Goal: Task Accomplishment & Management: Manage account settings

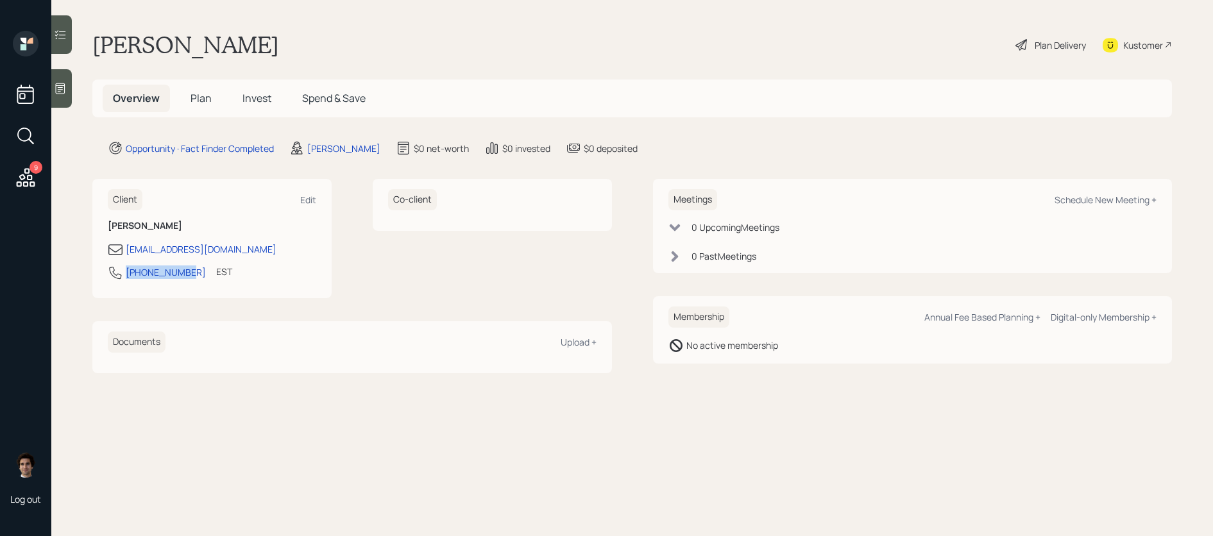
drag, startPoint x: 185, startPoint y: 275, endPoint x: 97, endPoint y: 273, distance: 88.6
click at [97, 273] on div "Client Edit [PERSON_NAME] [EMAIL_ADDRESS][DOMAIN_NAME] [PHONE_NUMBER] EST Curre…" at bounding box center [211, 238] width 239 height 119
copy div "[PHONE_NUMBER]"
drag, startPoint x: 1196, startPoint y: 83, endPoint x: 1228, endPoint y: 144, distance: 68.3
click at [1212, 144] on html "9 Log out [PERSON_NAME] Plan Delivery Kustomer Overview Plan Invest Spend & Sav…" at bounding box center [606, 268] width 1213 height 536
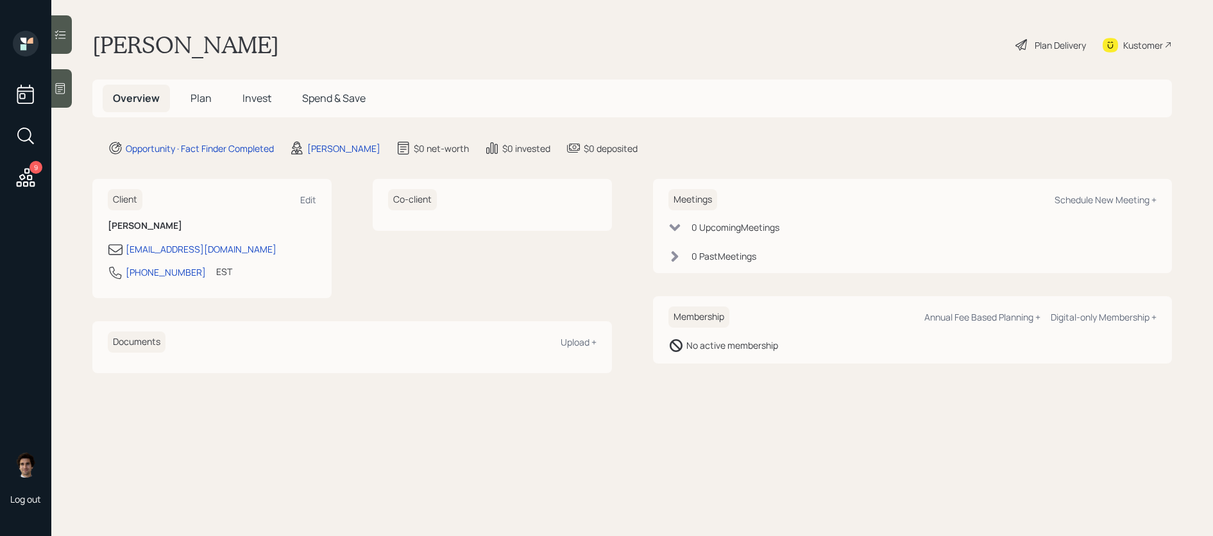
click at [1162, 37] on div "Kustomer" at bounding box center [1137, 45] width 69 height 28
click at [57, 83] on icon at bounding box center [61, 88] width 10 height 11
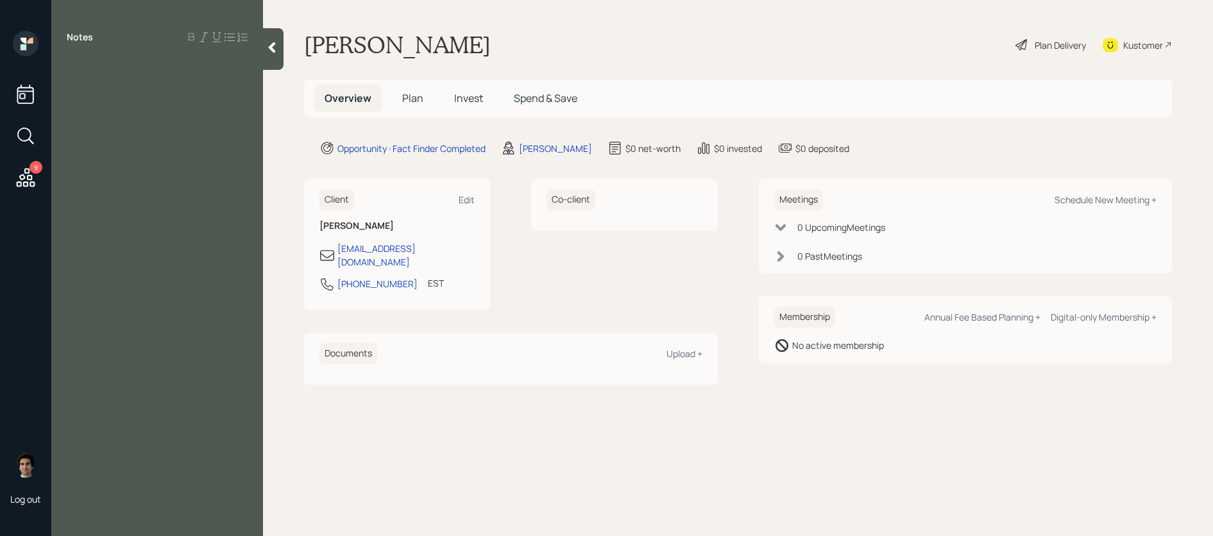
click at [1150, 42] on div "Kustomer" at bounding box center [1143, 44] width 40 height 13
click at [1164, 33] on div "Kustomer" at bounding box center [1137, 45] width 69 height 28
click at [282, 42] on div at bounding box center [273, 49] width 21 height 42
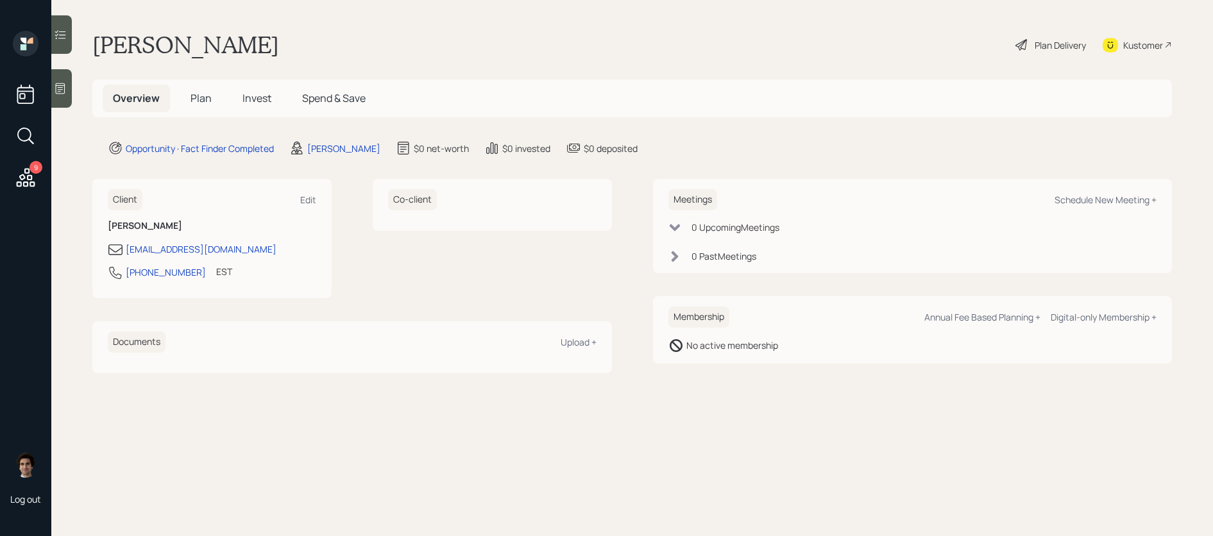
click at [207, 97] on span "Plan" at bounding box center [201, 98] width 21 height 14
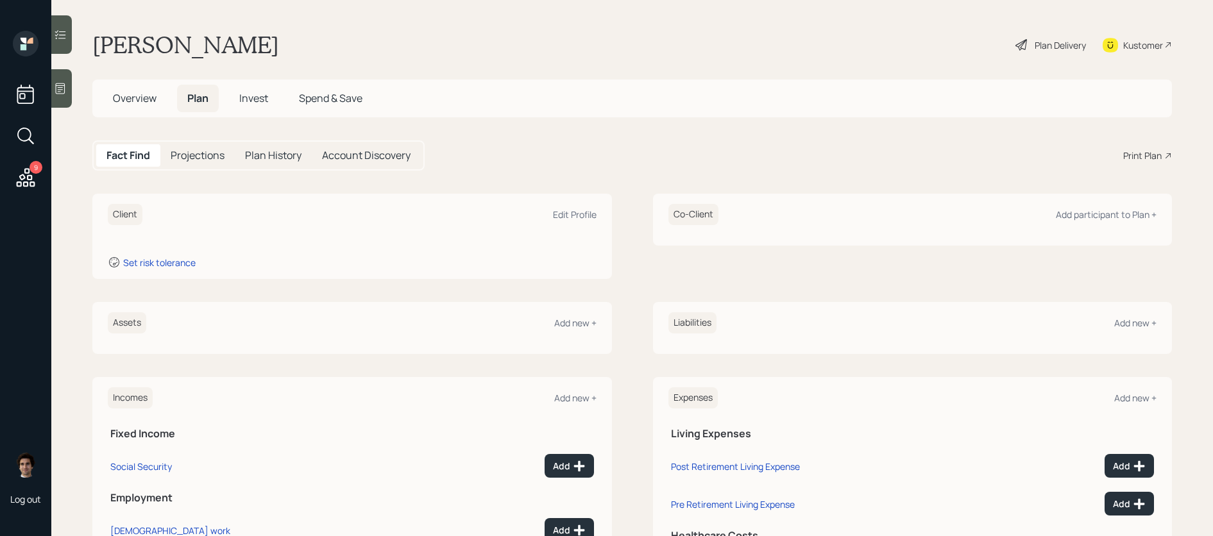
click at [1051, 55] on div "Plan Delivery" at bounding box center [1050, 45] width 73 height 28
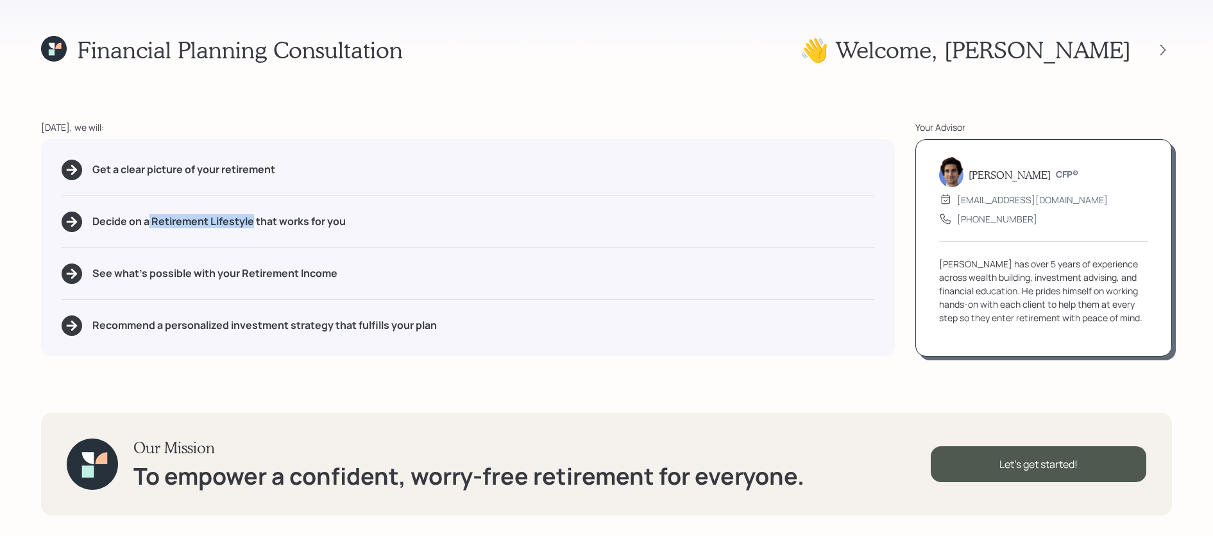
drag, startPoint x: 251, startPoint y: 222, endPoint x: 150, endPoint y: 222, distance: 101.3
click at [150, 222] on h5 "Decide on a Retirement Lifestyle that works for you" at bounding box center [218, 222] width 253 height 12
click at [214, 242] on div "Get a clear picture of your retirement Decide on a Retirement Lifestyle that wo…" at bounding box center [468, 247] width 854 height 217
click at [362, 276] on div "See what's possible with your Retirement Income" at bounding box center [468, 274] width 813 height 21
drag, startPoint x: 362, startPoint y: 276, endPoint x: 257, endPoint y: 276, distance: 105.2
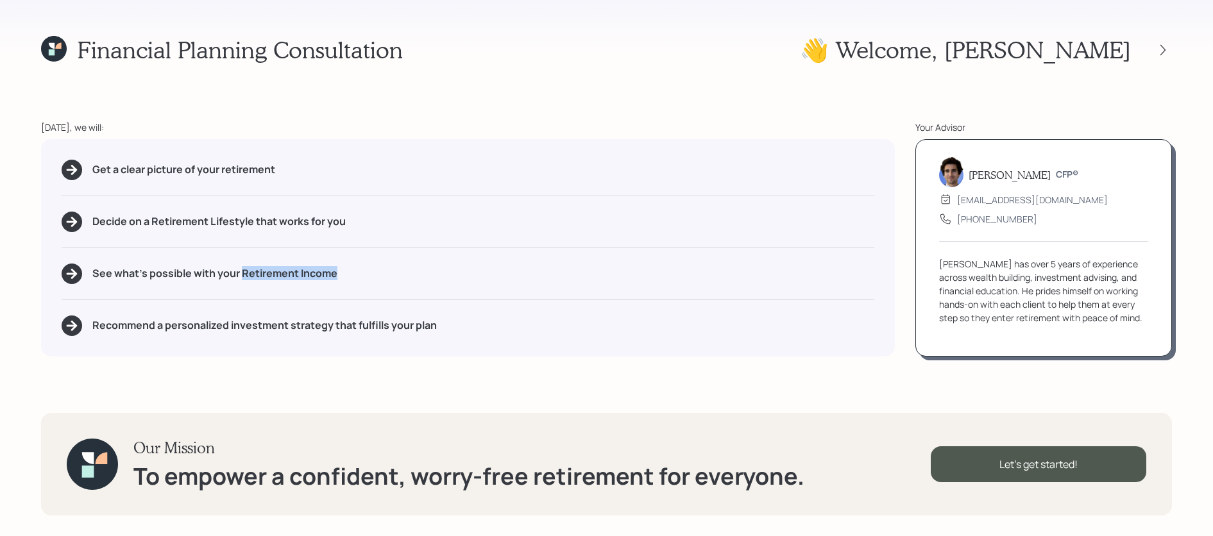
click at [257, 276] on div "See what's possible with your Retirement Income" at bounding box center [468, 274] width 813 height 21
click at [125, 349] on div "Get a clear picture of your retirement Decide on a Retirement Lifestyle that wo…" at bounding box center [468, 247] width 854 height 217
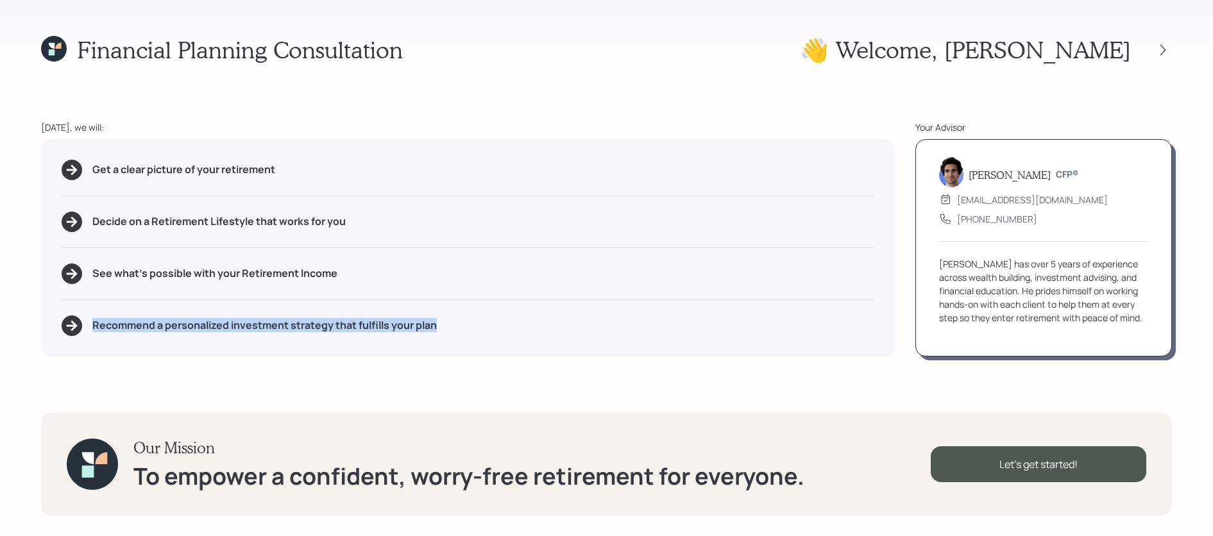
drag, startPoint x: 462, startPoint y: 332, endPoint x: -1, endPoint y: 331, distance: 463.8
click at [0, 331] on html "Financial Planning Consultation 👋 Welcome , [PERSON_NAME] [DATE], we will: Get …" at bounding box center [606, 268] width 1213 height 536
click at [1077, 482] on div "Our Mission To empower a confident, worry-free retirement for everyone. Let's g…" at bounding box center [606, 464] width 1131 height 103
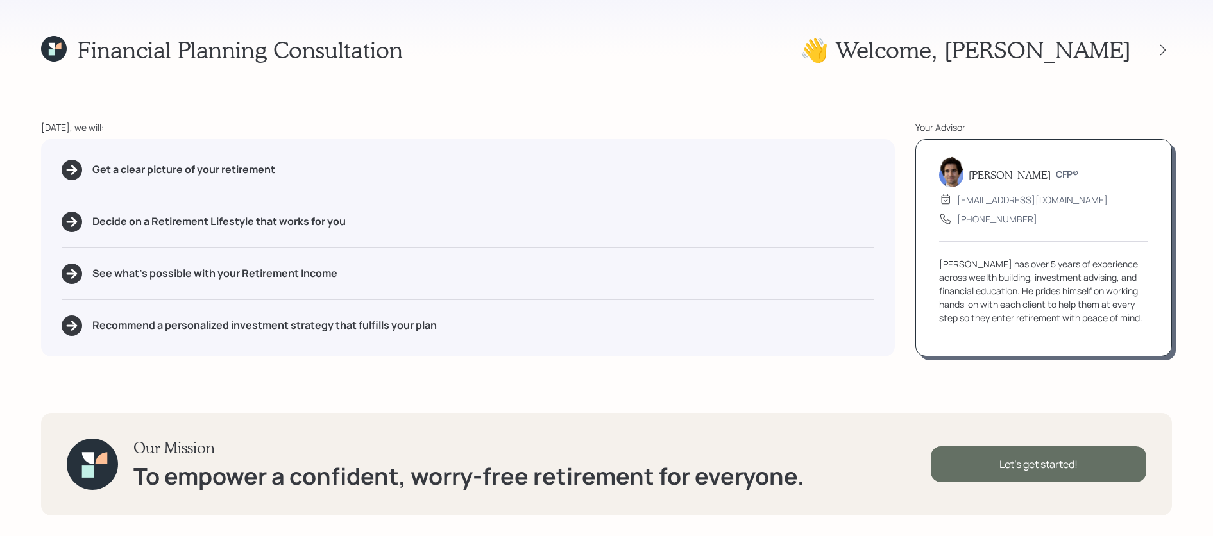
click at [1079, 478] on div "Let's get started!" at bounding box center [1039, 464] width 216 height 36
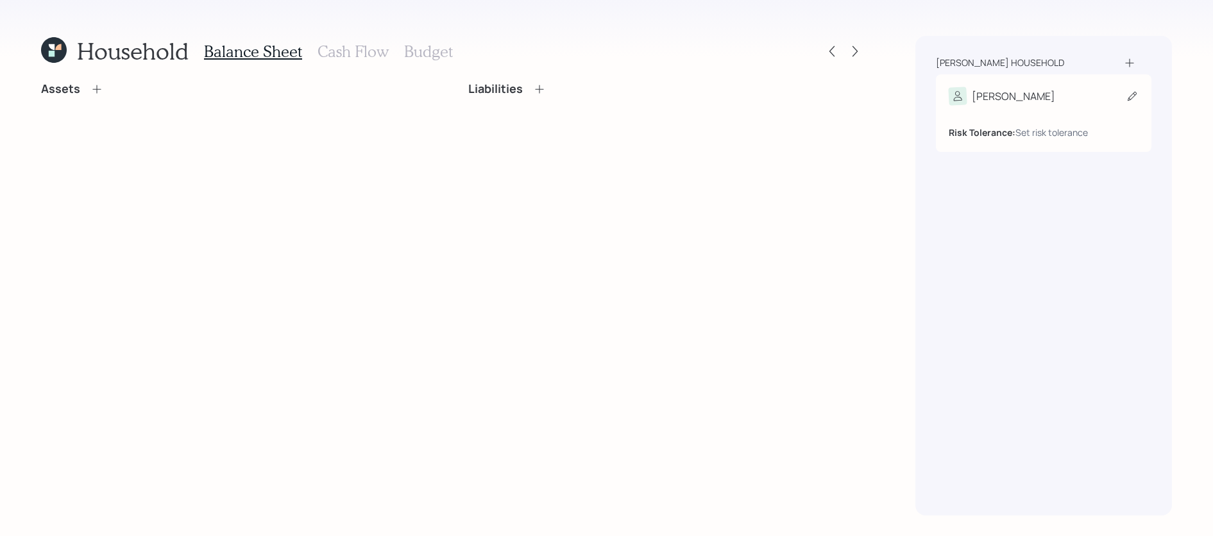
click at [1065, 101] on div "[PERSON_NAME]" at bounding box center [1044, 96] width 190 height 18
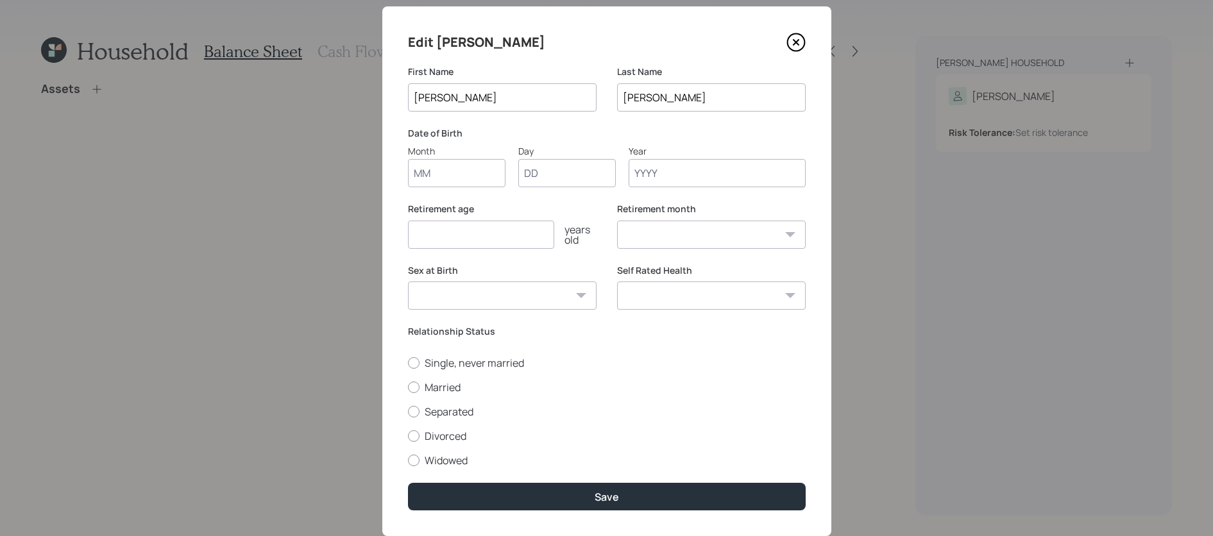
scroll to position [22, 0]
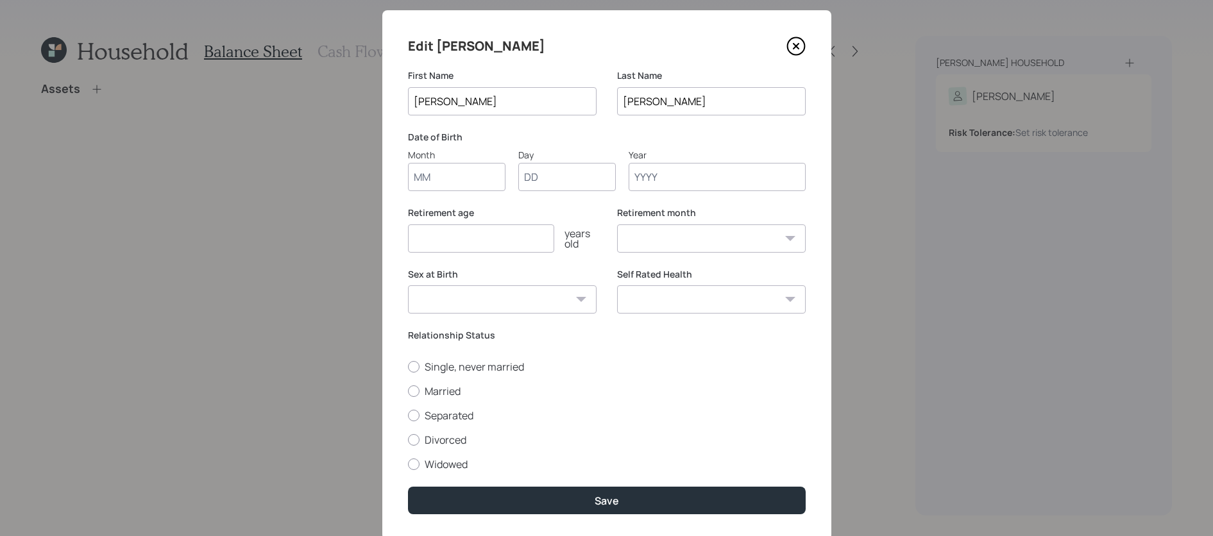
click at [456, 189] on input "Month" at bounding box center [456, 177] width 97 height 28
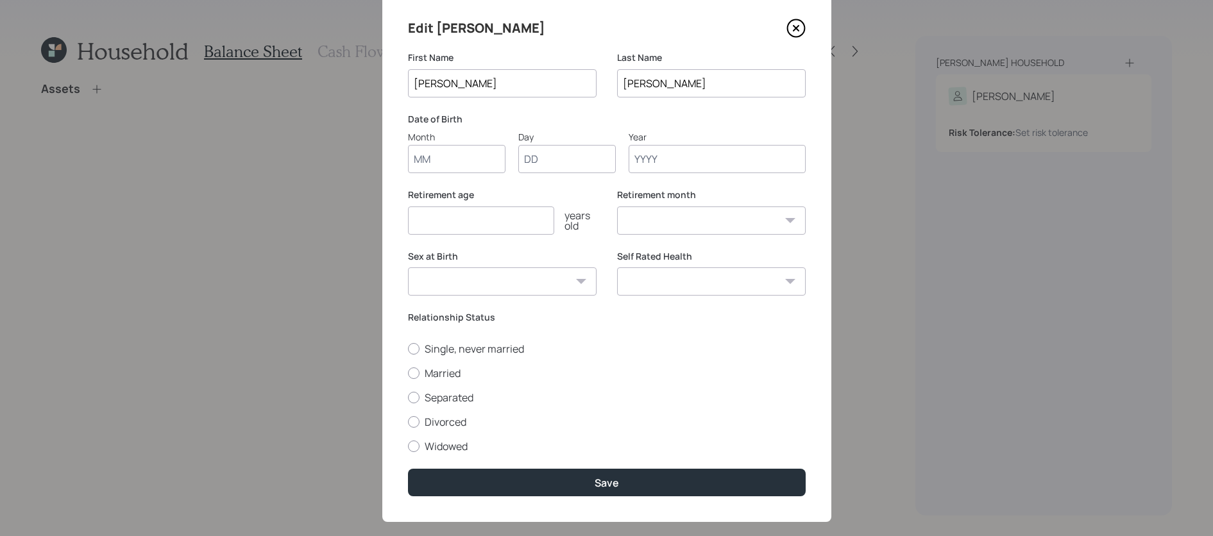
scroll to position [37, 0]
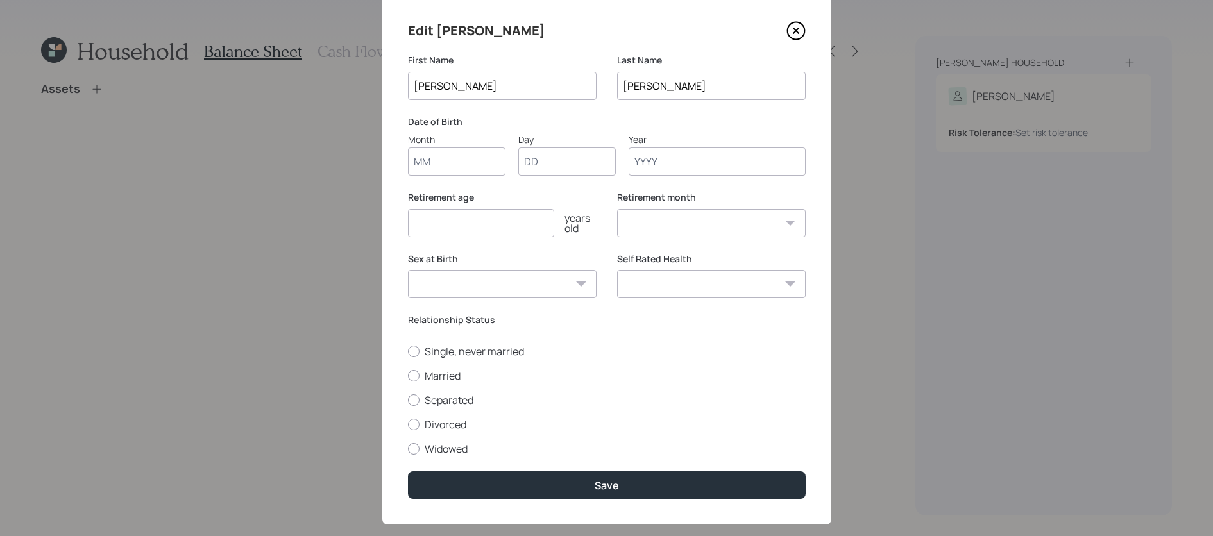
click at [459, 152] on input "Month" at bounding box center [456, 162] width 97 height 28
type input "06"
type input "14"
type input "1959"
select select "6"
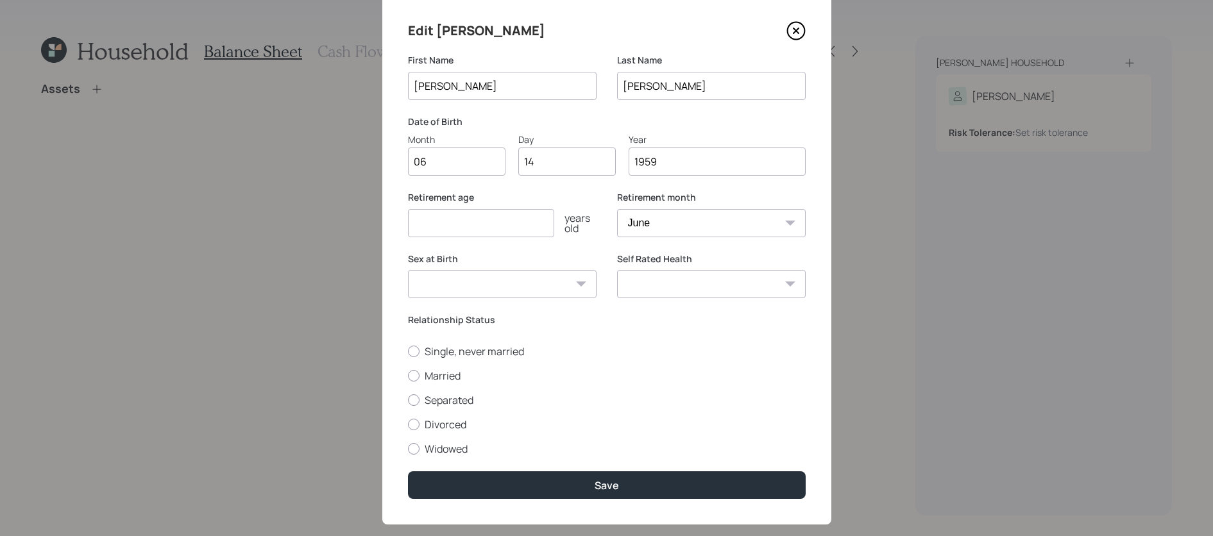
type input "1959"
click at [452, 253] on label "Sex at Birth" at bounding box center [502, 259] width 189 height 13
click at [452, 223] on input "number" at bounding box center [481, 223] width 146 height 28
type input "66"
click at [712, 219] on select "January February March April May June July August September October November De…" at bounding box center [711, 223] width 189 height 28
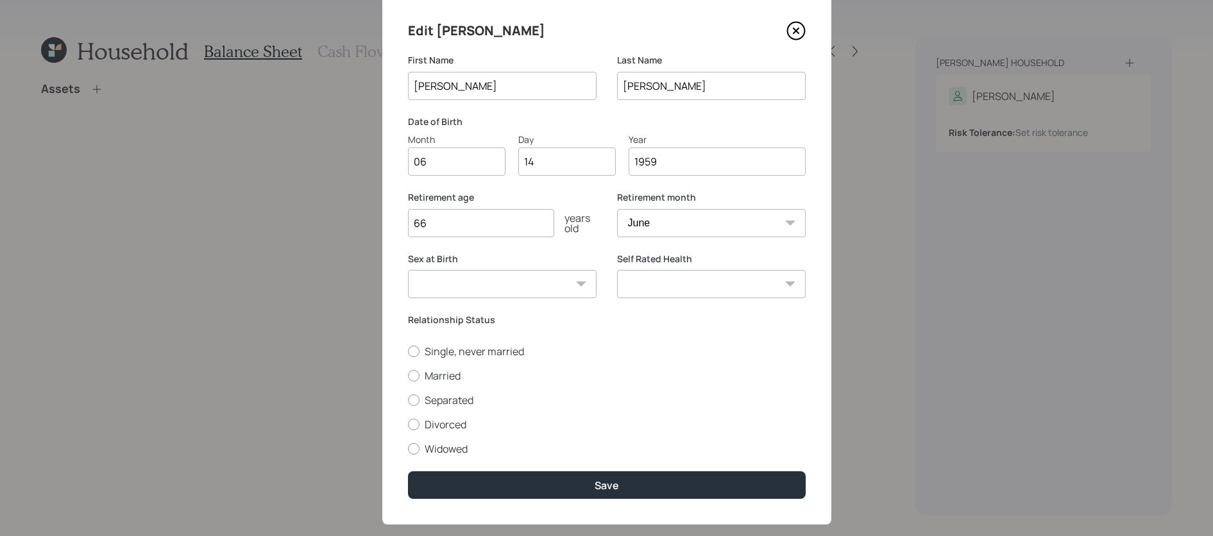
select select "8"
click at [617, 209] on select "January February March April May June July August September October November De…" at bounding box center [711, 223] width 189 height 28
click at [537, 281] on select "[DEMOGRAPHIC_DATA] [DEMOGRAPHIC_DATA] Other / Prefer not to say" at bounding box center [502, 284] width 189 height 28
select select "[DEMOGRAPHIC_DATA]"
click at [408, 270] on select "[DEMOGRAPHIC_DATA] [DEMOGRAPHIC_DATA] Other / Prefer not to say" at bounding box center [502, 284] width 189 height 28
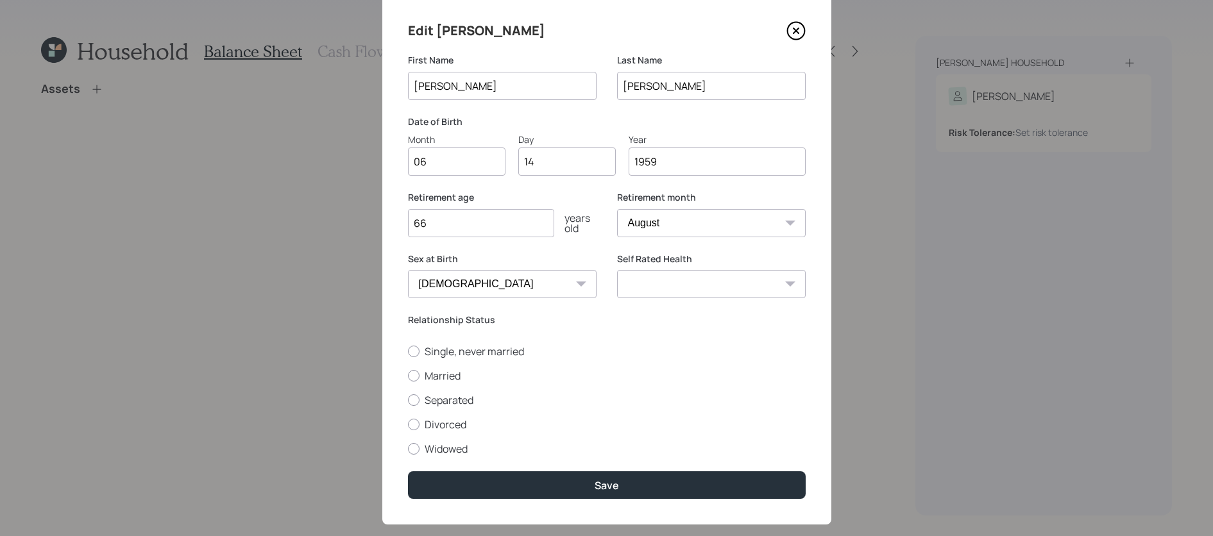
click at [672, 290] on select "Excellent Very Good Good Fair Poor" at bounding box center [711, 284] width 189 height 28
select select "very_good"
click at [617, 270] on select "Excellent Very Good Good Fair Poor" at bounding box center [711, 284] width 189 height 28
click at [416, 373] on div at bounding box center [414, 376] width 12 height 12
click at [408, 375] on input "Married" at bounding box center [407, 375] width 1 height 1
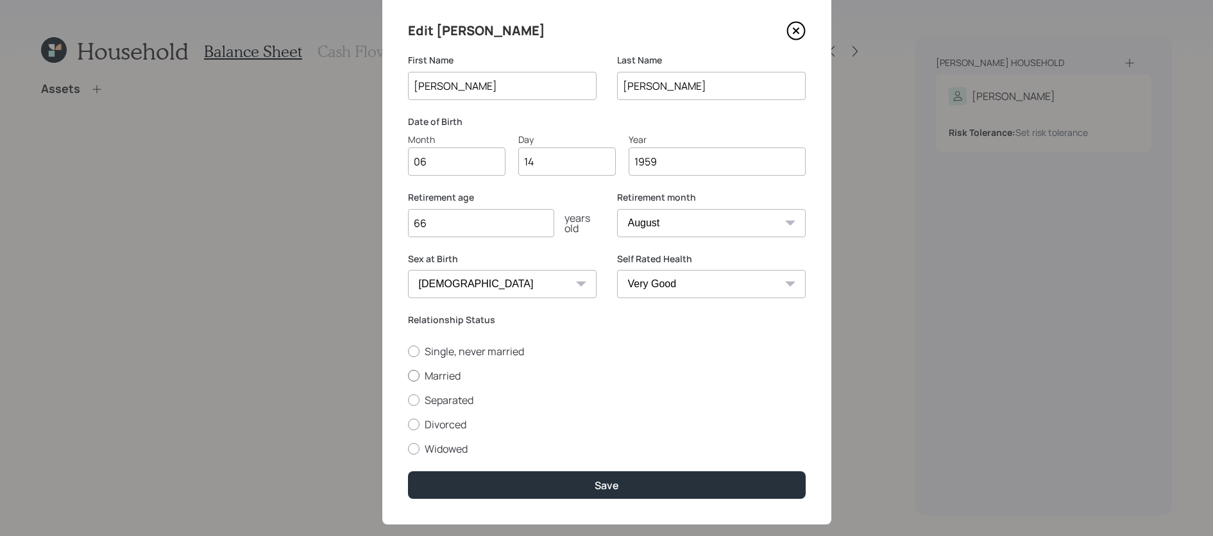
radio input "true"
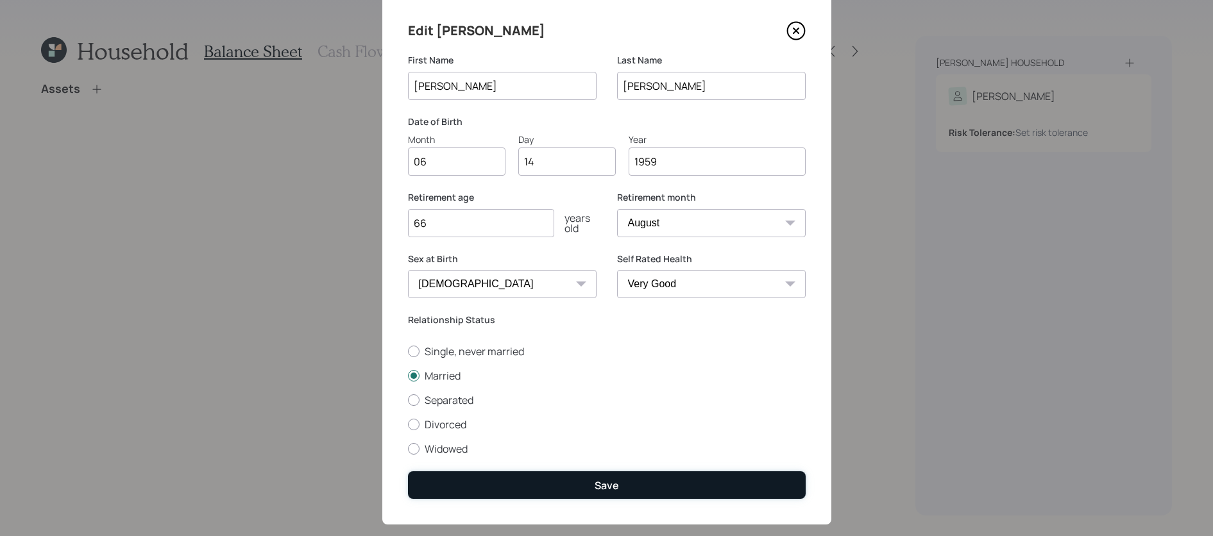
click at [520, 475] on button "Save" at bounding box center [607, 485] width 398 height 28
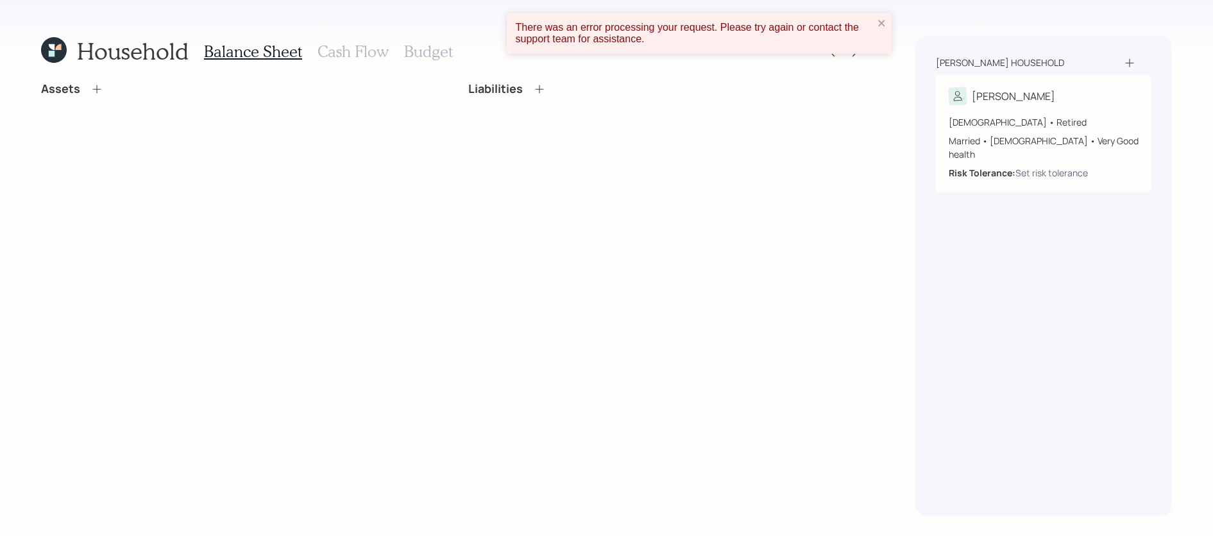
click at [888, 21] on div "There was an error processing your request. Please try again or contact the sup…" at bounding box center [699, 33] width 385 height 41
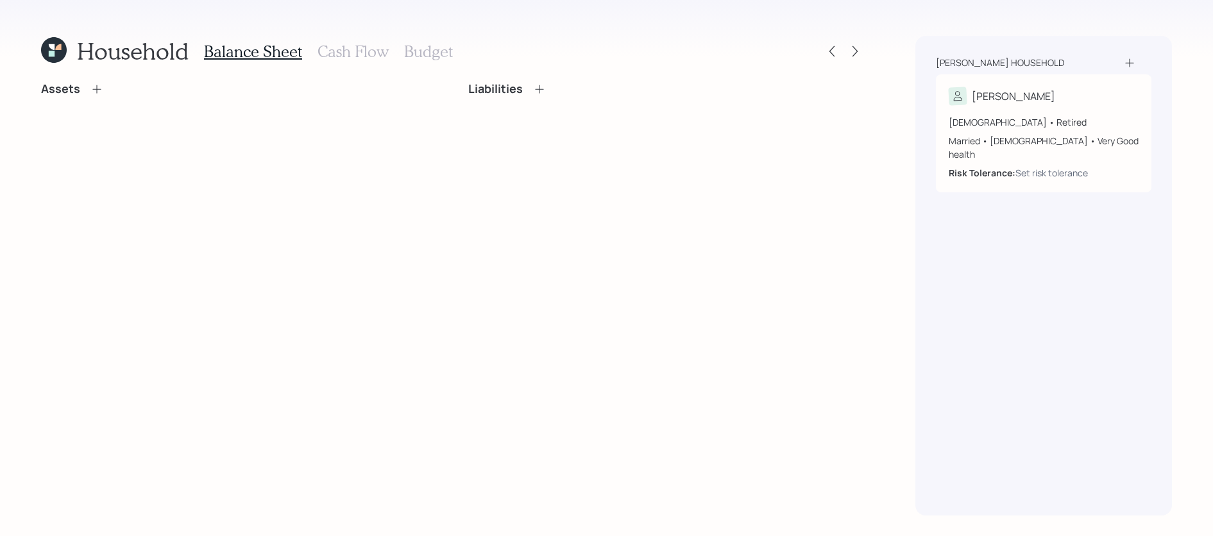
click at [1133, 64] on icon at bounding box center [1129, 62] width 13 height 13
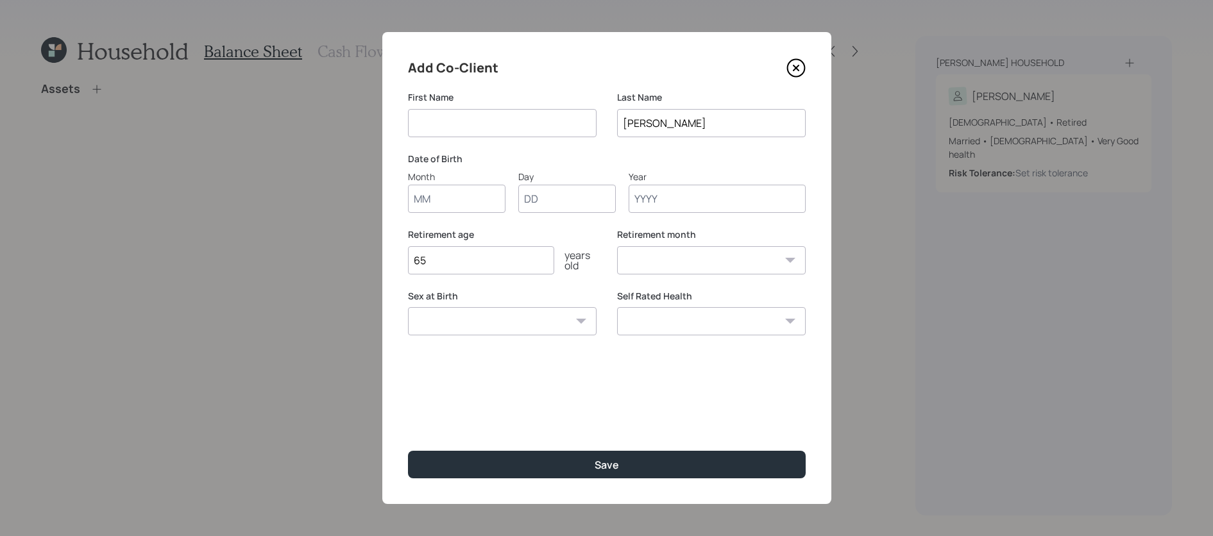
click at [466, 118] on input at bounding box center [502, 123] width 189 height 28
type input "Gyl"
click at [726, 115] on input "[PERSON_NAME]" at bounding box center [711, 123] width 189 height 28
click at [468, 195] on input "Month" at bounding box center [456, 199] width 97 height 28
type input "06"
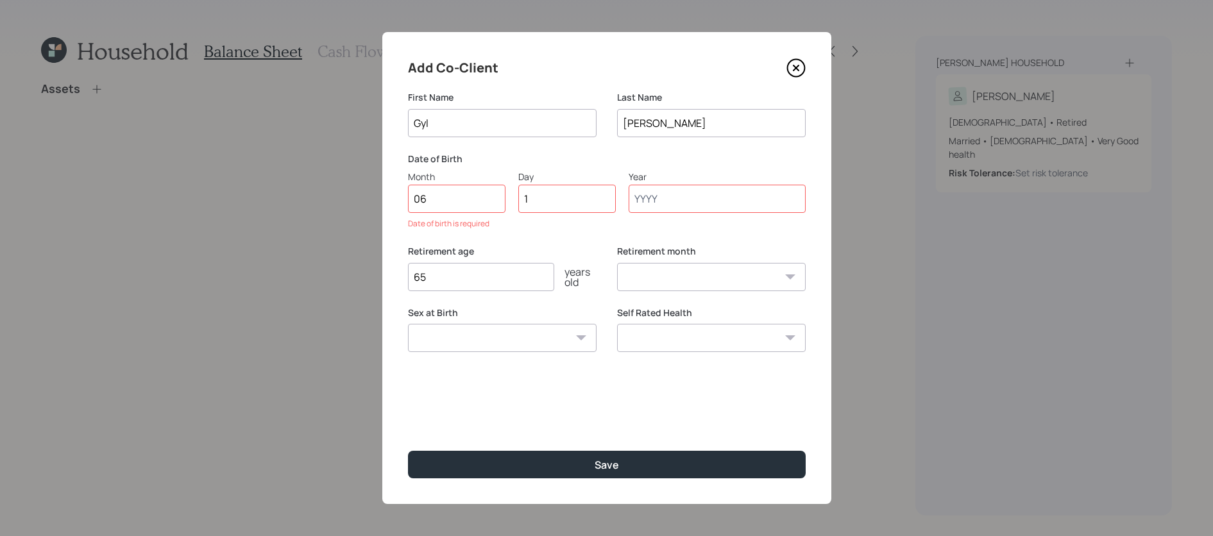
type input "18"
type input "1955"
select select "6"
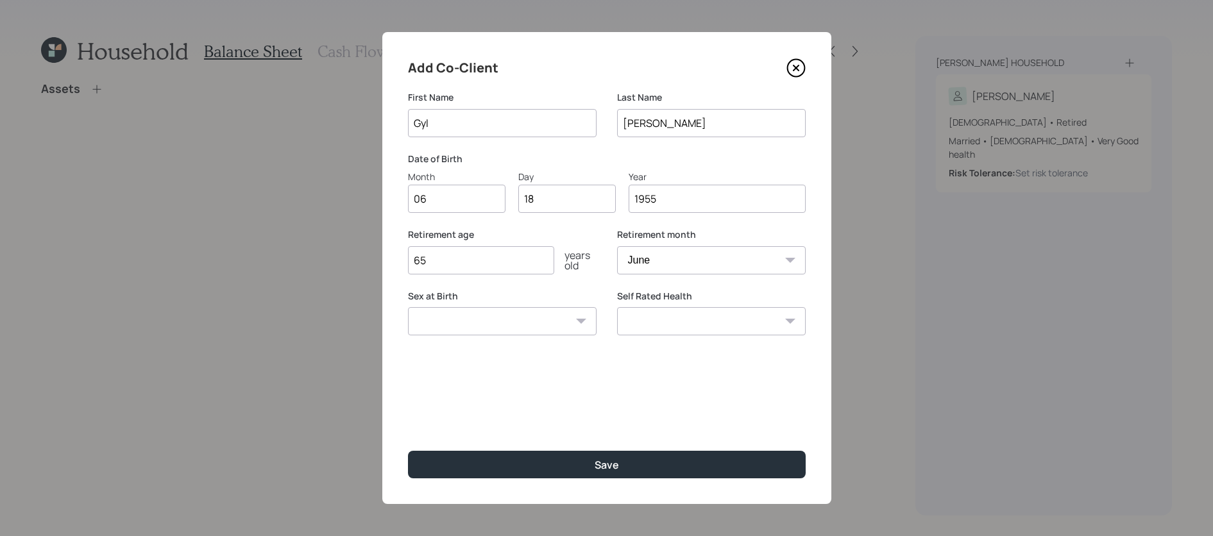
type input "1955"
click at [504, 321] on select "[DEMOGRAPHIC_DATA] [DEMOGRAPHIC_DATA] Other / Prefer not to say" at bounding box center [502, 321] width 189 height 28
select select "[DEMOGRAPHIC_DATA]"
click at [408, 307] on select "[DEMOGRAPHIC_DATA] [DEMOGRAPHIC_DATA] Other / Prefer not to say" at bounding box center [502, 321] width 189 height 28
click at [675, 334] on select "Excellent Very Good Good Fair Poor" at bounding box center [711, 321] width 189 height 28
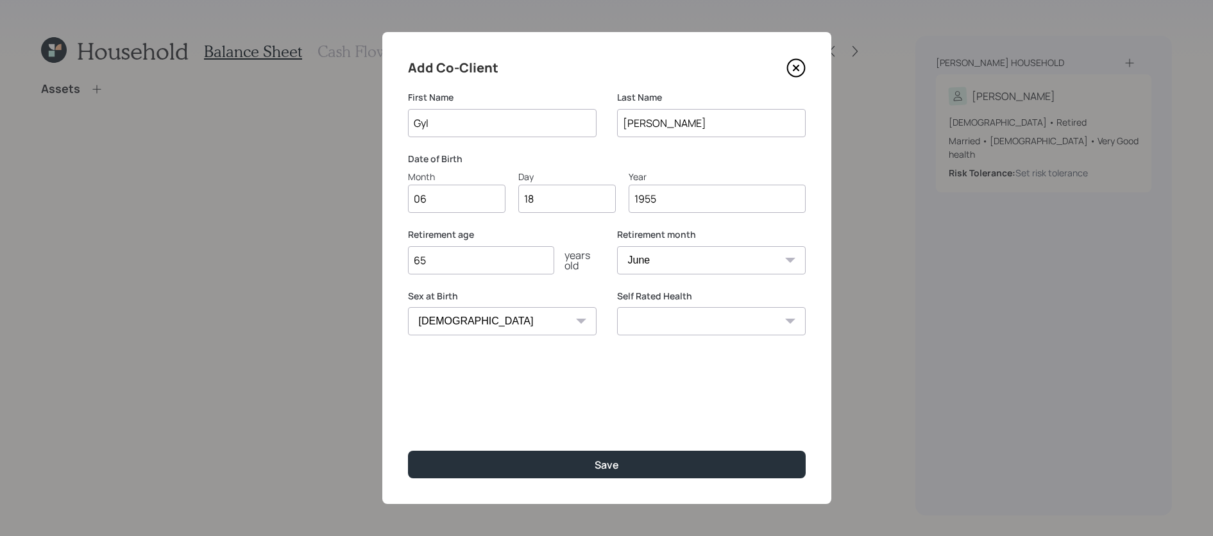
select select "good"
click at [617, 307] on select "Excellent Very Good Good Fair Poor" at bounding box center [711, 321] width 189 height 28
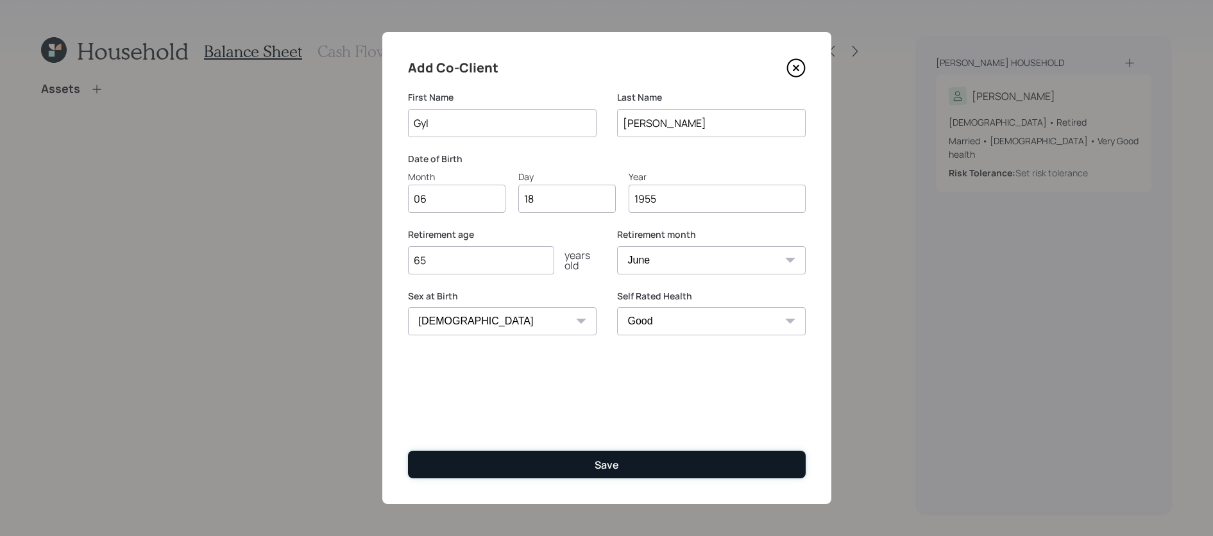
click at [652, 468] on button "Save" at bounding box center [607, 465] width 398 height 28
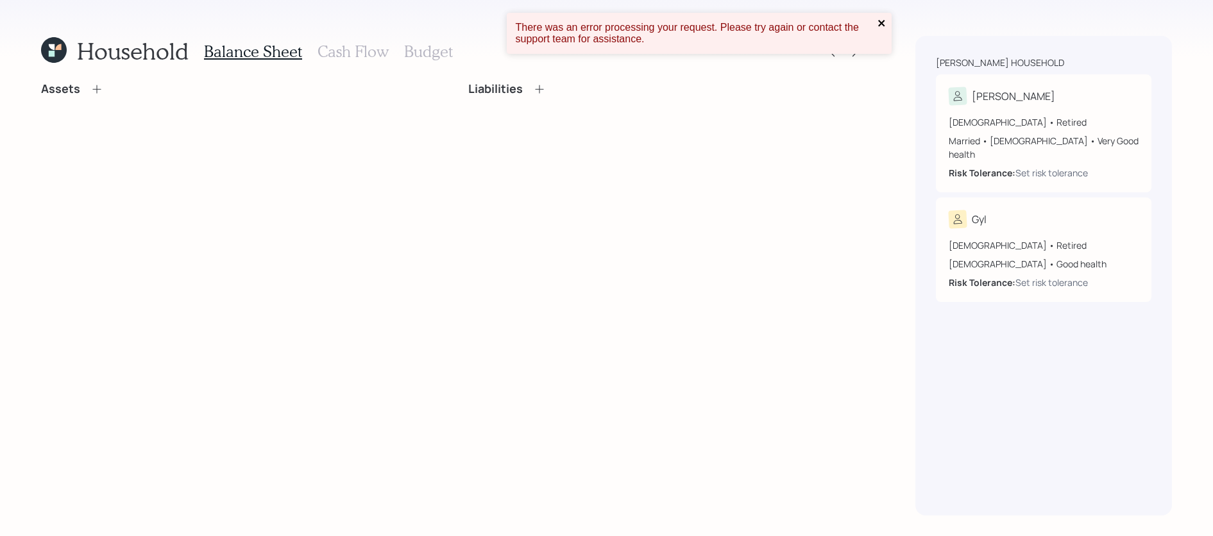
click at [885, 24] on icon "close" at bounding box center [881, 23] width 9 height 10
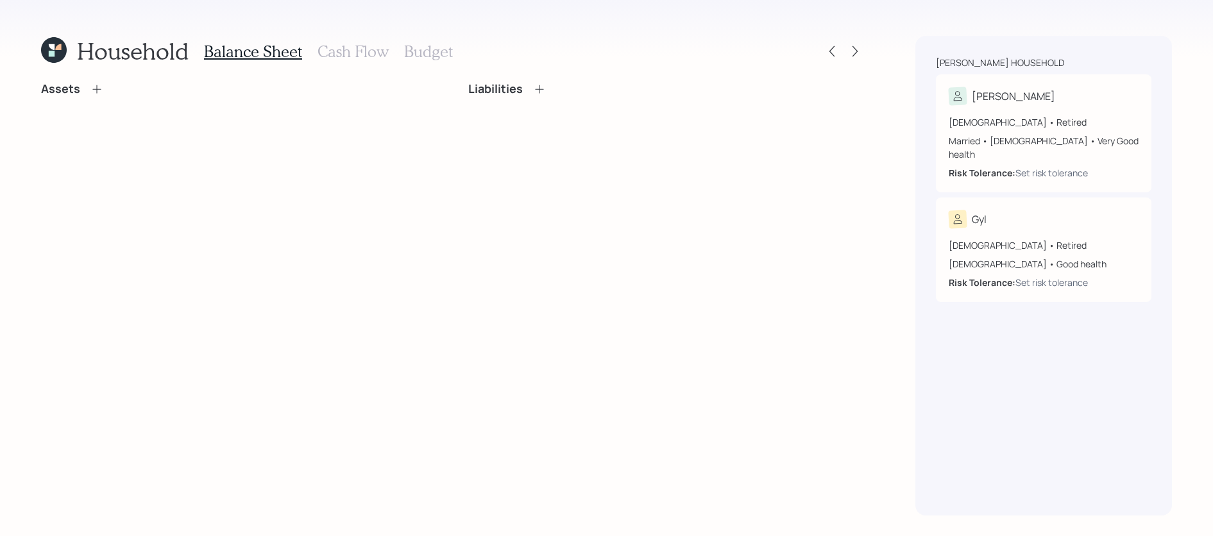
click at [105, 92] on div "Assets" at bounding box center [239, 89] width 396 height 14
click at [94, 90] on icon at bounding box center [96, 89] width 13 height 13
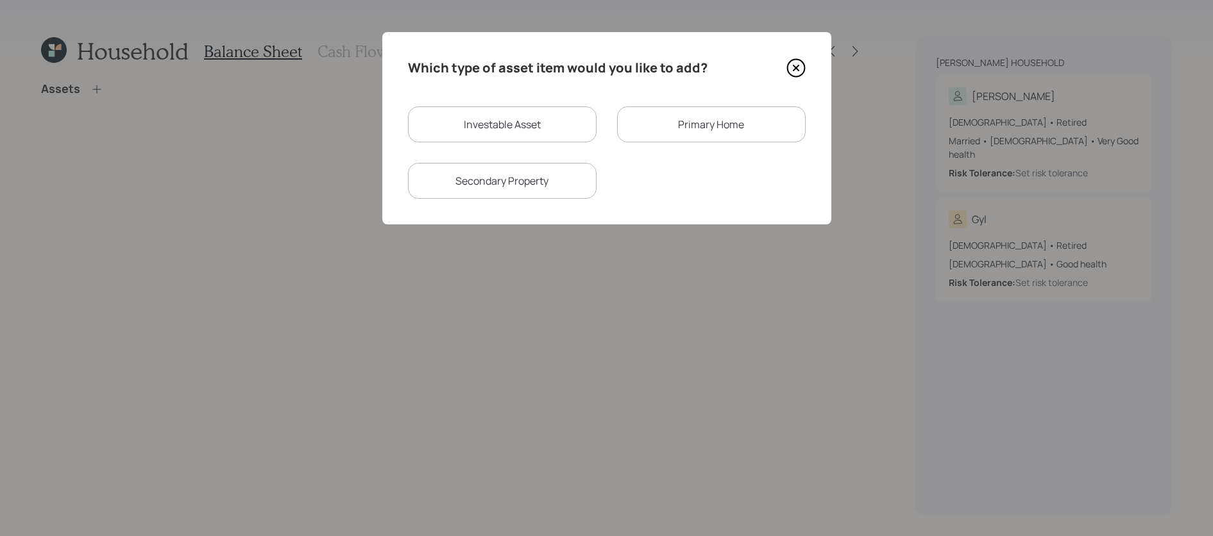
click at [460, 128] on div "Investable Asset" at bounding box center [502, 124] width 189 height 36
select select "taxable"
select select "balanced"
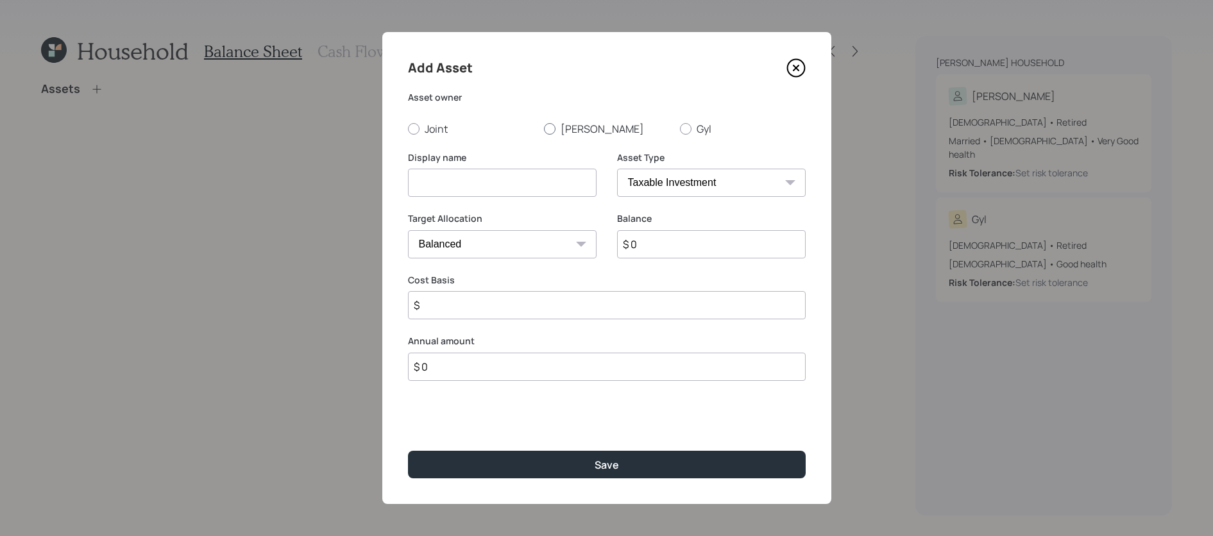
click at [581, 134] on label "[PERSON_NAME]" at bounding box center [607, 129] width 126 height 14
click at [544, 129] on input "[PERSON_NAME]" at bounding box center [543, 128] width 1 height 1
radio input "true"
click at [669, 192] on select "SEP [PERSON_NAME] IRA 401(k) [PERSON_NAME] 401(k) 403(b) [PERSON_NAME] 403(b) 4…" at bounding box center [711, 183] width 189 height 28
select select "company_sponsored"
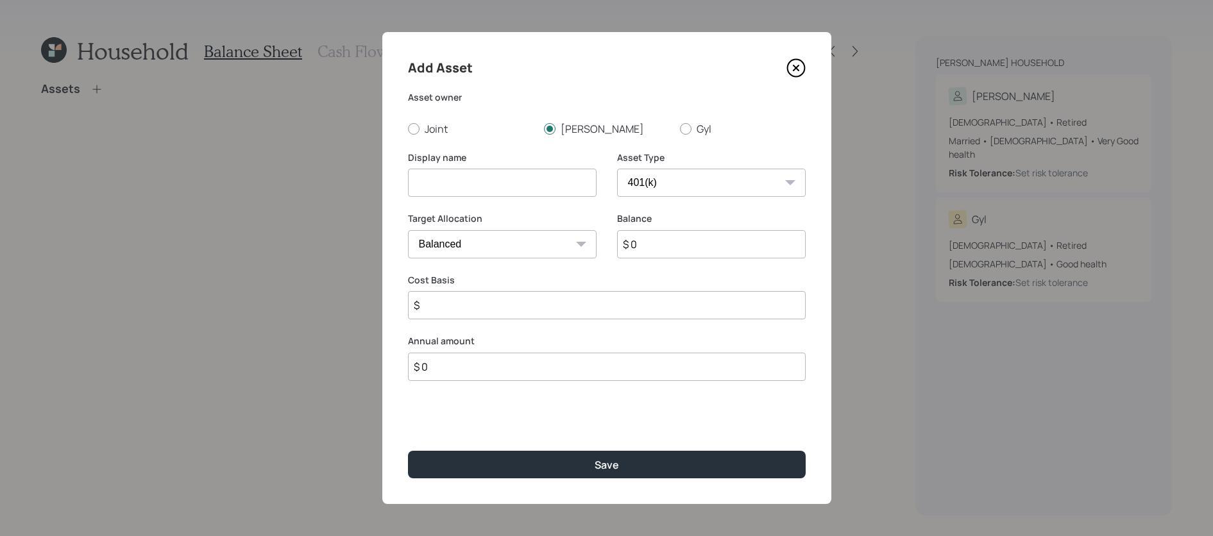
click at [617, 169] on select "SEP [PERSON_NAME] IRA 401(k) [PERSON_NAME] 401(k) 403(b) [PERSON_NAME] 403(b) 4…" at bounding box center [711, 183] width 189 height 28
click at [509, 196] on input at bounding box center [502, 183] width 189 height 28
type input "[PERSON_NAME]'s Former 401k - Fidelity"
drag, startPoint x: 664, startPoint y: 244, endPoint x: 575, endPoint y: 242, distance: 89.2
click at [575, 242] on div "Target Allocation Cash Conservative Balanced Aggressive Balance $ 0" at bounding box center [607, 243] width 398 height 62
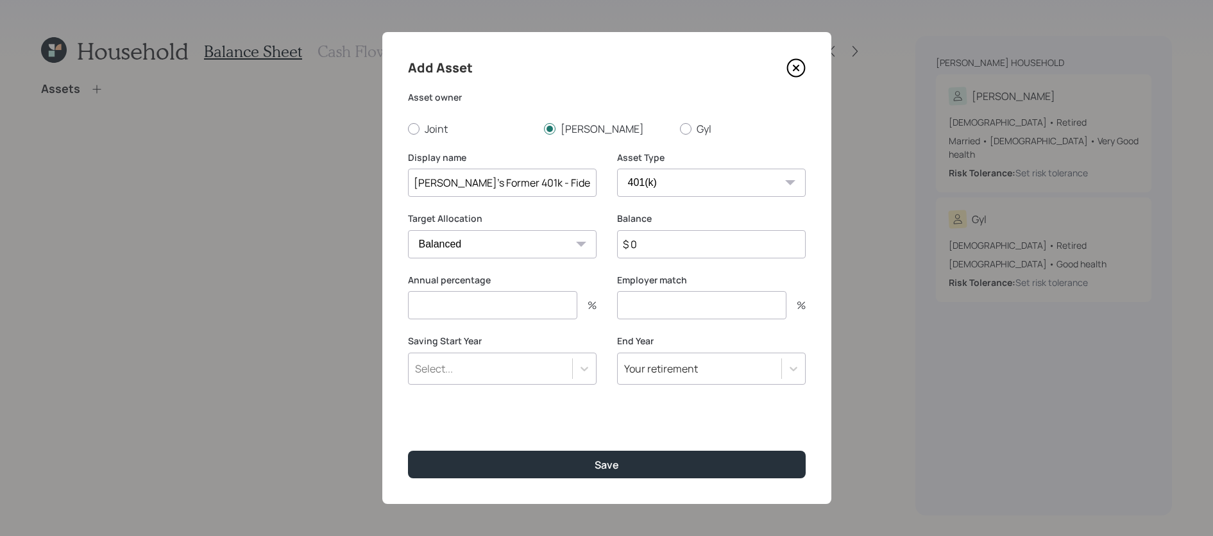
paste input "42,023,938"
type input "$ 420,239"
click at [487, 310] on input "number" at bounding box center [492, 305] width 169 height 28
type input "0"
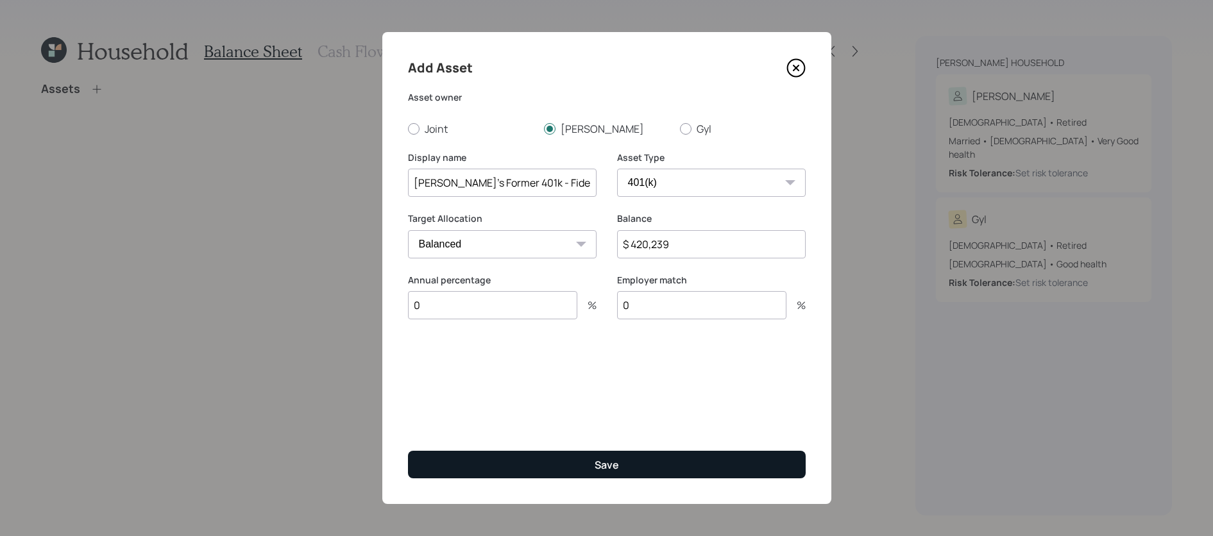
type input "0"
click at [600, 473] on button "Save" at bounding box center [607, 465] width 398 height 28
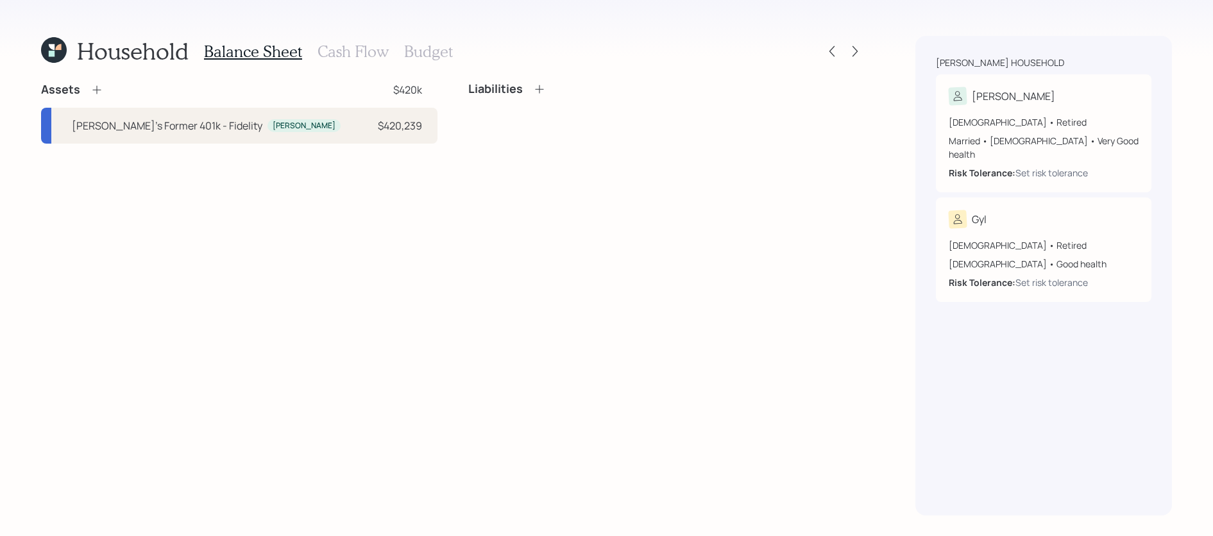
click at [103, 92] on div "Assets $420k" at bounding box center [239, 89] width 396 height 15
click at [90, 92] on icon at bounding box center [96, 89] width 13 height 13
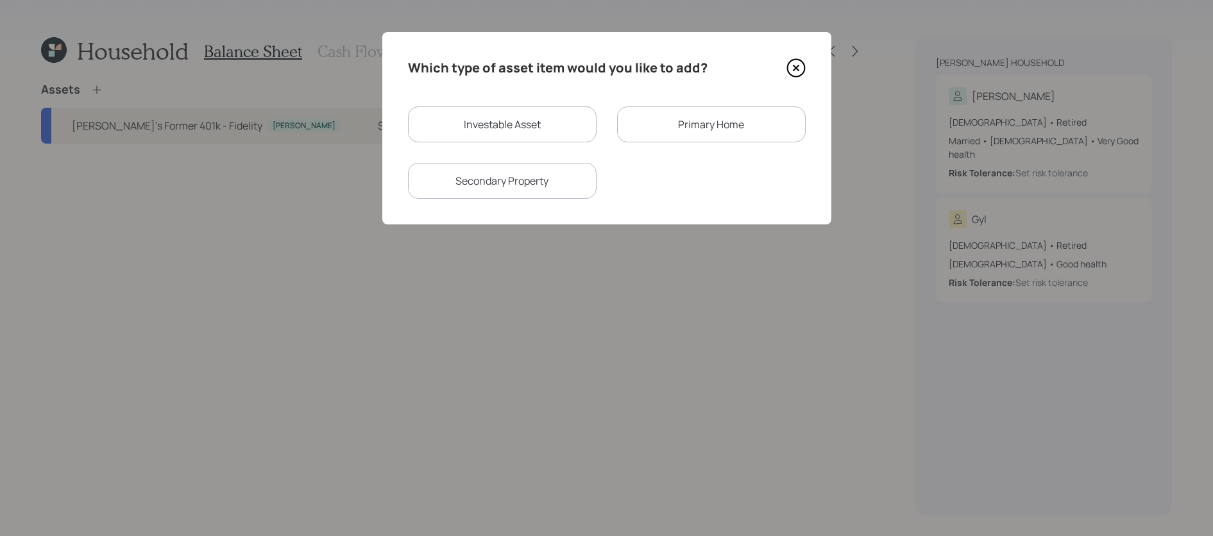
click at [585, 126] on div "Investable Asset" at bounding box center [502, 124] width 189 height 36
select select "taxable"
select select "balanced"
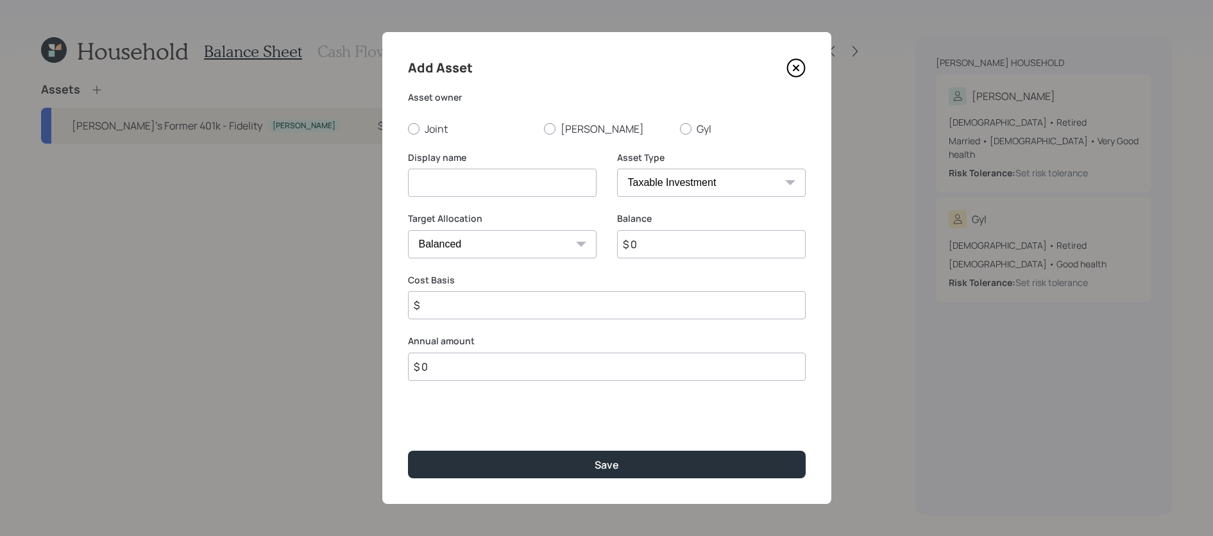
click at [709, 169] on select "SEP [PERSON_NAME] IRA 401(k) [PERSON_NAME] 401(k) 403(b) [PERSON_NAME] 403(b) 4…" at bounding box center [711, 183] width 189 height 28
select select "hsa"
click at [617, 169] on select "SEP [PERSON_NAME] IRA 401(k) [PERSON_NAME] 401(k) 403(b) [PERSON_NAME] 403(b) 4…" at bounding box center [711, 183] width 189 height 28
type input "$"
click at [555, 130] on label "[PERSON_NAME]" at bounding box center [607, 129] width 126 height 14
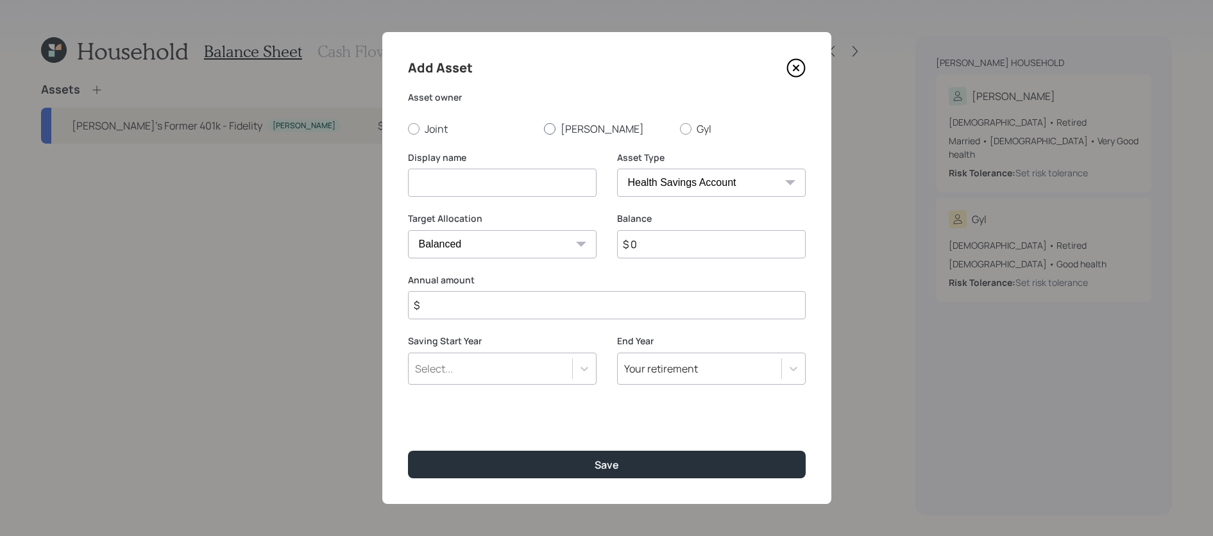
click at [544, 129] on input "[PERSON_NAME]" at bounding box center [543, 128] width 1 height 1
radio input "true"
click at [539, 183] on input at bounding box center [502, 183] width 189 height 28
type input "[PERSON_NAME]'s HSA"
click at [667, 246] on input "$ 0" at bounding box center [711, 244] width 189 height 28
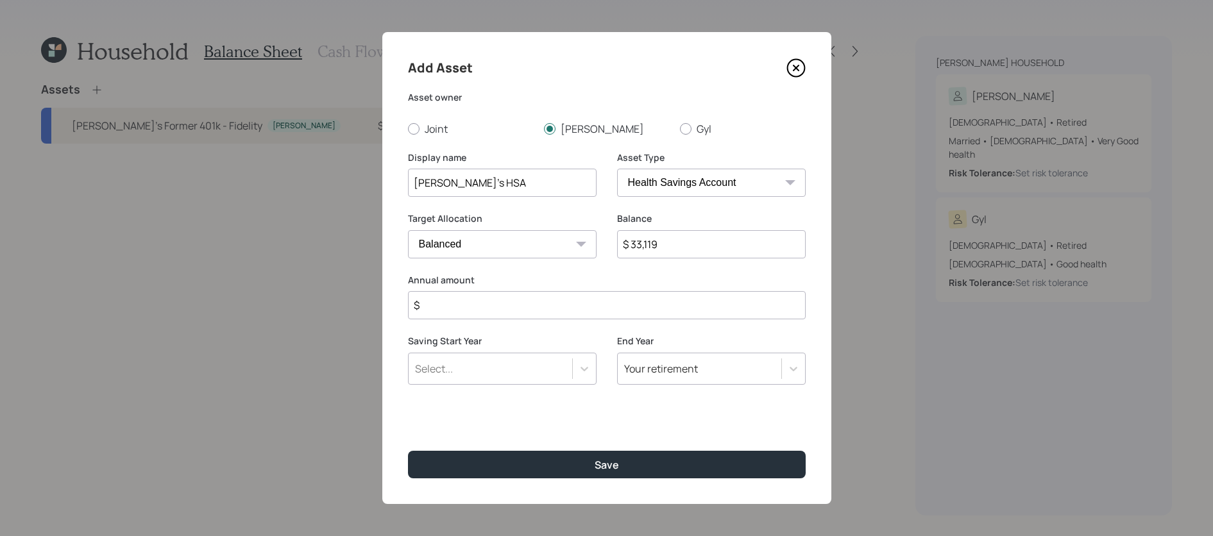
type input "$ 33,119"
click at [582, 294] on input "$" at bounding box center [607, 305] width 398 height 28
type input "$ 0"
click at [408, 451] on button "Save" at bounding box center [607, 465] width 398 height 28
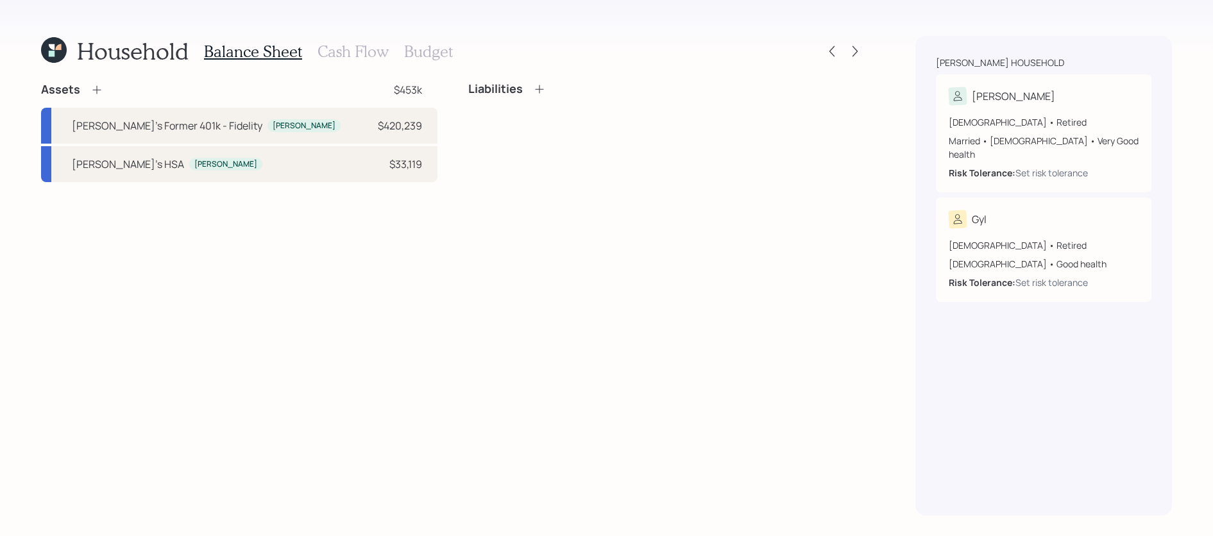
click at [97, 89] on icon at bounding box center [96, 89] width 13 height 13
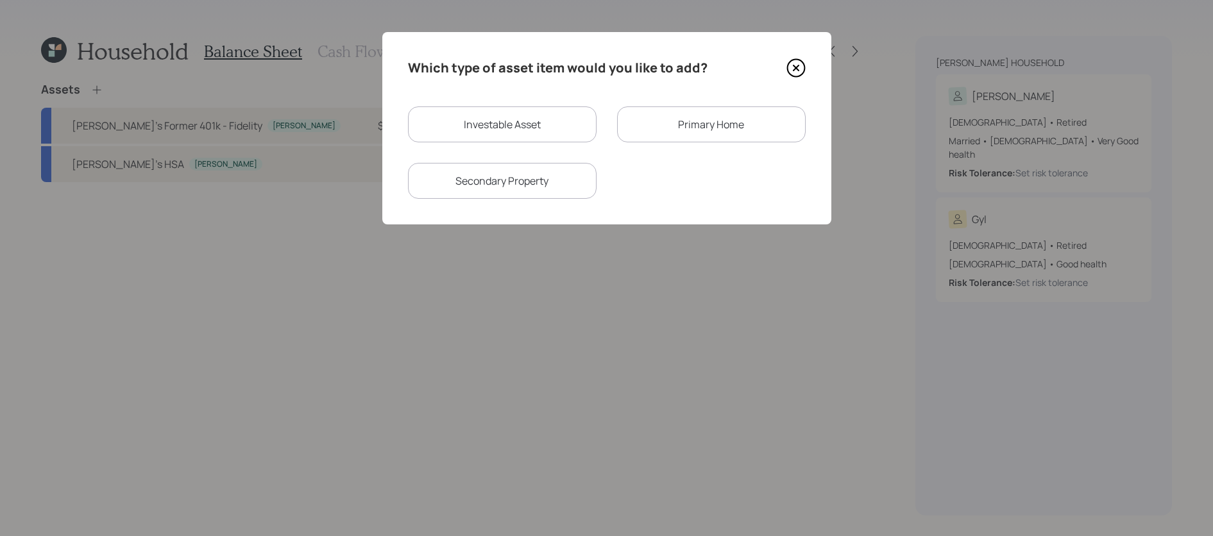
click at [485, 133] on div "Investable Asset" at bounding box center [502, 124] width 189 height 36
select select "taxable"
select select "balanced"
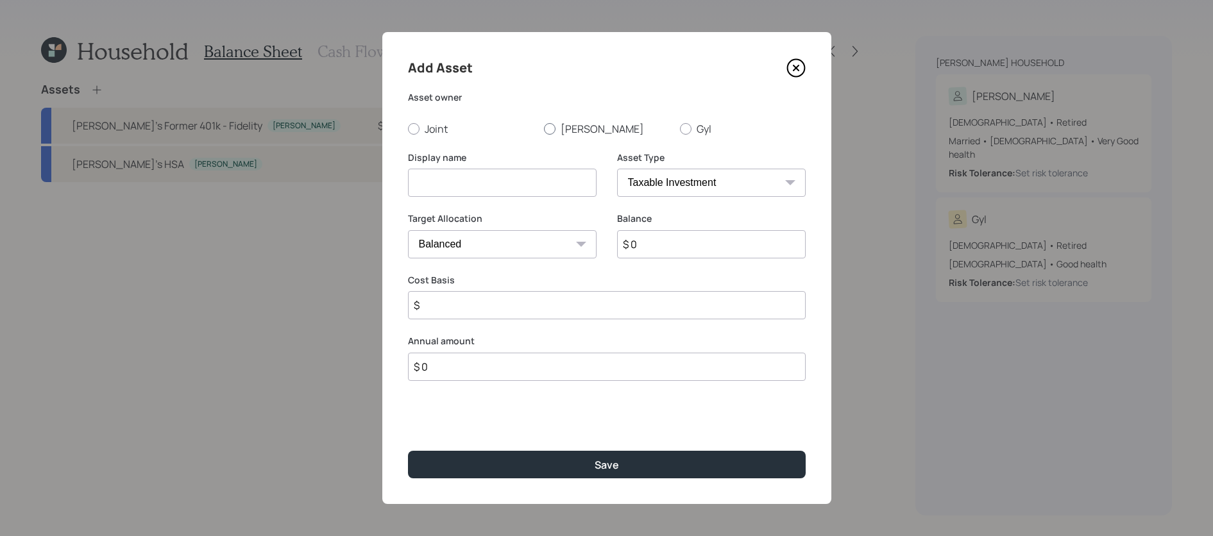
click at [584, 131] on label "[PERSON_NAME]" at bounding box center [607, 129] width 126 height 14
click at [544, 129] on input "[PERSON_NAME]" at bounding box center [543, 128] width 1 height 1
radio input "true"
click at [559, 171] on input at bounding box center [502, 183] width 189 height 28
type input "[PERSON_NAME]'s Pension Lump Sum"
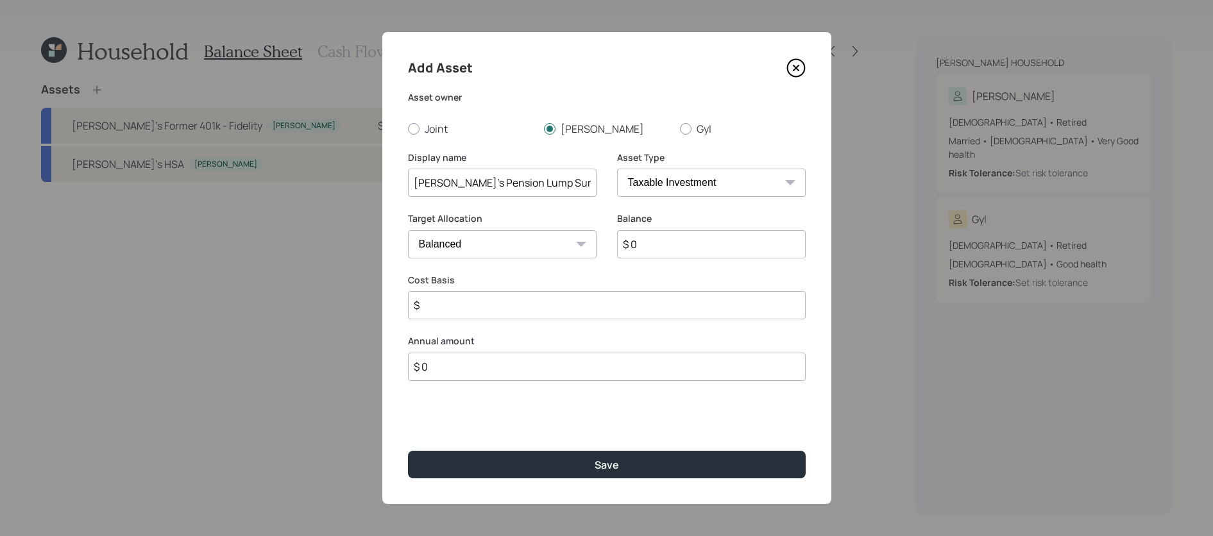
click at [699, 187] on select "SEP [PERSON_NAME] IRA 401(k) [PERSON_NAME] 401(k) 403(b) [PERSON_NAME] 403(b) 4…" at bounding box center [711, 183] width 189 height 28
select select "ira"
click at [617, 169] on select "SEP [PERSON_NAME] IRA 401(k) [PERSON_NAME] 401(k) 403(b) [PERSON_NAME] 403(b) 4…" at bounding box center [711, 183] width 189 height 28
type input "$"
click at [697, 244] on input "$ 0" at bounding box center [711, 244] width 189 height 28
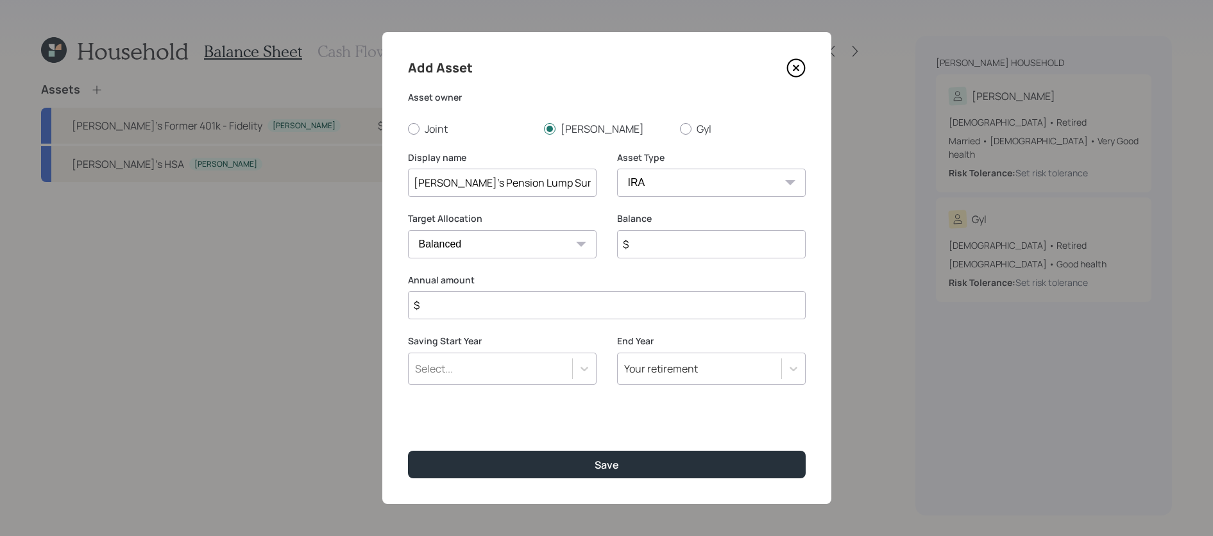
paste input "20,414,649"
type input "$ 204,146"
click at [607, 274] on label "Annual amount" at bounding box center [607, 280] width 398 height 13
click at [604, 292] on input "$" at bounding box center [607, 305] width 398 height 28
click at [606, 314] on input "$" at bounding box center [607, 305] width 398 height 28
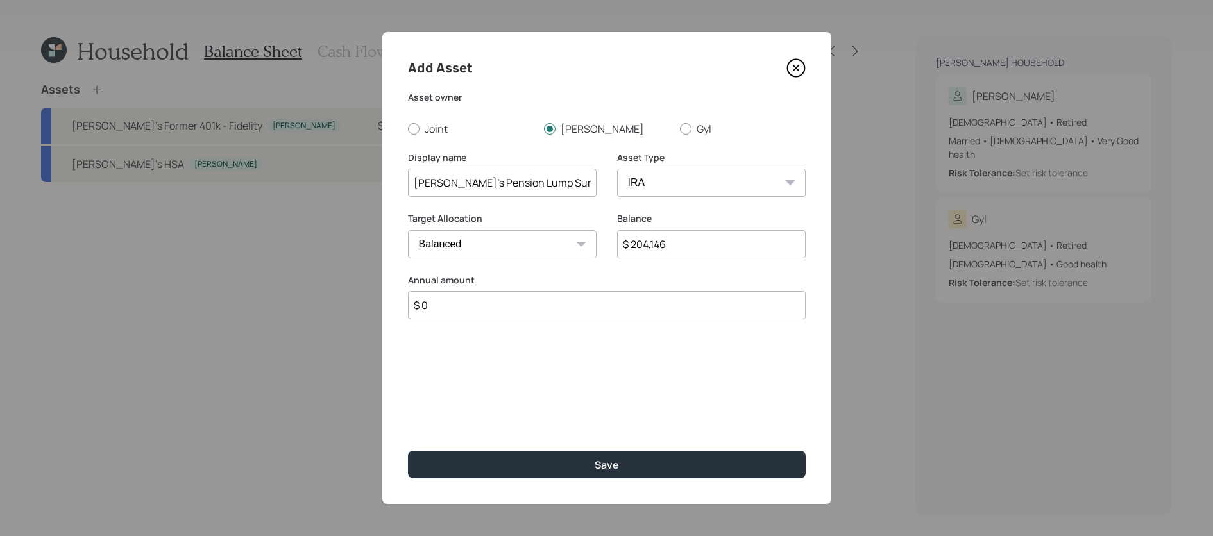
type input "$ 0"
click at [547, 178] on input "[PERSON_NAME]'s Pension Lump Sum" at bounding box center [502, 183] width 189 height 28
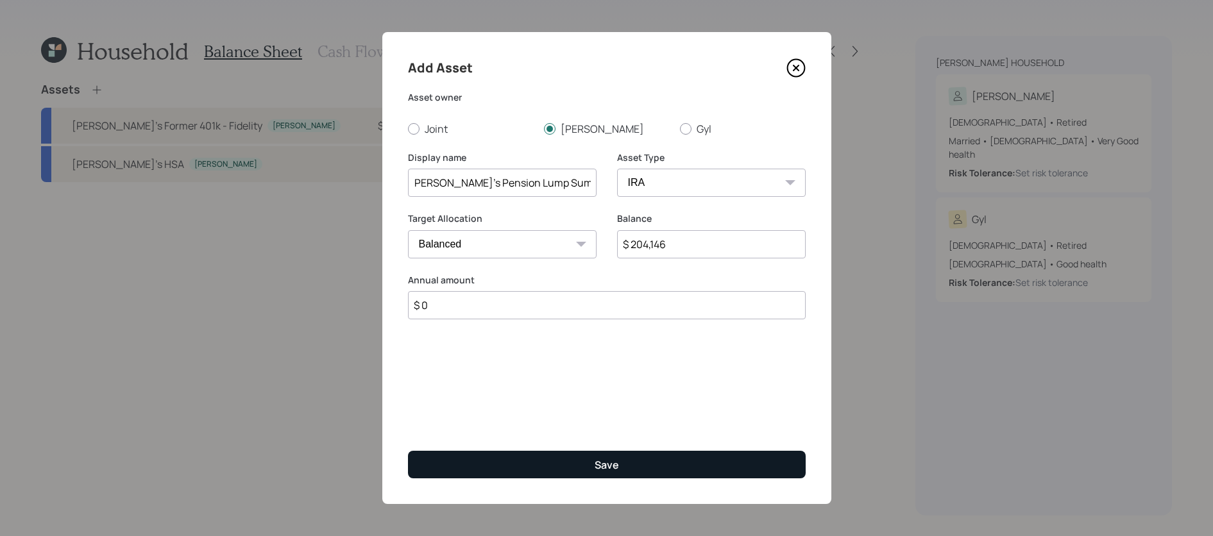
type input "[PERSON_NAME]'s Pension Lump Sum - Ameriprise"
click at [568, 452] on button "Save" at bounding box center [607, 465] width 398 height 28
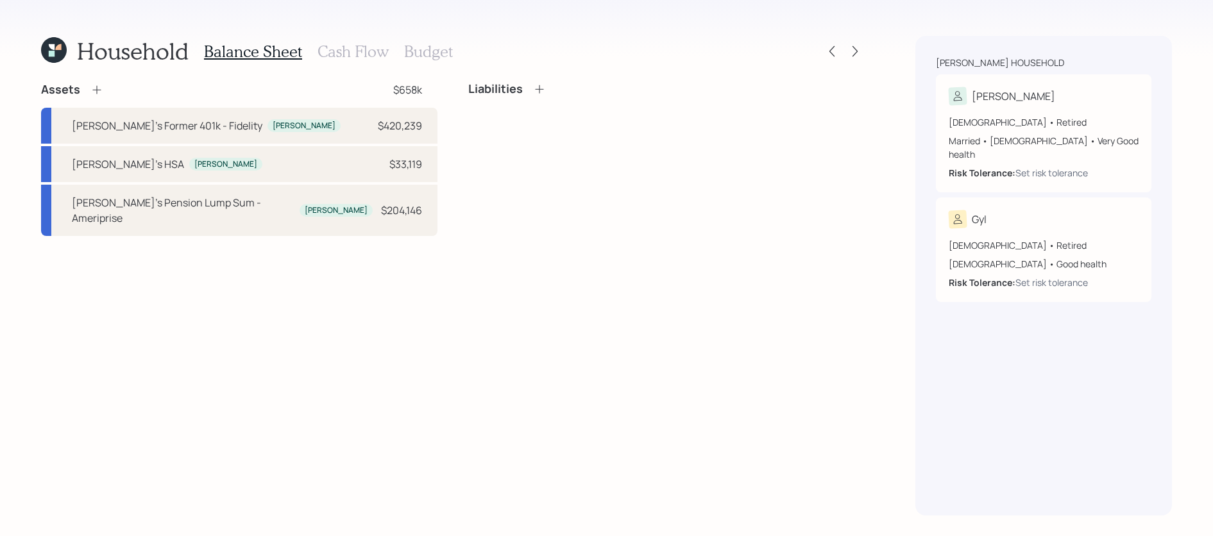
click at [97, 92] on icon at bounding box center [96, 89] width 13 height 13
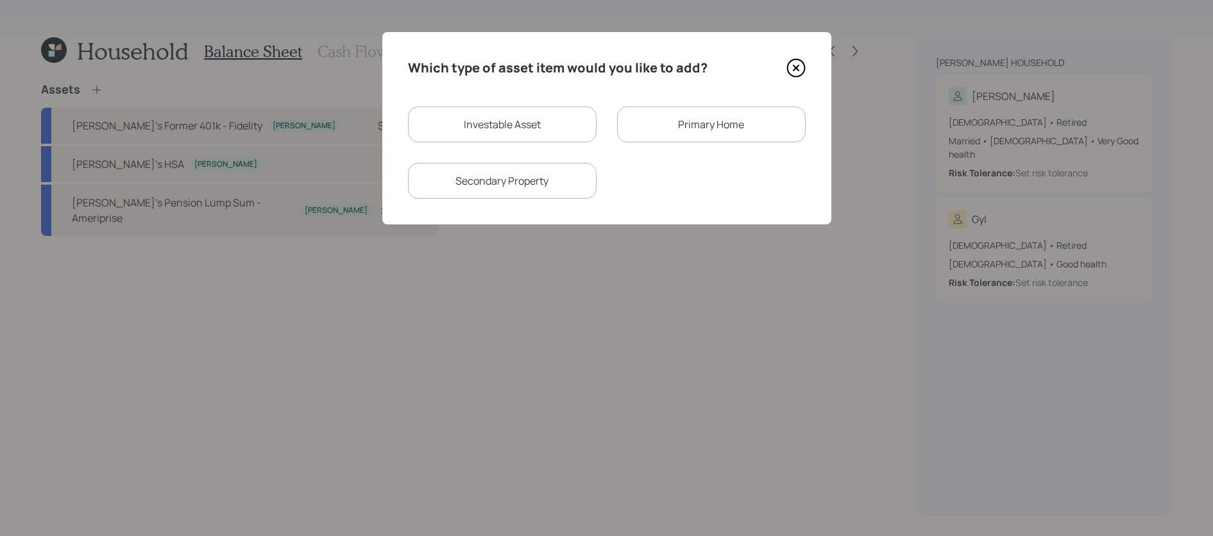
click at [549, 118] on div "Investable Asset" at bounding box center [502, 124] width 189 height 36
select select "taxable"
select select "balanced"
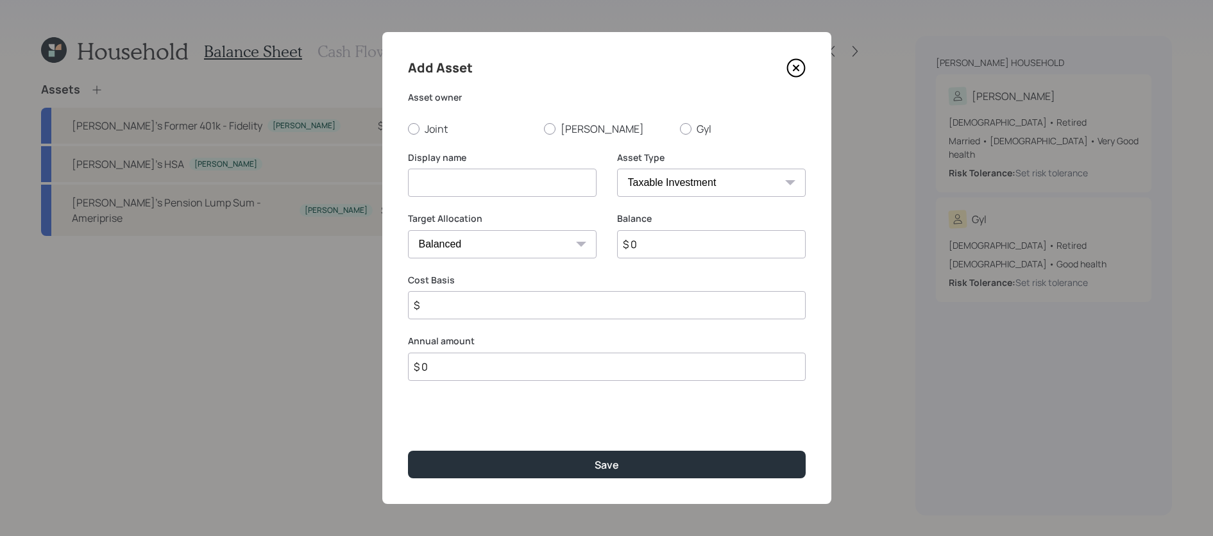
click at [566, 119] on div "Asset owner Joint [PERSON_NAME]" at bounding box center [607, 113] width 398 height 45
click at [566, 130] on label "[PERSON_NAME]" at bounding box center [607, 129] width 126 height 14
click at [544, 129] on input "[PERSON_NAME]" at bounding box center [543, 128] width 1 height 1
radio input "true"
click at [566, 176] on input at bounding box center [502, 183] width 189 height 28
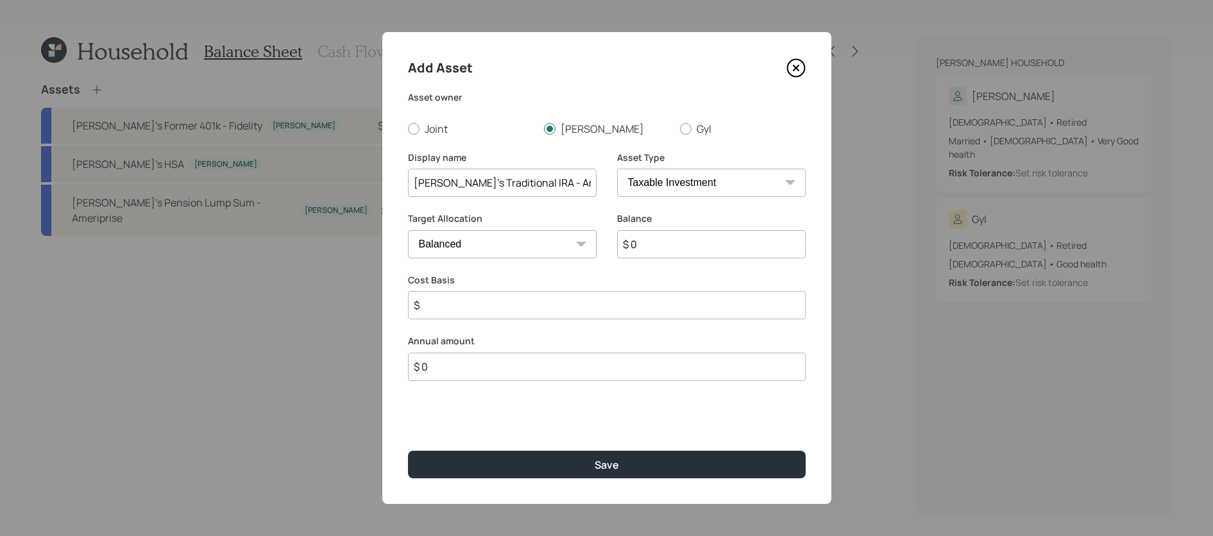
type input "[PERSON_NAME]'s Traditional IRA - Ameriprise"
click at [701, 178] on select "SEP [PERSON_NAME] IRA 401(k) [PERSON_NAME] 401(k) 403(b) [PERSON_NAME] 403(b) 4…" at bounding box center [711, 183] width 189 height 28
select select "ira"
click at [617, 169] on select "SEP [PERSON_NAME] IRA 401(k) [PERSON_NAME] 401(k) 403(b) [PERSON_NAME] 403(b) 4…" at bounding box center [711, 183] width 189 height 28
type input "$"
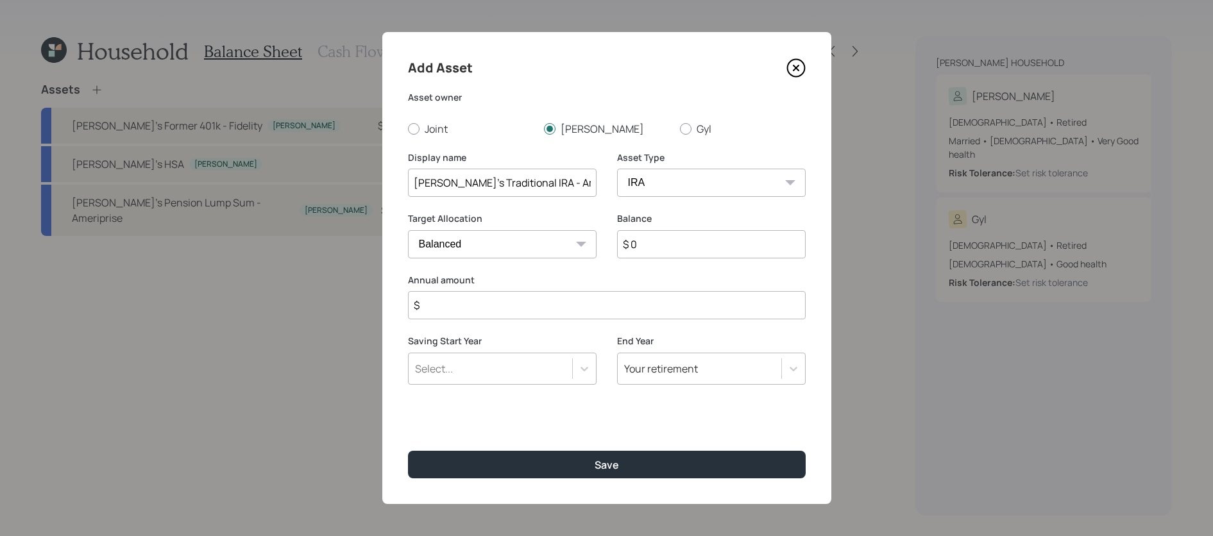
click at [704, 248] on input "$ 0" at bounding box center [711, 244] width 189 height 28
paste input "4,989,807"
type input "$ 49,898"
click at [597, 319] on div "Add Asset Asset owner Joint [PERSON_NAME] Display name [PERSON_NAME]'s Traditio…" at bounding box center [606, 268] width 449 height 472
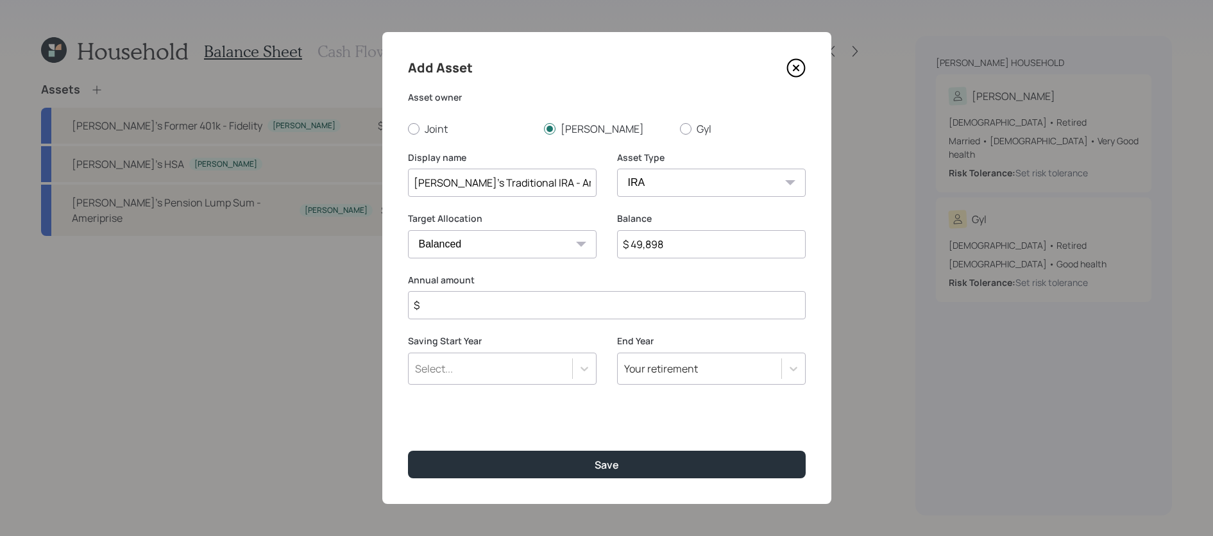
click at [601, 308] on input "$" at bounding box center [607, 305] width 398 height 28
type input "$ 0"
click at [408, 451] on button "Save" at bounding box center [607, 465] width 398 height 28
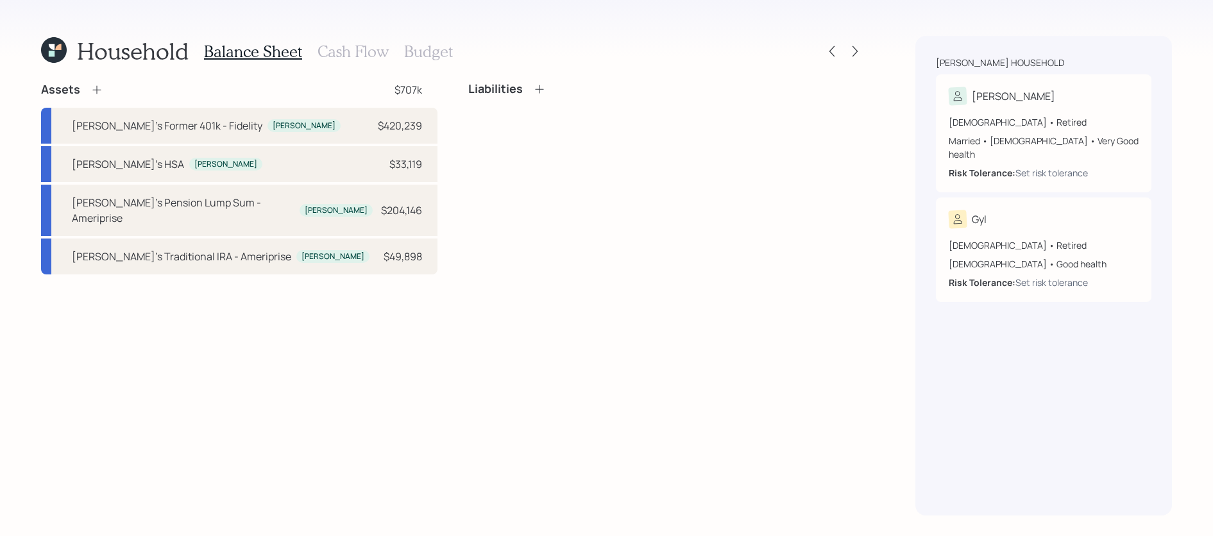
click at [94, 89] on icon at bounding box center [96, 89] width 13 height 13
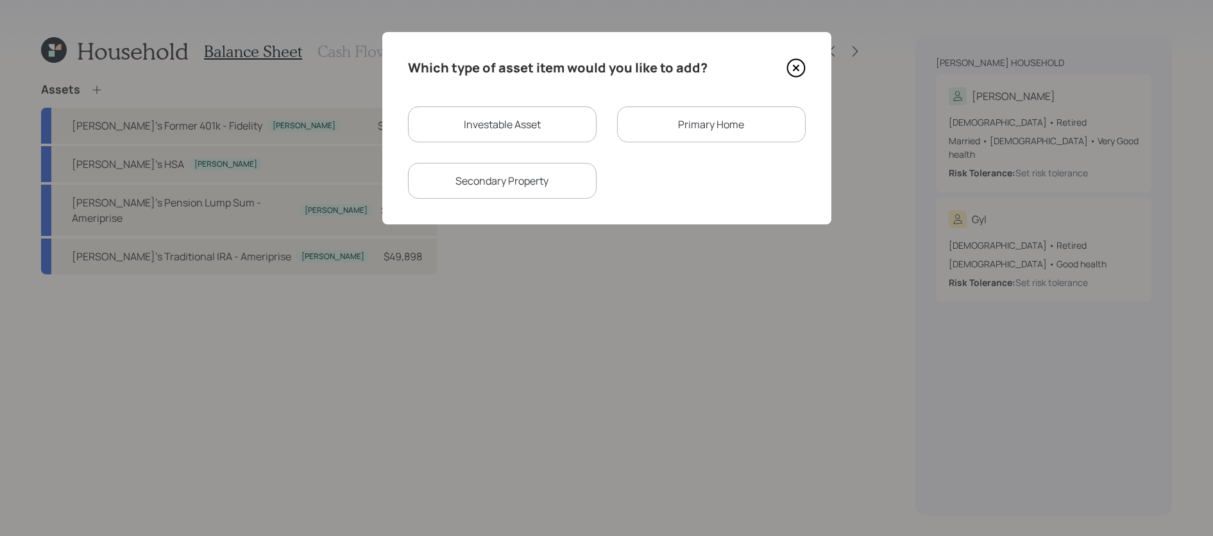
click at [563, 121] on div "Investable Asset" at bounding box center [502, 124] width 189 height 36
select select "taxable"
select select "balanced"
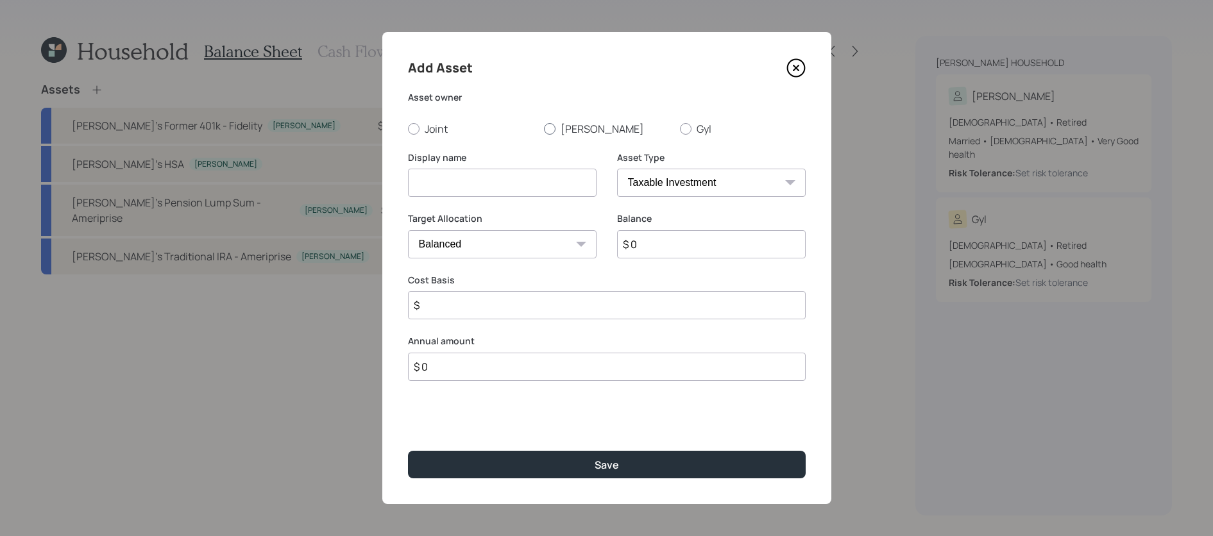
click at [553, 131] on div at bounding box center [550, 129] width 12 height 12
click at [544, 129] on input "[PERSON_NAME]" at bounding box center [543, 128] width 1 height 1
radio input "true"
click at [559, 186] on input at bounding box center [502, 183] width 189 height 28
click at [780, 180] on select "SEP [PERSON_NAME] IRA 401(k) [PERSON_NAME] 401(k) 403(b) [PERSON_NAME] 403(b) 4…" at bounding box center [711, 183] width 189 height 28
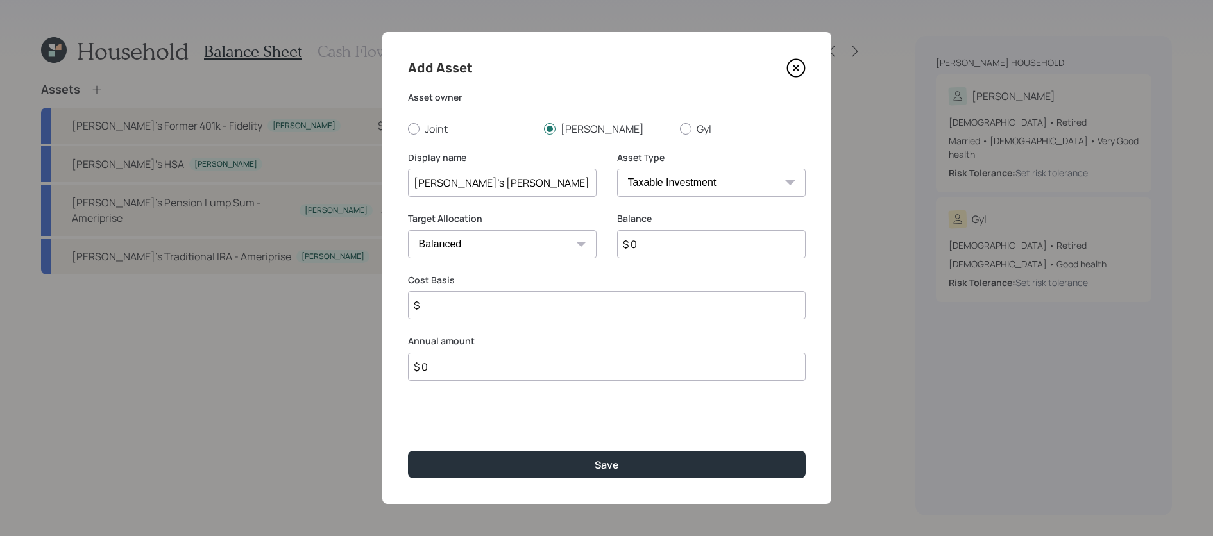
click at [509, 185] on input "[PERSON_NAME]'s [PERSON_NAME]" at bounding box center [502, 183] width 189 height 28
type input "[PERSON_NAME]'s [PERSON_NAME] - Ameriprise"
click at [648, 182] on select "SEP [PERSON_NAME] IRA 401(k) [PERSON_NAME] 401(k) 403(b) [PERSON_NAME] 403(b) 4…" at bounding box center [711, 183] width 189 height 28
select select "roth_ira"
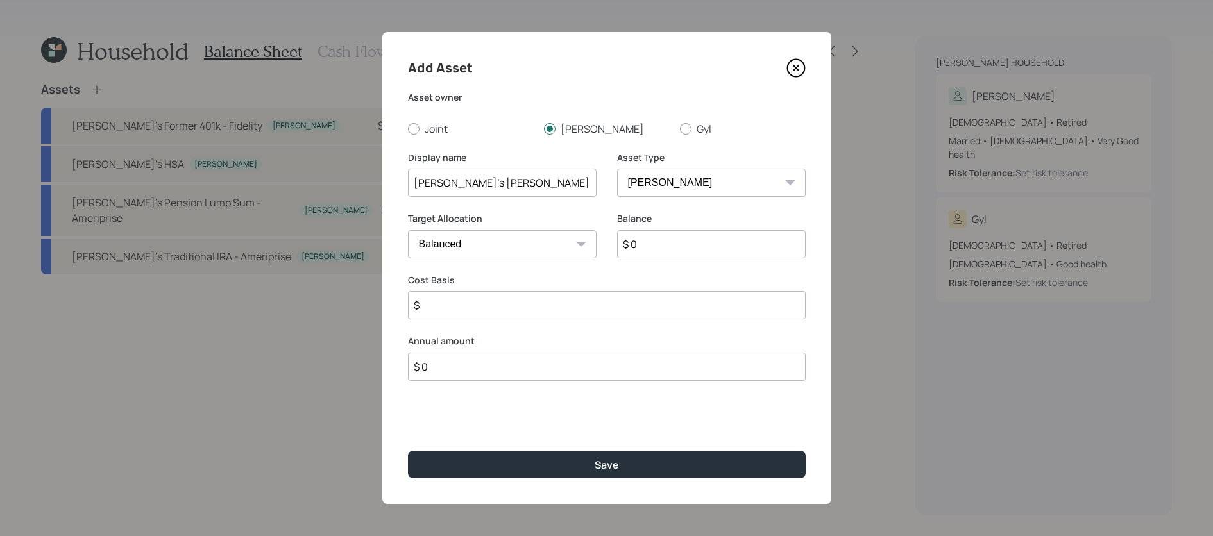
click at [617, 169] on select "SEP [PERSON_NAME] IRA 401(k) [PERSON_NAME] 401(k) 403(b) [PERSON_NAME] 403(b) 4…" at bounding box center [711, 183] width 189 height 28
type input "$"
click at [663, 242] on input "$ 0" at bounding box center [711, 244] width 189 height 28
paste input "1,106,968"
type input "$ 11,069"
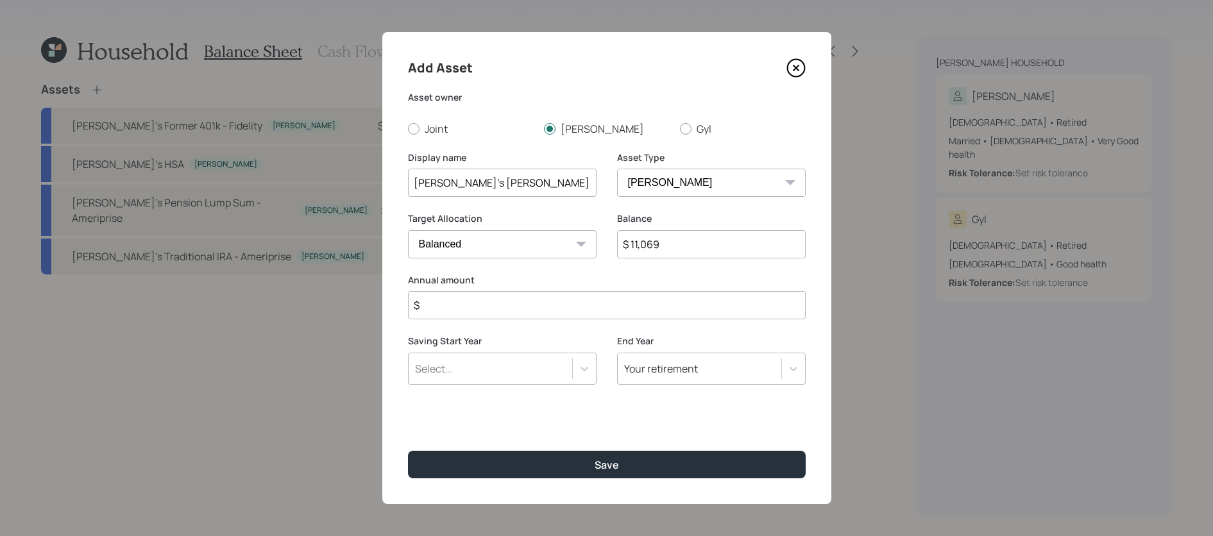
click at [542, 307] on input "$" at bounding box center [607, 305] width 398 height 28
type input "$ 0"
click at [408, 451] on button "Save" at bounding box center [607, 465] width 398 height 28
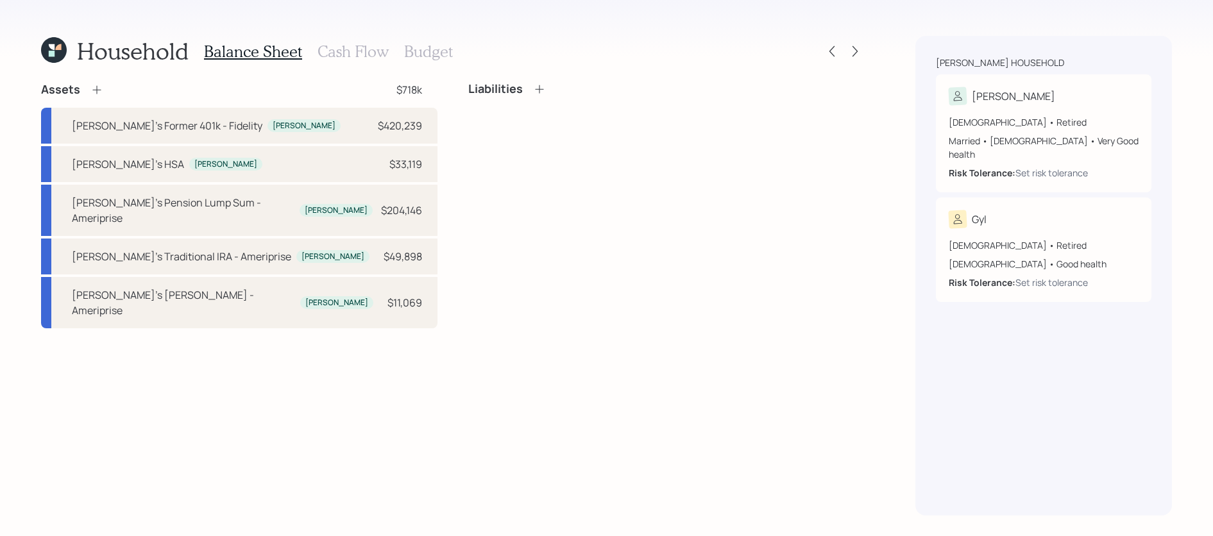
click at [93, 89] on icon at bounding box center [96, 89] width 13 height 13
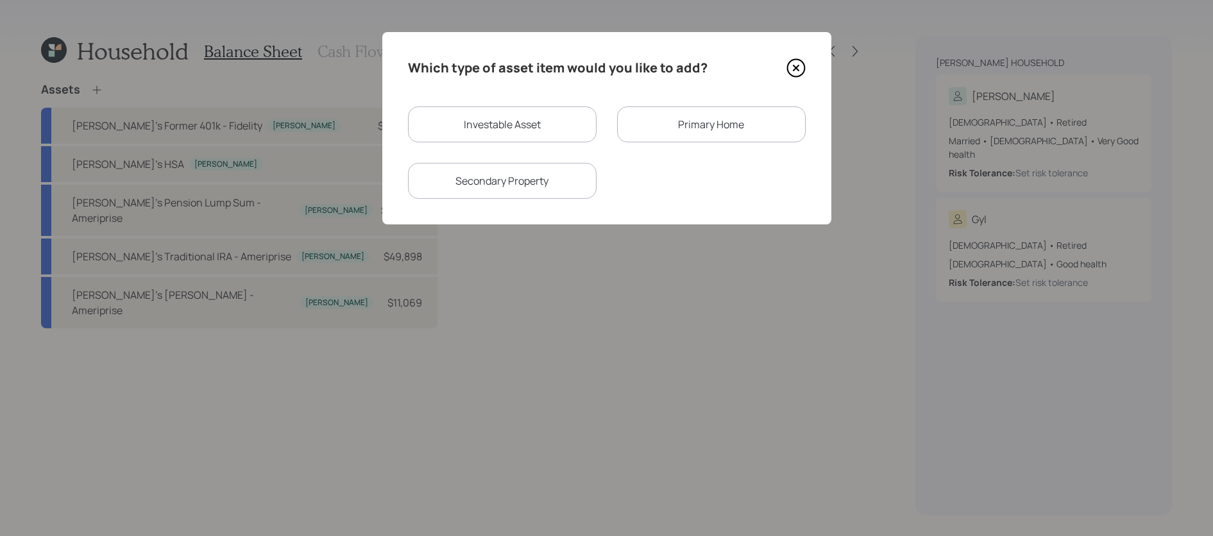
click at [556, 122] on div "Investable Asset" at bounding box center [502, 124] width 189 height 36
select select "taxable"
select select "balanced"
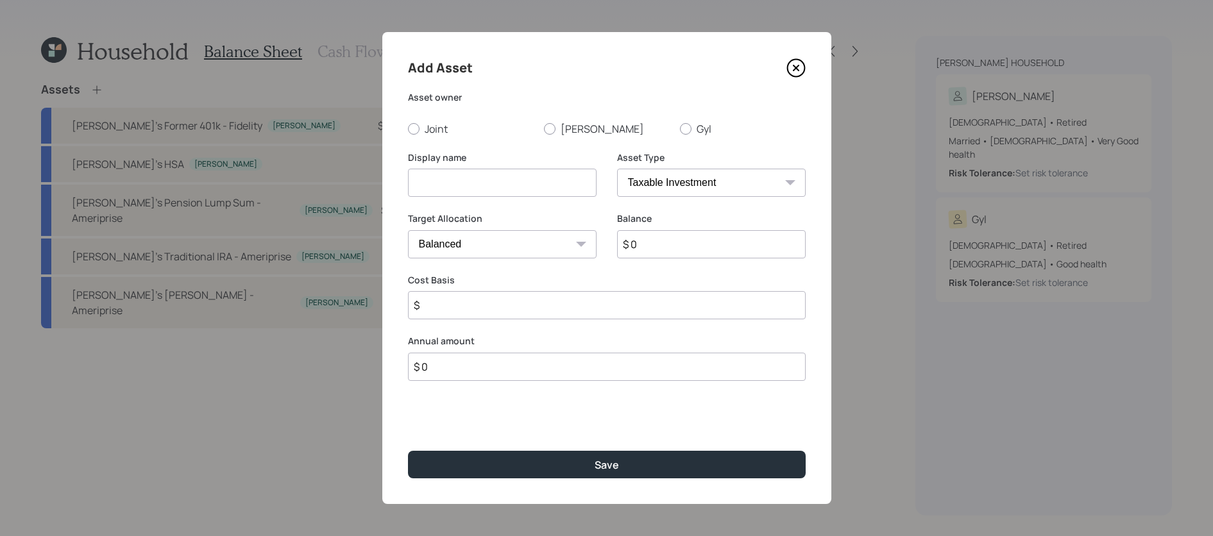
click at [691, 174] on select "SEP [PERSON_NAME] IRA 401(k) [PERSON_NAME] 401(k) 403(b) [PERSON_NAME] 403(b) 4…" at bounding box center [711, 183] width 189 height 28
select select "emergency_fund"
click at [617, 169] on select "SEP [PERSON_NAME] IRA 401(k) [PERSON_NAME] 401(k) 403(b) [PERSON_NAME] 403(b) 4…" at bounding box center [711, 183] width 189 height 28
click at [555, 178] on input at bounding box center [502, 183] width 189 height 28
type input "Liquid Savings"
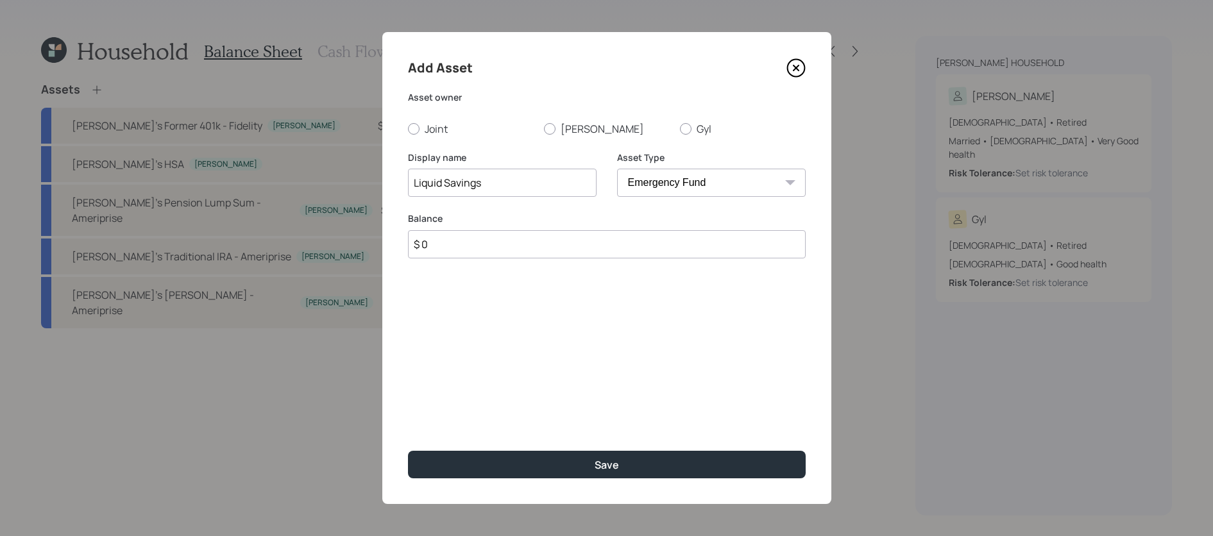
drag, startPoint x: 557, startPoint y: 239, endPoint x: 396, endPoint y: 232, distance: 161.2
click at [396, 232] on div "Add Asset Asset owner Joint [PERSON_NAME] Display name Liquid Savings Asset Typ…" at bounding box center [606, 268] width 449 height 472
paste input "1,106,968"
drag, startPoint x: 459, startPoint y: 253, endPoint x: 349, endPoint y: 246, distance: 110.5
click at [349, 246] on div "Add Asset Asset owner Joint [PERSON_NAME] Display name Liquid Savings Asset Typ…" at bounding box center [606, 268] width 1213 height 536
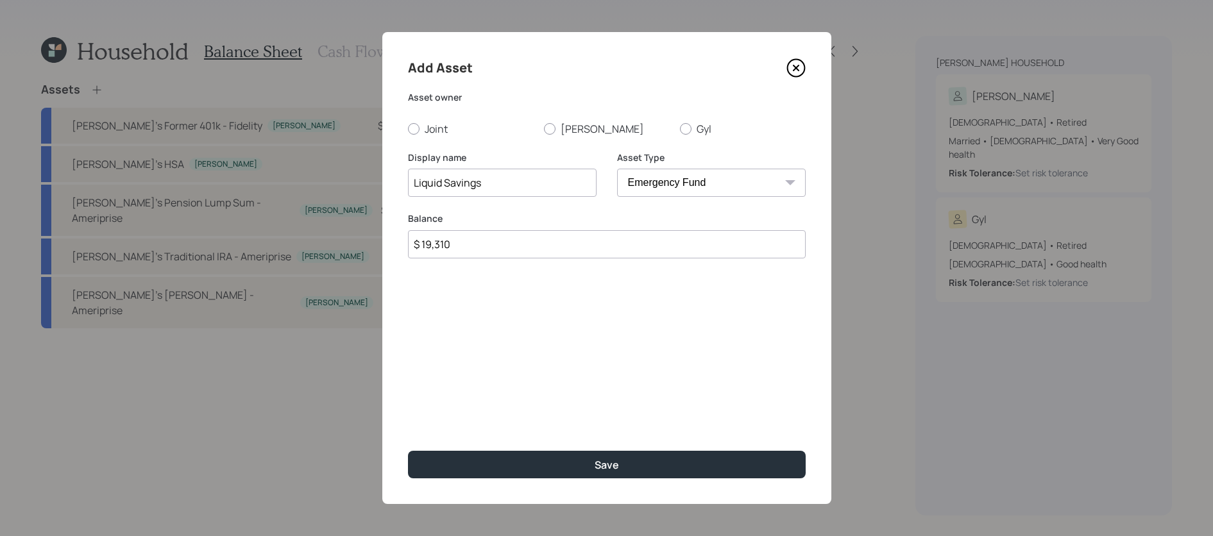
type input "$ 19,310"
click at [408, 451] on button "Save" at bounding box center [607, 465] width 398 height 28
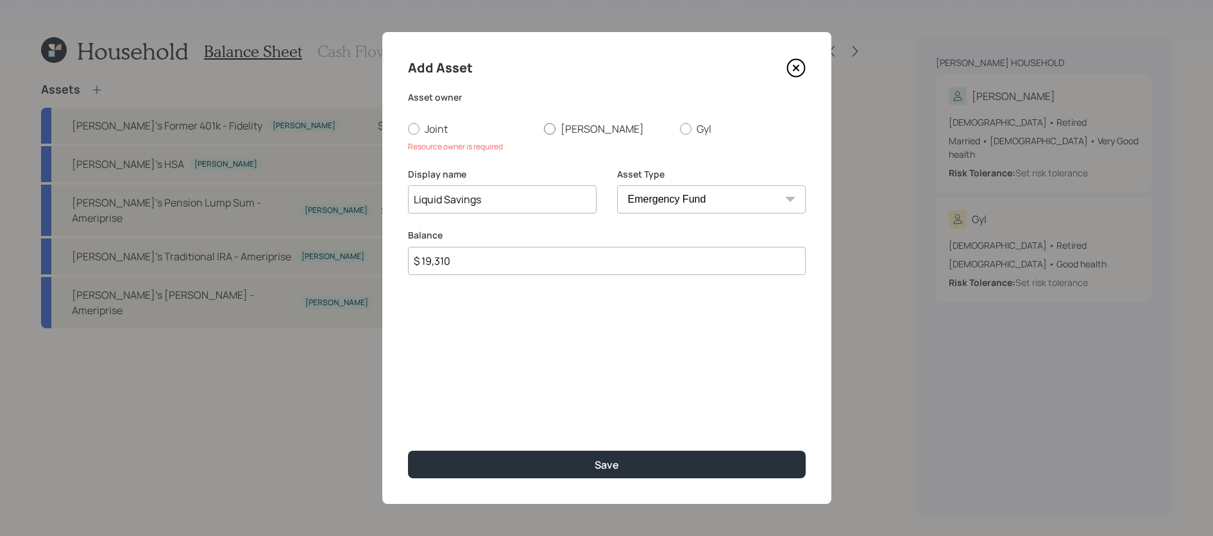
click at [557, 124] on label "[PERSON_NAME]" at bounding box center [607, 129] width 126 height 14
click at [544, 128] on input "[PERSON_NAME]" at bounding box center [543, 128] width 1 height 1
radio input "true"
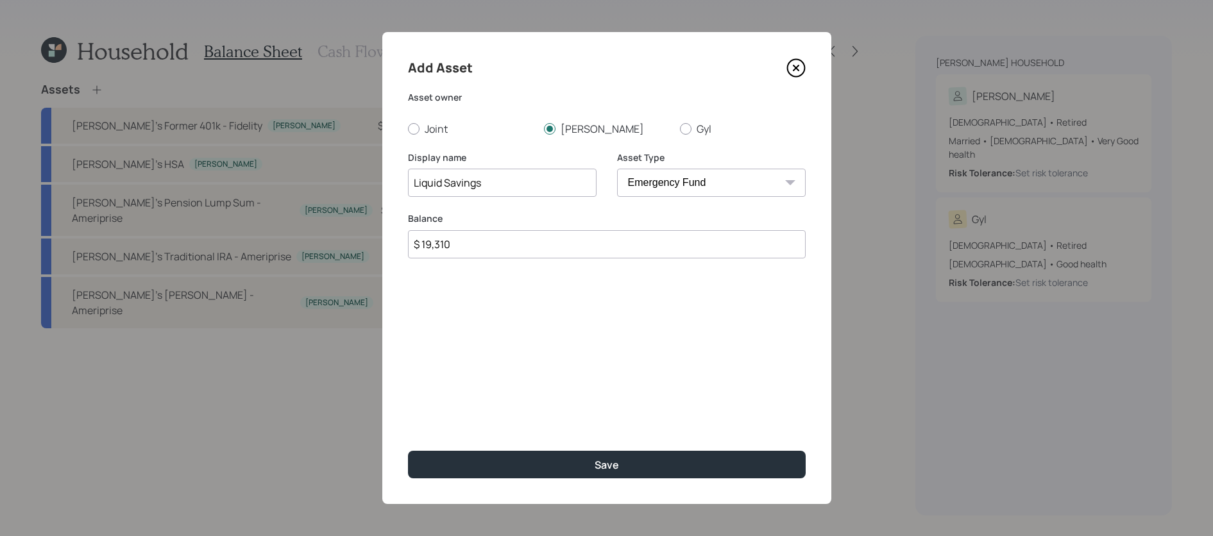
click at [425, 119] on div "Asset owner Joint [PERSON_NAME]" at bounding box center [607, 113] width 398 height 45
click at [425, 122] on label "Joint" at bounding box center [471, 129] width 126 height 14
click at [408, 128] on input "Joint" at bounding box center [407, 128] width 1 height 1
radio input "true"
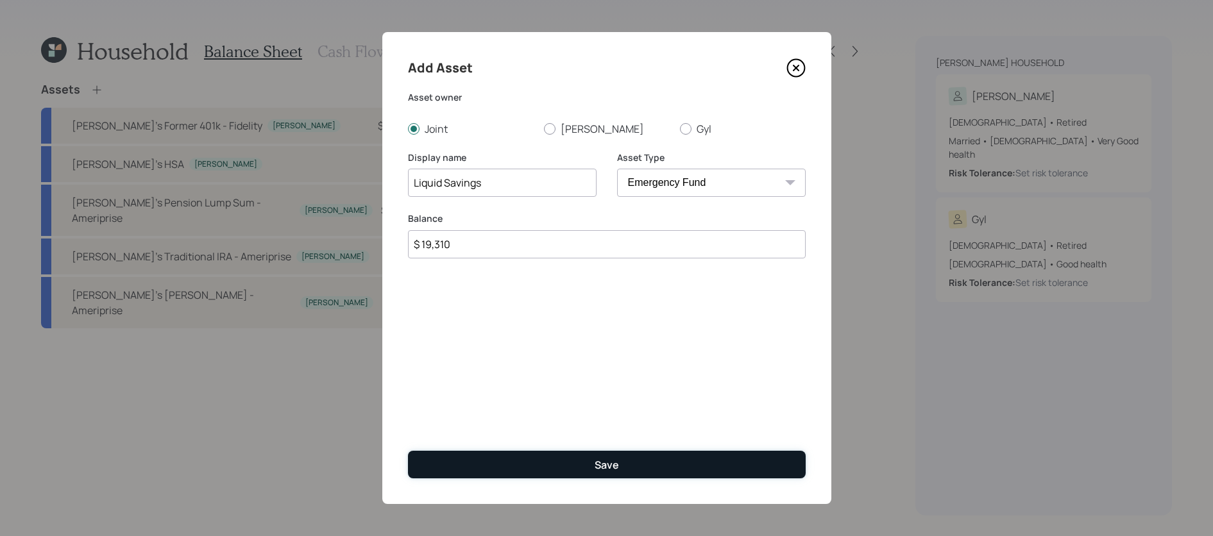
click at [542, 473] on button "Save" at bounding box center [607, 465] width 398 height 28
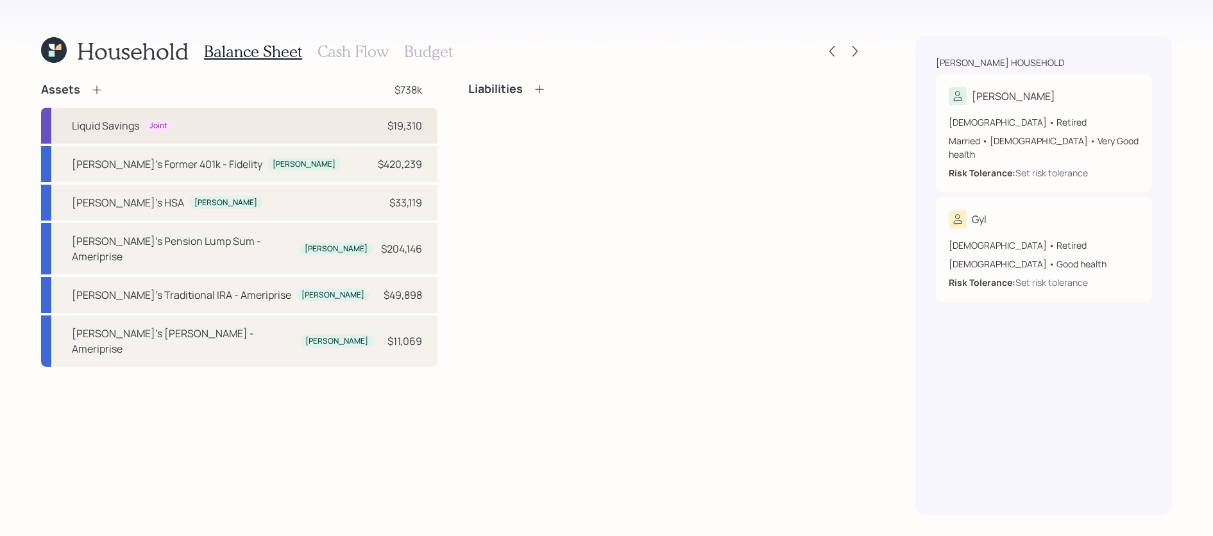
click at [248, 127] on div "Liquid Savings Joint $19,310" at bounding box center [239, 126] width 396 height 36
select select "emergency_fund"
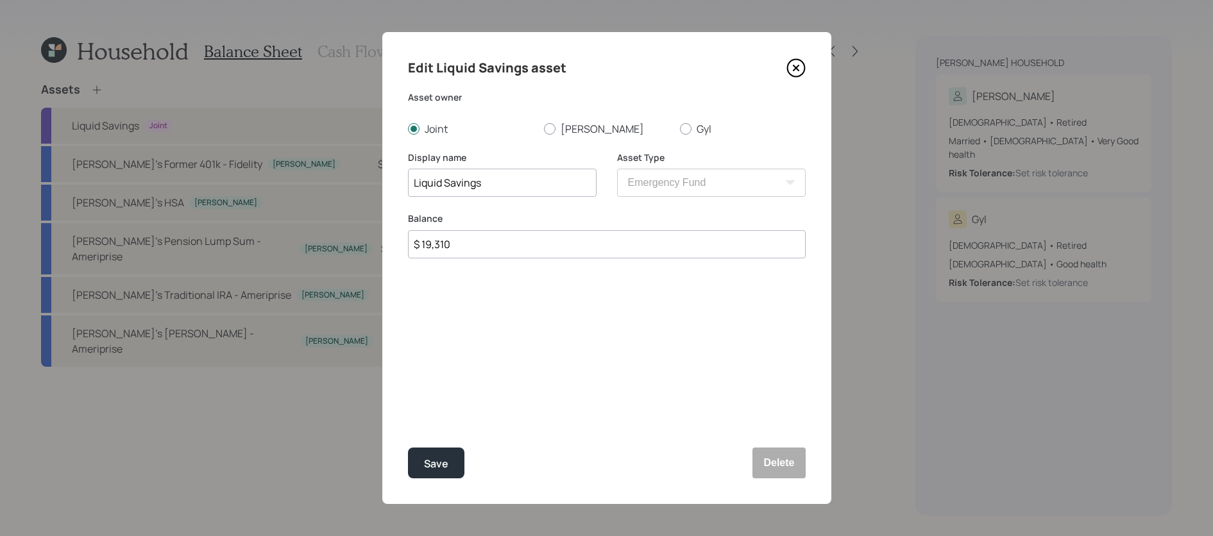
click at [555, 233] on input "$ 19,310" at bounding box center [607, 244] width 398 height 28
drag, startPoint x: 555, startPoint y: 250, endPoint x: 208, endPoint y: 213, distance: 349.6
click at [208, 213] on div "Edit Liquid Savings asset Asset owner Joint [PERSON_NAME] Display name Liquid S…" at bounding box center [606, 268] width 1213 height 536
type input "$ 26,000"
click at [408, 448] on button "Save" at bounding box center [436, 463] width 56 height 31
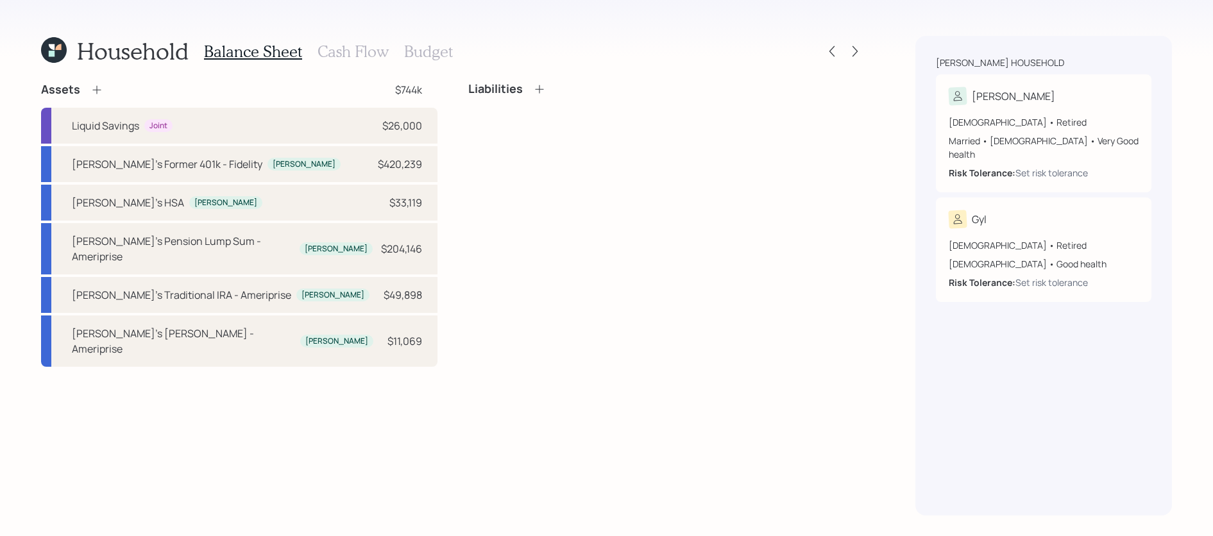
click at [97, 89] on icon at bounding box center [96, 89] width 13 height 13
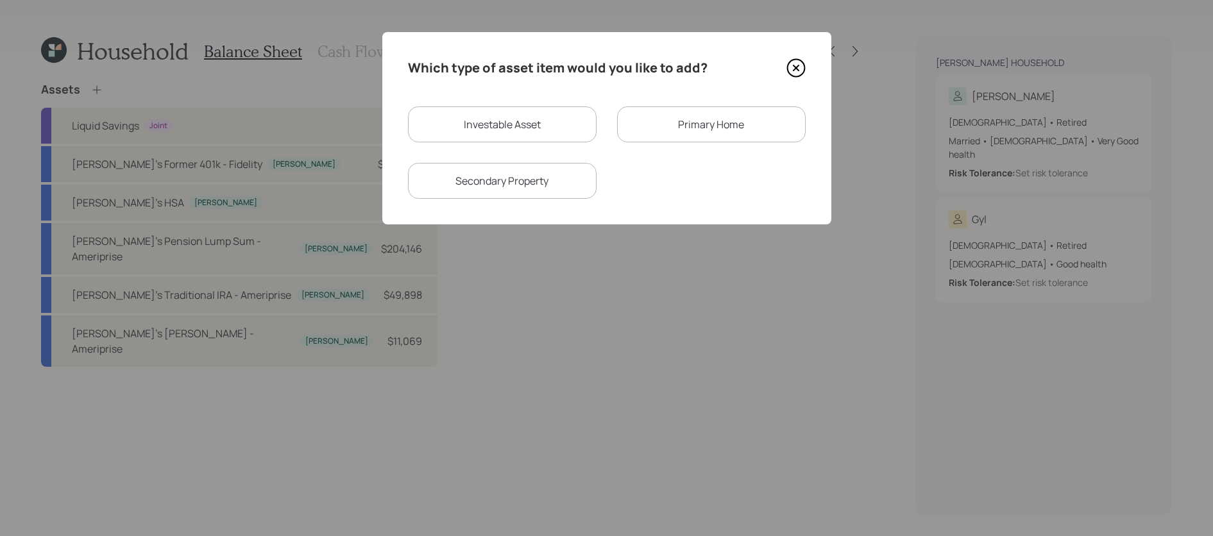
click at [562, 109] on div "Investable Asset" at bounding box center [502, 124] width 189 height 36
select select "taxable"
select select "balanced"
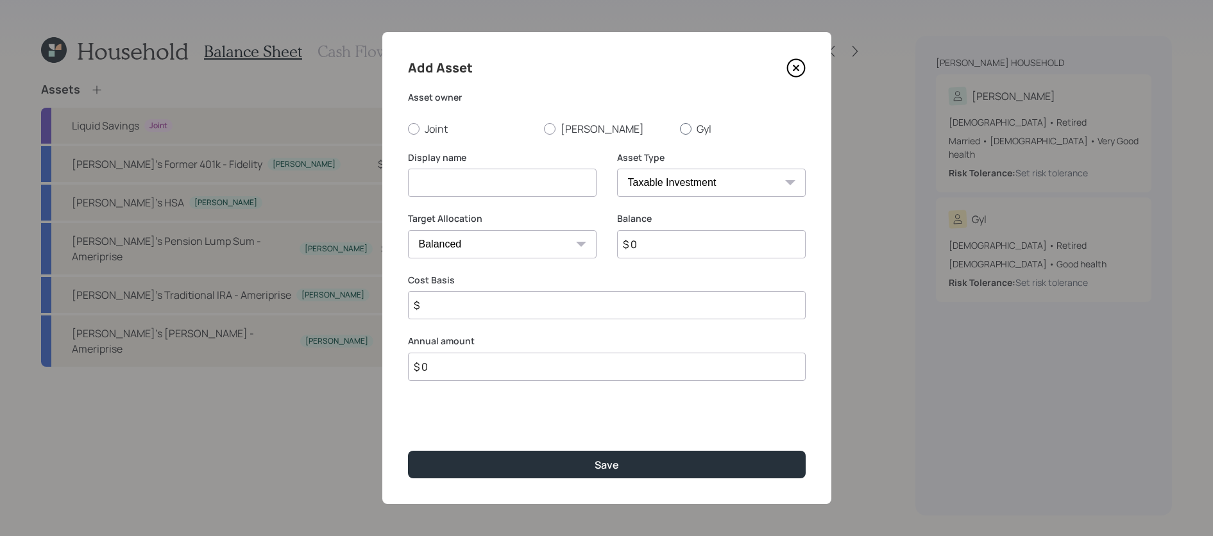
click at [693, 126] on label "Gyl" at bounding box center [743, 129] width 126 height 14
click at [680, 128] on input "Gyl" at bounding box center [679, 128] width 1 height 1
radio input "true"
click at [513, 194] on input at bounding box center [502, 183] width 189 height 28
type input "Gyl's Traditional IRAs (3)"
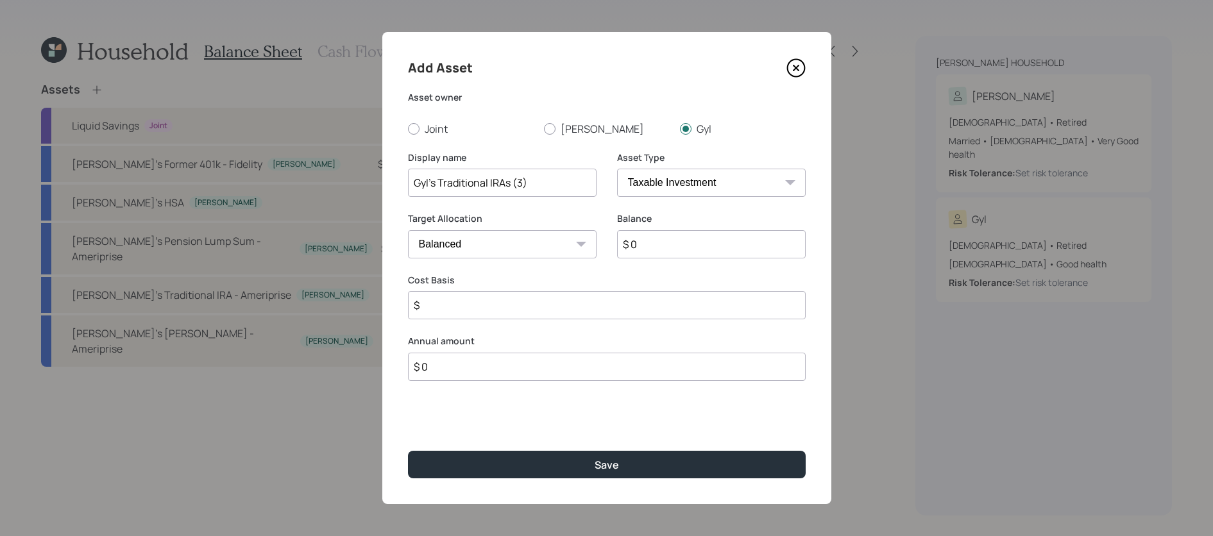
click at [777, 186] on select "SEP [PERSON_NAME] IRA 401(k) [PERSON_NAME] 401(k) 403(b) [PERSON_NAME] 403(b) 4…" at bounding box center [711, 183] width 189 height 28
select select "ira"
click at [617, 169] on select "SEP [PERSON_NAME] IRA 401(k) [PERSON_NAME] 401(k) 403(b) [PERSON_NAME] 403(b) 4…" at bounding box center [711, 183] width 189 height 28
type input "$"
click at [699, 250] on input "$ 0" at bounding box center [711, 244] width 189 height 28
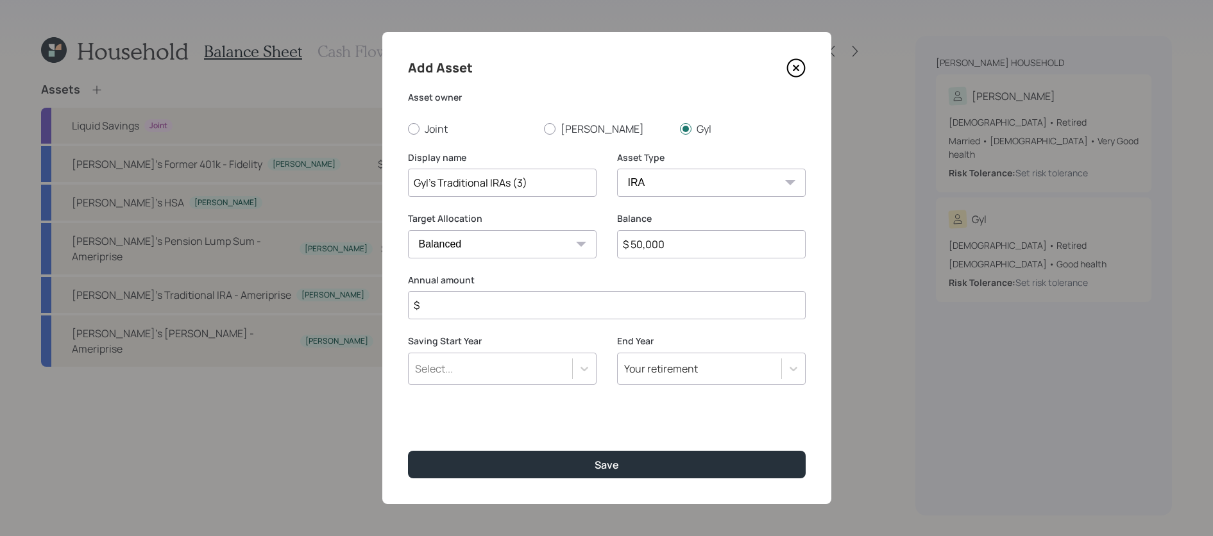
type input "$ 50,000"
type input "$ 0"
click at [408, 451] on button "Save" at bounding box center [607, 465] width 398 height 28
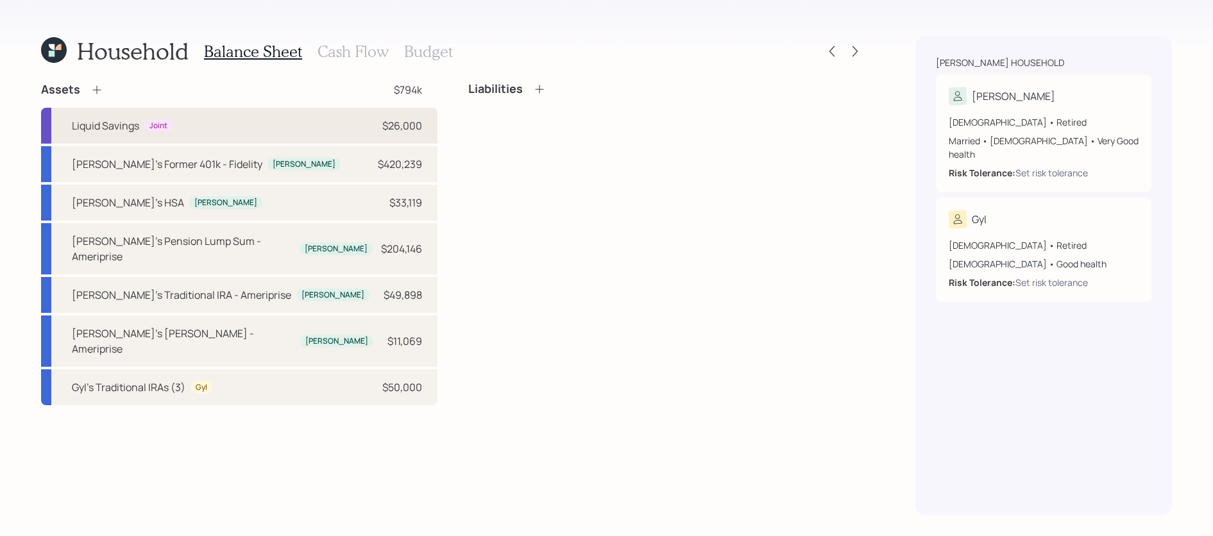
click at [133, 133] on div "Liquid Savings Joint $26,000" at bounding box center [239, 126] width 396 height 36
select select "emergency_fund"
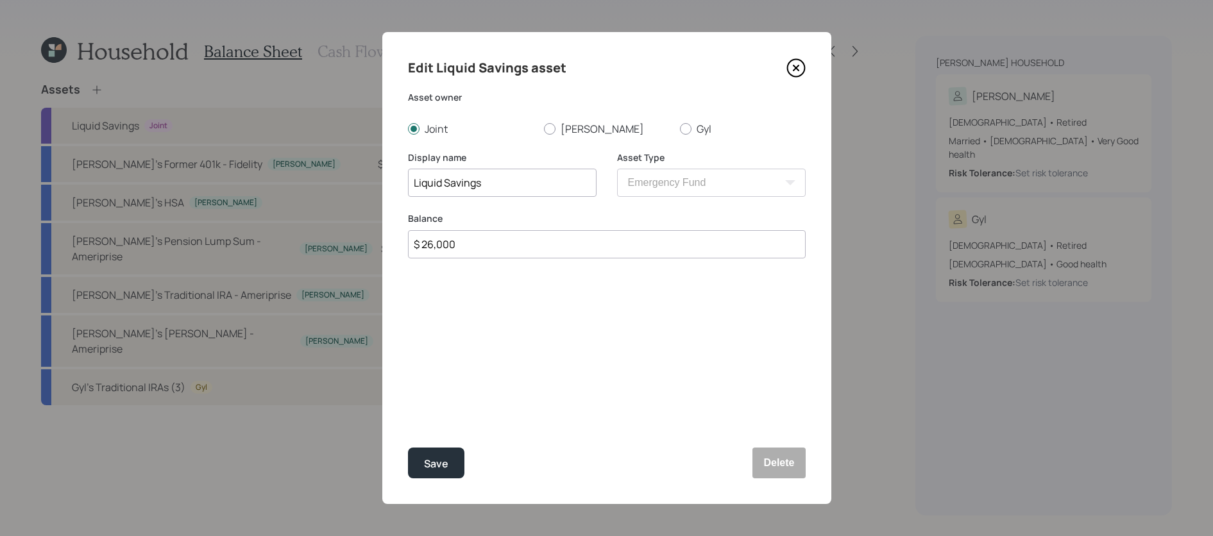
click at [413, 182] on input "Liquid Savings" at bounding box center [502, 183] width 189 height 28
type input "Joint Liquid Savings"
drag, startPoint x: 481, startPoint y: 248, endPoint x: 366, endPoint y: 236, distance: 116.1
click at [366, 236] on div "Edit Liquid Savings asset Asset owner Joint [PERSON_NAME] Display name Joint Li…" at bounding box center [606, 268] width 1213 height 536
type input "$ 7,000"
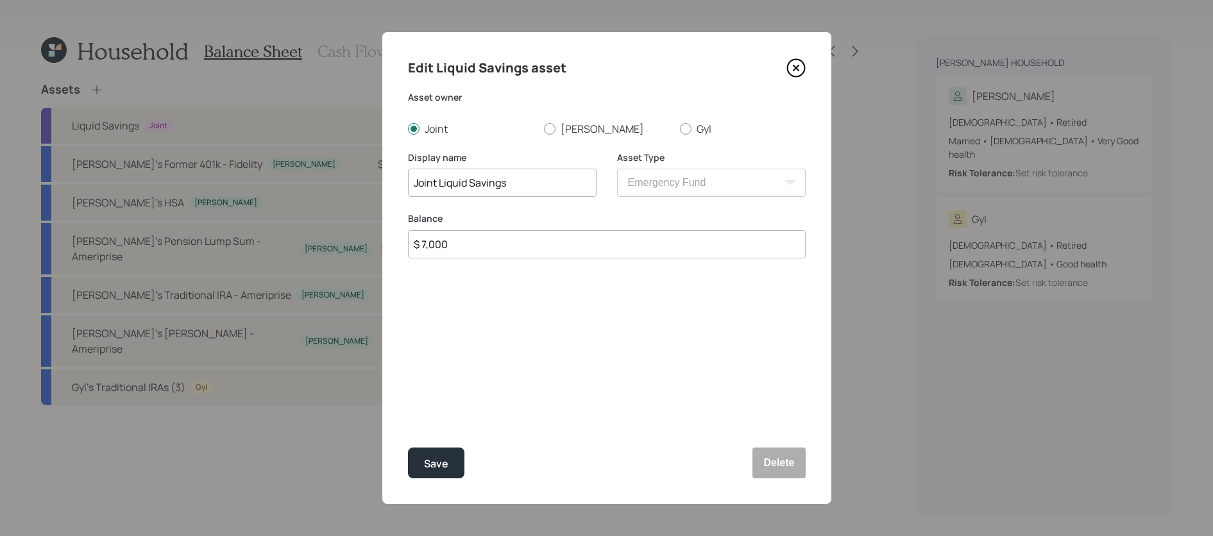
click at [408, 448] on button "Save" at bounding box center [436, 463] width 56 height 31
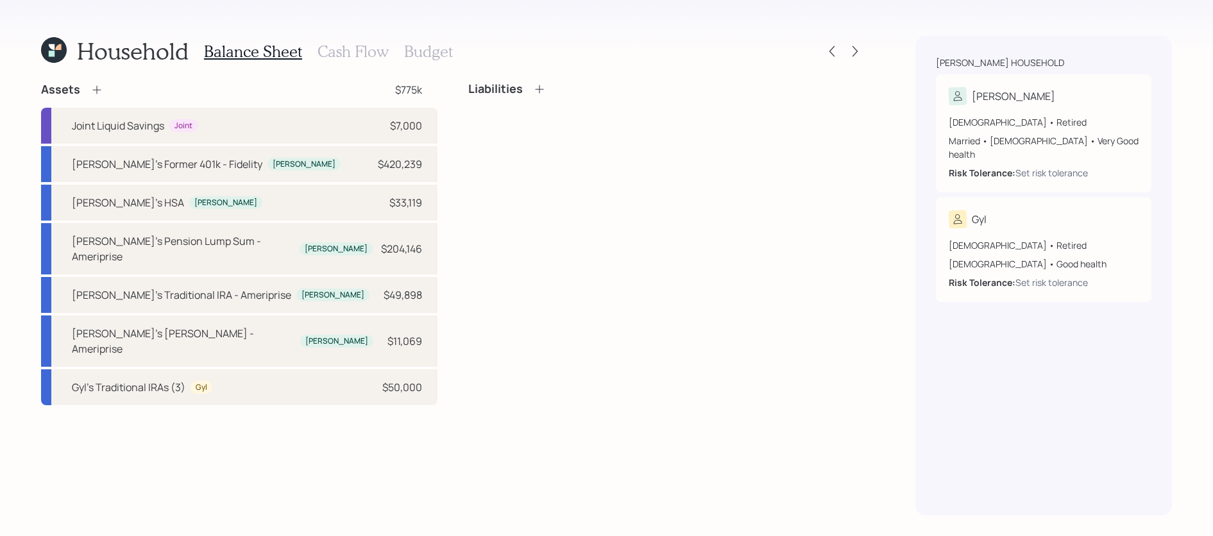
click at [96, 92] on icon at bounding box center [96, 89] width 13 height 13
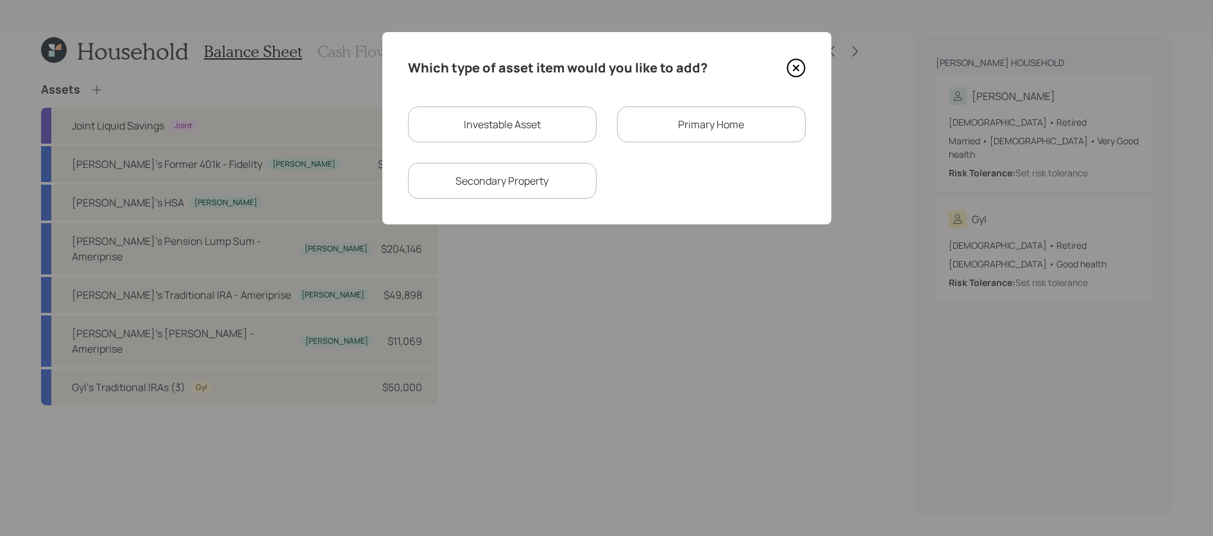
click at [584, 129] on div "Investable Asset" at bounding box center [502, 124] width 189 height 36
select select "taxable"
select select "balanced"
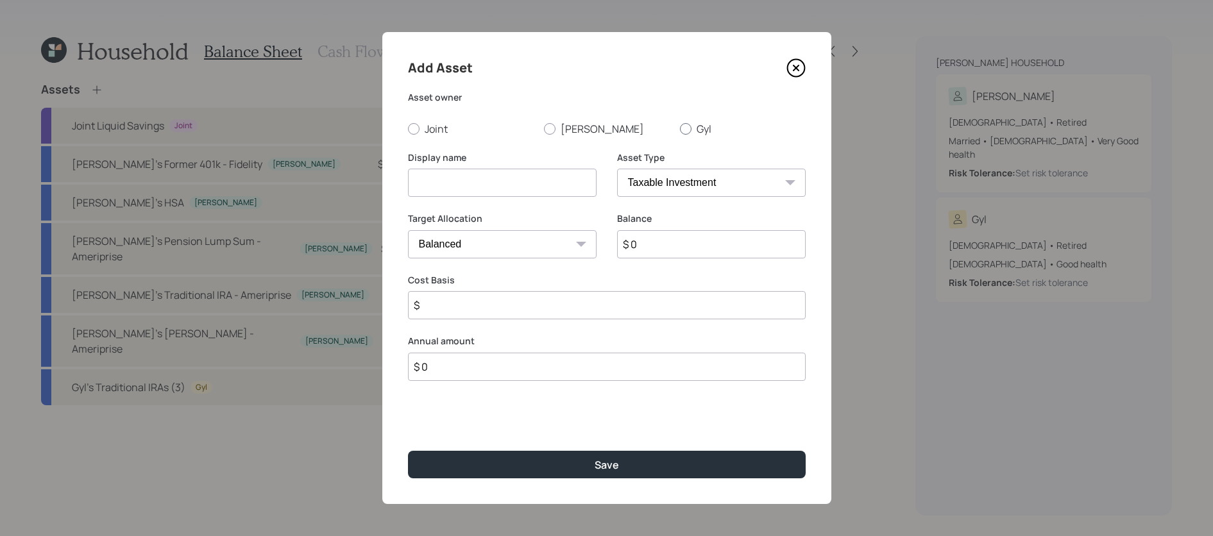
click at [708, 130] on label "Gyl" at bounding box center [743, 129] width 126 height 14
click at [680, 129] on input "Gyl" at bounding box center [679, 128] width 1 height 1
radio input "true"
click at [494, 169] on input at bounding box center [502, 183] width 189 height 28
type input "[PERSON_NAME]'s Liquid Savings"
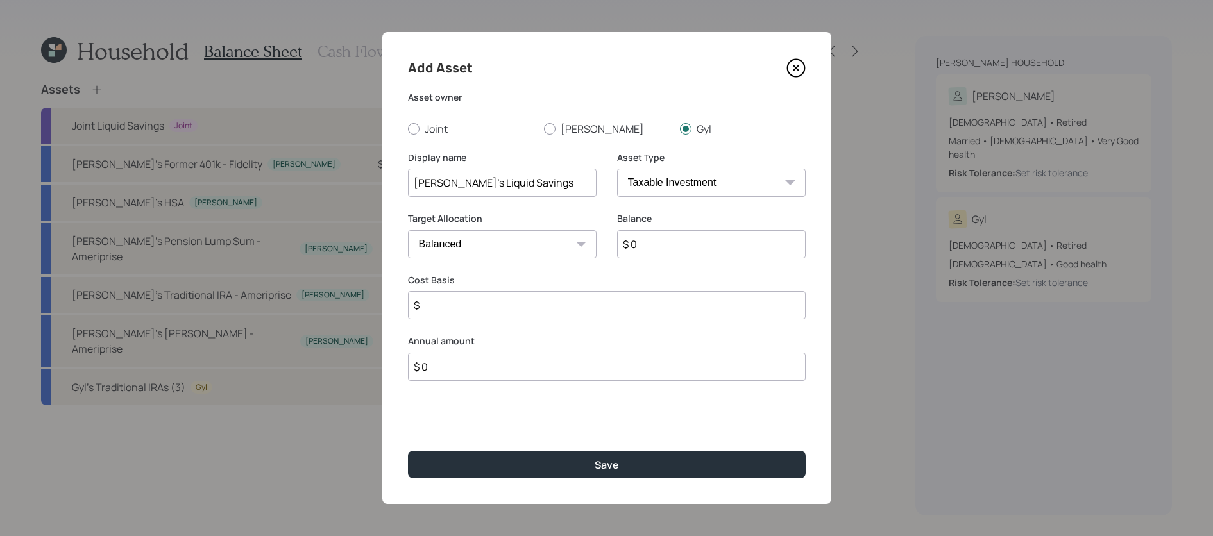
click at [758, 191] on select "SEP [PERSON_NAME] IRA 401(k) [PERSON_NAME] 401(k) 403(b) [PERSON_NAME] 403(b) 4…" at bounding box center [711, 183] width 189 height 28
select select "emergency_fund"
click at [617, 169] on select "SEP [PERSON_NAME] IRA 401(k) [PERSON_NAME] 401(k) 403(b) [PERSON_NAME] 403(b) 4…" at bounding box center [711, 183] width 189 height 28
click at [592, 258] on input "$ 0" at bounding box center [607, 244] width 398 height 28
type input "$ 57,000"
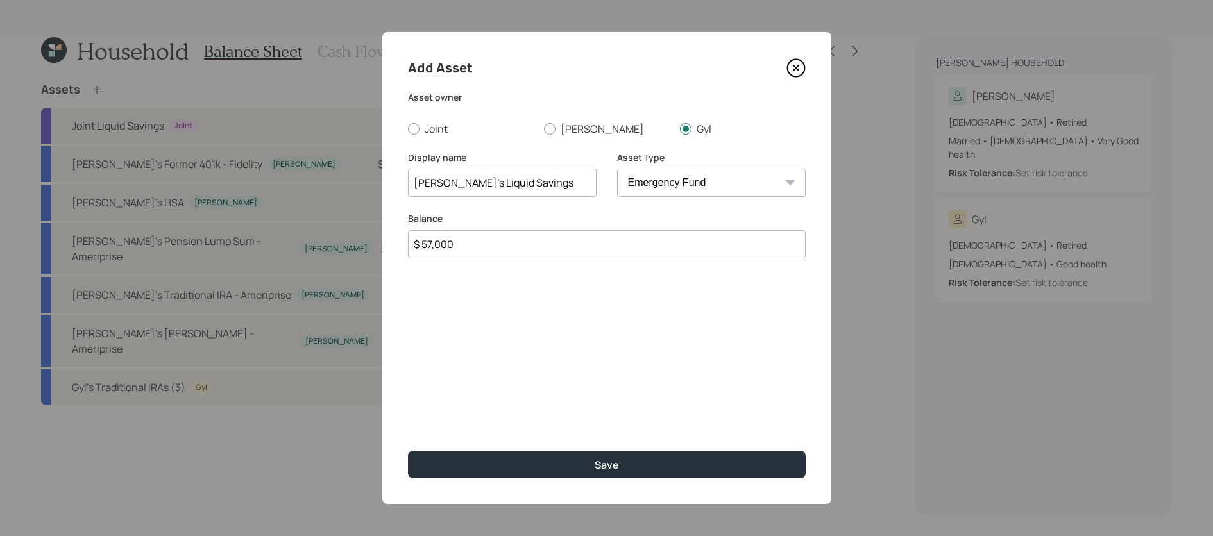
click at [408, 451] on button "Save" at bounding box center [607, 465] width 398 height 28
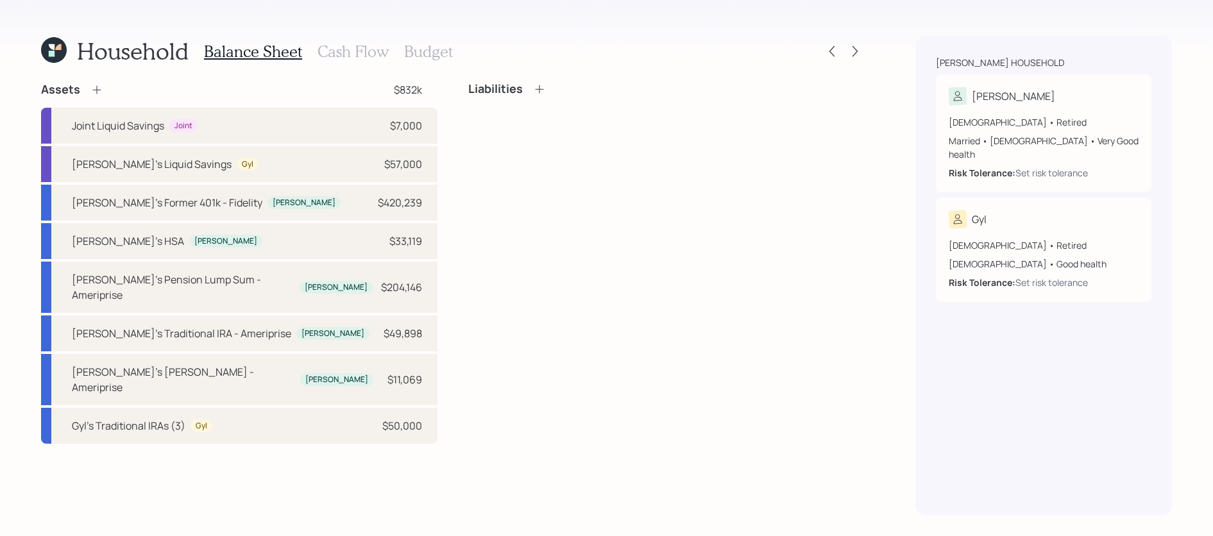
click at [97, 94] on icon at bounding box center [96, 89] width 13 height 13
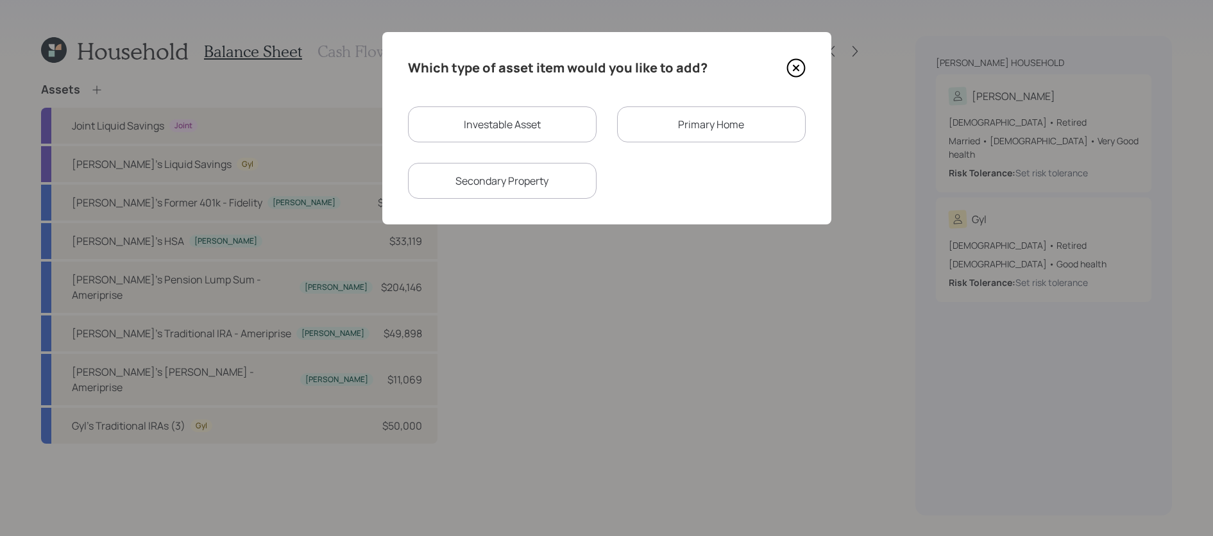
click at [705, 123] on div "Primary Home" at bounding box center [711, 124] width 189 height 36
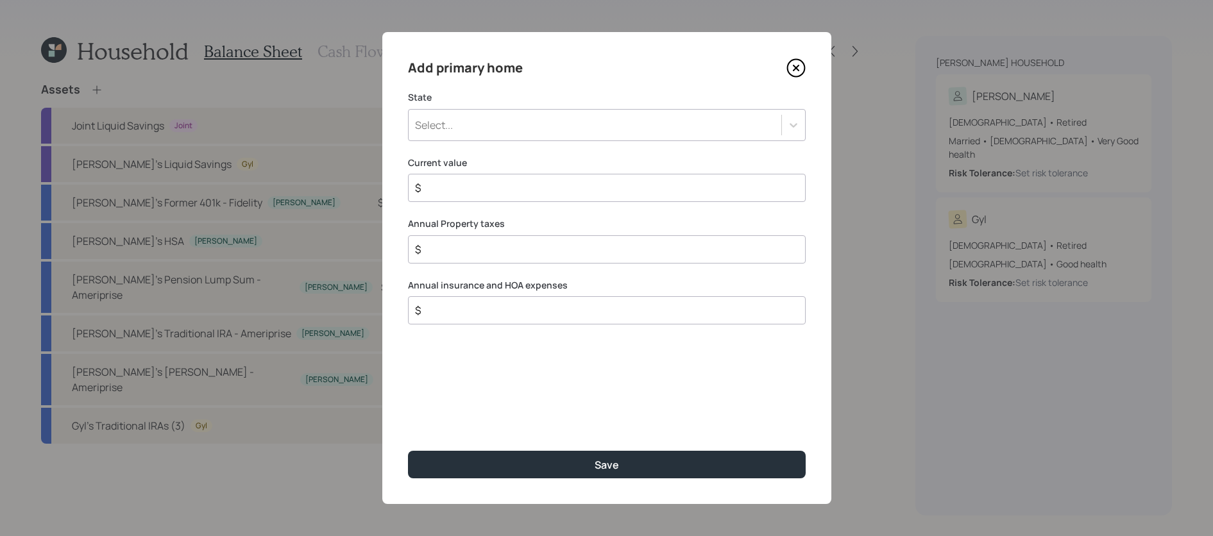
click at [497, 126] on div "Select..." at bounding box center [595, 125] width 373 height 22
click at [606, 120] on div "Select..." at bounding box center [595, 125] width 373 height 22
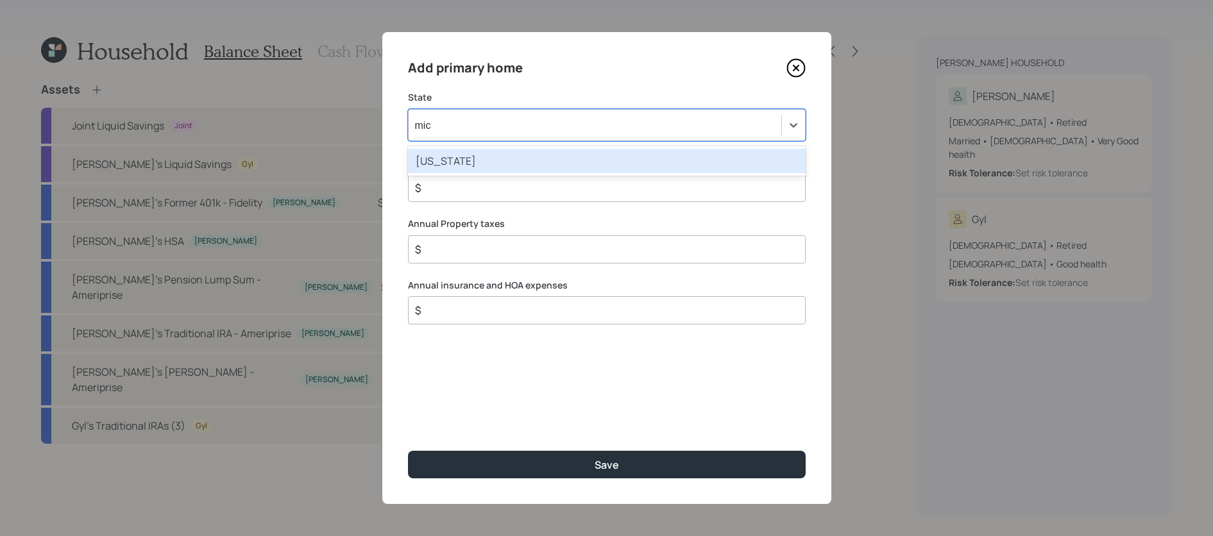
type input "mich"
click at [620, 172] on div "[US_STATE]" at bounding box center [607, 161] width 398 height 24
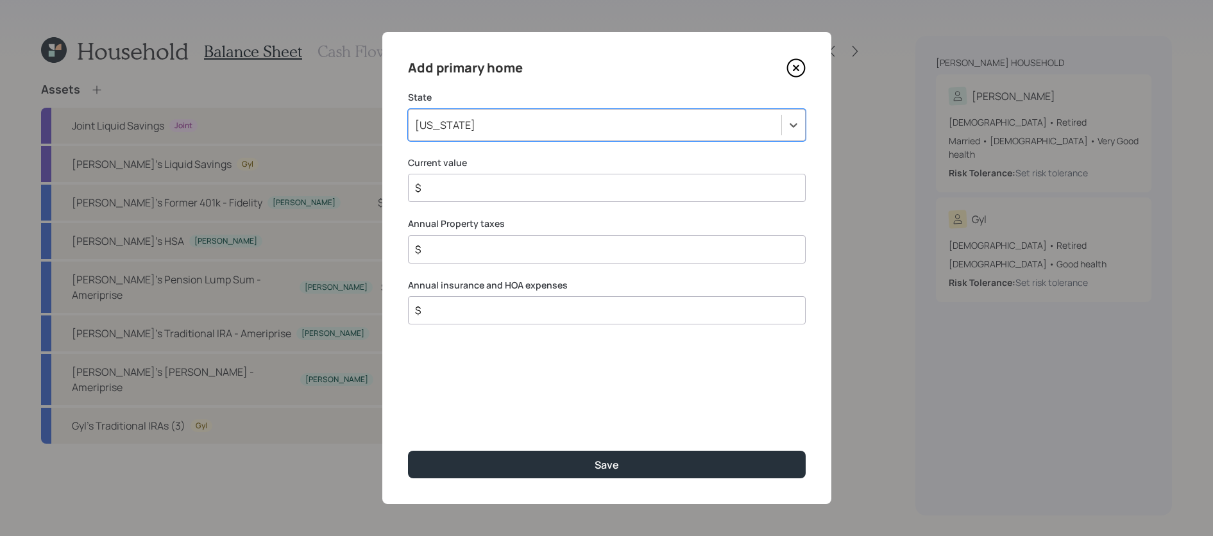
click at [622, 202] on div "Add primary home State option [US_STATE], selected. Select is focused ,type to …" at bounding box center [606, 268] width 449 height 472
click at [622, 194] on input "$" at bounding box center [602, 187] width 376 height 15
type input "$ 318,000"
click at [685, 251] on input "$" at bounding box center [602, 249] width 376 height 15
type input "$ 3,726"
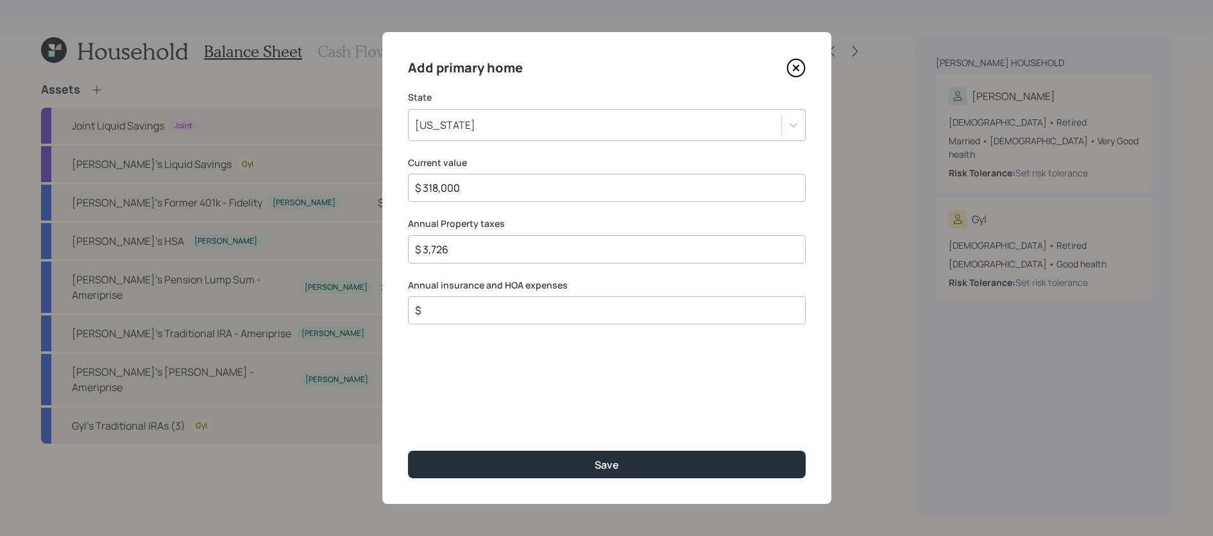
click at [594, 310] on input "$" at bounding box center [602, 310] width 376 height 15
type input "$ 2,600"
click at [408, 451] on button "Save" at bounding box center [607, 465] width 398 height 28
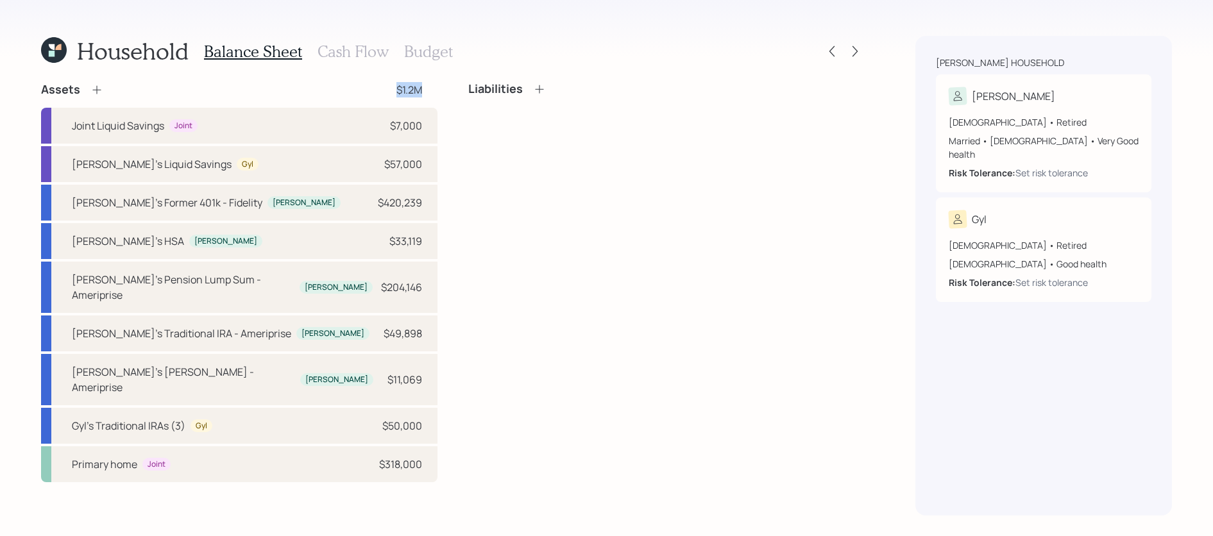
drag, startPoint x: 381, startPoint y: 85, endPoint x: 429, endPoint y: 87, distance: 48.2
click at [429, 87] on div "Assets $1.2M" at bounding box center [239, 89] width 396 height 15
click at [528, 87] on div "Liabilities" at bounding box center [507, 89] width 78 height 14
click at [538, 87] on icon at bounding box center [539, 89] width 13 height 13
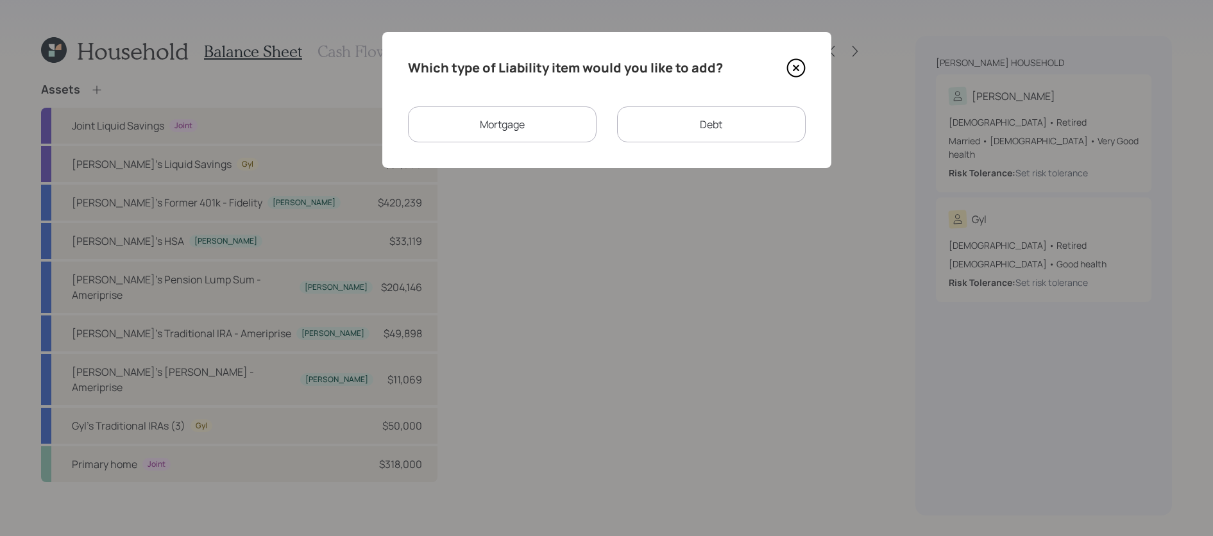
click at [555, 123] on div "Mortgage" at bounding box center [502, 124] width 189 height 36
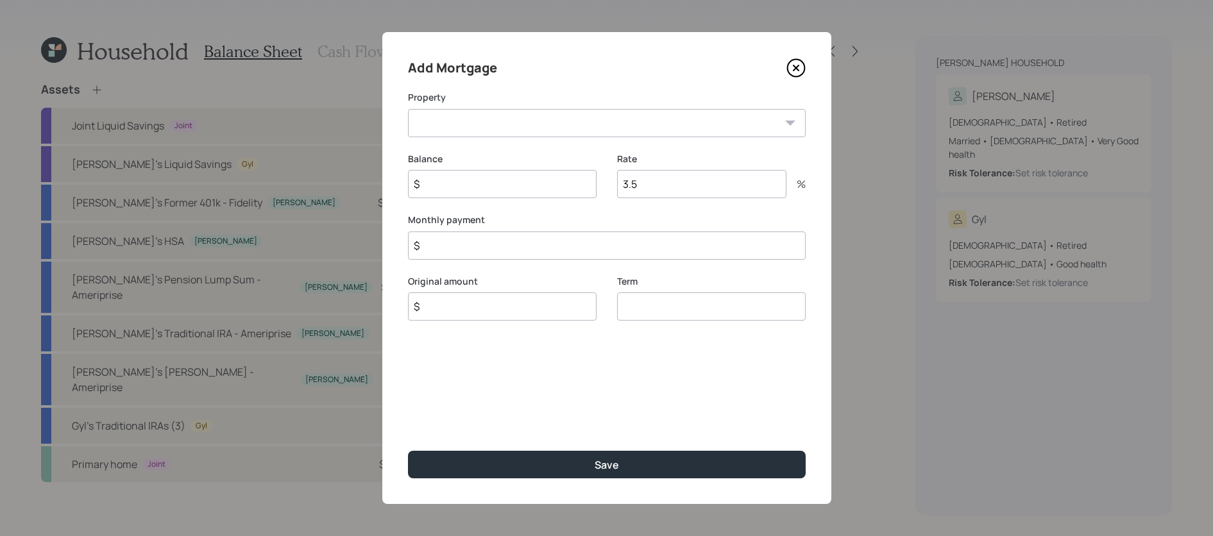
click at [557, 125] on select "MI Primary home" at bounding box center [607, 123] width 398 height 28
select select "2c442aa4-8faa-48dd-8d3b-a2f51b9338f5"
click at [408, 109] on select "MI Primary home" at bounding box center [607, 123] width 398 height 28
click at [548, 185] on input "$" at bounding box center [502, 184] width 189 height 28
type input "$ 125,000"
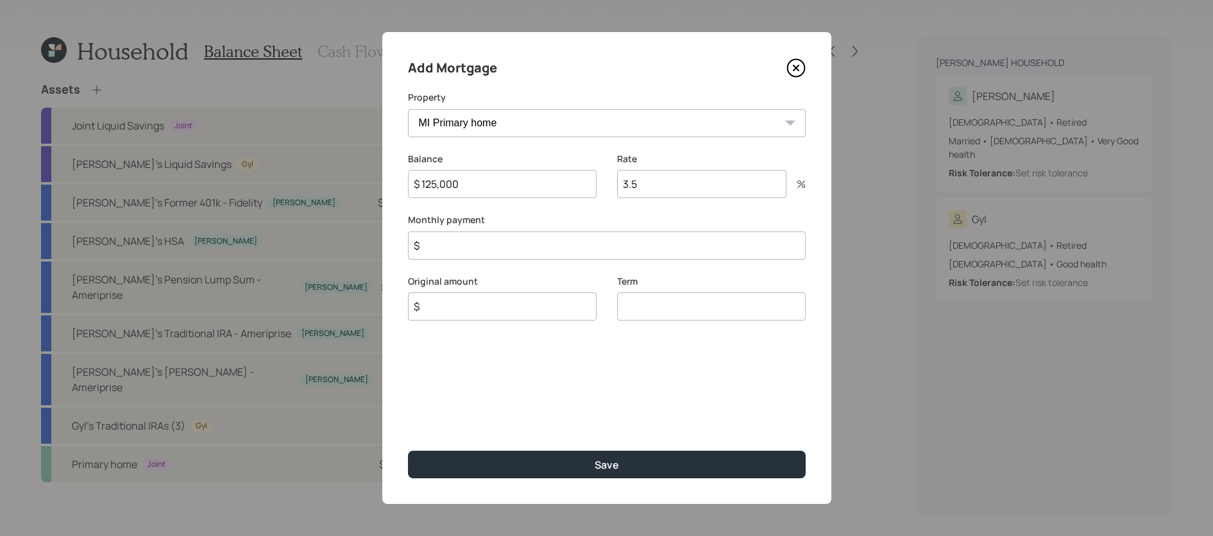
click at [705, 166] on div "Rate 3.5 %" at bounding box center [711, 176] width 189 height 46
drag, startPoint x: 695, startPoint y: 192, endPoint x: 559, endPoint y: 185, distance: 136.8
click at [559, 185] on div "Balance $ 125,000 Rate 3.5 %" at bounding box center [607, 184] width 398 height 62
type input "5.75"
click at [517, 264] on div "Add Mortgage Property MI Primary home Balance $ 125,000 Rate 5.75 % Monthly pay…" at bounding box center [606, 268] width 449 height 472
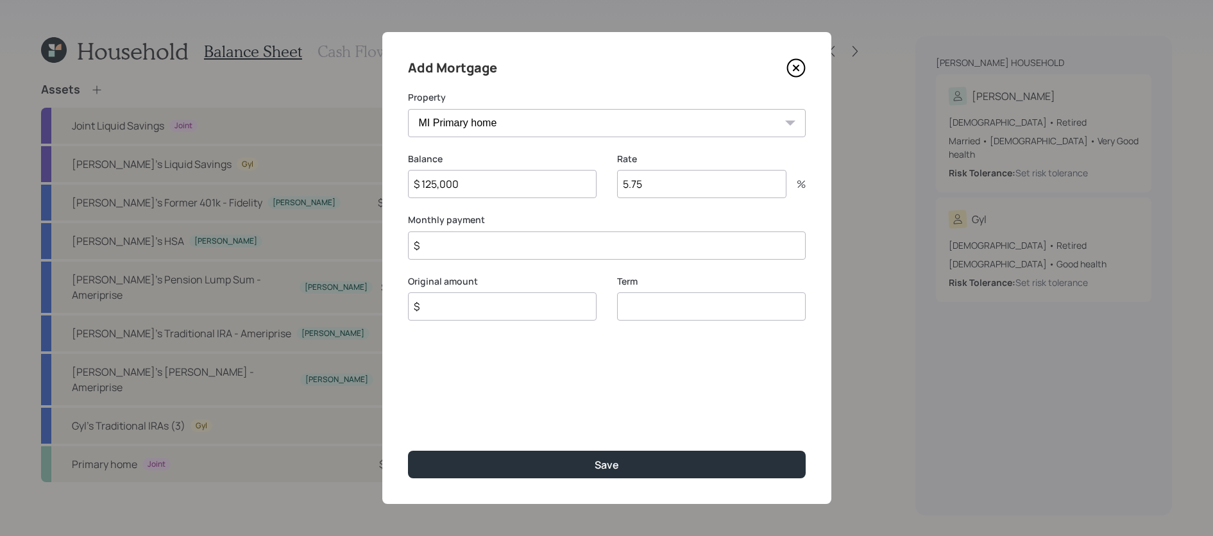
click at [517, 243] on input "$" at bounding box center [607, 246] width 398 height 28
type input "$ 1,168"
click at [672, 308] on input "number" at bounding box center [711, 306] width 189 height 28
type input "5"
click at [503, 303] on input "$" at bounding box center [502, 306] width 189 height 28
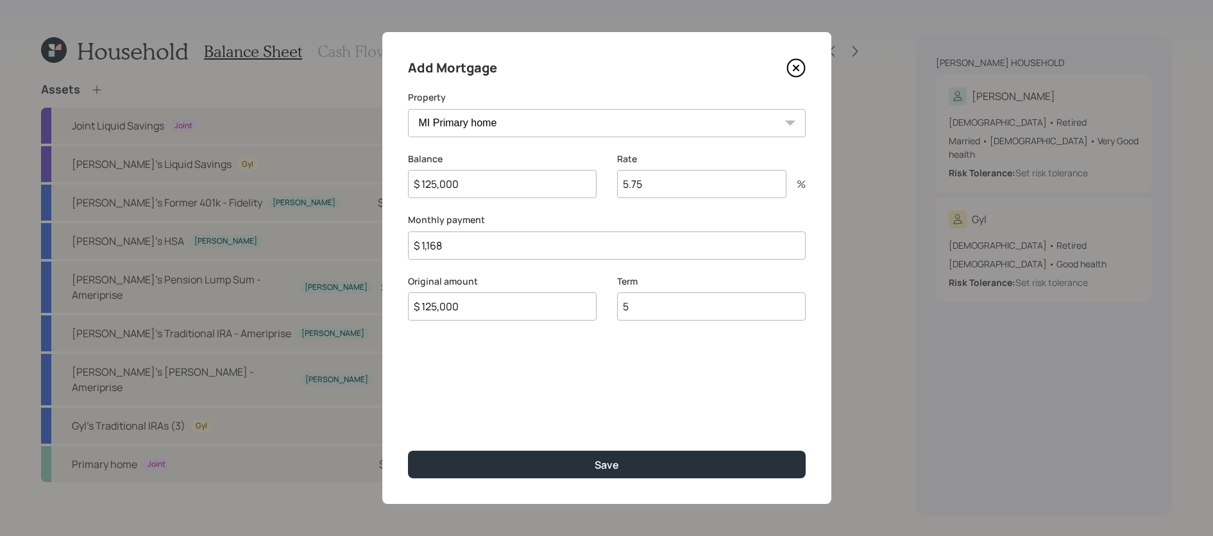
type input "$ 125,000"
drag, startPoint x: 652, startPoint y: 310, endPoint x: 511, endPoint y: 289, distance: 142.1
click at [511, 289] on div "Original amount $ 125,000 Term 5" at bounding box center [607, 306] width 398 height 62
type input "1"
type input "30"
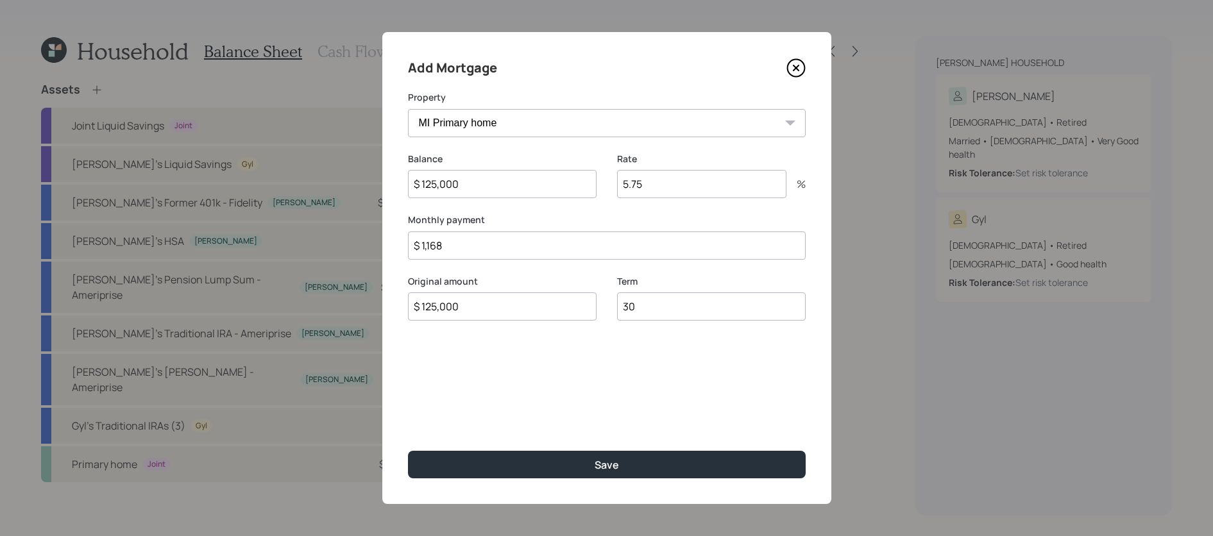
click at [408, 451] on button "Save" at bounding box center [607, 465] width 398 height 28
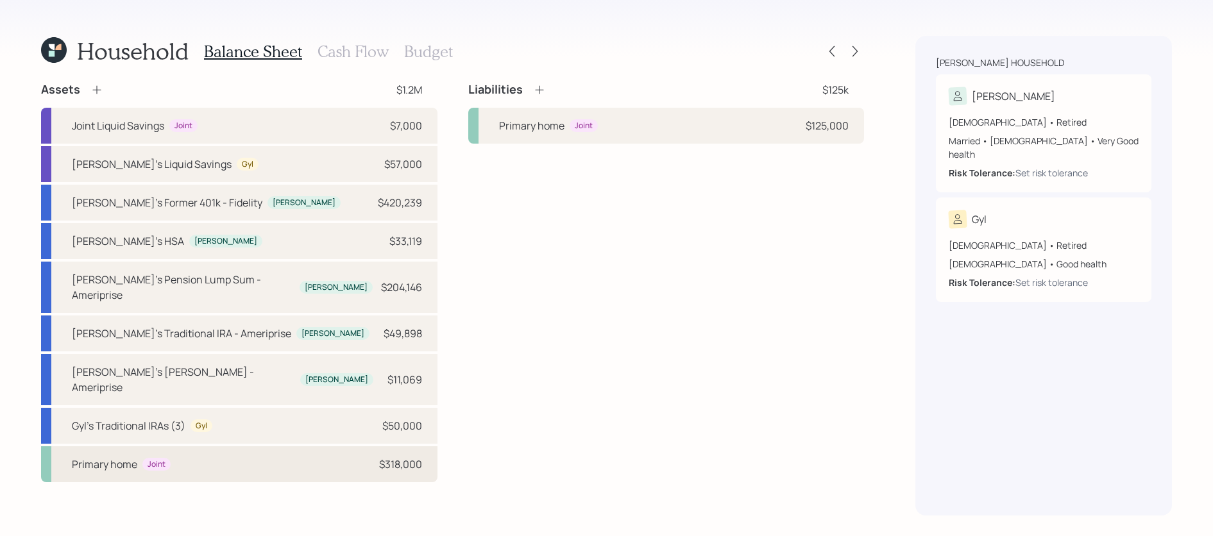
click at [369, 446] on div "Primary home Joint $318,000" at bounding box center [239, 464] width 396 height 36
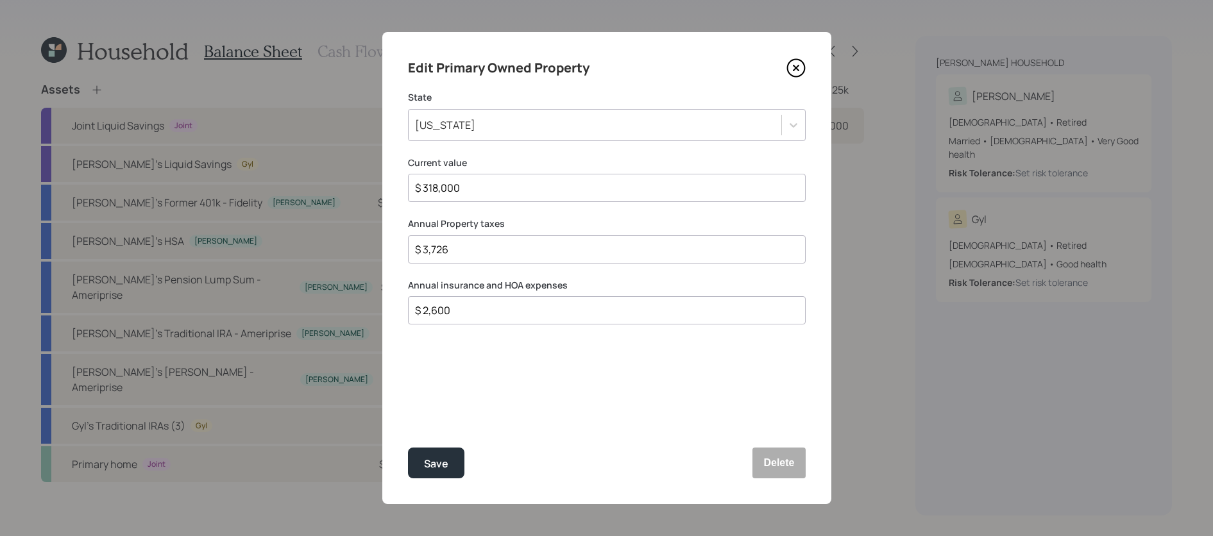
click at [792, 68] on icon at bounding box center [795, 67] width 19 height 19
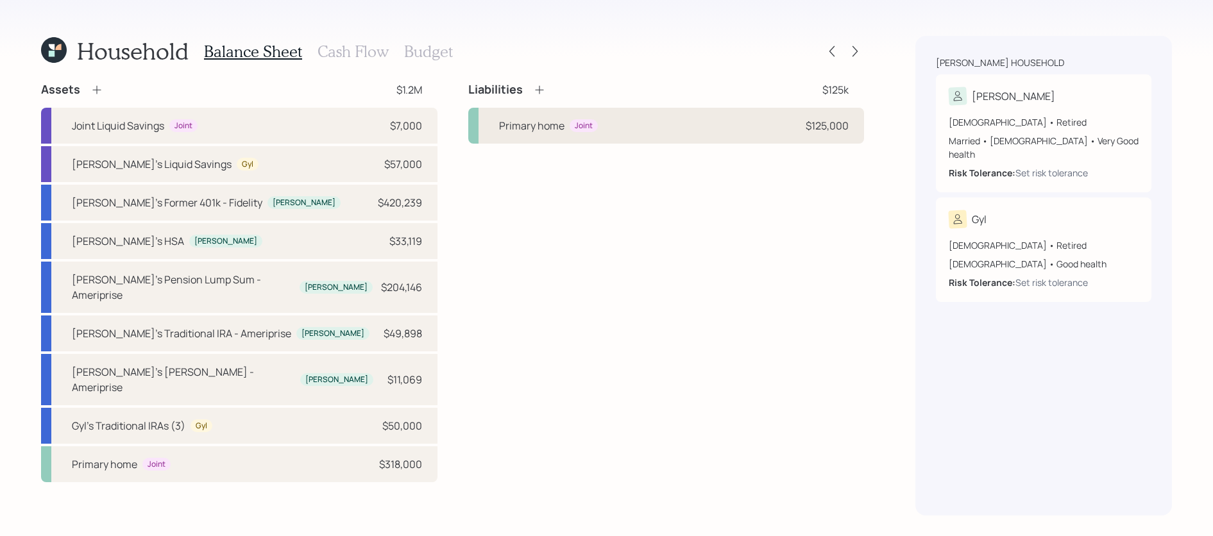
click at [788, 135] on div "Primary home Joint $125,000" at bounding box center [666, 126] width 396 height 36
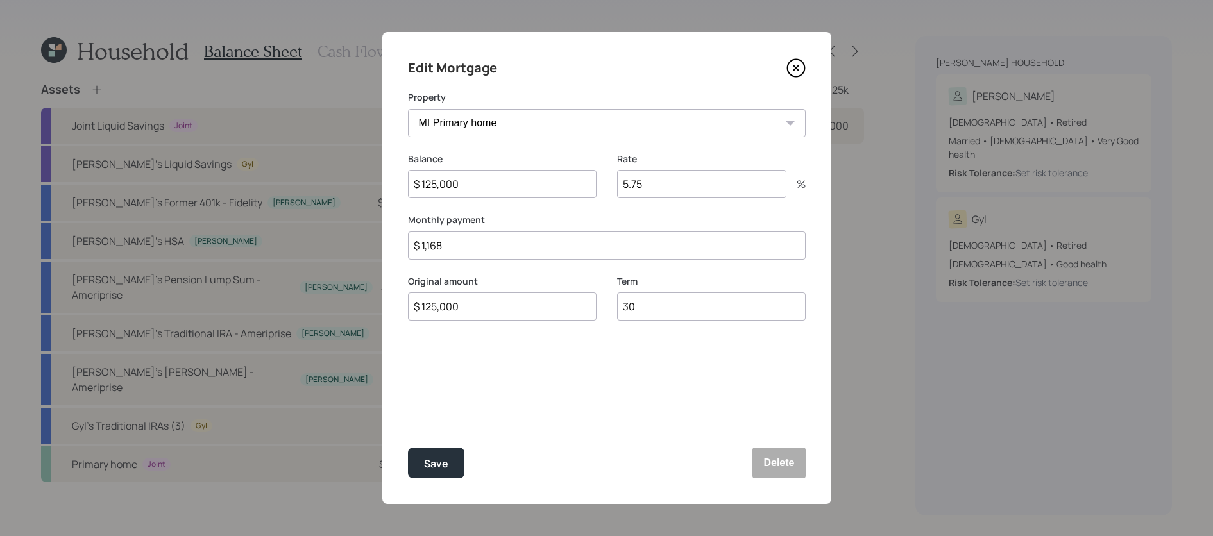
click at [479, 254] on input "$ 1,168" at bounding box center [607, 246] width 398 height 28
drag, startPoint x: 474, startPoint y: 250, endPoint x: 315, endPoint y: 236, distance: 159.7
click at [315, 236] on div "Edit Mortgage Property MI Primary home Balance $ 125,000 Rate 5.75 % Monthly pa…" at bounding box center [606, 268] width 1213 height 536
click at [453, 246] on input "$ 1,168" at bounding box center [607, 246] width 398 height 28
drag, startPoint x: 453, startPoint y: 246, endPoint x: 411, endPoint y: 246, distance: 42.3
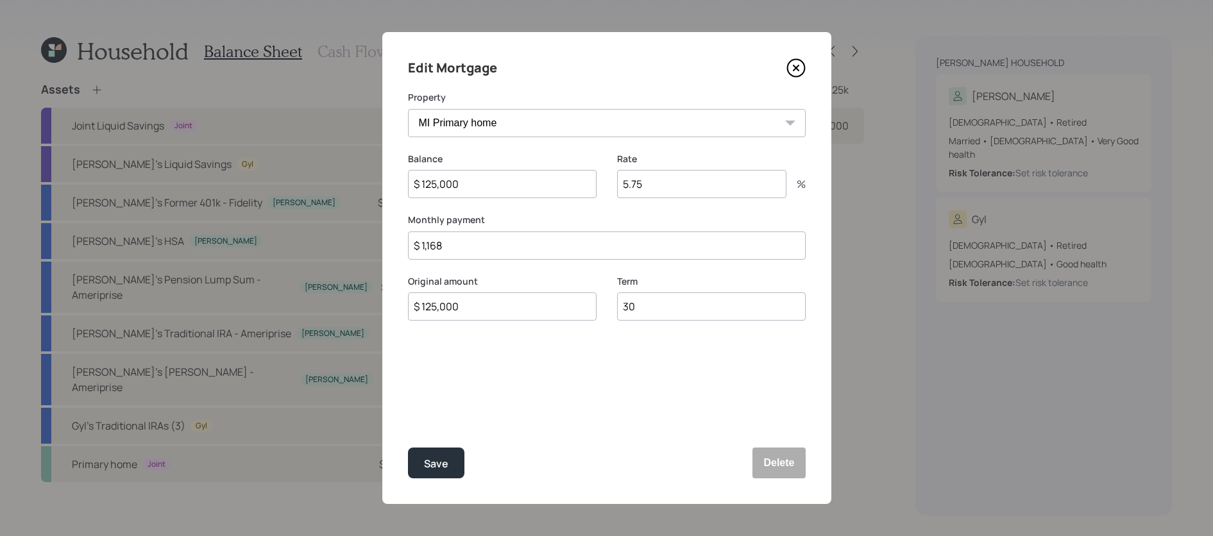
click at [411, 246] on input "$ 1,168" at bounding box center [607, 246] width 398 height 28
drag, startPoint x: 451, startPoint y: 472, endPoint x: 477, endPoint y: 396, distance: 80.7
click at [477, 396] on div "Edit Mortgage Property MI Primary home Balance $ 125,000 Rate 5.75 % Monthly pa…" at bounding box center [606, 268] width 449 height 472
click at [455, 235] on input "$ 858" at bounding box center [607, 246] width 398 height 28
drag, startPoint x: 454, startPoint y: 242, endPoint x: 259, endPoint y: 241, distance: 195.7
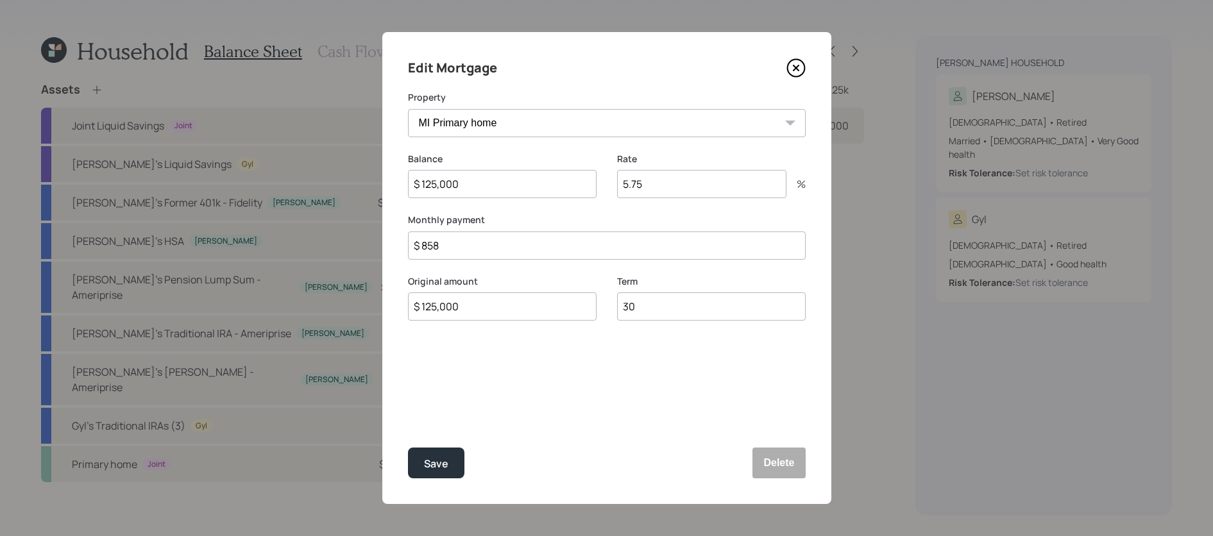
click at [259, 241] on div "Edit Mortgage Property MI Primary home Balance $ 125,000 Rate 5.75 % Monthly pa…" at bounding box center [606, 268] width 1213 height 536
type input "$ 729"
click at [408, 448] on button "Save" at bounding box center [436, 463] width 56 height 31
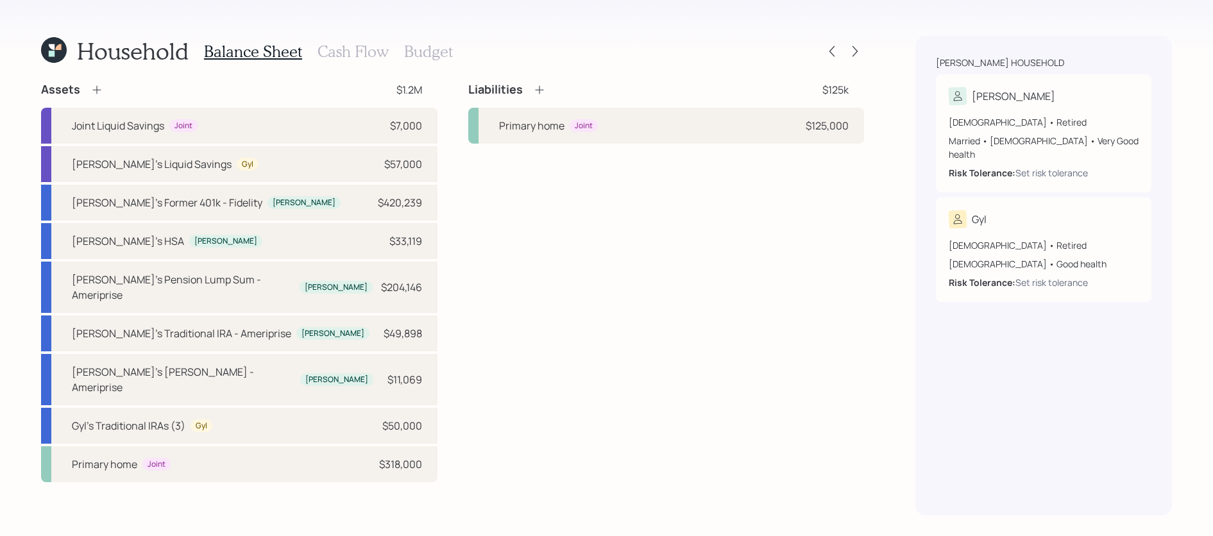
click at [545, 90] on div "Liabilities $125k" at bounding box center [666, 89] width 396 height 15
click at [540, 90] on icon at bounding box center [539, 89] width 13 height 13
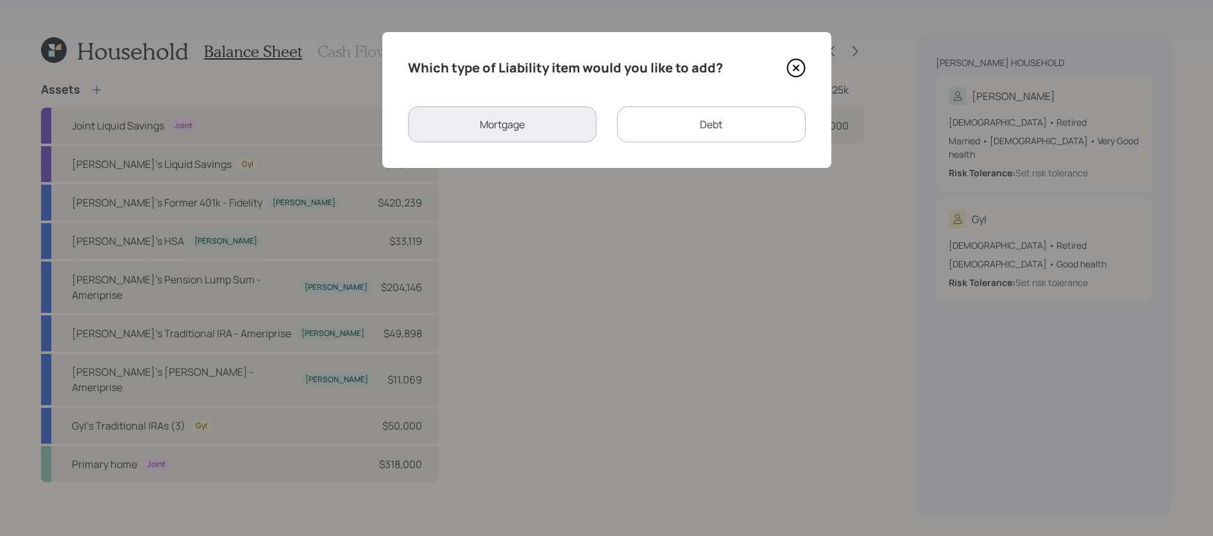
click at [715, 127] on div "Debt" at bounding box center [711, 124] width 189 height 36
select select "credit_card"
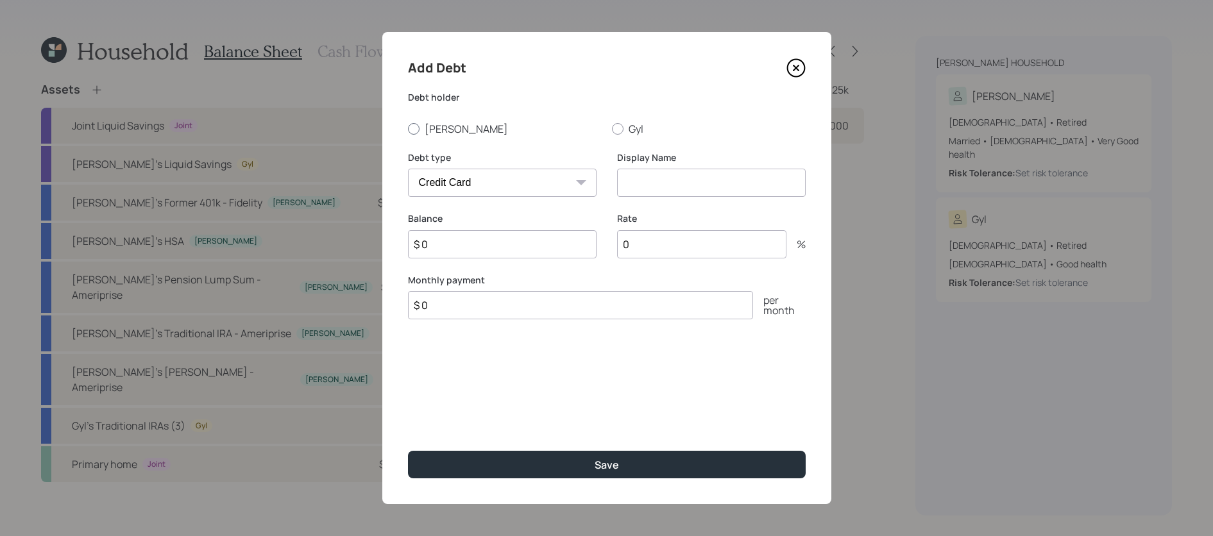
click at [411, 131] on div at bounding box center [414, 129] width 12 height 12
click at [408, 129] on input "[PERSON_NAME]" at bounding box center [407, 128] width 1 height 1
radio input "true"
click at [476, 174] on select "Car Credit Card Medical Student Other" at bounding box center [502, 183] width 189 height 28
select select "student"
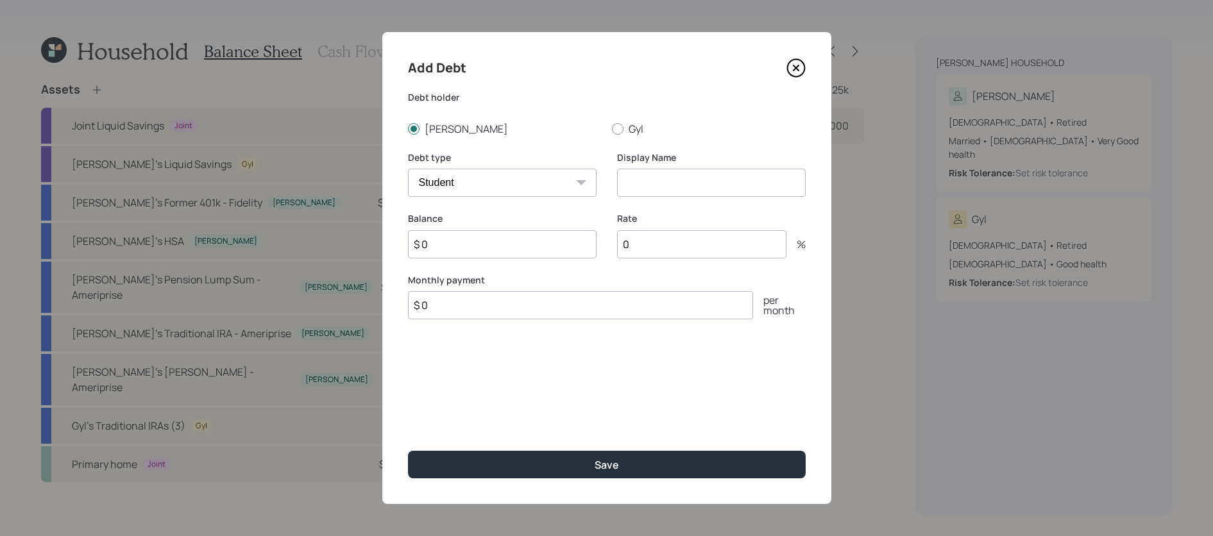
click at [408, 169] on select "Car Credit Card Medical Student Other" at bounding box center [502, 183] width 189 height 28
click at [697, 183] on input at bounding box center [711, 183] width 189 height 28
type input "Parent PLUS Loan"
click at [532, 270] on div "Balance $ 0" at bounding box center [502, 243] width 189 height 62
click at [536, 252] on input "$ 0" at bounding box center [502, 244] width 189 height 28
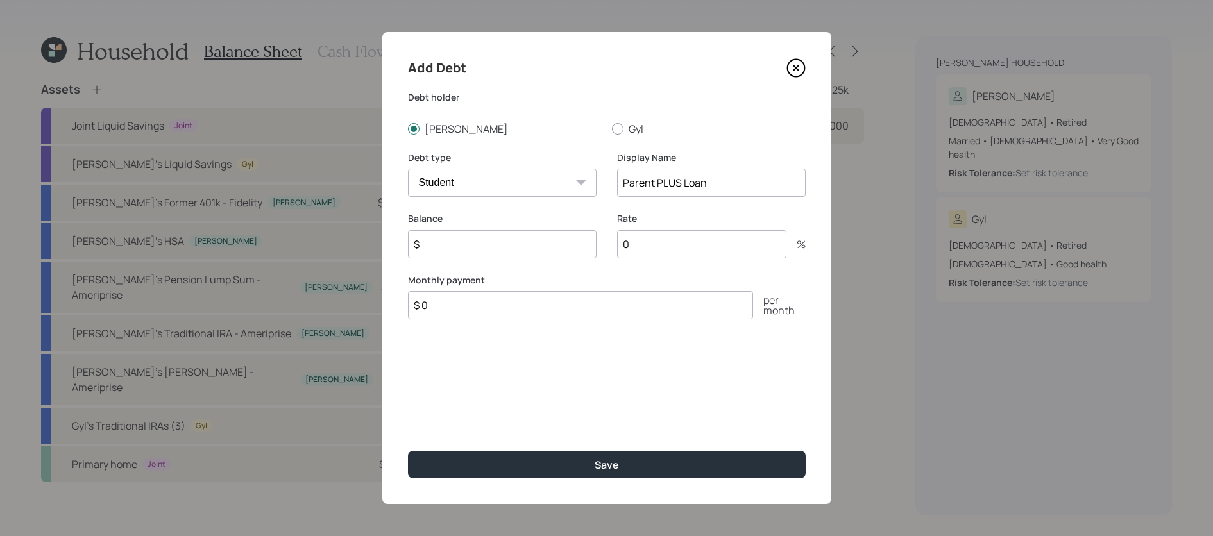
paste input "169,340"
type input "$ 1,693"
click at [627, 302] on input "$ 0" at bounding box center [580, 305] width 345 height 28
type input "$ 57"
click at [666, 240] on input "0" at bounding box center [701, 244] width 169 height 28
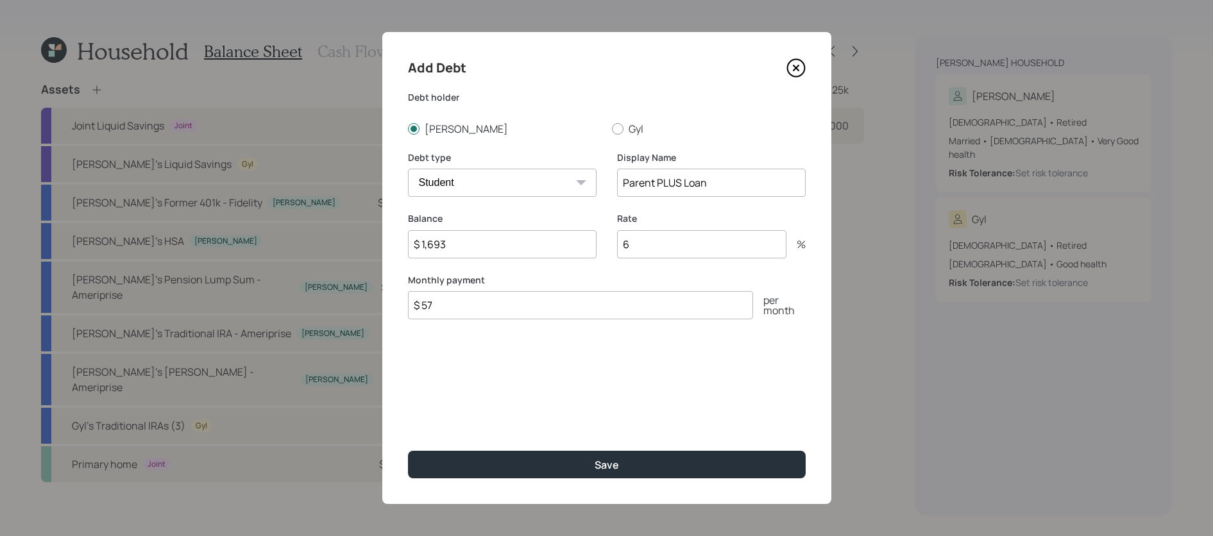
type input "6"
click at [408, 451] on button "Save" at bounding box center [607, 465] width 398 height 28
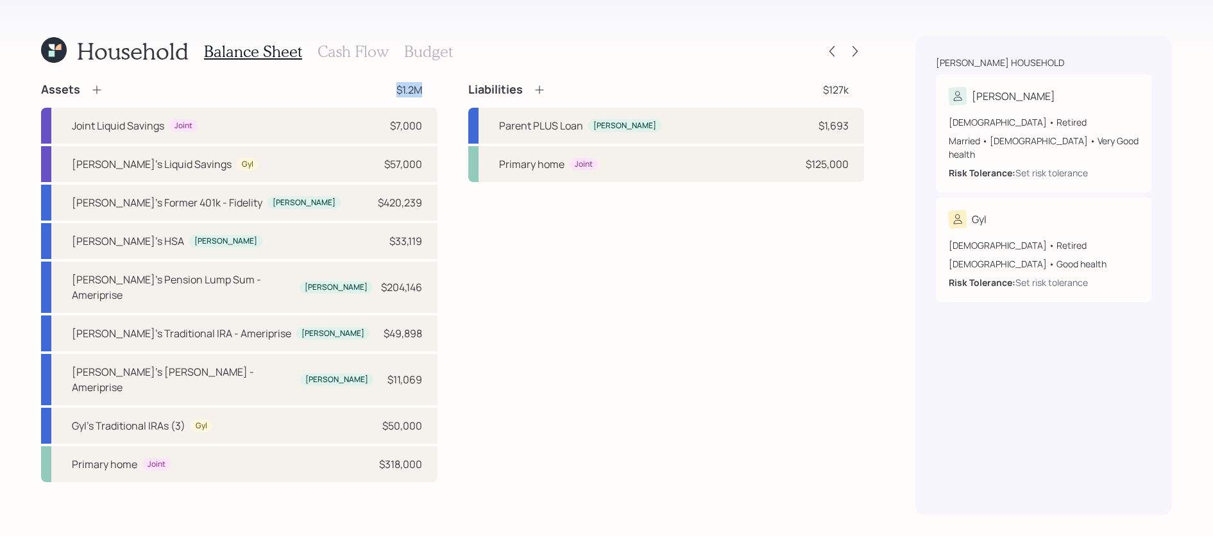
drag, startPoint x: 425, startPoint y: 90, endPoint x: 396, endPoint y: 89, distance: 28.3
click at [396, 89] on div "Assets $1.2M" at bounding box center [239, 89] width 396 height 15
click at [584, 350] on div "Liabilities $127k Parent PLUS Loan [PERSON_NAME] $1,693 Primary home Joint $125…" at bounding box center [666, 282] width 396 height 400
click at [350, 54] on h3 "Cash Flow" at bounding box center [353, 51] width 71 height 19
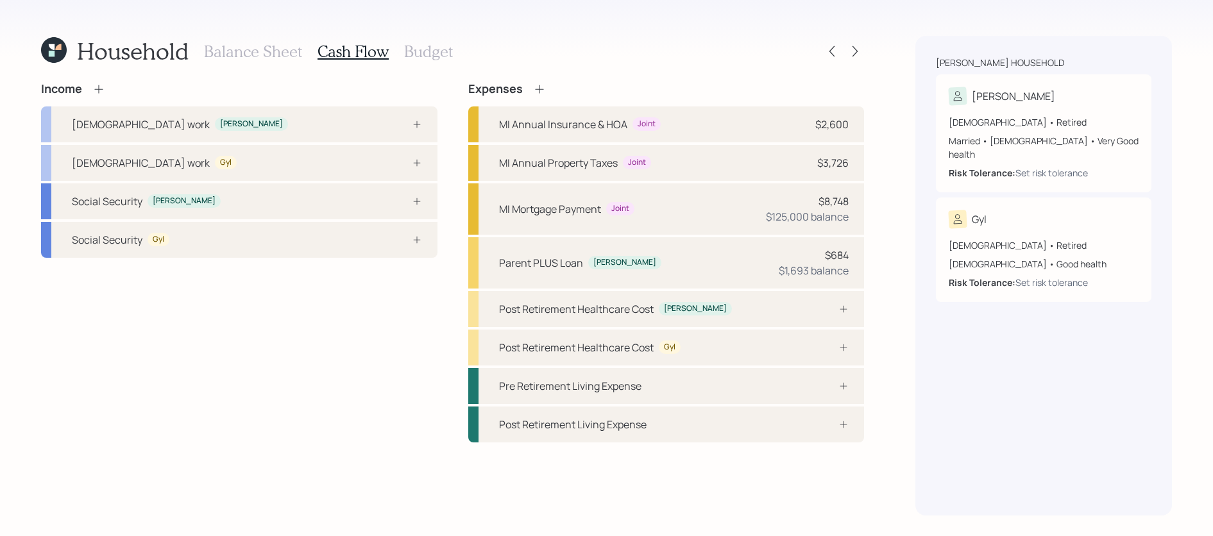
click at [100, 92] on icon at bounding box center [98, 89] width 13 height 13
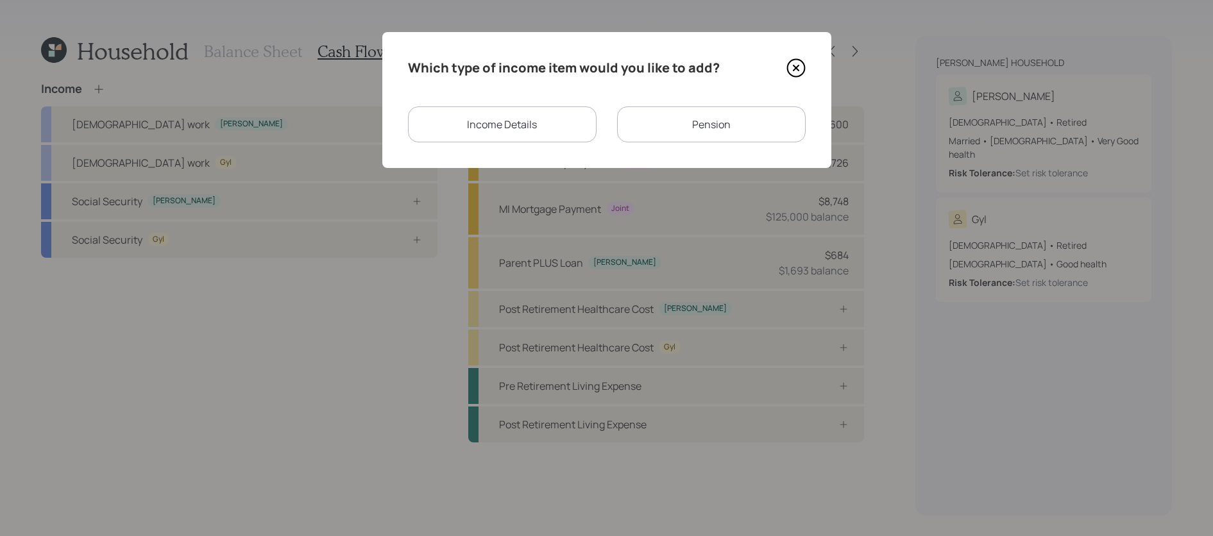
click at [545, 138] on div "Income Details" at bounding box center [502, 124] width 189 height 36
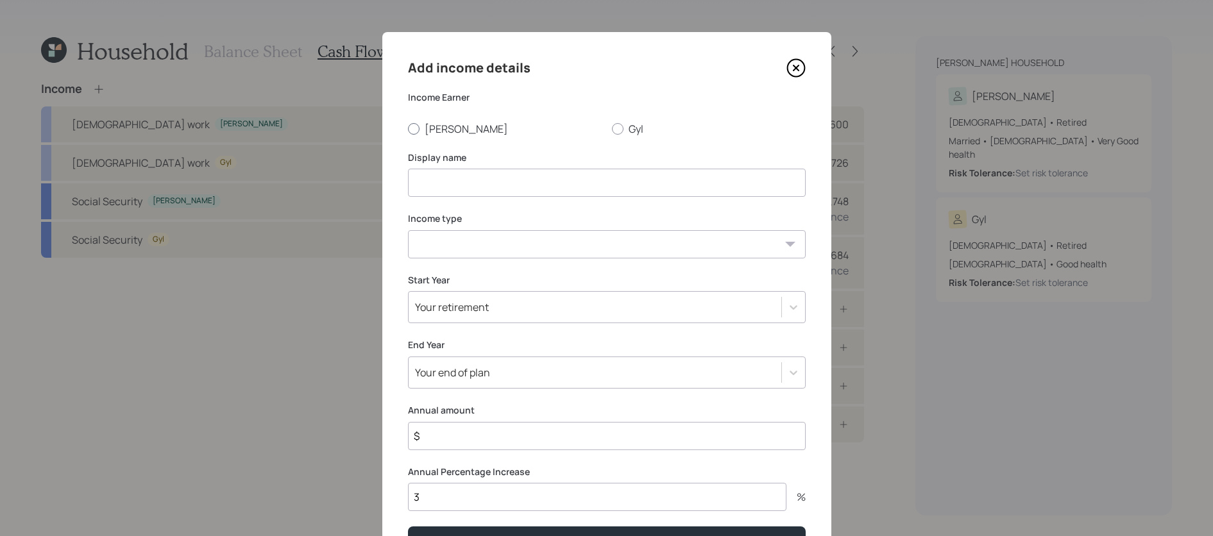
click at [415, 128] on div at bounding box center [414, 129] width 12 height 12
click at [408, 128] on input "[PERSON_NAME]" at bounding box center [407, 128] width 1 height 1
radio input "true"
click at [453, 187] on input at bounding box center [607, 183] width 398 height 28
drag, startPoint x: 513, startPoint y: 180, endPoint x: 472, endPoint y: 182, distance: 40.5
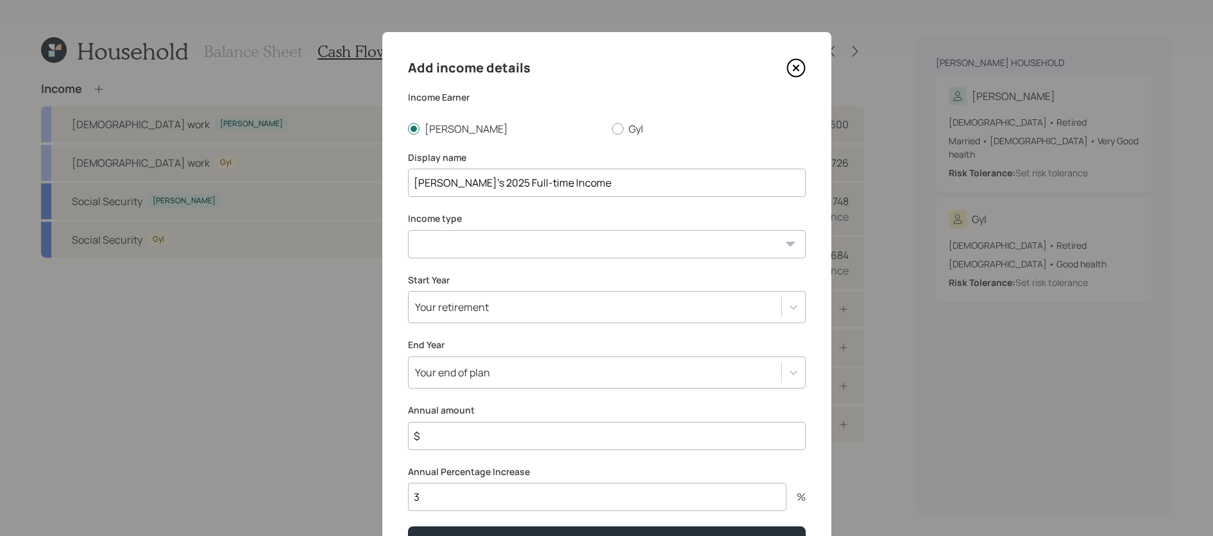
click at [472, 182] on input "[PERSON_NAME]'s 2025 Full-time Income" at bounding box center [607, 183] width 398 height 28
type input "[PERSON_NAME]'s 2025 Income"
click at [541, 248] on select "[DEMOGRAPHIC_DATA] work [DEMOGRAPHIC_DATA] work Self employment Other" at bounding box center [607, 244] width 398 height 28
select select "other"
click at [408, 230] on select "[DEMOGRAPHIC_DATA] work [DEMOGRAPHIC_DATA] work Self employment Other" at bounding box center [607, 244] width 398 height 28
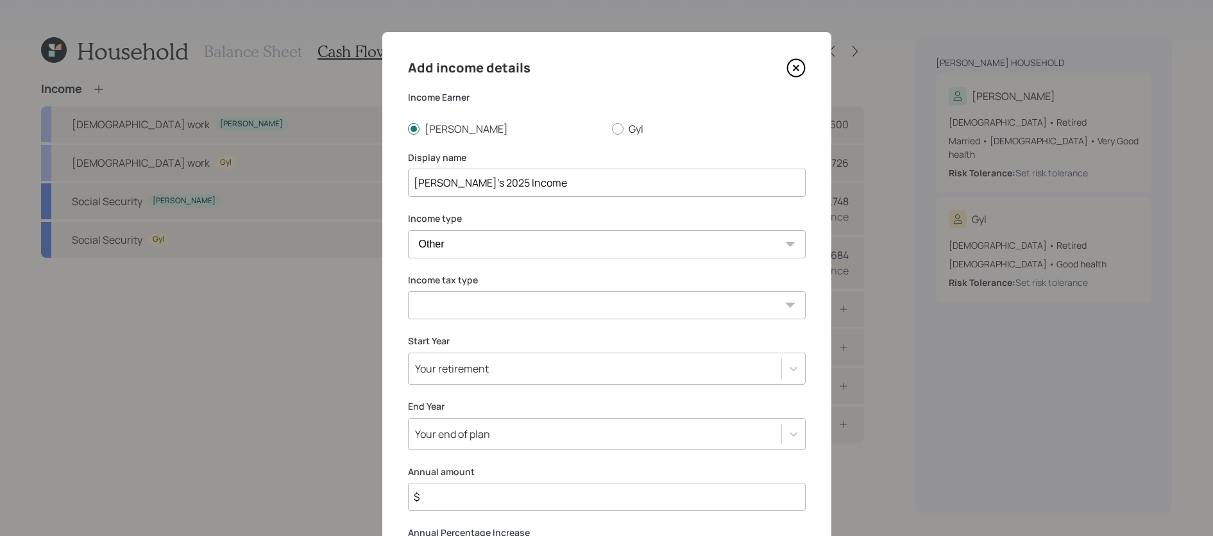
click at [518, 310] on select "Tax-free Earned Self Employment Alimony Royalties Pension / Annuity Interest Di…" at bounding box center [607, 305] width 398 height 28
select select "earned"
click at [408, 291] on select "Tax-free Earned Self Employment Alimony Royalties Pension / Annuity Interest Di…" at bounding box center [607, 305] width 398 height 28
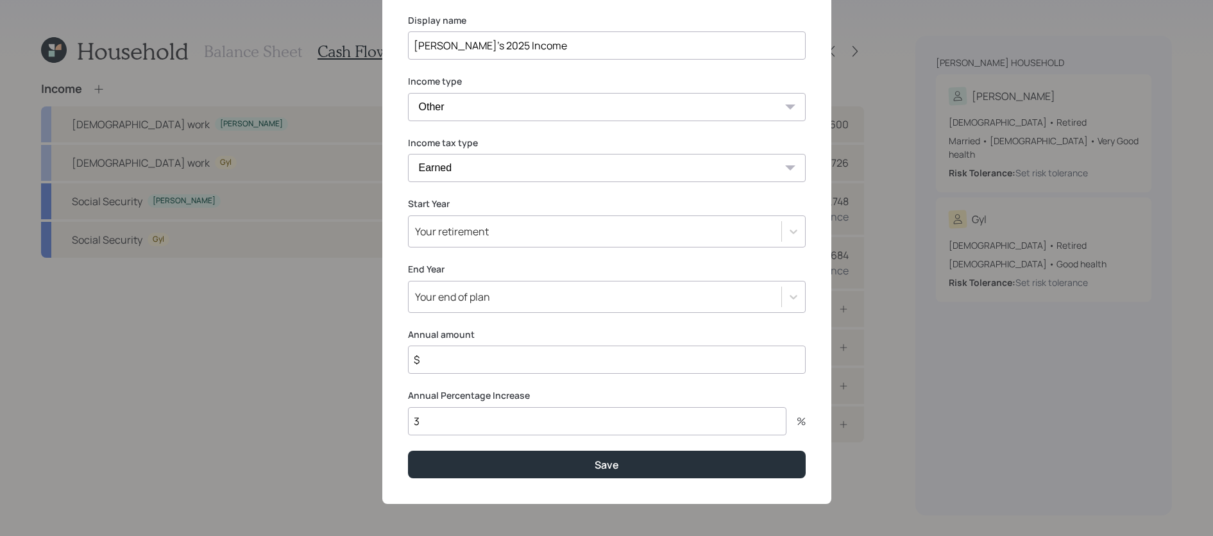
click at [479, 242] on div "Your retirement" at bounding box center [607, 232] width 398 height 32
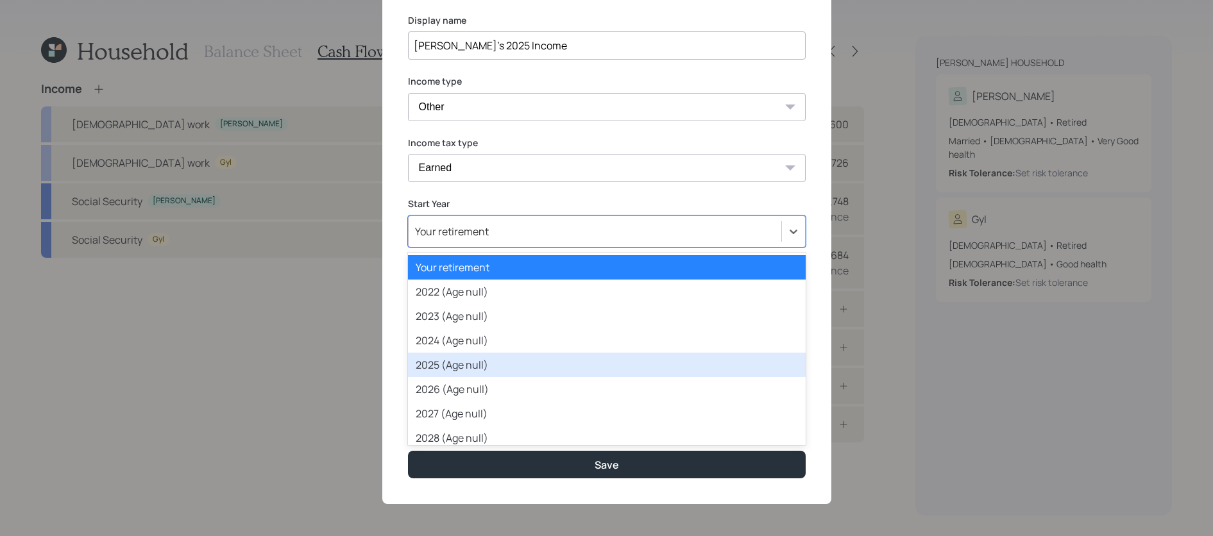
click at [478, 368] on div "2025 (Age null)" at bounding box center [607, 365] width 398 height 24
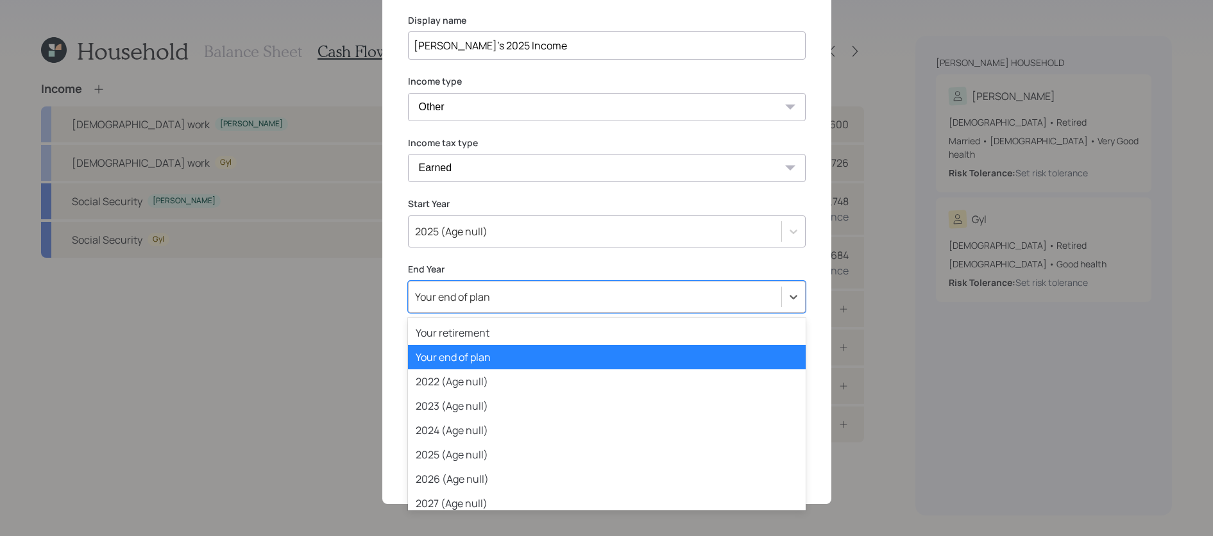
click at [471, 281] on div "Your end of plan" at bounding box center [607, 297] width 398 height 32
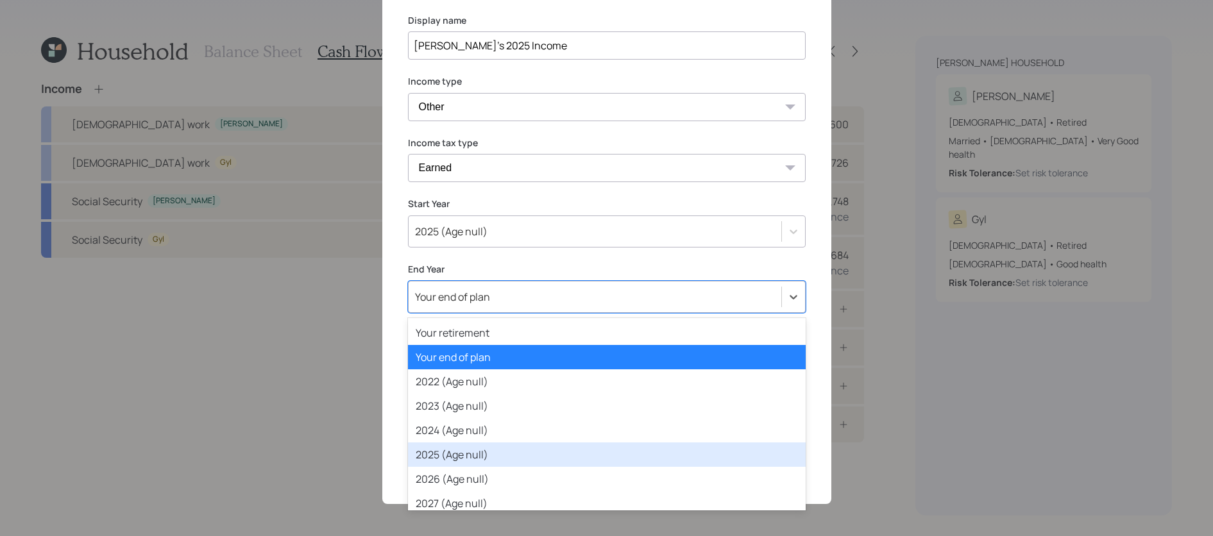
click at [471, 446] on div "2025 (Age null)" at bounding box center [607, 455] width 398 height 24
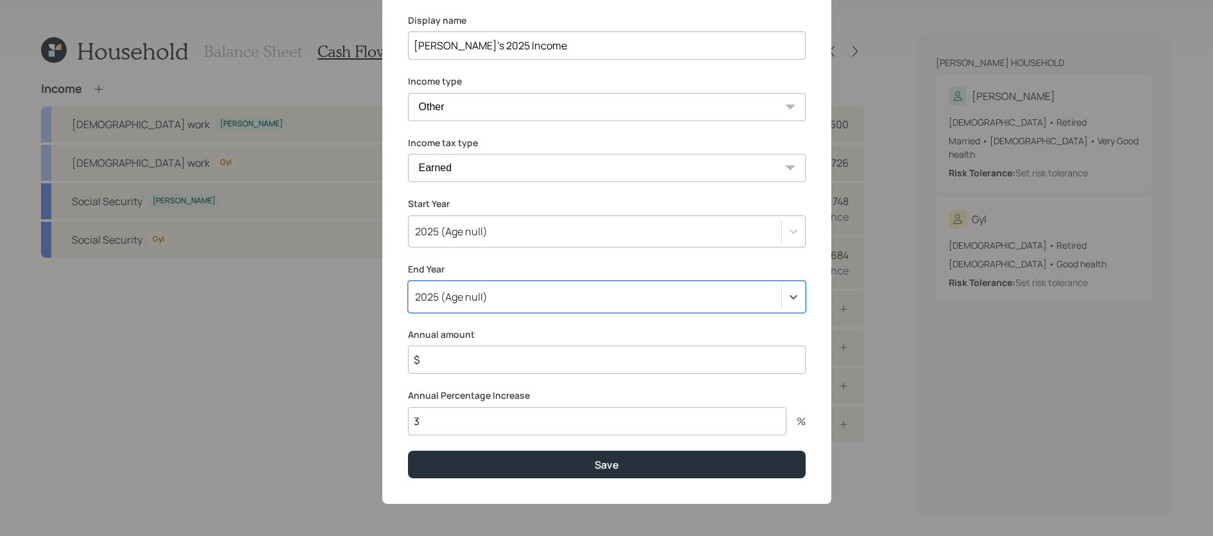
click at [484, 348] on input "$" at bounding box center [607, 360] width 398 height 28
click at [482, 367] on input "$" at bounding box center [607, 360] width 398 height 28
type input "$ 111,800"
type input "0"
click at [408, 451] on button "Save" at bounding box center [607, 465] width 398 height 28
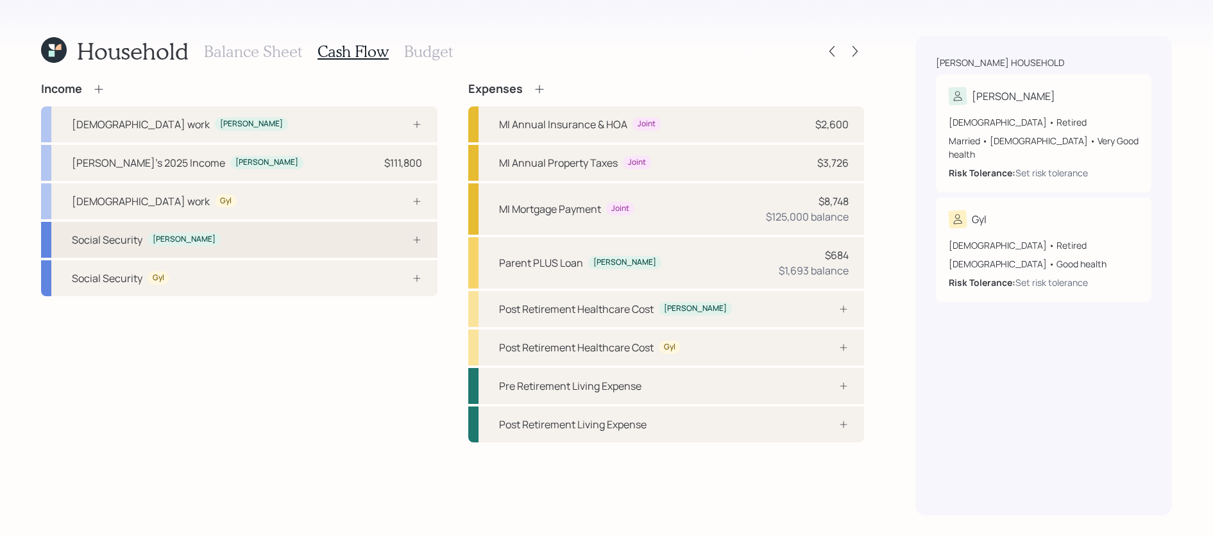
click at [226, 253] on div "Social Security [PERSON_NAME]" at bounding box center [239, 240] width 396 height 36
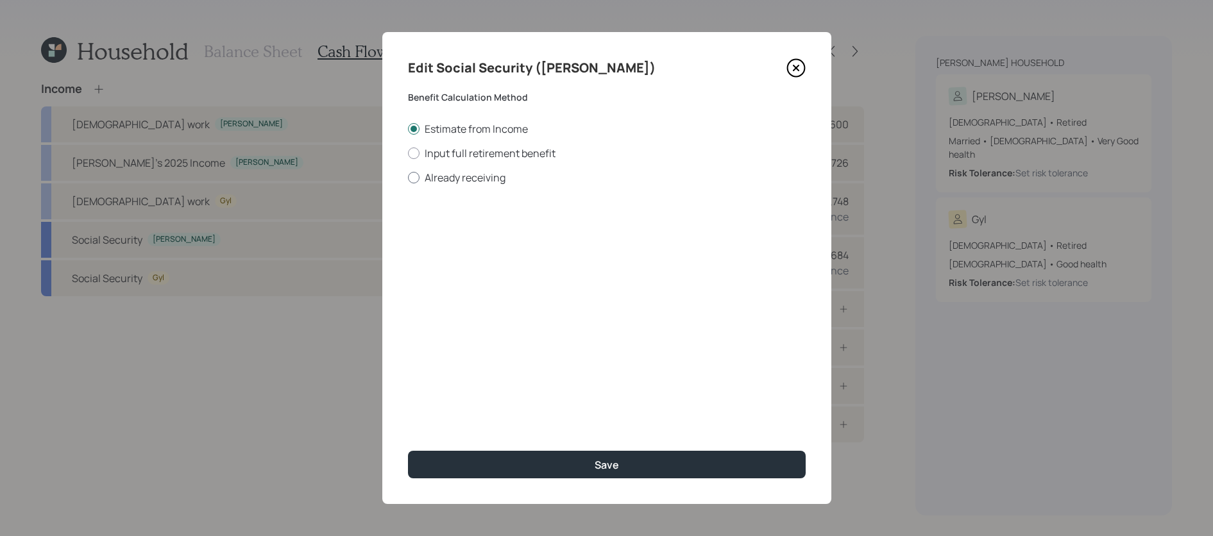
click at [493, 184] on label "Already receiving" at bounding box center [607, 178] width 398 height 14
click at [408, 178] on input "Already receiving" at bounding box center [407, 177] width 1 height 1
radio input "true"
click at [479, 232] on input "$" at bounding box center [607, 231] width 398 height 28
click at [815, 72] on div "Edit Social Security ([PERSON_NAME]) Benefit Calculation Method Estimate from I…" at bounding box center [606, 268] width 449 height 472
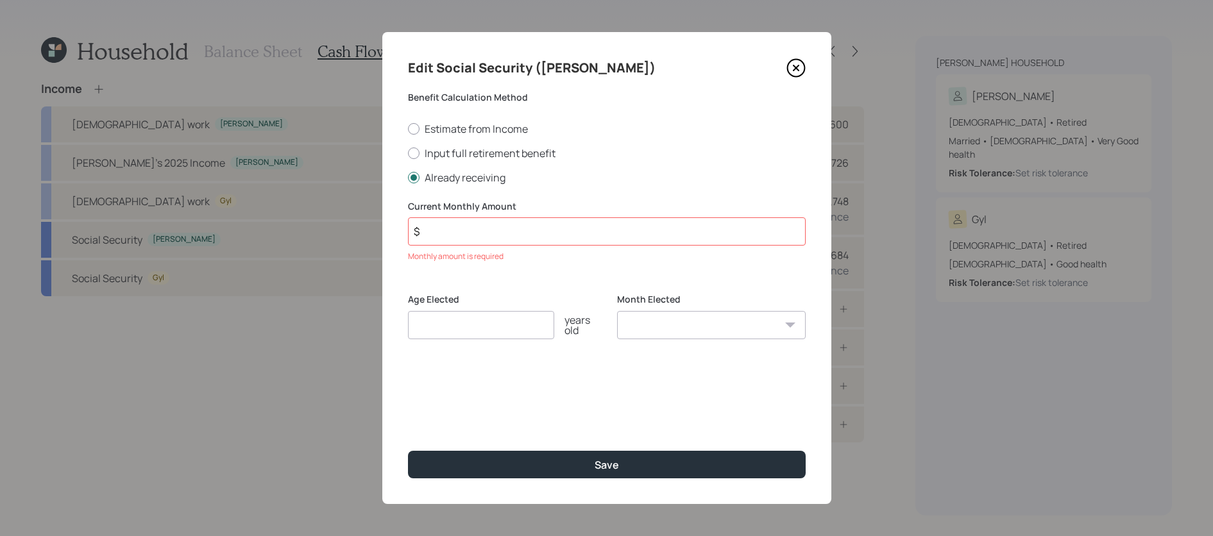
click at [794, 72] on icon at bounding box center [795, 67] width 19 height 19
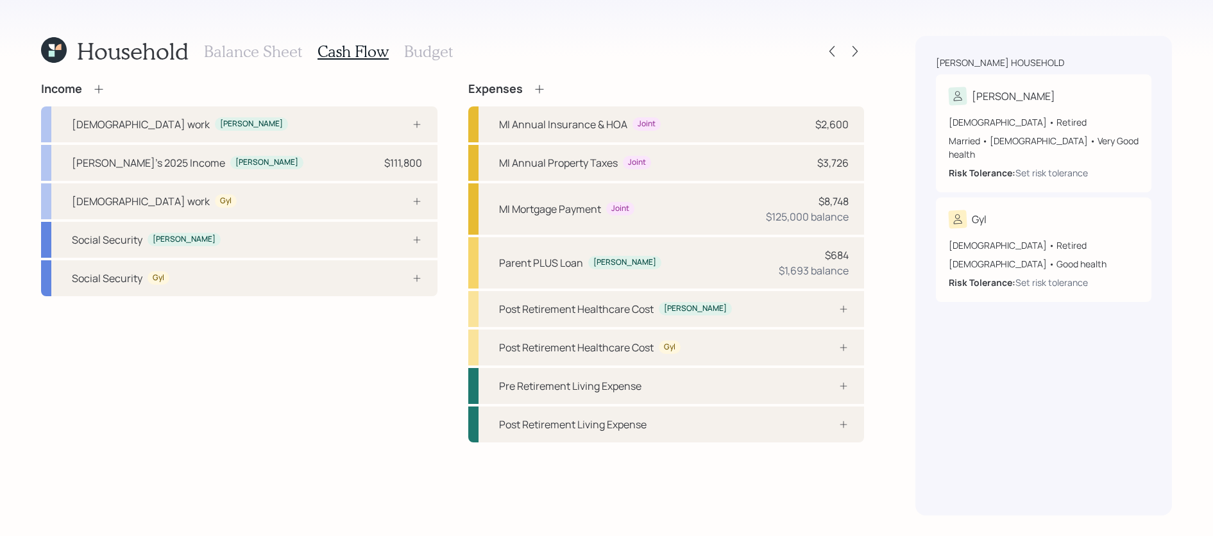
click at [110, 86] on div "Income" at bounding box center [239, 89] width 396 height 14
click at [103, 87] on icon at bounding box center [98, 89] width 13 height 13
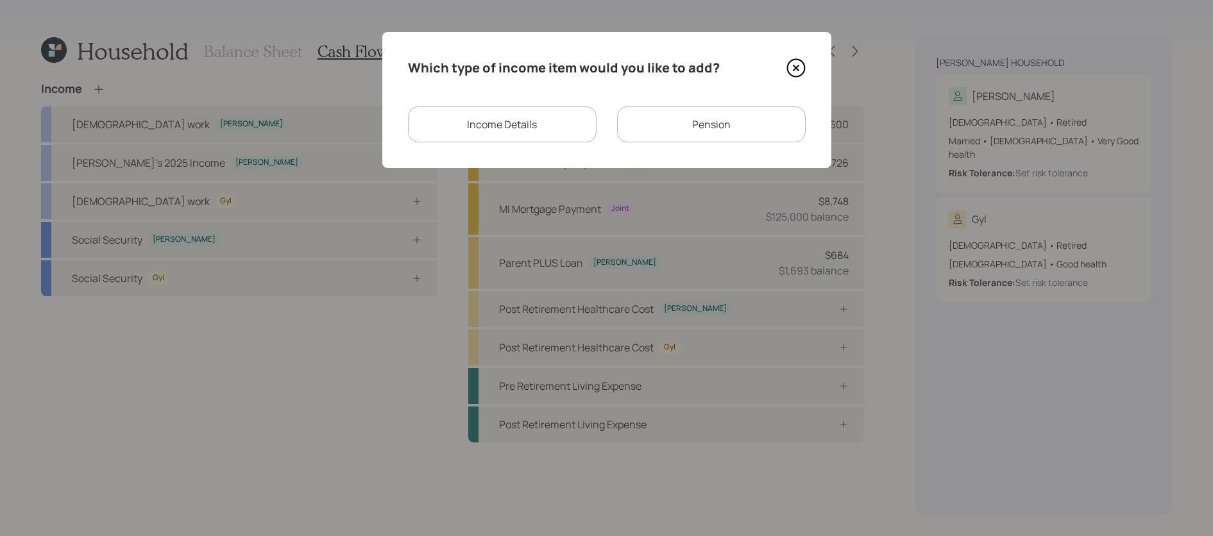
click at [563, 135] on div "Income Details" at bounding box center [502, 124] width 189 height 36
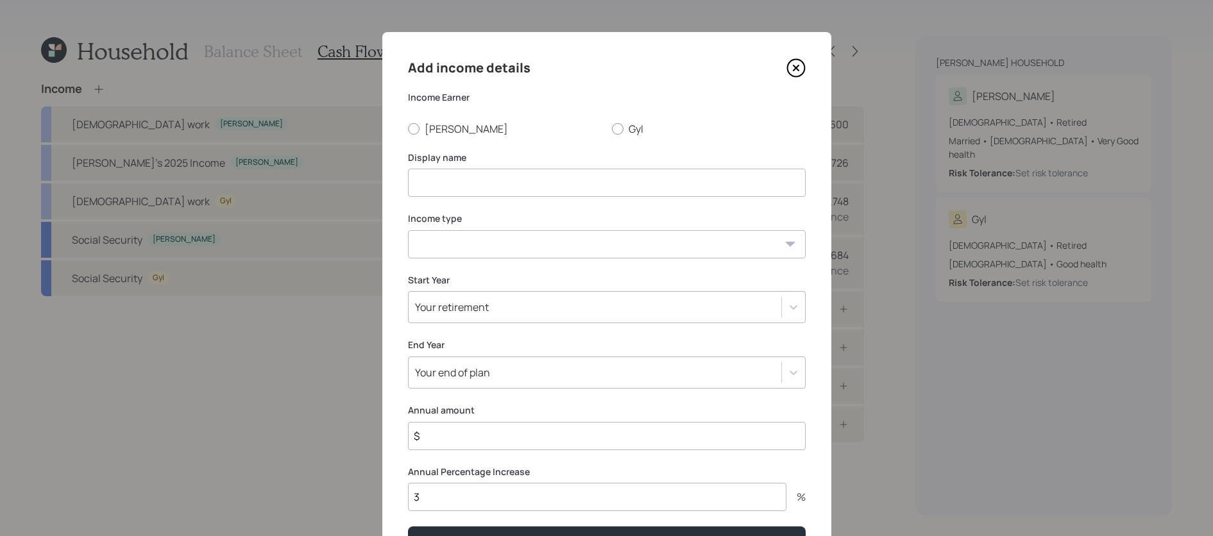
click at [434, 135] on div "Add income details Income Earner [PERSON_NAME] Display name Income type [DEMOGR…" at bounding box center [606, 306] width 449 height 548
click at [423, 126] on label "[PERSON_NAME]" at bounding box center [505, 129] width 194 height 14
click at [408, 128] on input "[PERSON_NAME]" at bounding box center [407, 128] width 1 height 1
radio input "true"
click at [428, 173] on input at bounding box center [607, 183] width 398 height 28
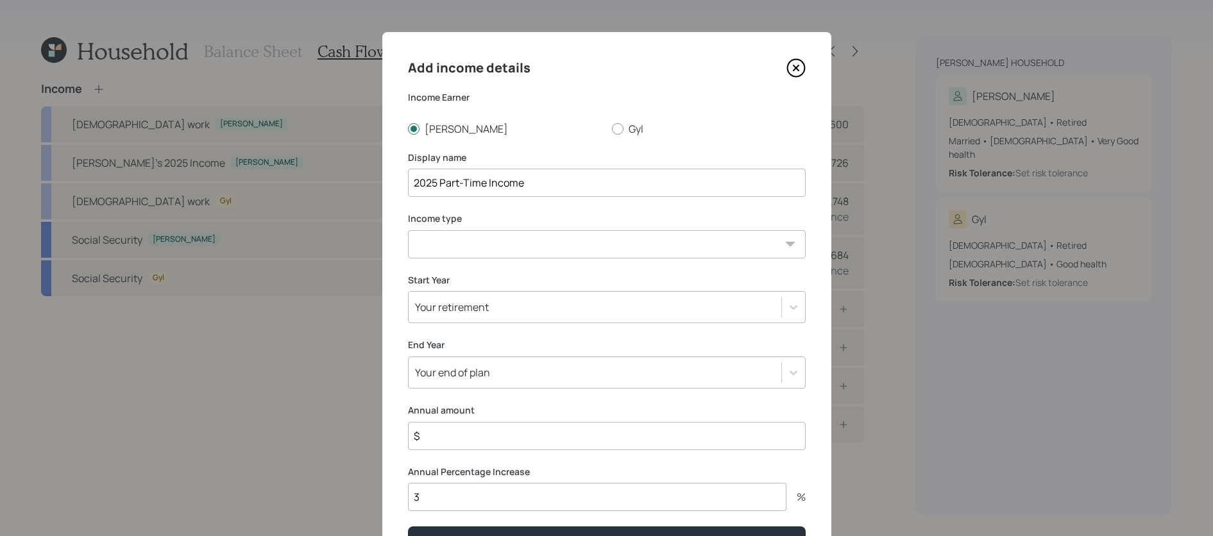
type input "2025 Part-Time Income"
click at [428, 253] on select "[DEMOGRAPHIC_DATA] work [DEMOGRAPHIC_DATA] work Self employment Other" at bounding box center [607, 244] width 398 height 28
select select "other"
click at [408, 230] on select "[DEMOGRAPHIC_DATA] work [DEMOGRAPHIC_DATA] work Self employment Other" at bounding box center [607, 244] width 398 height 28
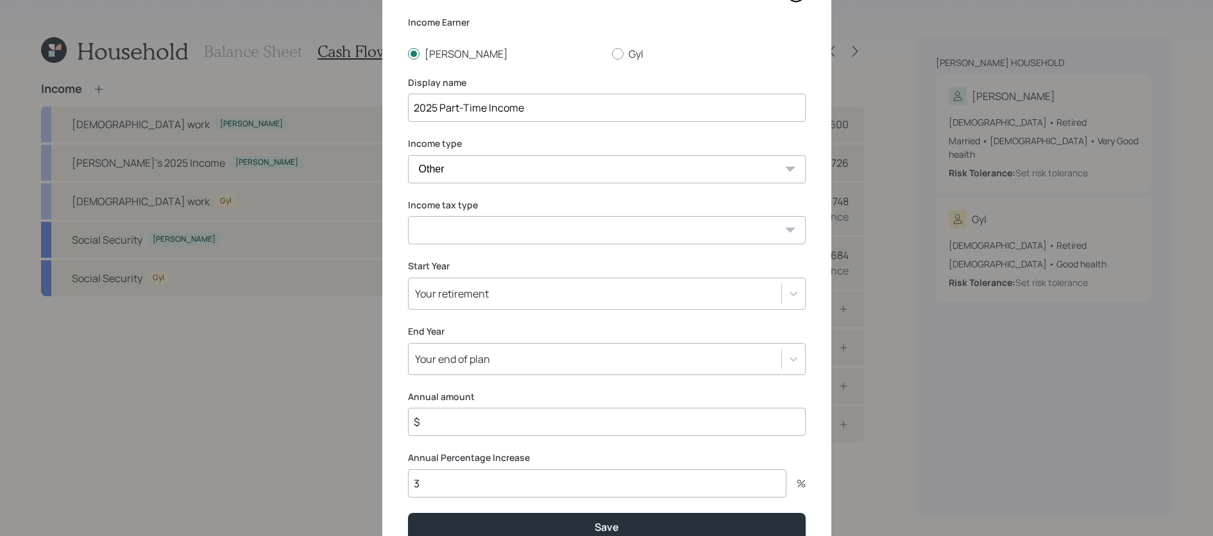
scroll to position [76, 0]
click at [502, 432] on input "$" at bounding box center [607, 421] width 398 height 28
type input "$ 8,000"
click at [462, 477] on input "3" at bounding box center [597, 483] width 378 height 28
type input "0"
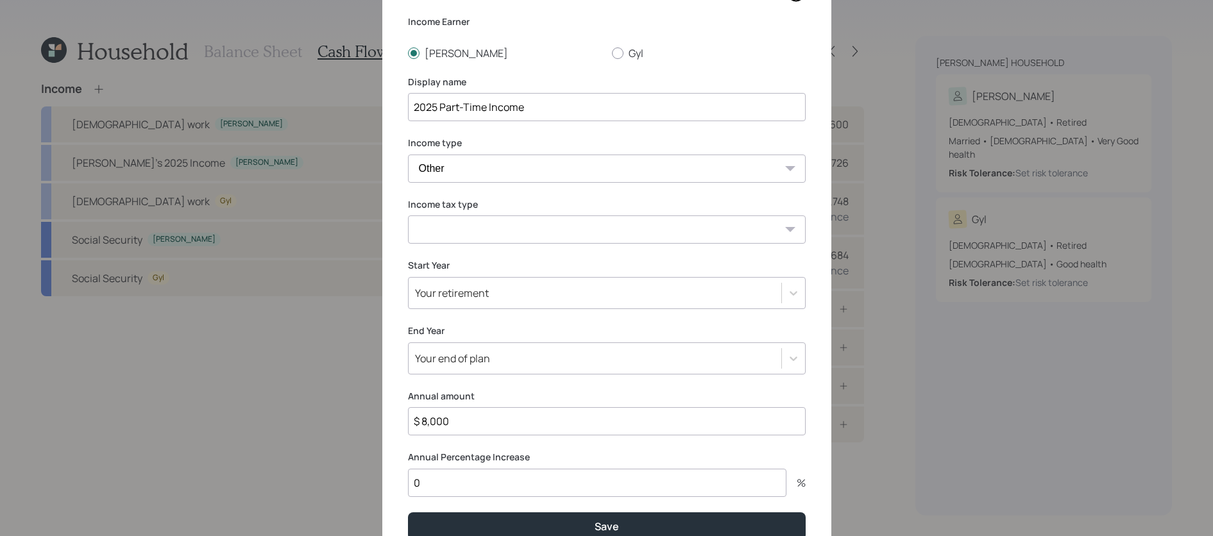
click at [463, 238] on select "Tax-free Earned Self Employment Alimony Royalties Pension / Annuity Interest Di…" at bounding box center [607, 230] width 398 height 28
select select "earned"
click at [408, 216] on select "Tax-free Earned Self Employment Alimony Royalties Pension / Annuity Interest Di…" at bounding box center [607, 230] width 398 height 28
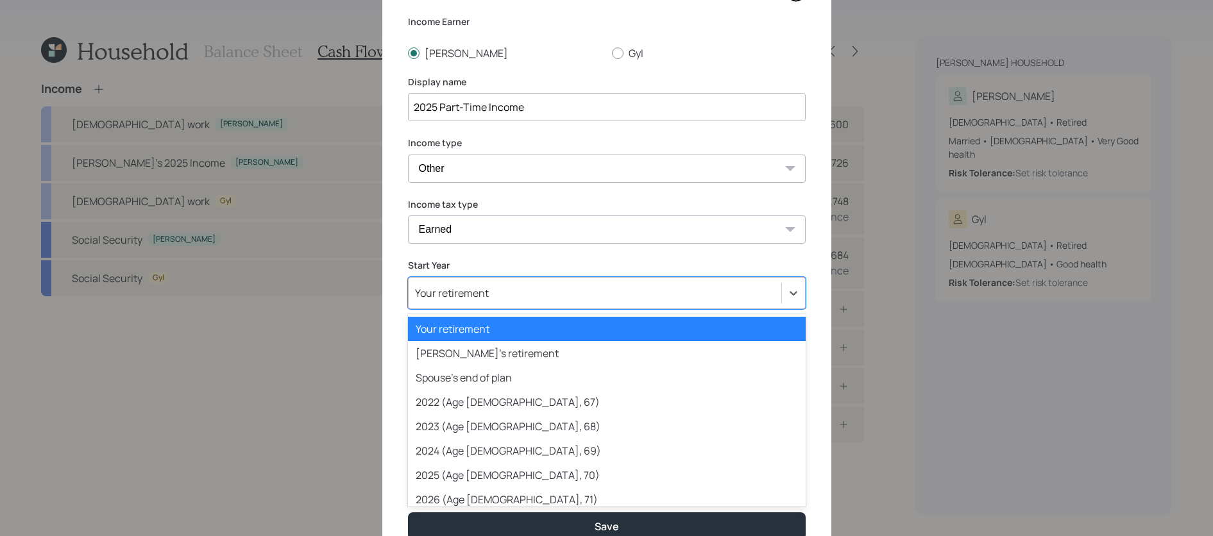
click at [466, 282] on div "Your retirement" at bounding box center [595, 293] width 373 height 22
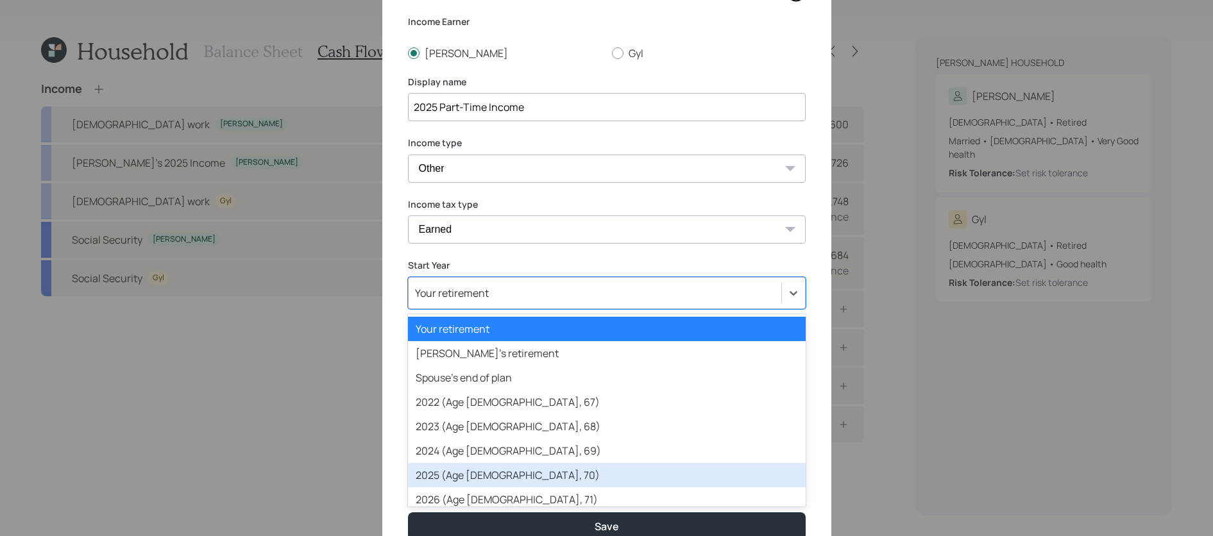
click at [492, 468] on div "2025 (Age [DEMOGRAPHIC_DATA], 70)" at bounding box center [607, 475] width 398 height 24
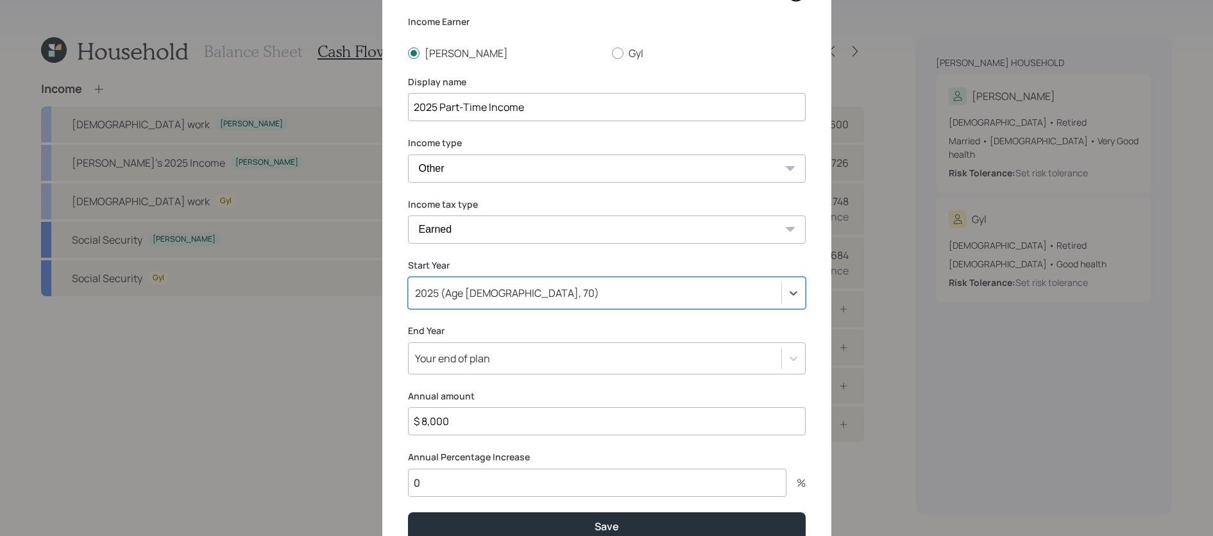
click at [485, 363] on div "Your end of plan" at bounding box center [607, 359] width 398 height 32
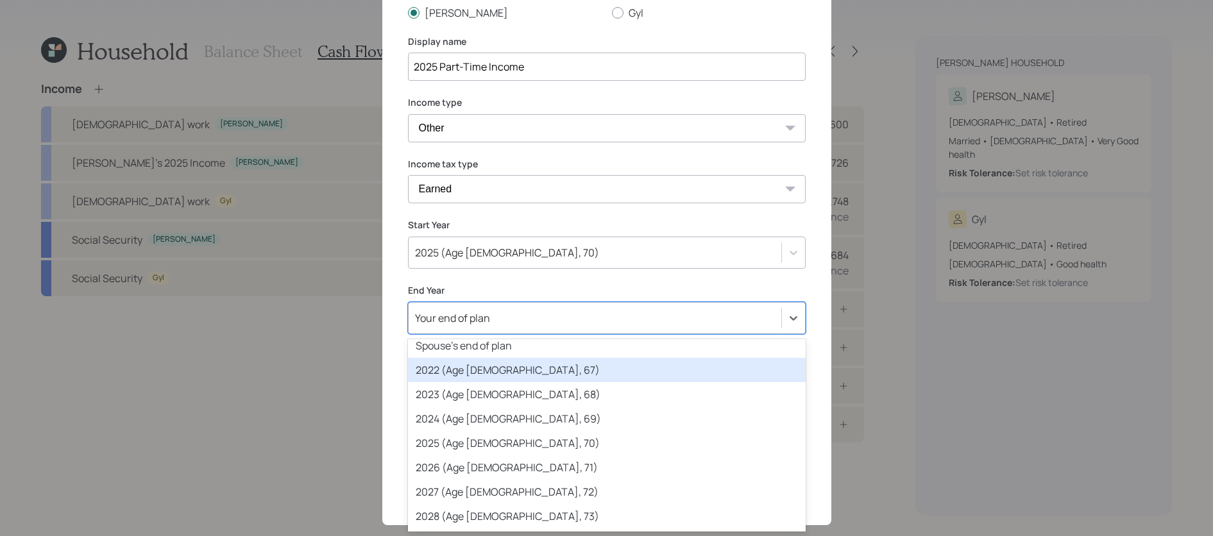
scroll to position [83, 0]
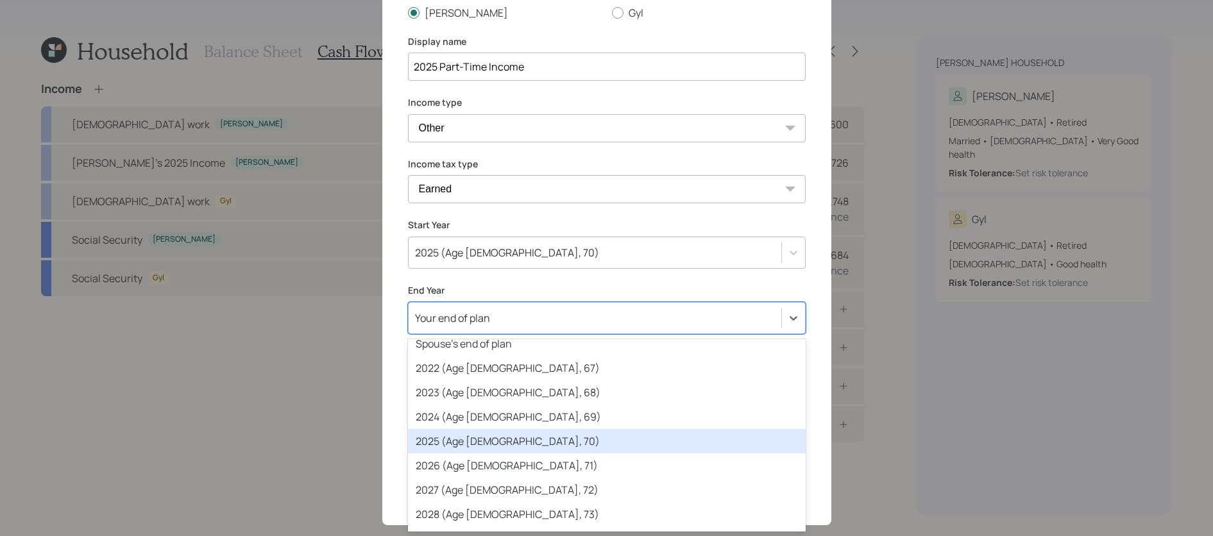
click at [484, 448] on div "2025 (Age [DEMOGRAPHIC_DATA], 70)" at bounding box center [607, 441] width 398 height 24
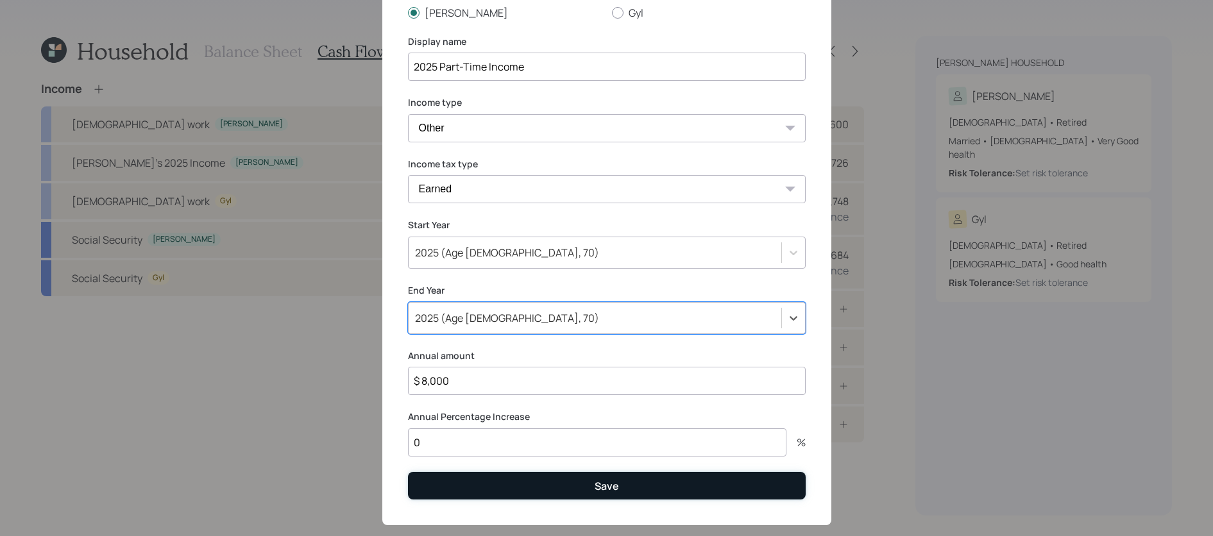
click at [492, 479] on button "Save" at bounding box center [607, 486] width 398 height 28
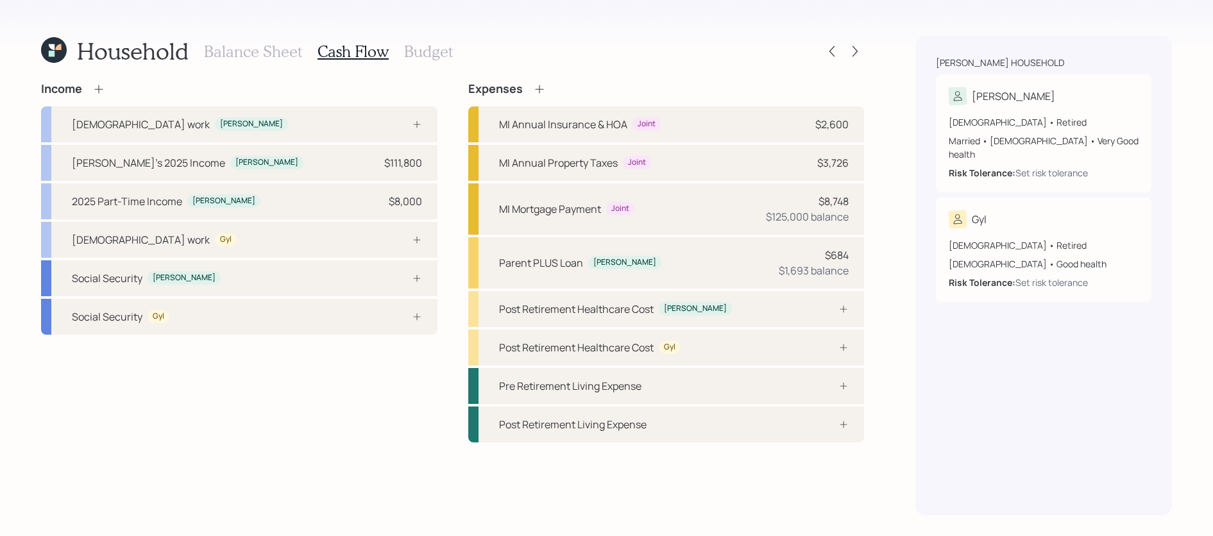
click at [92, 82] on div "Income" at bounding box center [73, 89] width 64 height 14
click at [207, 278] on div "Social Security [PERSON_NAME]" at bounding box center [239, 278] width 396 height 36
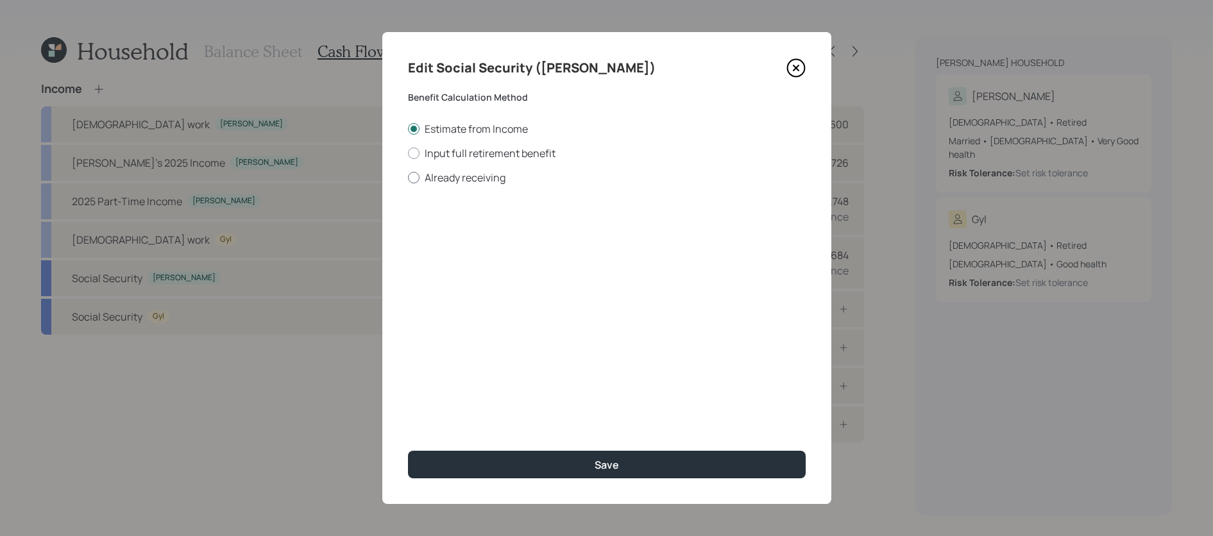
click at [438, 174] on label "Already receiving" at bounding box center [607, 178] width 398 height 14
click at [408, 177] on input "Already receiving" at bounding box center [407, 177] width 1 height 1
radio input "true"
click at [455, 246] on div "Current Monthly Amount $ Age Elected years old Month Elected January February M…" at bounding box center [607, 269] width 398 height 138
click at [463, 239] on input "$" at bounding box center [607, 231] width 398 height 28
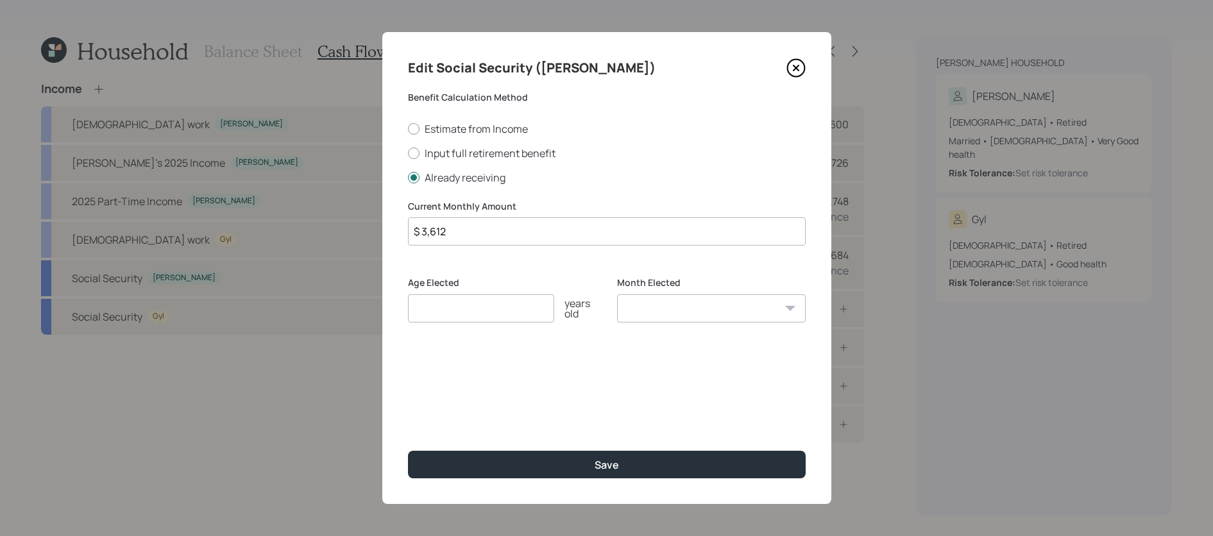
type input "$ 3,612"
click at [434, 307] on input "number" at bounding box center [481, 308] width 146 height 28
type input "66"
click at [675, 300] on select "January February March April May June July August September October November De…" at bounding box center [711, 308] width 189 height 28
select select "8"
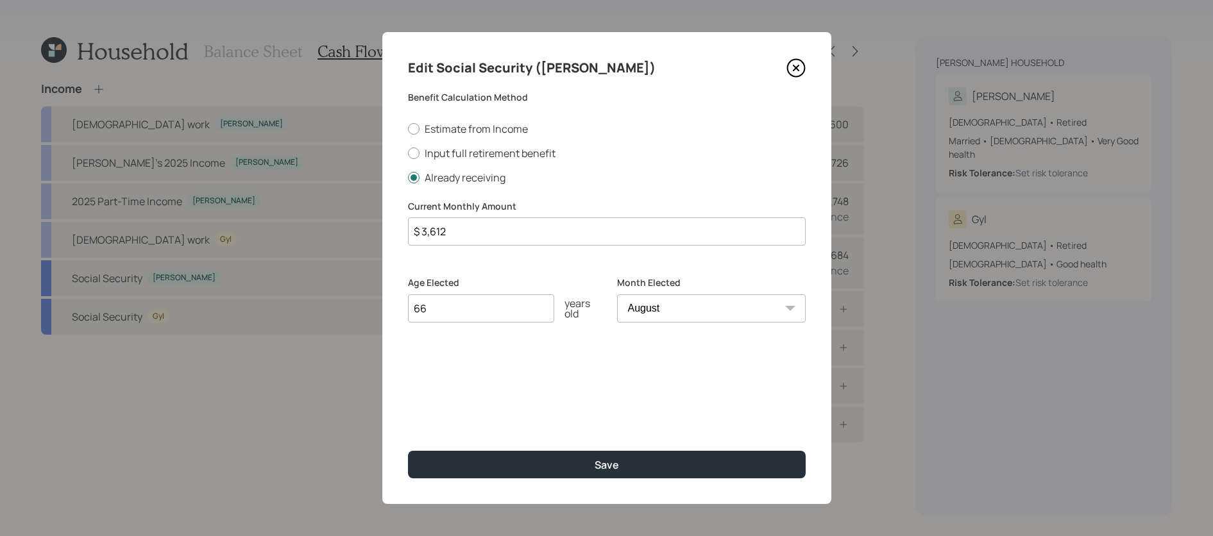
click at [617, 294] on select "January February March April May June July August September October November De…" at bounding box center [711, 308] width 189 height 28
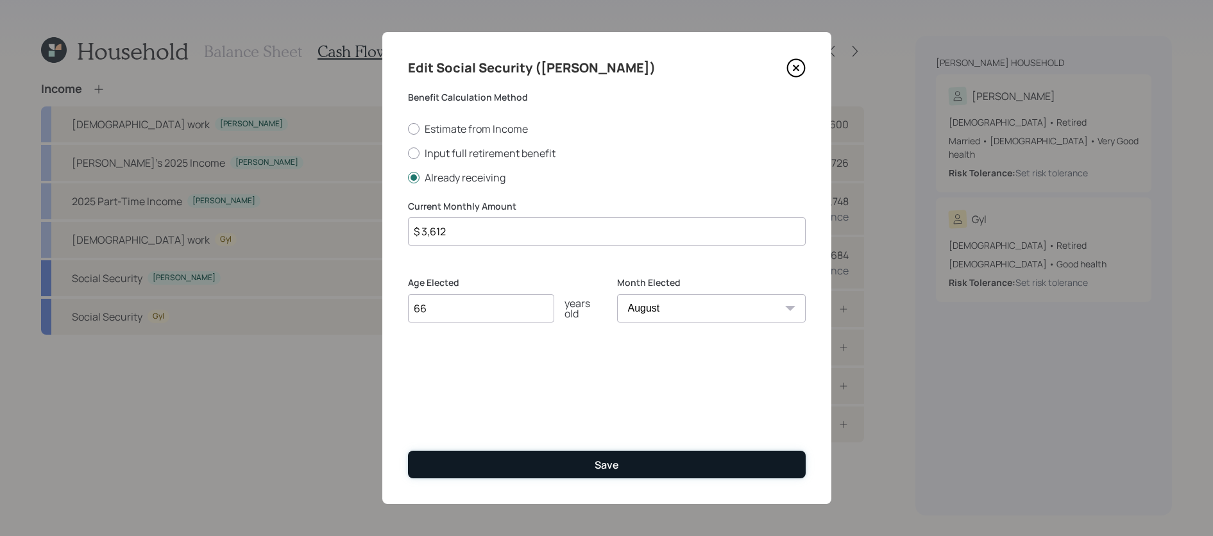
click at [676, 464] on button "Save" at bounding box center [607, 465] width 398 height 28
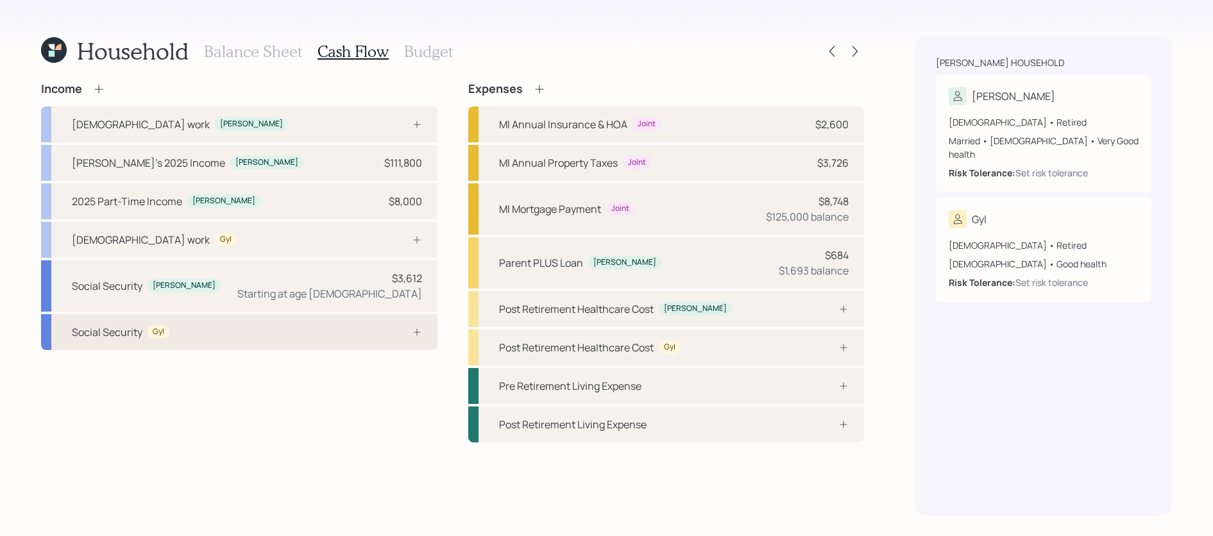
click at [265, 325] on div "Social Security Gyl" at bounding box center [239, 332] width 396 height 36
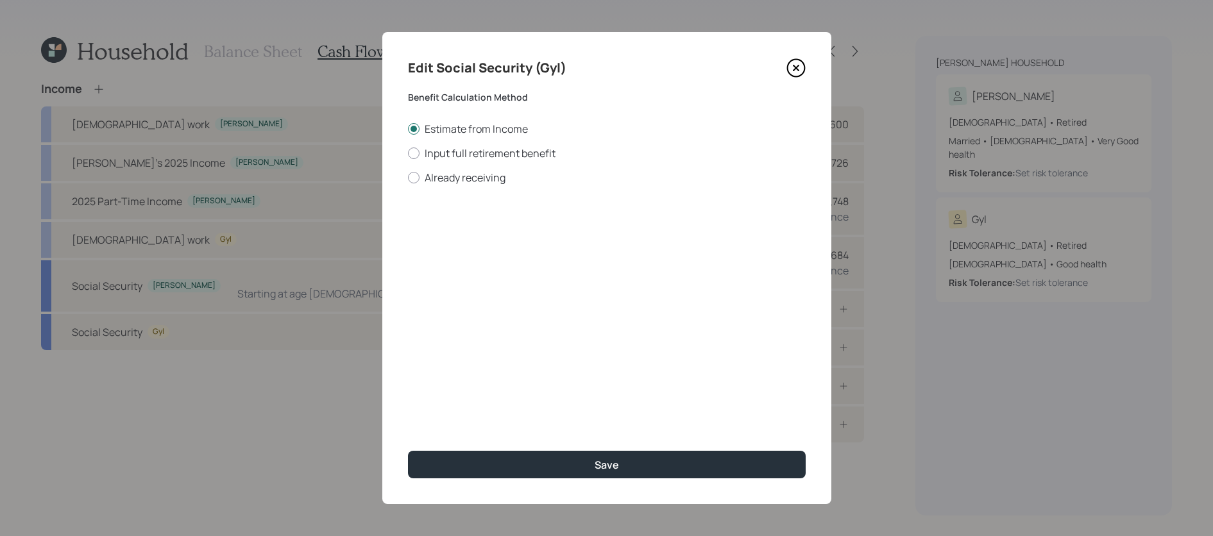
click at [423, 186] on div "Edit Social Security (Gyl) Benefit Calculation Method Estimate from Income Inpu…" at bounding box center [606, 268] width 449 height 472
click at [423, 175] on label "Already receiving" at bounding box center [607, 178] width 398 height 14
click at [408, 177] on input "Already receiving" at bounding box center [407, 177] width 1 height 1
radio input "true"
click at [446, 242] on input "$" at bounding box center [607, 231] width 398 height 28
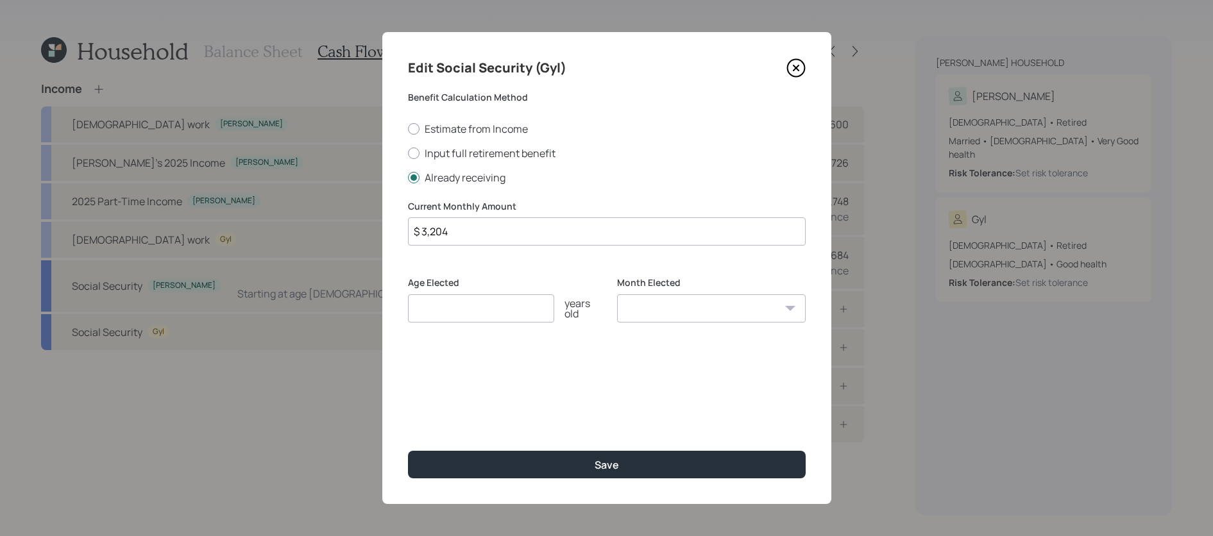
type input "$ 3,204"
click at [476, 330] on div "Age Elected years old" at bounding box center [502, 307] width 189 height 62
click at [470, 301] on input "number" at bounding box center [481, 308] width 146 height 28
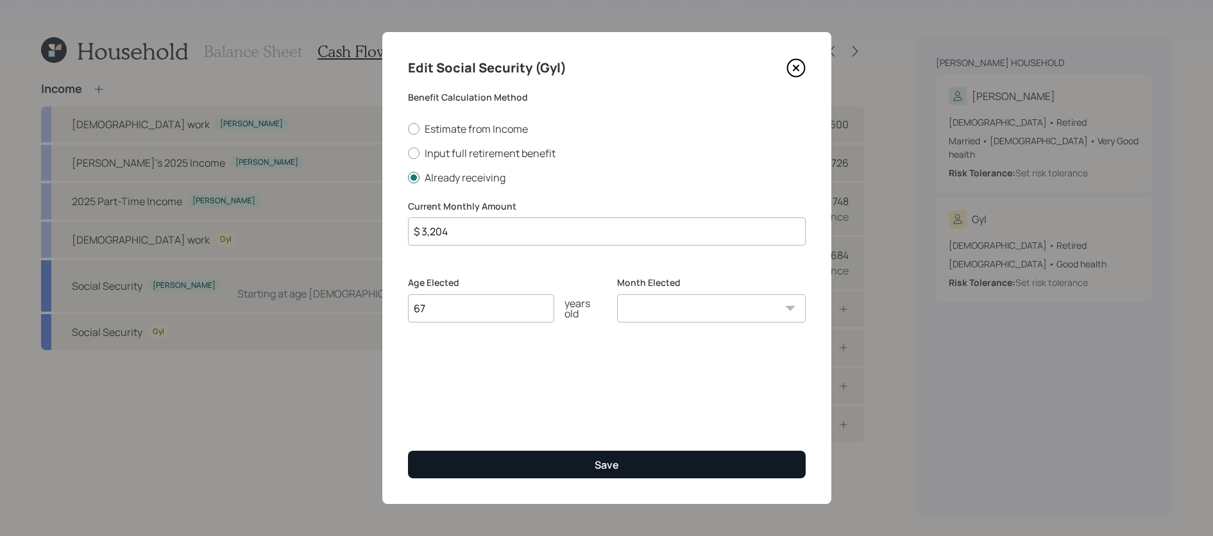
type input "67"
click at [575, 458] on button "Save" at bounding box center [607, 465] width 398 height 28
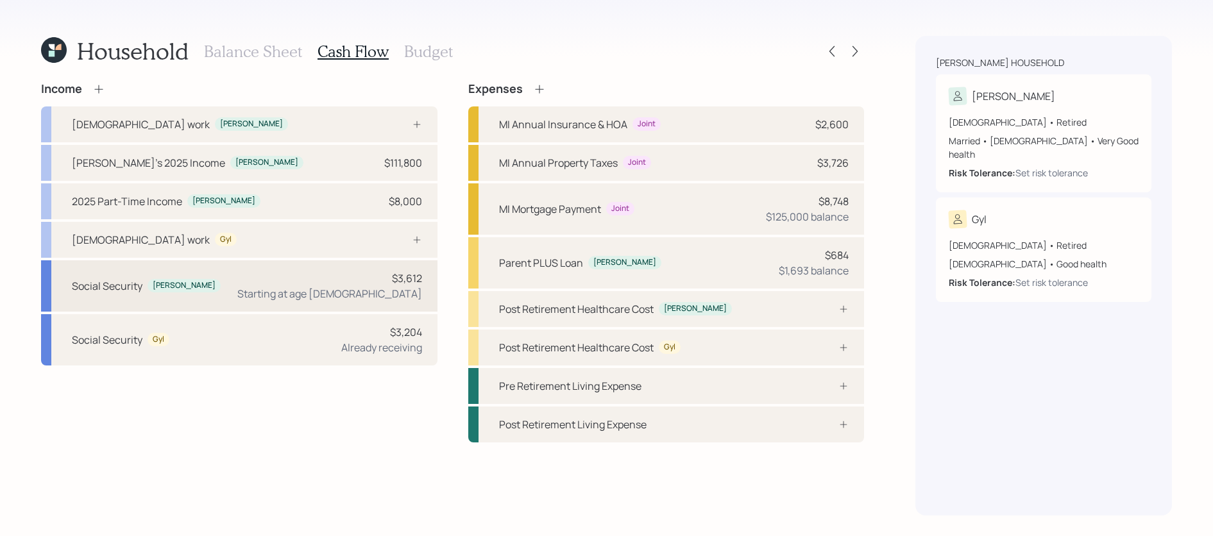
click at [355, 303] on div "Social Security [PERSON_NAME] $3,612 Starting at age [DEMOGRAPHIC_DATA]" at bounding box center [239, 285] width 396 height 51
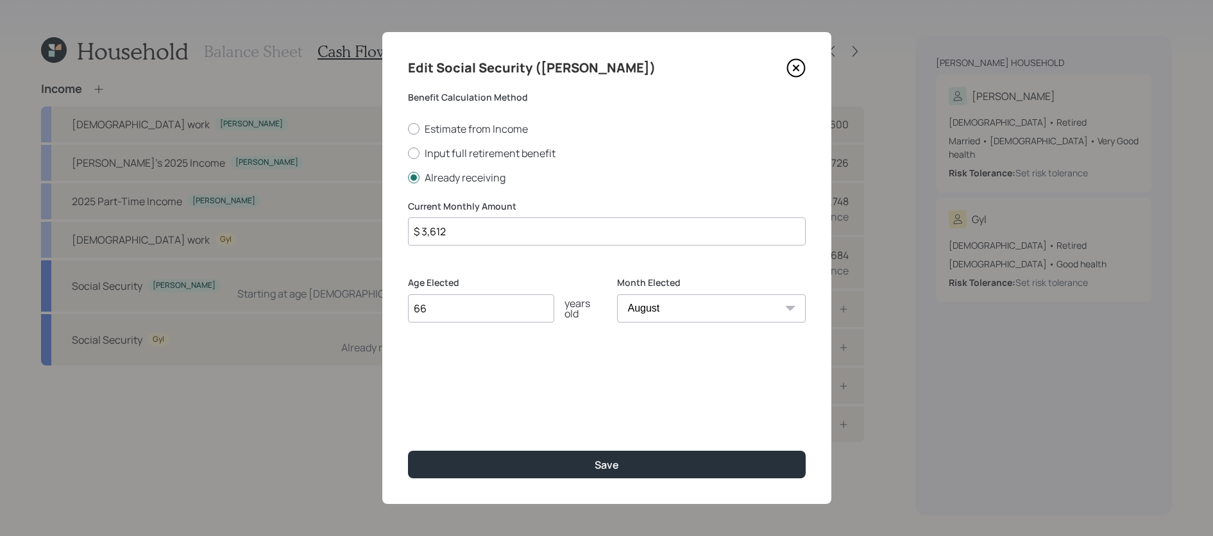
click at [743, 318] on select "January February March April May June July August September October November De…" at bounding box center [711, 308] width 189 height 28
select select "5"
click at [617, 294] on select "January February March April May June July August September October November De…" at bounding box center [711, 308] width 189 height 28
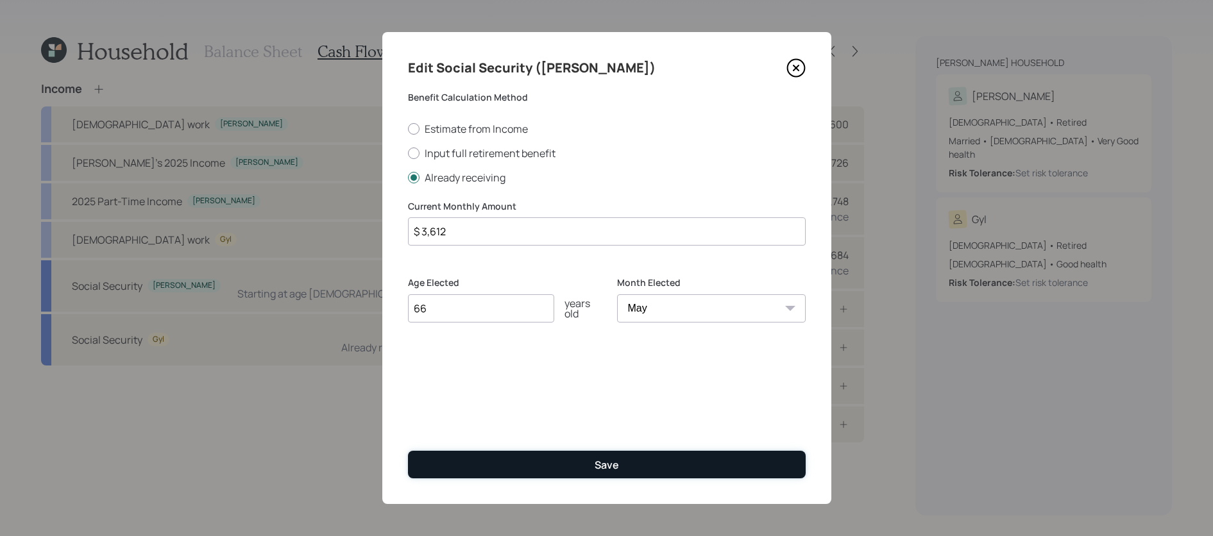
click at [572, 454] on button "Save" at bounding box center [607, 465] width 398 height 28
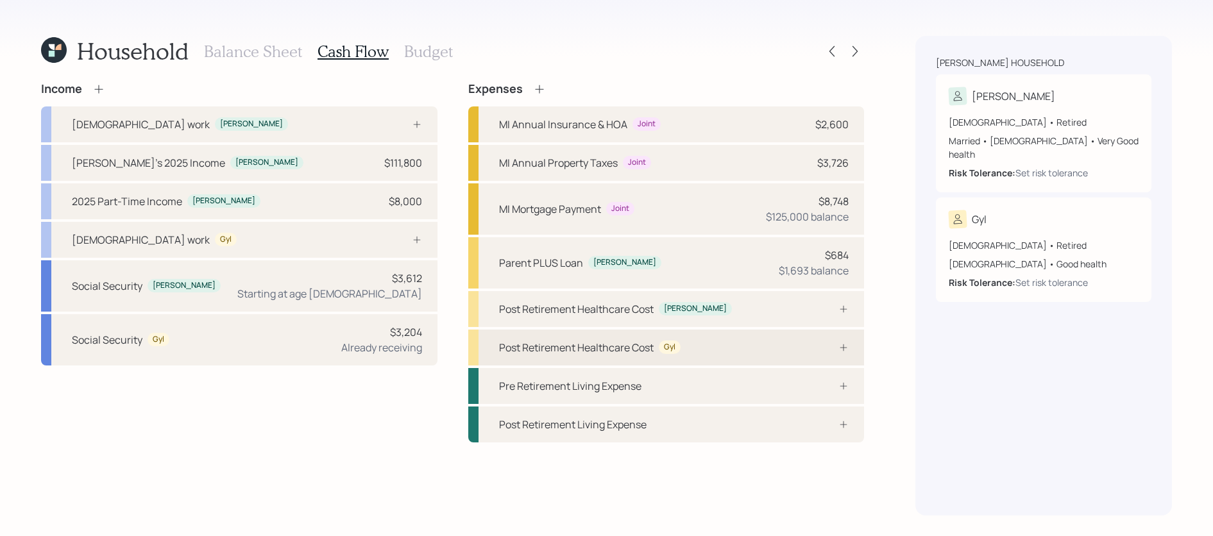
click at [842, 352] on icon at bounding box center [843, 348] width 10 height 10
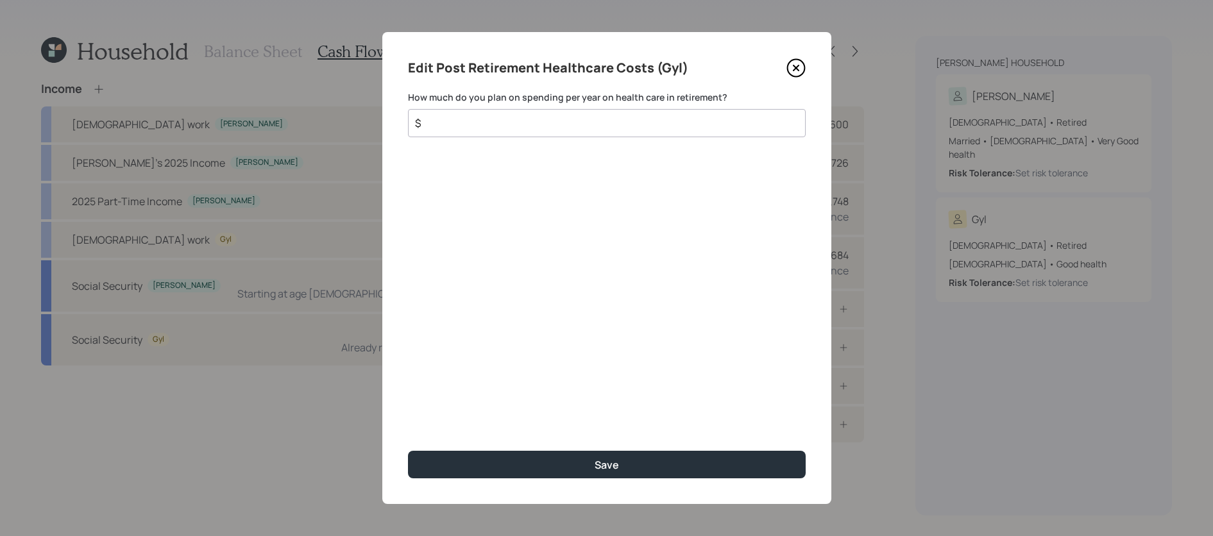
click at [800, 60] on icon at bounding box center [795, 68] width 17 height 17
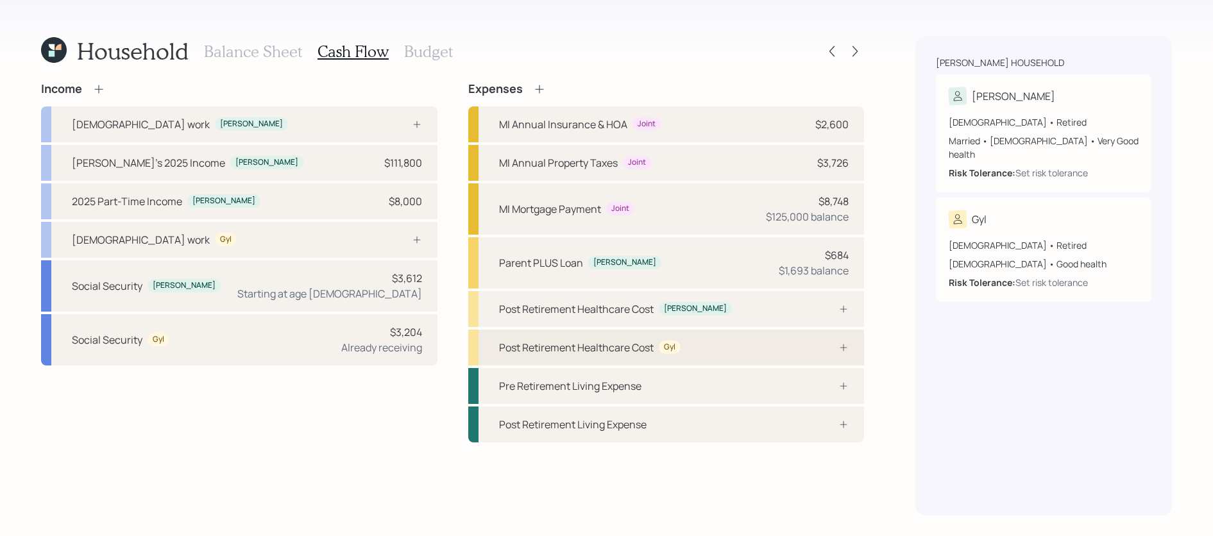
click at [744, 353] on div "Post Retirement Healthcare Cost Gyl" at bounding box center [666, 348] width 396 height 36
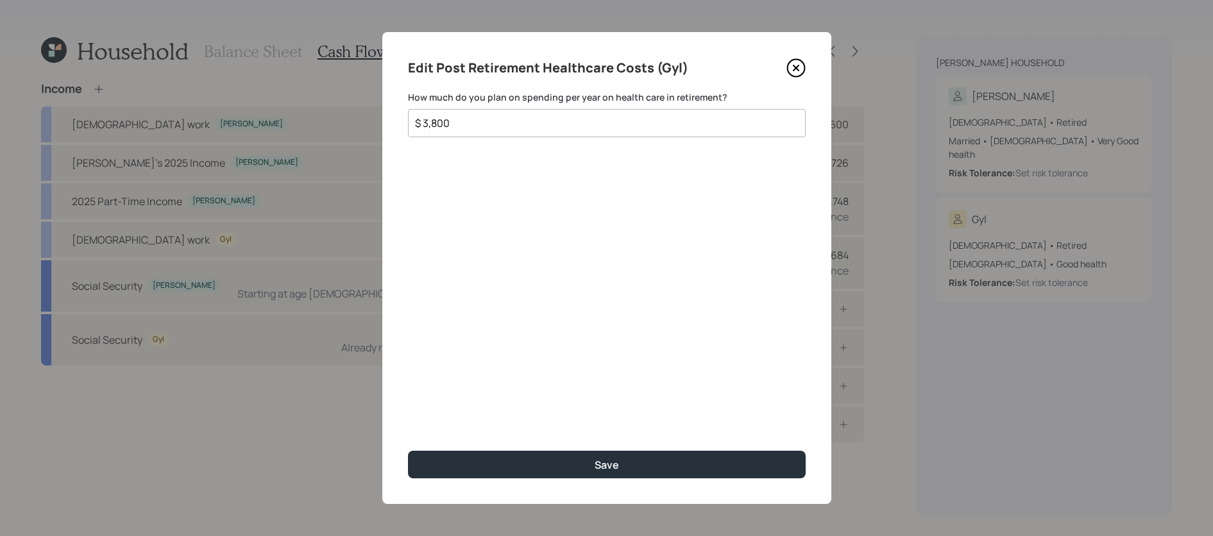
type input "$ 3,800"
click at [408, 451] on button "Save" at bounding box center [607, 465] width 398 height 28
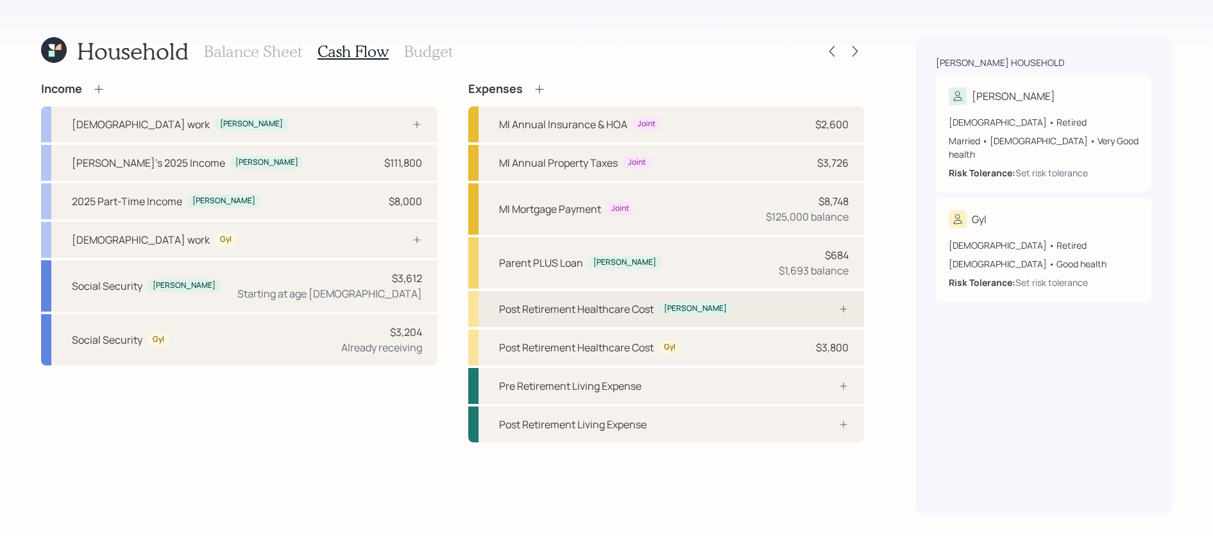
click at [772, 313] on div "Post Retirement Healthcare Cost [PERSON_NAME]" at bounding box center [666, 309] width 396 height 36
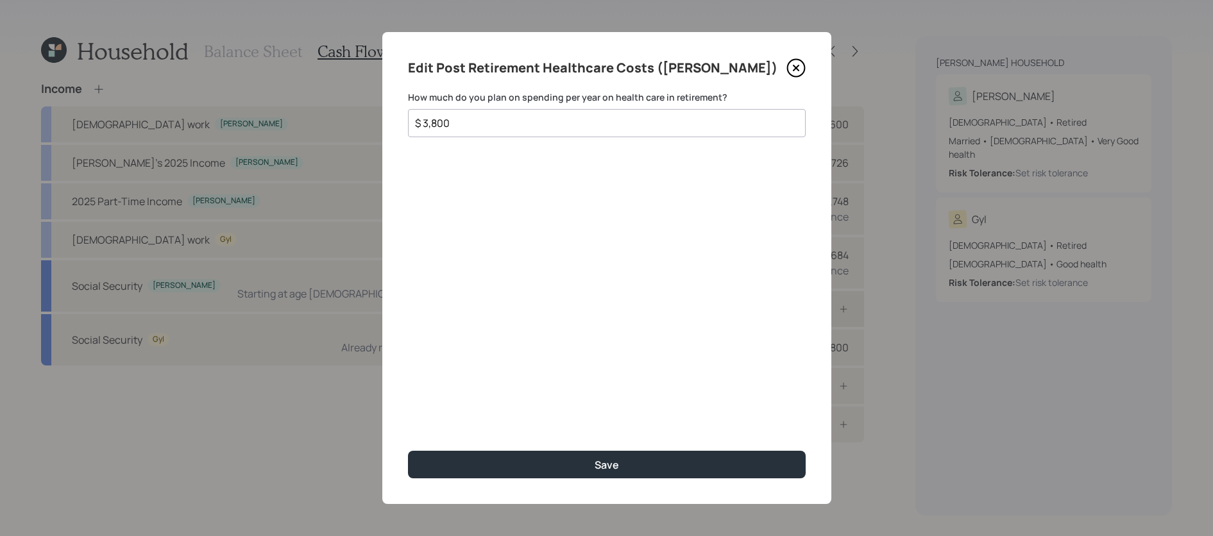
type input "$ 3,800"
click at [408, 451] on button "Save" at bounding box center [607, 465] width 398 height 28
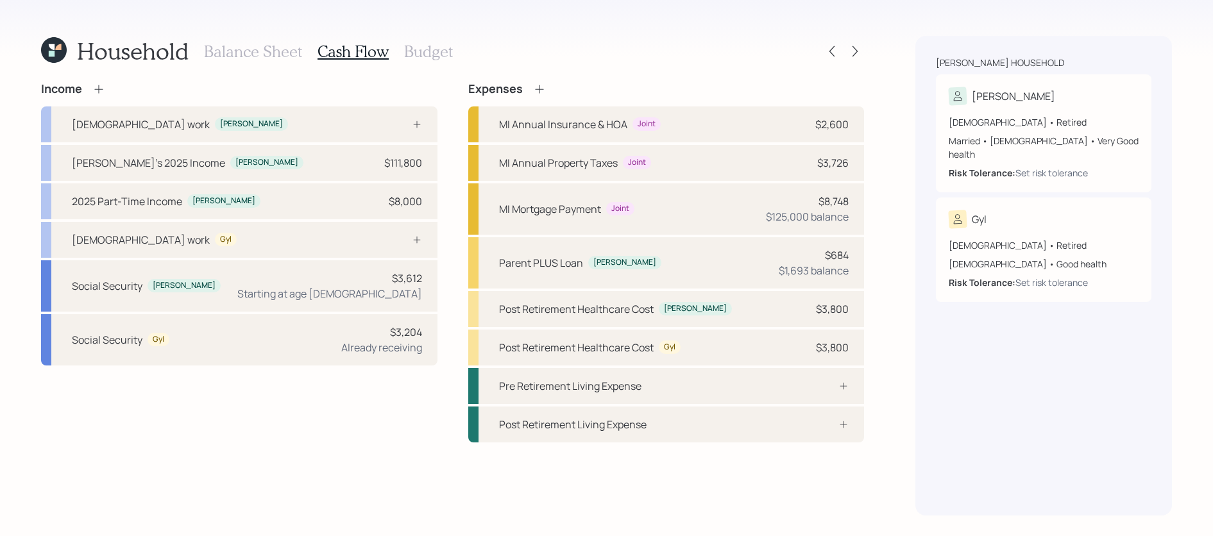
click at [416, 47] on h3 "Budget" at bounding box center [428, 51] width 49 height 19
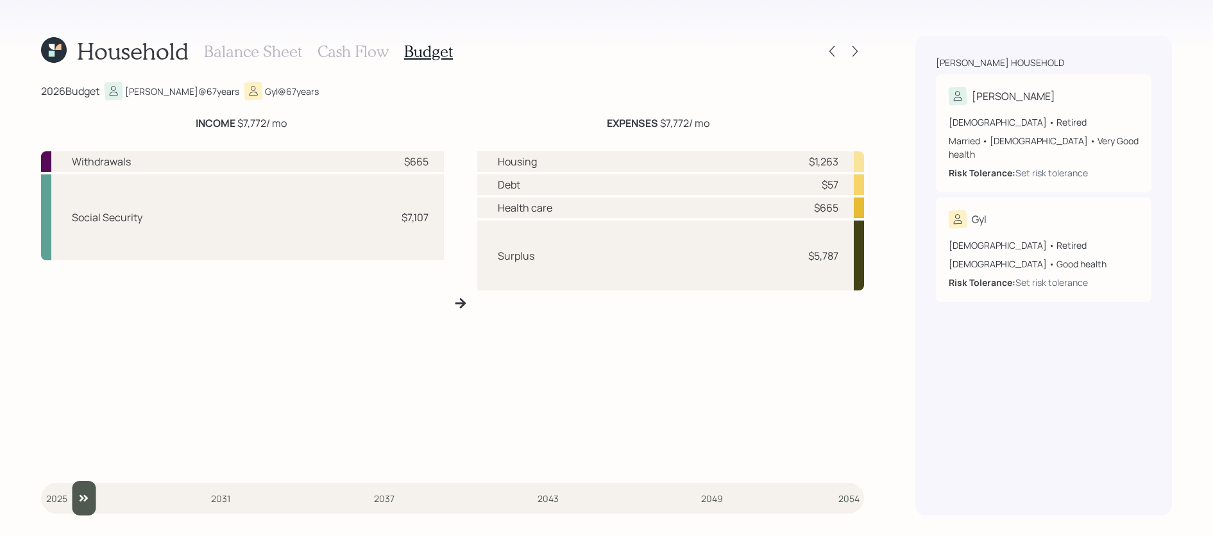
drag, startPoint x: 59, startPoint y: 502, endPoint x: 67, endPoint y: 505, distance: 8.7
type input "2026"
click at [67, 505] on input "slider" at bounding box center [452, 498] width 823 height 35
click at [292, 58] on h3 "Balance Sheet" at bounding box center [253, 51] width 98 height 19
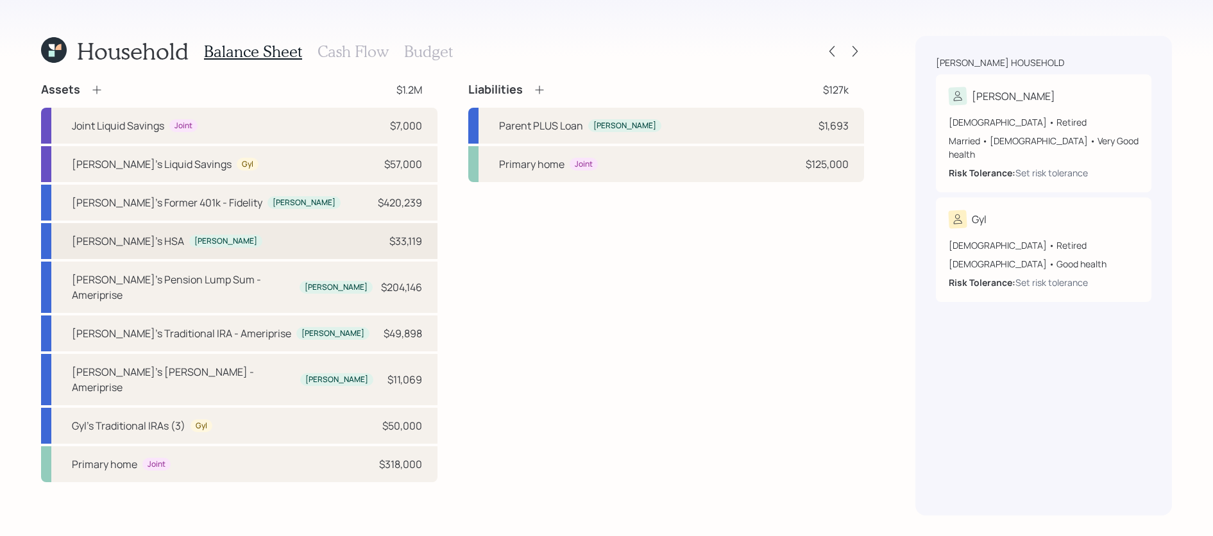
click at [294, 228] on div "[PERSON_NAME]'s HSA [PERSON_NAME] $33,119" at bounding box center [239, 241] width 396 height 36
select select "hsa"
select select "balanced"
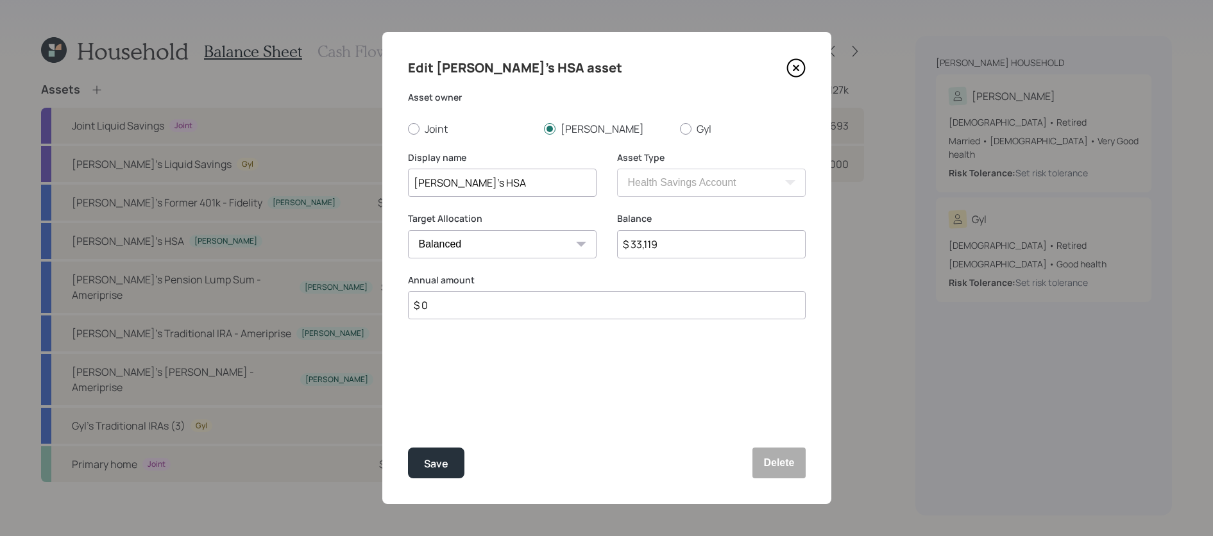
drag, startPoint x: 682, startPoint y: 248, endPoint x: 615, endPoint y: 248, distance: 67.4
click at [615, 248] on div "Target Allocation Cash Conservative Balanced Aggressive Balance $ 33,119" at bounding box center [607, 243] width 398 height 62
click at [693, 264] on div "Balance $ 33,119" at bounding box center [711, 243] width 189 height 62
drag, startPoint x: 679, startPoint y: 246, endPoint x: 632, endPoint y: 247, distance: 46.2
click at [632, 247] on input "$ 33,119" at bounding box center [711, 244] width 189 height 28
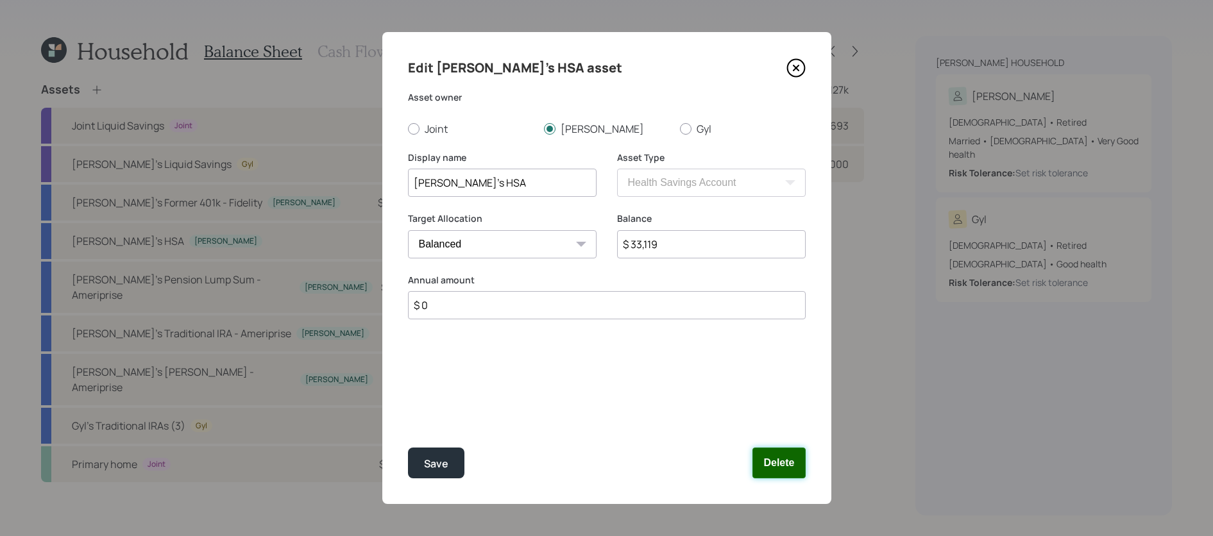
click at [797, 463] on button "Delete" at bounding box center [778, 463] width 53 height 31
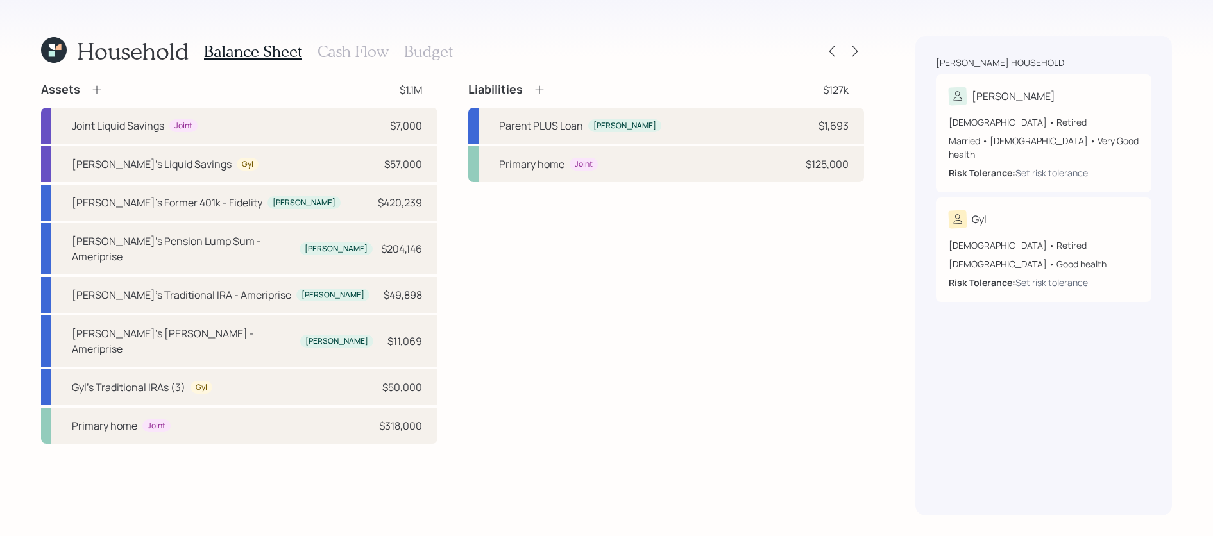
click at [94, 92] on icon at bounding box center [96, 89] width 13 height 13
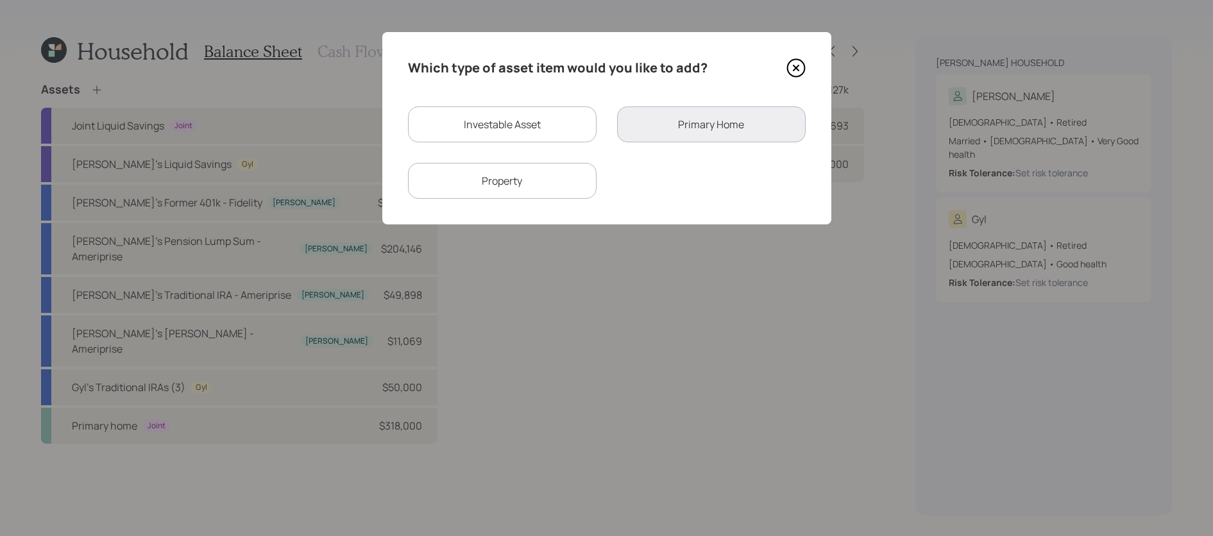
click at [504, 124] on div "Investable Asset" at bounding box center [502, 124] width 189 height 36
select select "taxable"
select select "balanced"
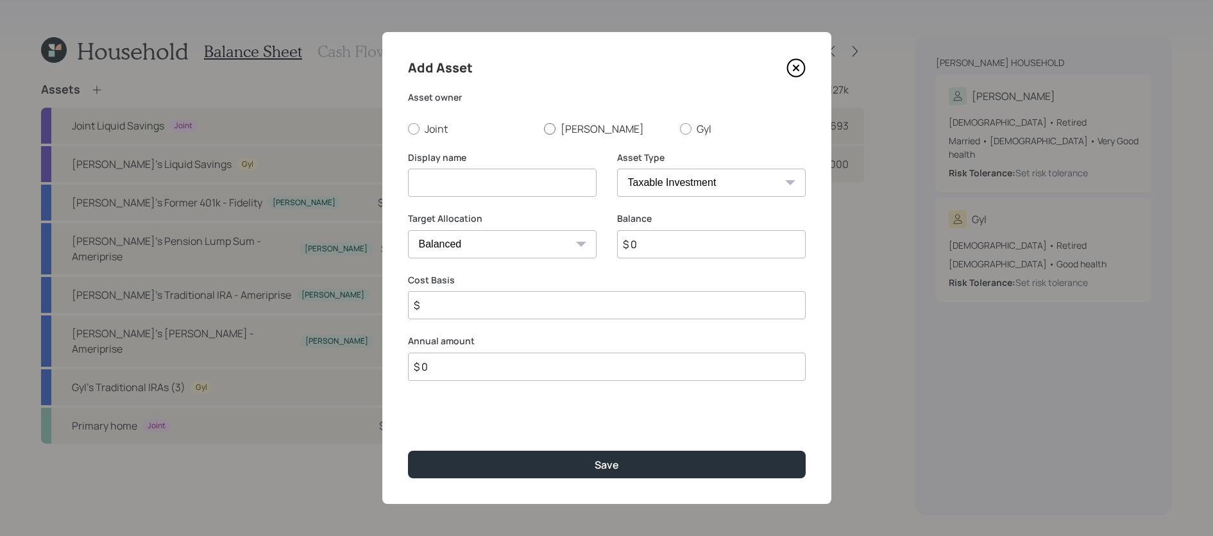
click at [563, 126] on label "[PERSON_NAME]" at bounding box center [607, 129] width 126 height 14
click at [544, 128] on input "[PERSON_NAME]" at bounding box center [543, 128] width 1 height 1
radio input "true"
click at [694, 172] on select "SEP [PERSON_NAME] IRA 401(k) [PERSON_NAME] 401(k) 403(b) [PERSON_NAME] 403(b) 4…" at bounding box center [711, 183] width 189 height 28
select select "hsa"
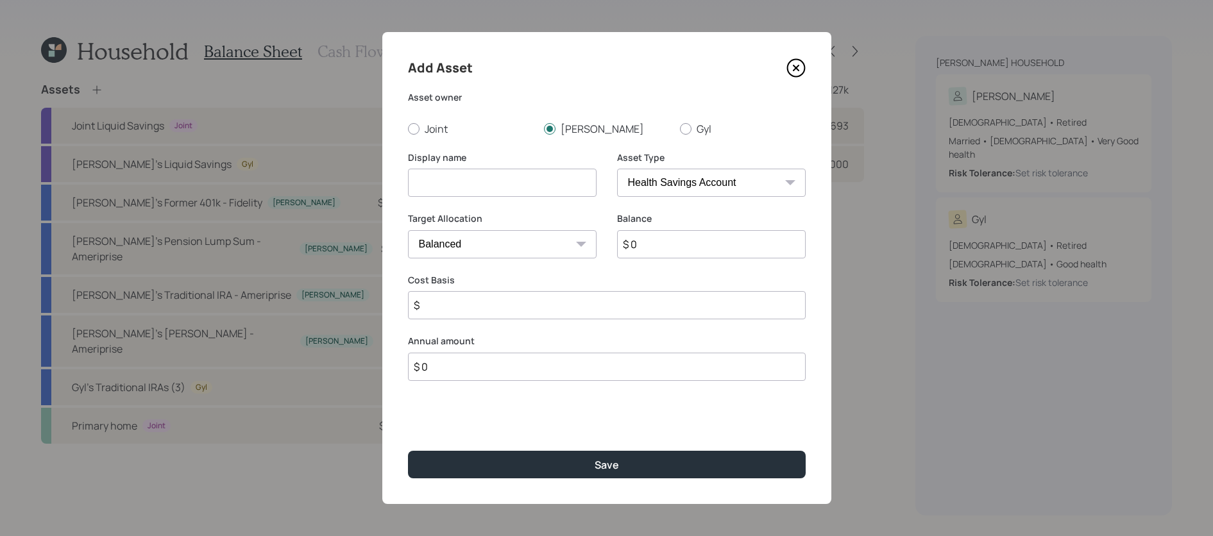
click at [617, 169] on select "SEP [PERSON_NAME] IRA 401(k) [PERSON_NAME] 401(k) 403(b) [PERSON_NAME] 403(b) 4…" at bounding box center [711, 183] width 189 height 28
type input "$"
click at [536, 186] on input at bounding box center [502, 183] width 189 height 28
type input "[PERSON_NAME]'s HSA"
click at [649, 191] on select "SEP [PERSON_NAME] IRA 401(k) [PERSON_NAME] 401(k) 403(b) [PERSON_NAME] 403(b) 4…" at bounding box center [711, 183] width 189 height 28
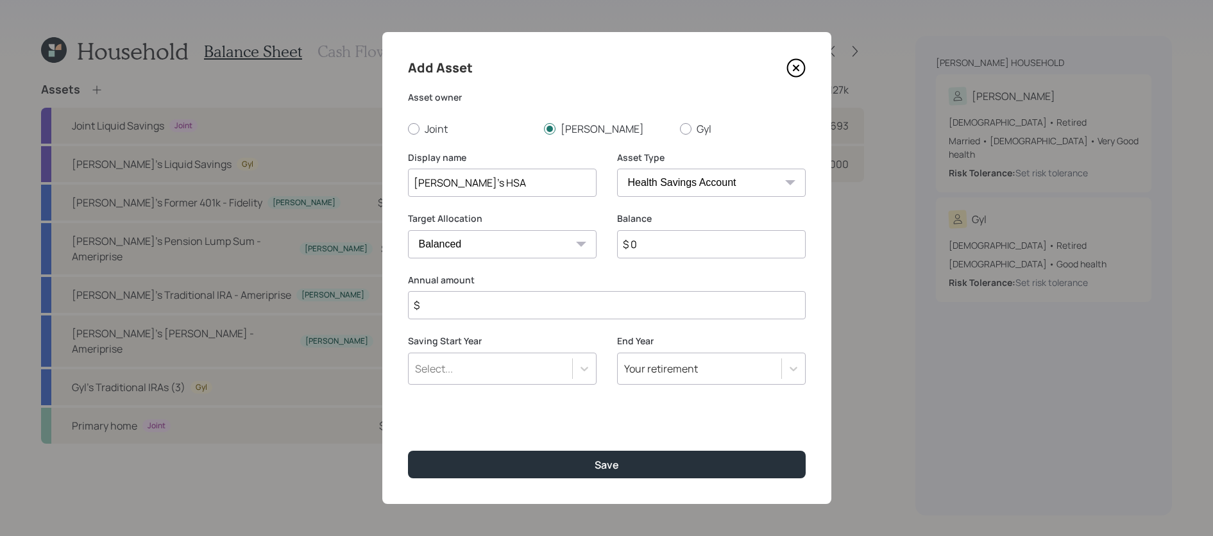
select select "emergency_fund"
click at [617, 169] on select "SEP [PERSON_NAME] IRA 401(k) [PERSON_NAME] 401(k) 403(b) [PERSON_NAME] 403(b) 4…" at bounding box center [711, 183] width 189 height 28
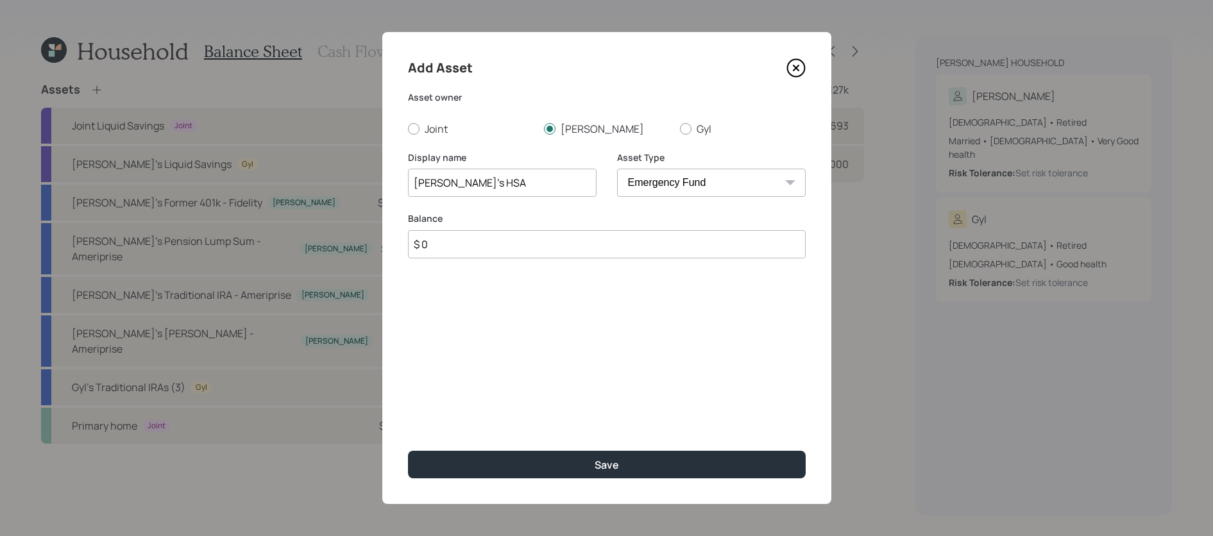
click at [665, 245] on input "$ 0" at bounding box center [607, 244] width 398 height 28
paste input "33,119"
type input "$ 33,119"
click at [408, 451] on button "Save" at bounding box center [607, 465] width 398 height 28
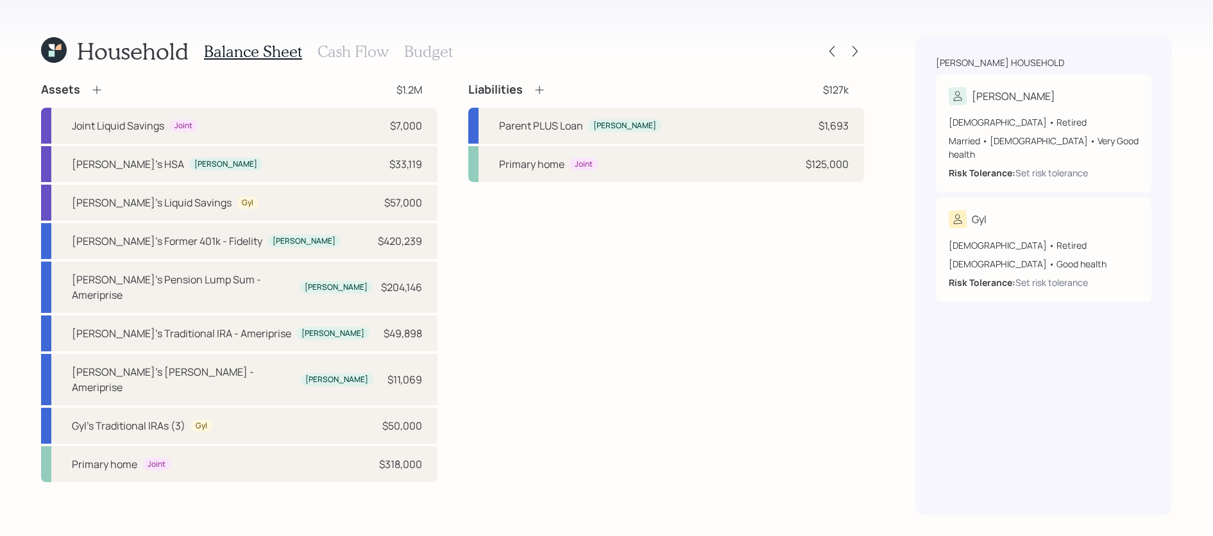
click at [428, 53] on h3 "Budget" at bounding box center [428, 51] width 49 height 19
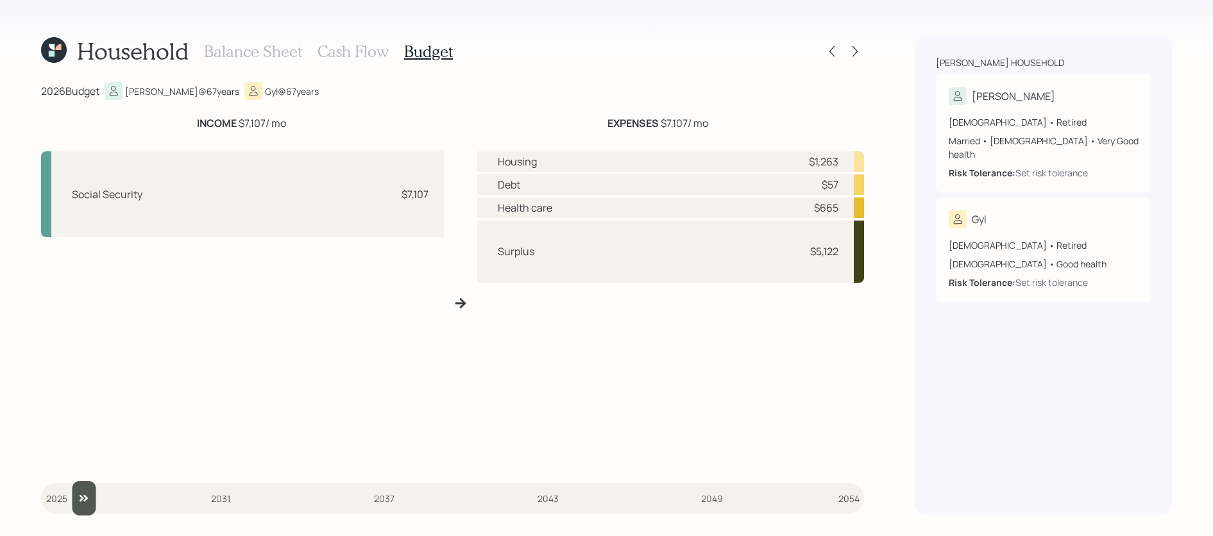
drag, startPoint x: 55, startPoint y: 492, endPoint x: 65, endPoint y: 492, distance: 10.3
type input "2026"
click at [65, 492] on input "slider" at bounding box center [452, 498] width 823 height 35
drag, startPoint x: 429, startPoint y: 194, endPoint x: 397, endPoint y: 196, distance: 32.1
click at [397, 196] on div "Social Security $7,107" at bounding box center [242, 194] width 403 height 86
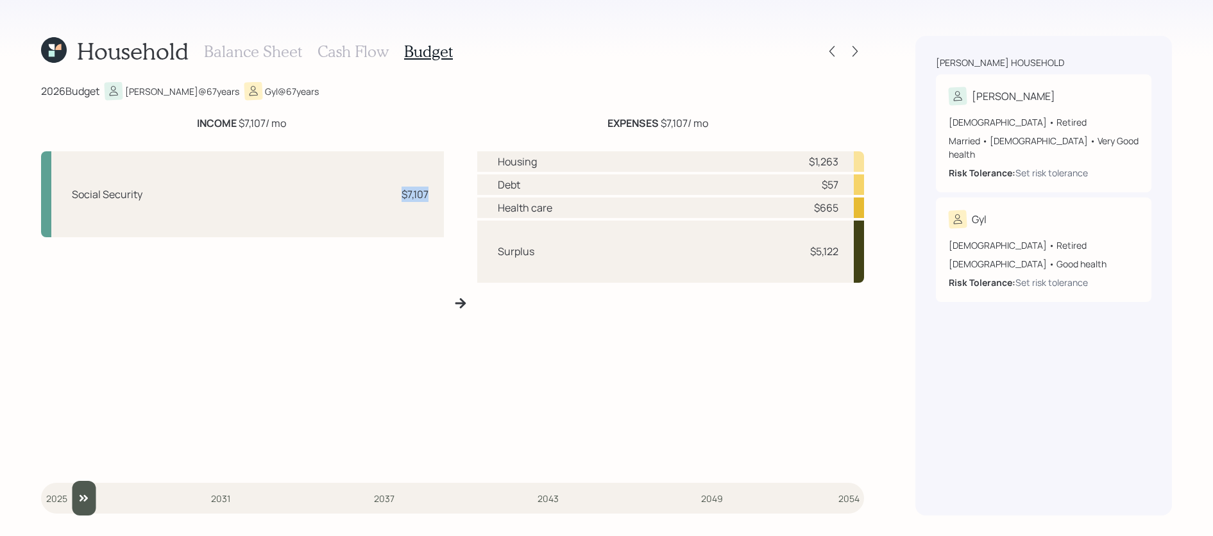
click at [397, 196] on div "$7,107" at bounding box center [409, 194] width 38 height 15
drag, startPoint x: 425, startPoint y: 196, endPoint x: 390, endPoint y: 195, distance: 34.6
click at [390, 195] on div "$7,107" at bounding box center [409, 194] width 38 height 15
click at [404, 208] on div "Social Security $7,107" at bounding box center [242, 194] width 403 height 86
drag, startPoint x: 429, startPoint y: 195, endPoint x: 400, endPoint y: 195, distance: 29.5
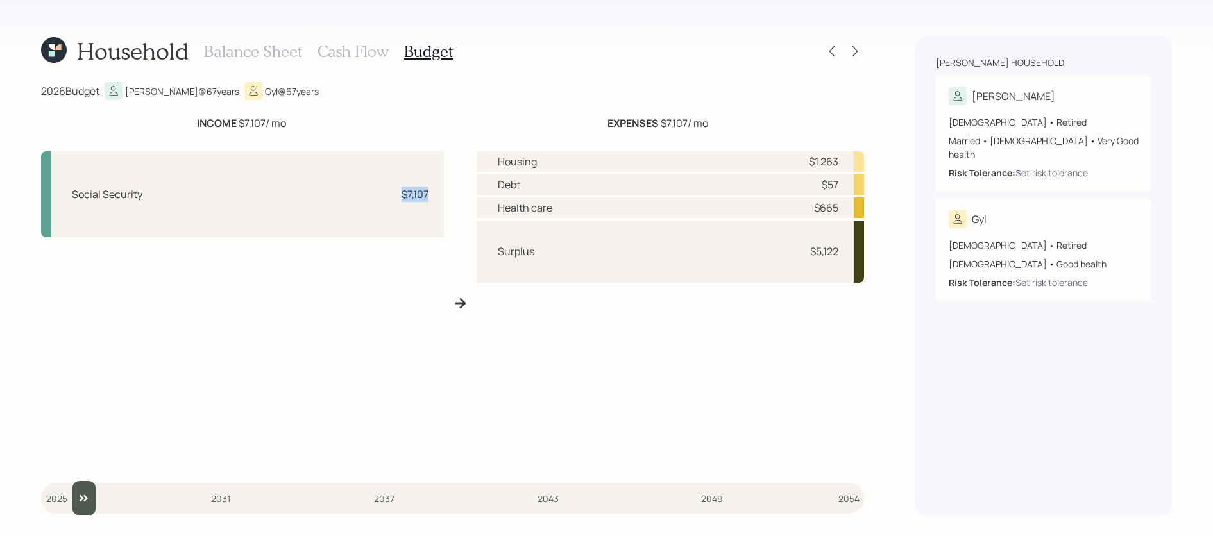
click at [400, 195] on div "Social Security $7,107" at bounding box center [242, 194] width 403 height 86
click at [425, 194] on div "$7,107" at bounding box center [415, 194] width 27 height 15
drag, startPoint x: 839, startPoint y: 185, endPoint x: 823, endPoint y: 185, distance: 16.0
click at [823, 185] on div "Debt $57" at bounding box center [670, 184] width 387 height 21
drag, startPoint x: 840, startPoint y: 205, endPoint x: 800, endPoint y: 206, distance: 40.4
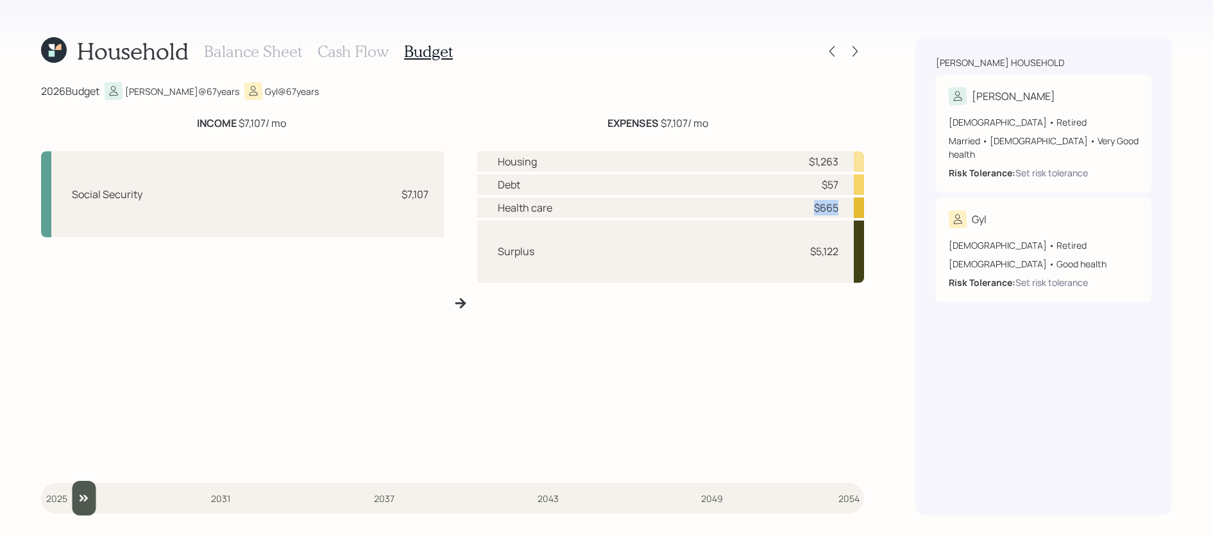
click at [800, 206] on div "Health care $665" at bounding box center [670, 208] width 387 height 21
drag, startPoint x: 844, startPoint y: 252, endPoint x: 799, endPoint y: 252, distance: 45.5
click at [799, 252] on div "Surplus $5,122" at bounding box center [670, 252] width 387 height 62
click at [334, 56] on h3 "Cash Flow" at bounding box center [353, 51] width 71 height 19
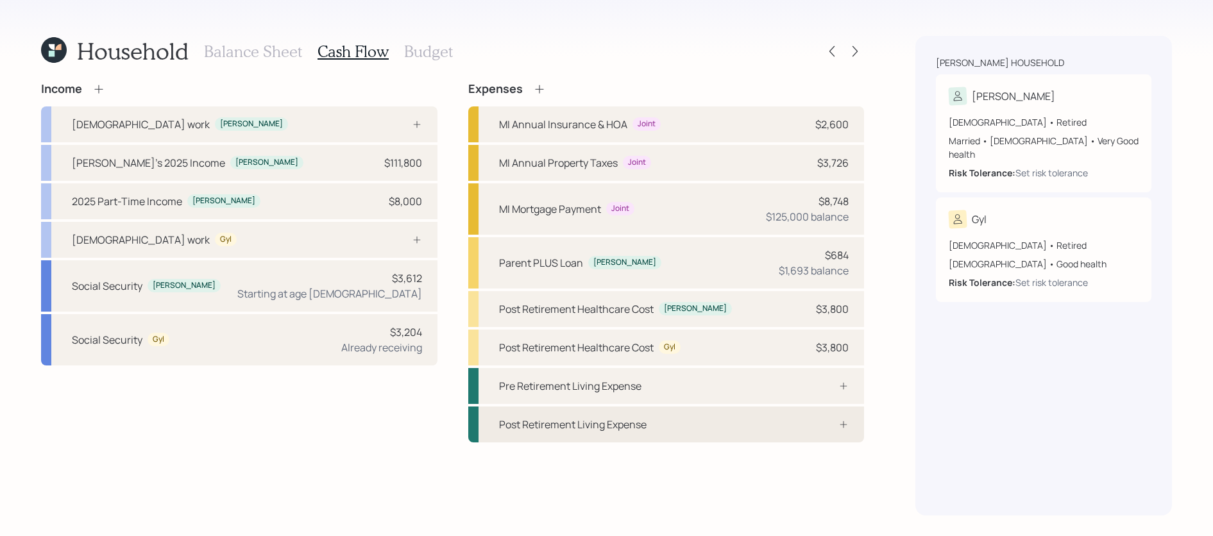
click at [620, 426] on div "Post Retirement Living Expense" at bounding box center [573, 424] width 148 height 15
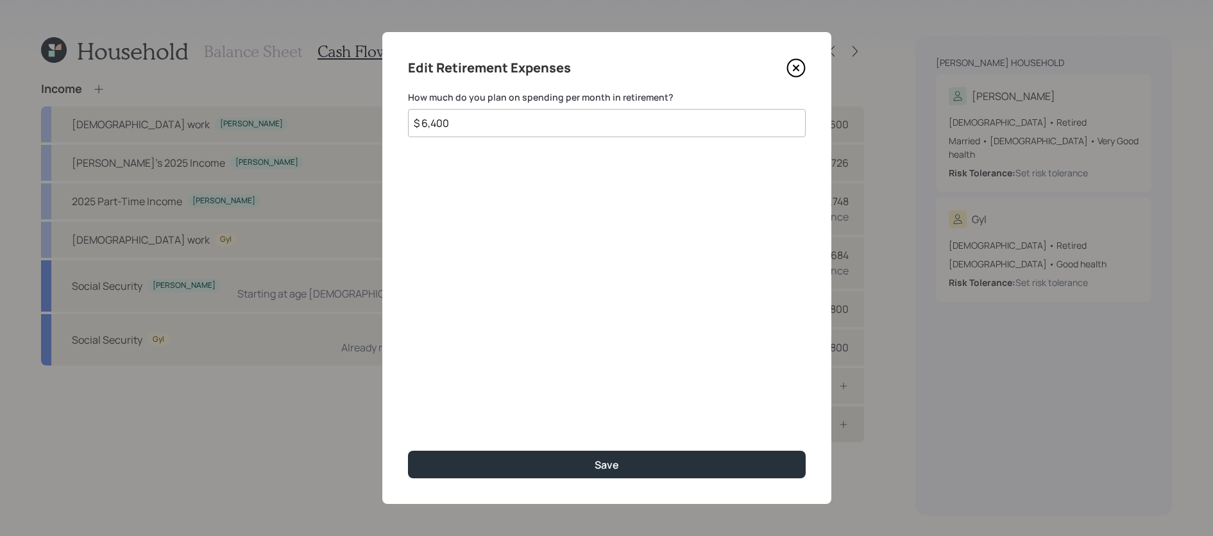
type input "$ 6,400"
click at [408, 451] on button "Save" at bounding box center [607, 465] width 398 height 28
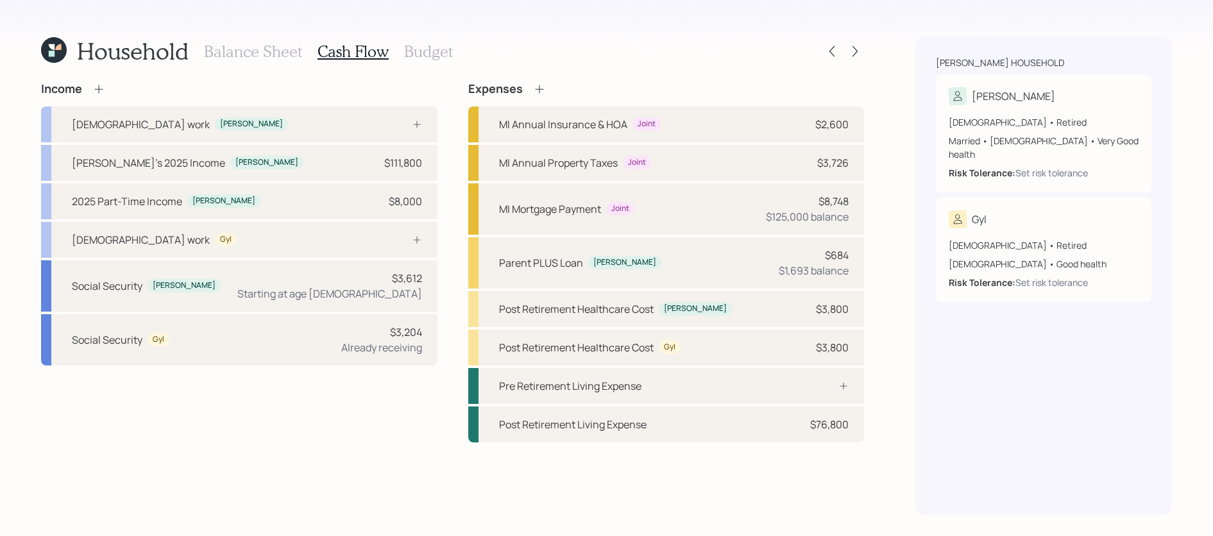
click at [412, 50] on h3 "Budget" at bounding box center [428, 51] width 49 height 19
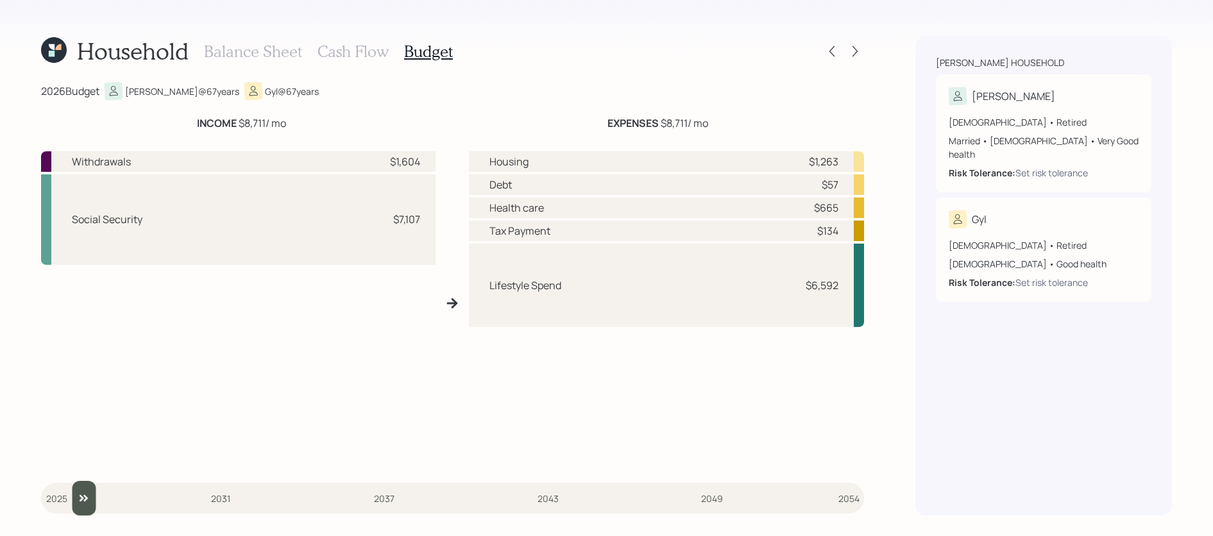
drag, startPoint x: 58, startPoint y: 498, endPoint x: 68, endPoint y: 498, distance: 9.6
type input "2026"
click at [68, 498] on input "slider" at bounding box center [452, 498] width 823 height 35
click at [309, 31] on div "Household Balance Sheet Cash Flow Budget 2026 Budget [PERSON_NAME] @ 67 years G…" at bounding box center [606, 268] width 1213 height 536
click at [337, 38] on div "Balance Sheet Cash Flow Budget" at bounding box center [328, 51] width 249 height 31
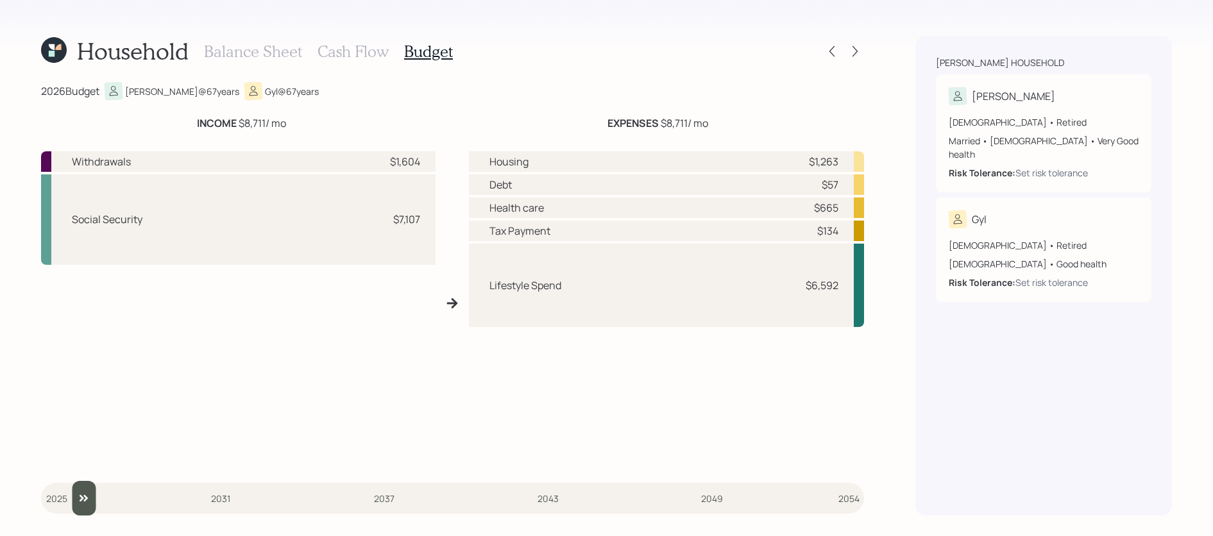
click at [341, 50] on h3 "Cash Flow" at bounding box center [353, 51] width 71 height 19
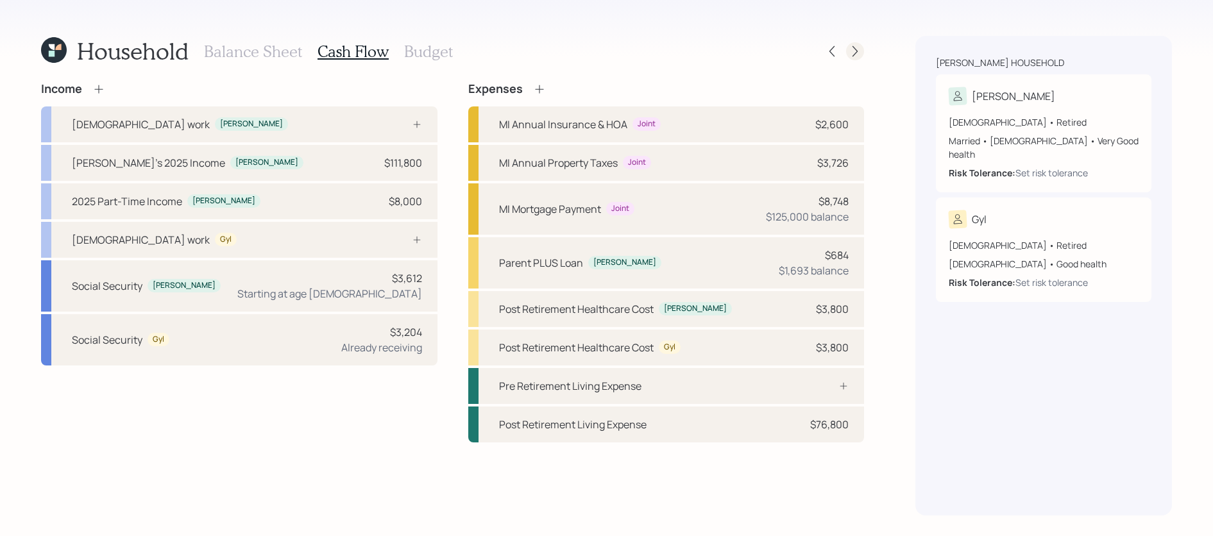
click at [854, 53] on icon at bounding box center [855, 51] width 13 height 13
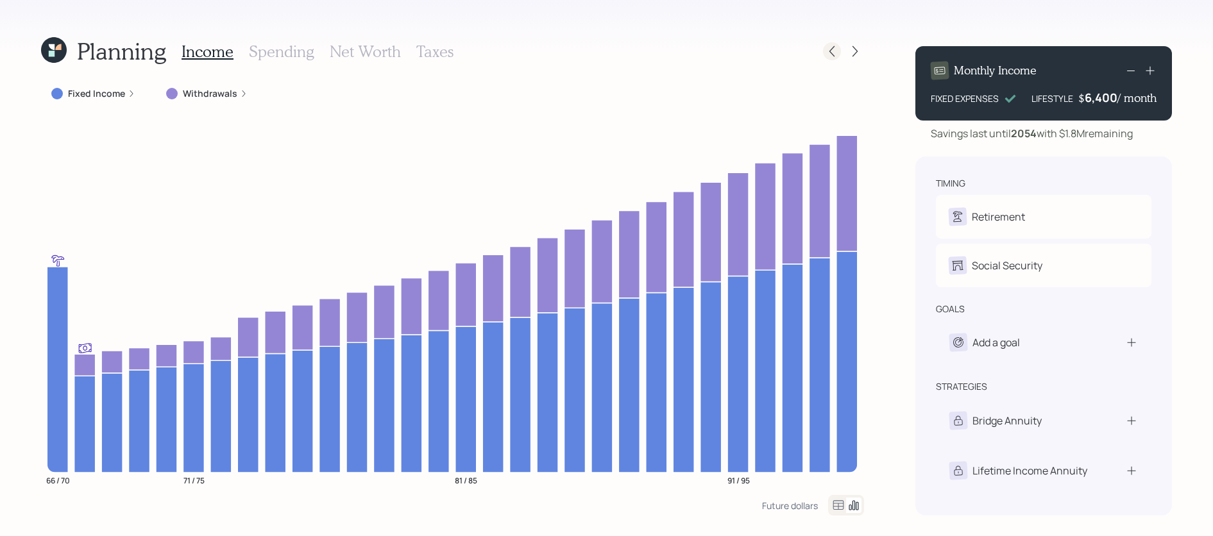
click at [831, 54] on icon at bounding box center [832, 51] width 13 height 13
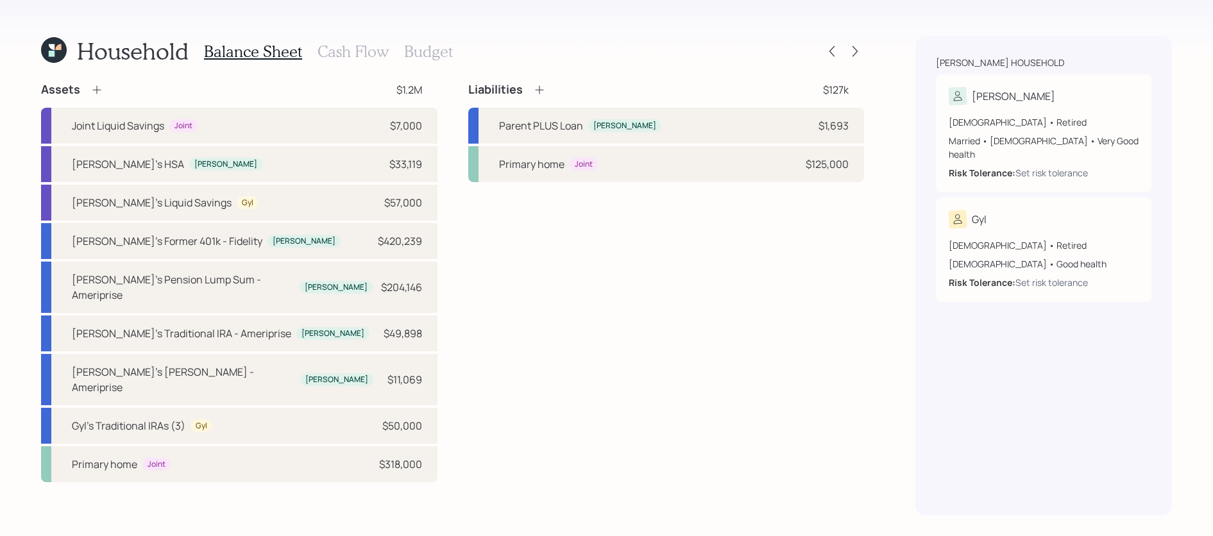
click at [424, 49] on h3 "Budget" at bounding box center [428, 51] width 49 height 19
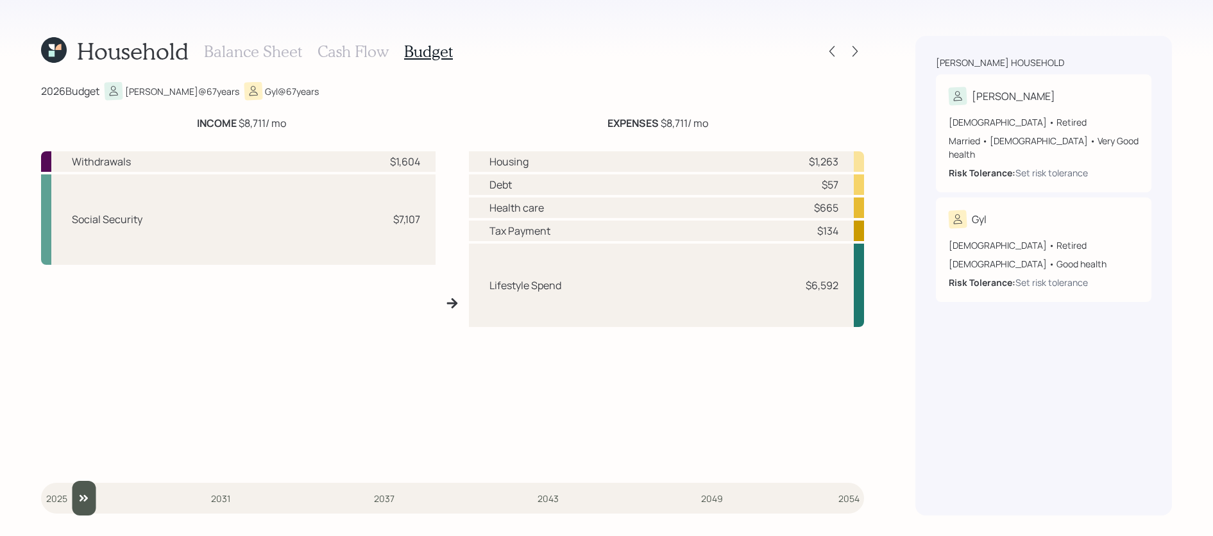
type input "2026"
click at [71, 495] on input "slider" at bounding box center [452, 498] width 823 height 35
drag, startPoint x: 421, startPoint y: 218, endPoint x: 320, endPoint y: 216, distance: 100.7
click at [320, 216] on div "Social Security $7,107" at bounding box center [238, 219] width 394 height 90
click at [832, 46] on icon at bounding box center [832, 51] width 13 height 13
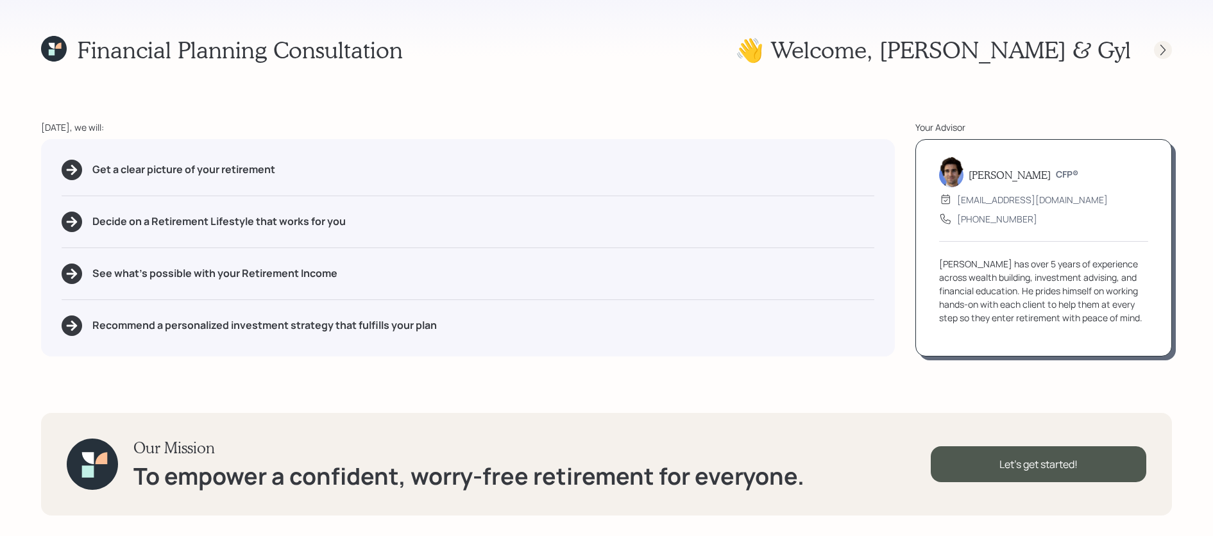
click at [1160, 48] on icon at bounding box center [1163, 50] width 13 height 13
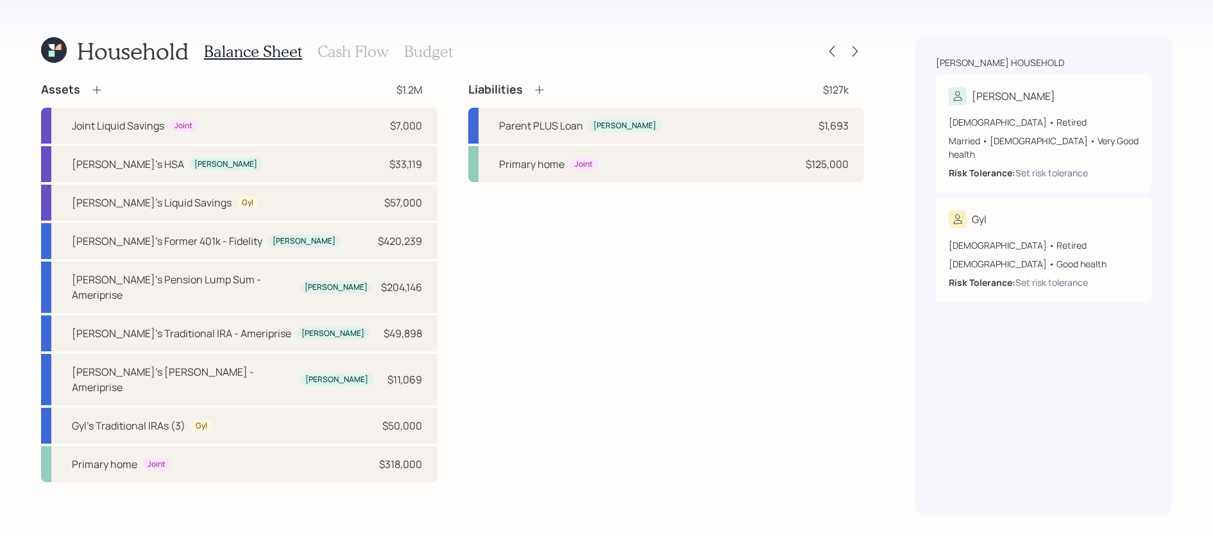
click at [337, 50] on h3 "Cash Flow" at bounding box center [353, 51] width 71 height 19
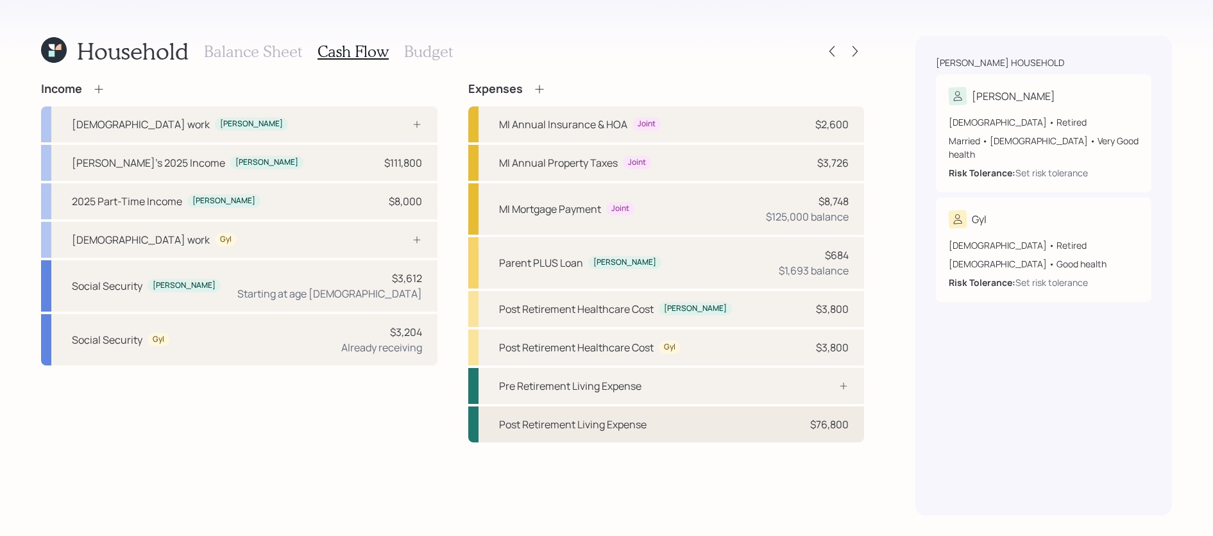
click at [734, 420] on div "Post Retirement Living Expense $76,800" at bounding box center [666, 425] width 396 height 36
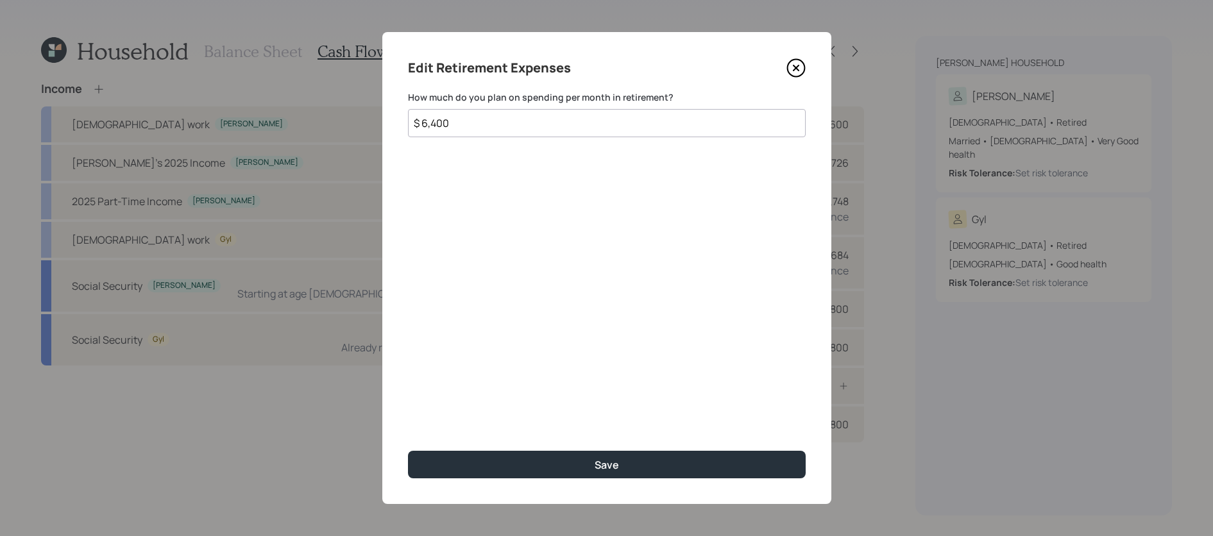
drag, startPoint x: 480, startPoint y: 129, endPoint x: 387, endPoint y: 125, distance: 93.7
click at [387, 125] on div "Edit Retirement Expenses How much do you plan on spending per month in retireme…" at bounding box center [606, 268] width 449 height 472
type input "$ 6,000"
click at [408, 451] on button "Save" at bounding box center [607, 465] width 398 height 28
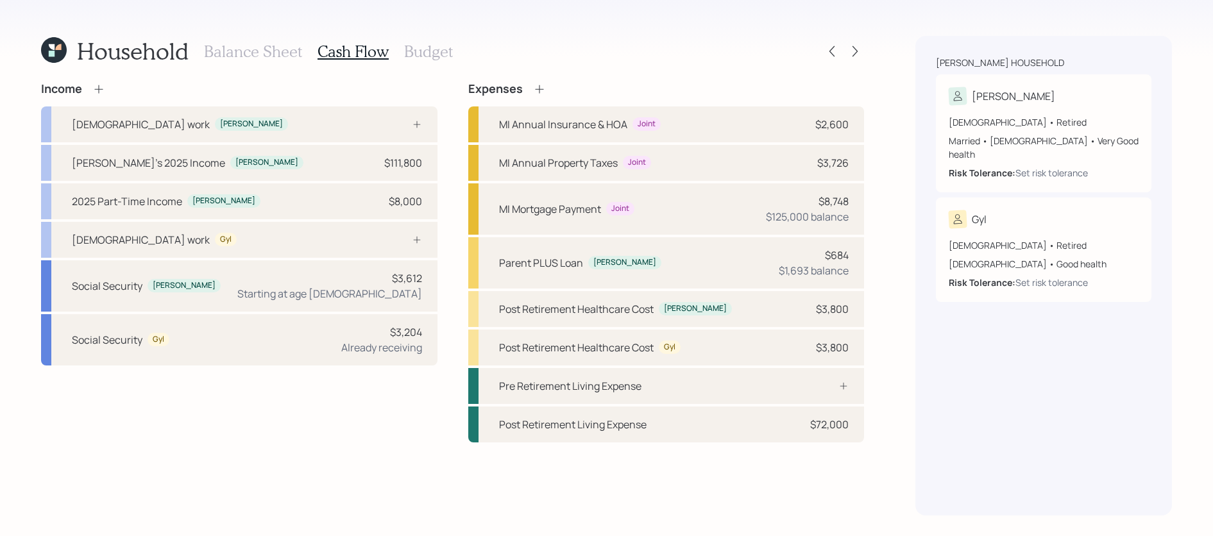
click at [440, 37] on div "Balance Sheet Cash Flow Budget" at bounding box center [328, 51] width 249 height 31
click at [440, 46] on h3 "Budget" at bounding box center [428, 51] width 49 height 19
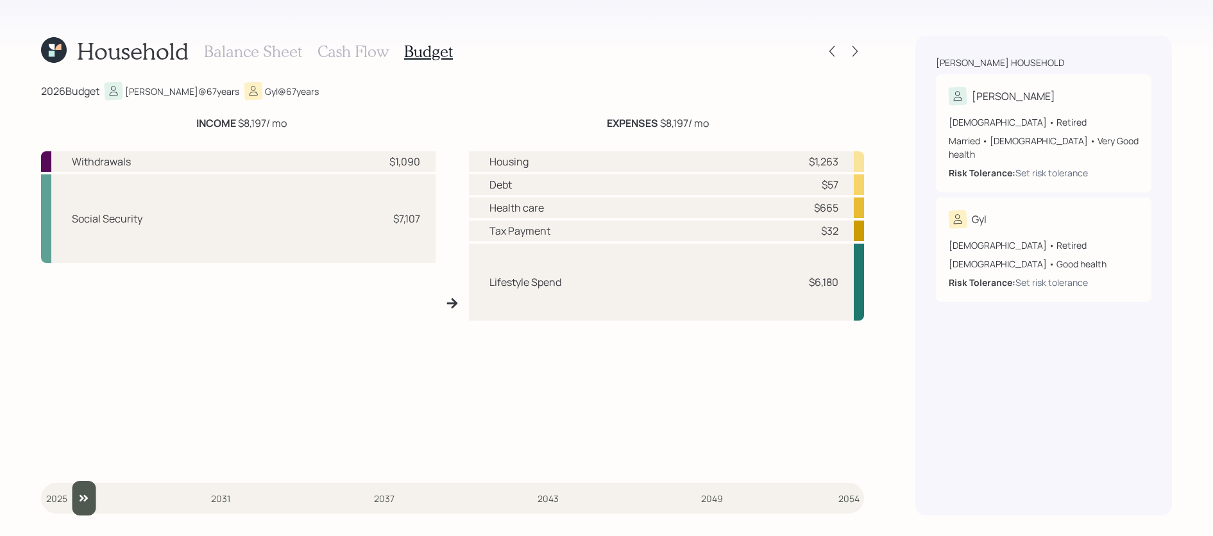
type input "2026"
click at [61, 486] on input "slider" at bounding box center [452, 498] width 823 height 35
click at [366, 47] on h3 "Cash Flow" at bounding box center [353, 51] width 71 height 19
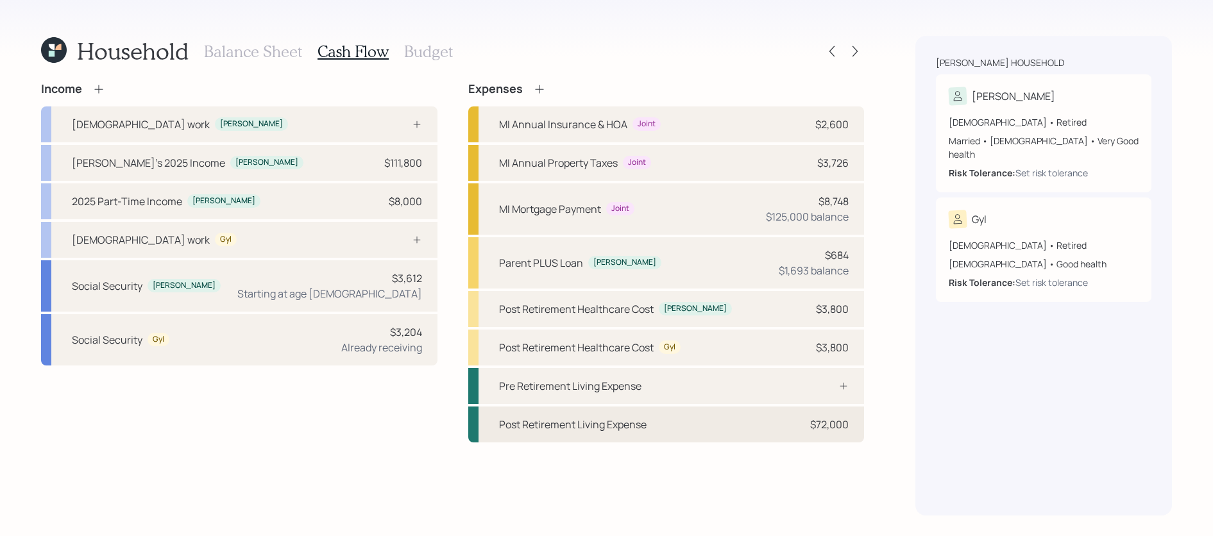
click at [786, 425] on div "Post Retirement Living Expense $72,000" at bounding box center [666, 425] width 396 height 36
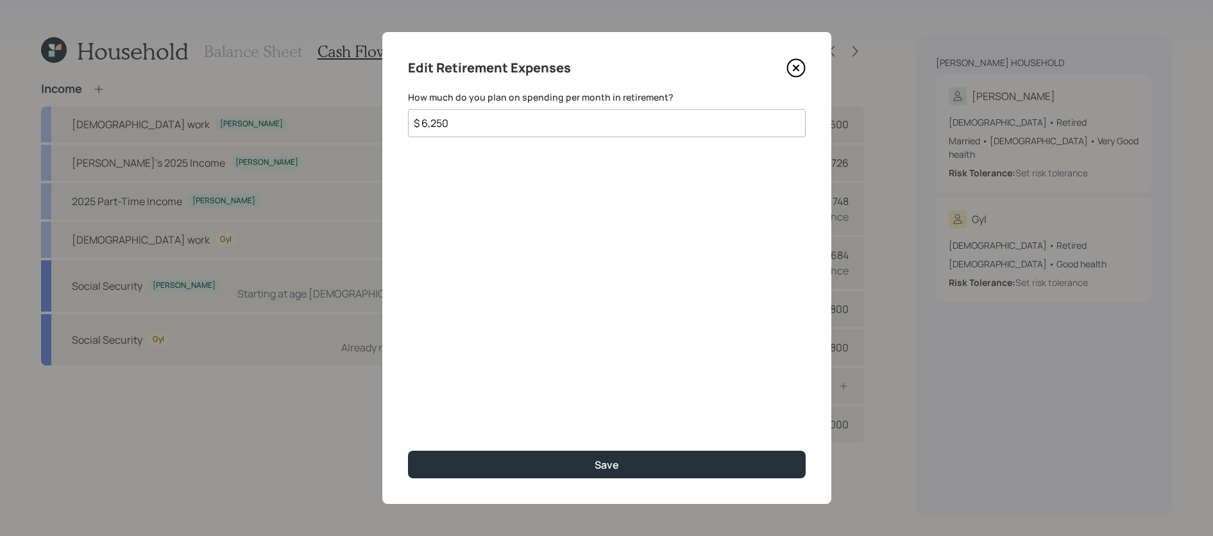
type input "$ 6,250"
click at [408, 451] on button "Save" at bounding box center [607, 465] width 398 height 28
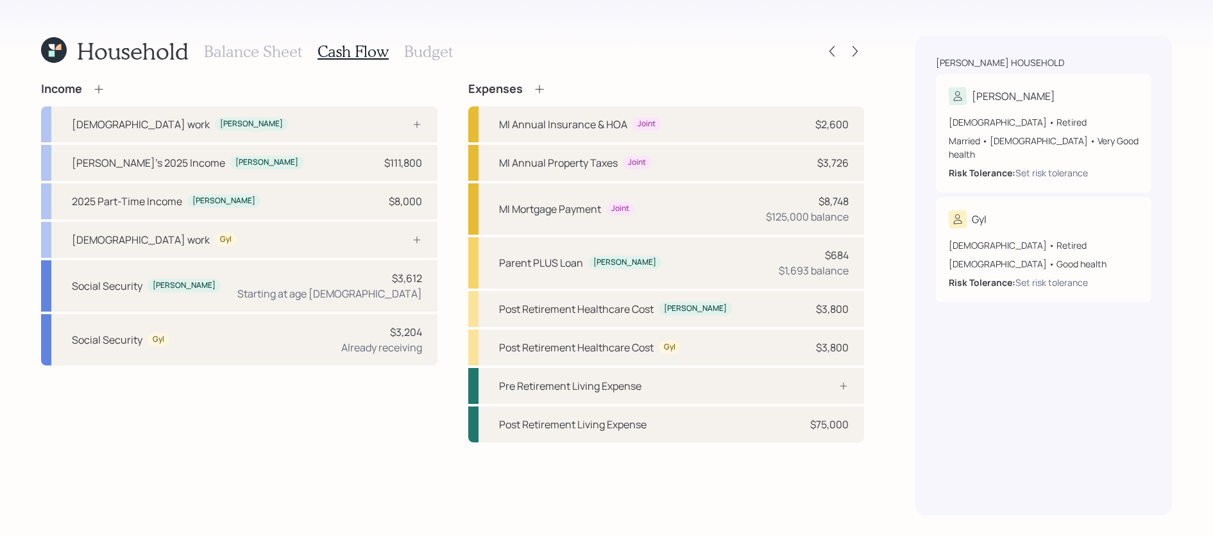
click at [425, 51] on h3 "Budget" at bounding box center [428, 51] width 49 height 19
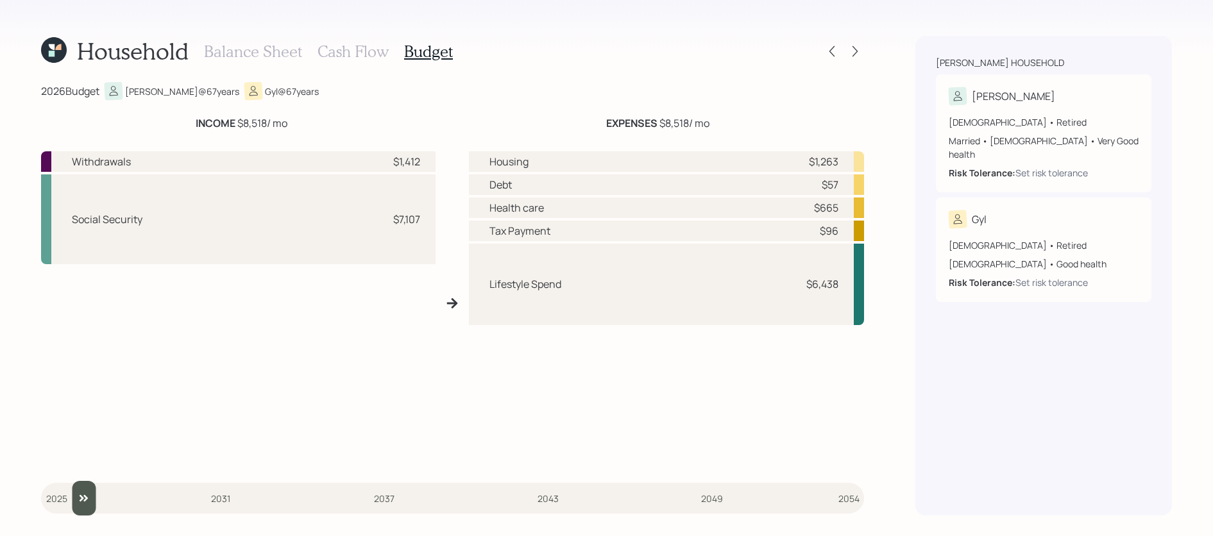
type input "2026"
click at [64, 498] on input "slider" at bounding box center [452, 498] width 823 height 35
click at [368, 62] on div "Balance Sheet Cash Flow Budget" at bounding box center [328, 51] width 249 height 31
click at [369, 46] on h3 "Cash Flow" at bounding box center [353, 51] width 71 height 19
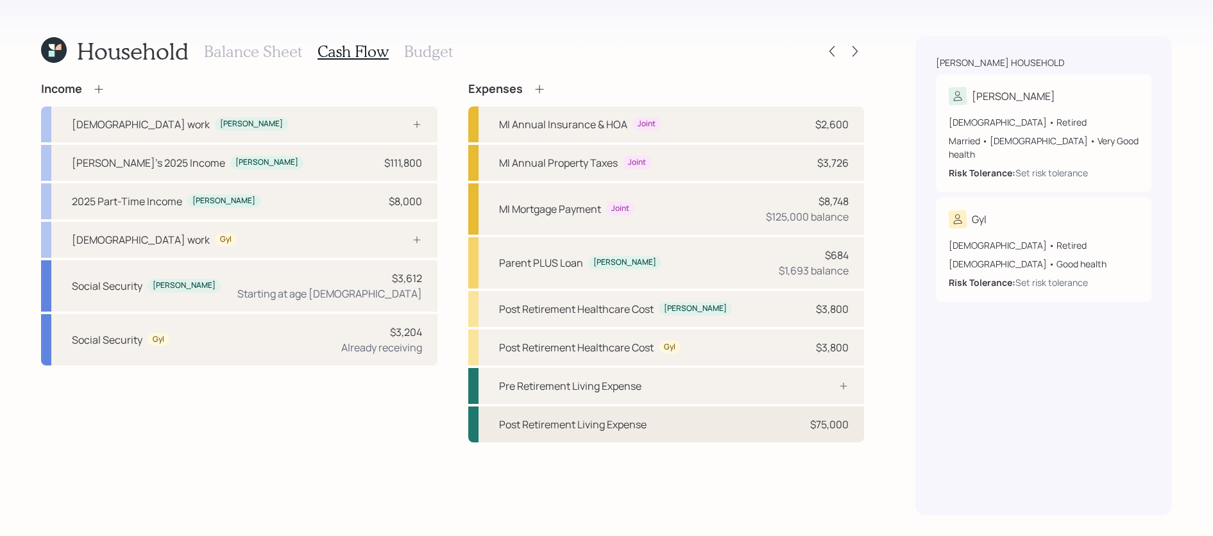
click at [818, 432] on div "Post Retirement Living Expense $75,000" at bounding box center [666, 425] width 396 height 36
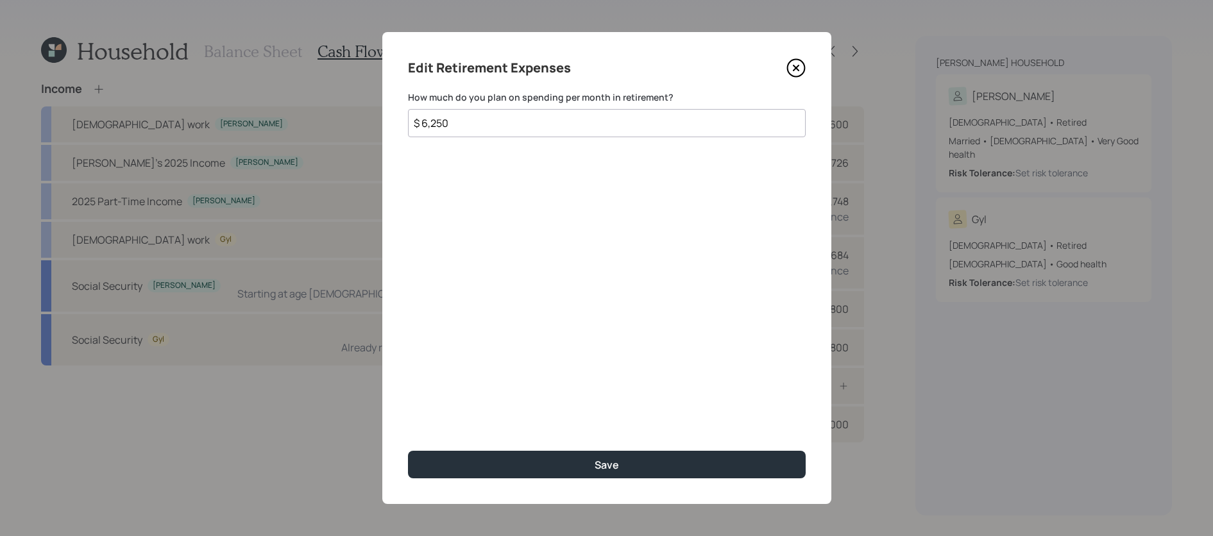
drag, startPoint x: 465, startPoint y: 131, endPoint x: 418, endPoint y: 124, distance: 47.9
click at [418, 124] on input "$ 6,250" at bounding box center [607, 123] width 398 height 28
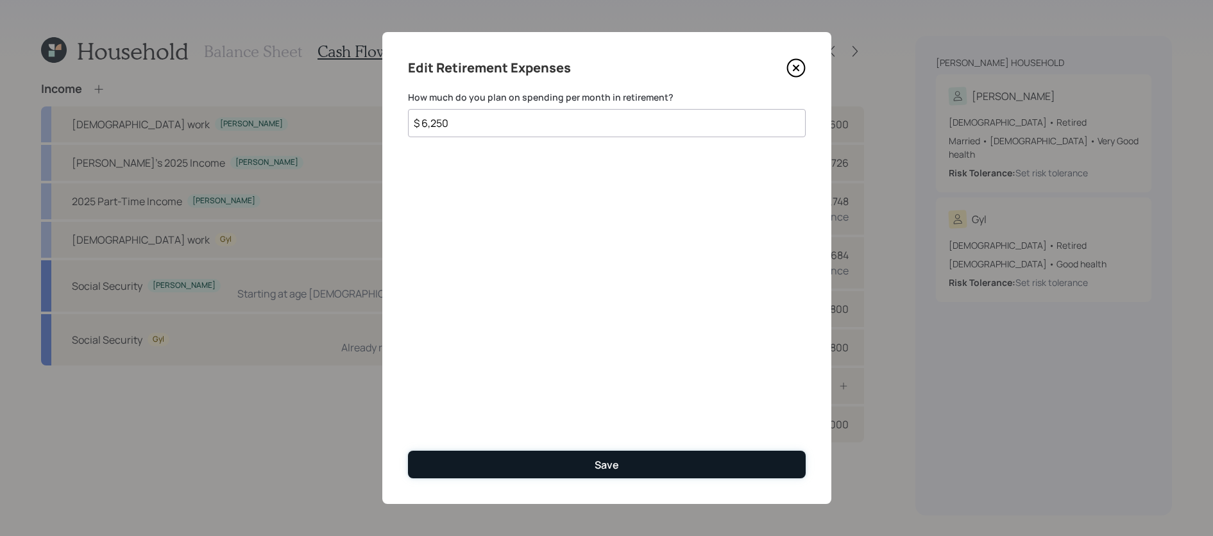
click at [623, 469] on button "Save" at bounding box center [607, 465] width 398 height 28
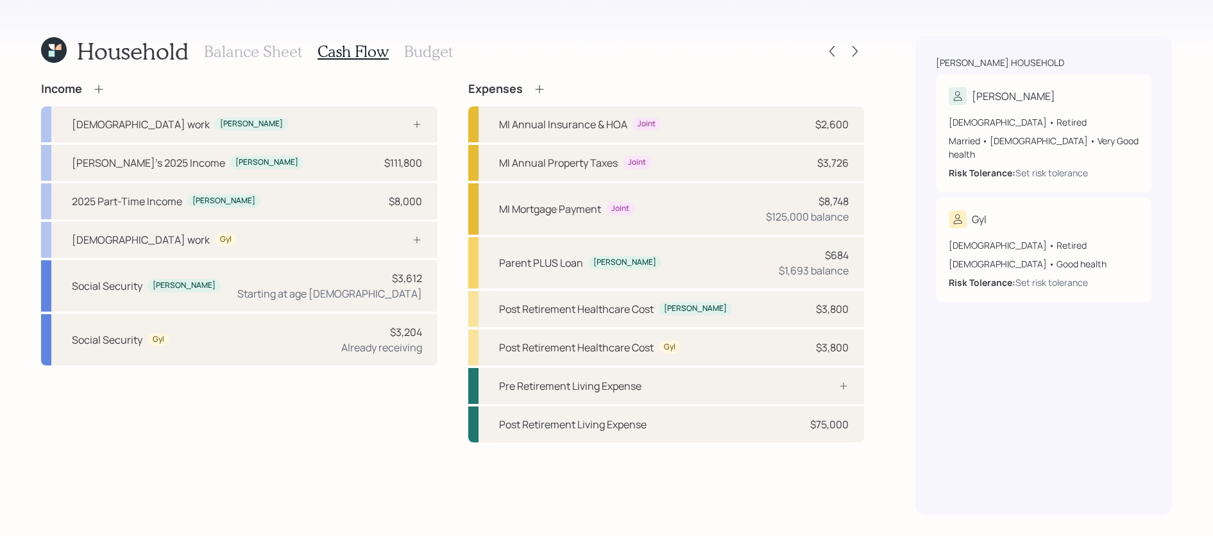
click at [427, 48] on h3 "Budget" at bounding box center [428, 51] width 49 height 19
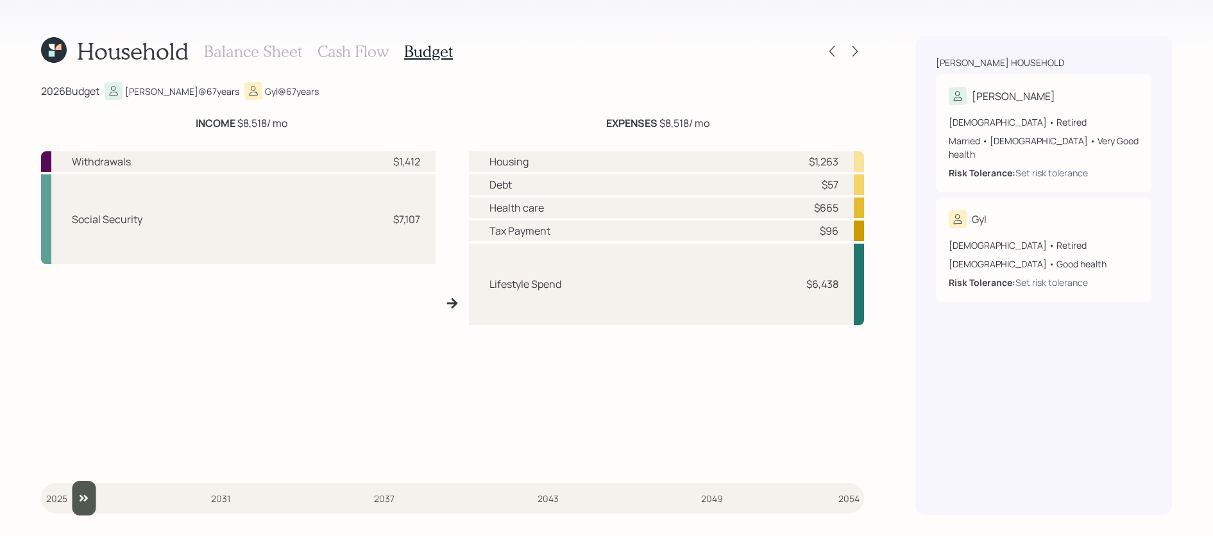
drag, startPoint x: 58, startPoint y: 496, endPoint x: 65, endPoint y: 495, distance: 7.8
type input "2026"
click at [65, 495] on input "slider" at bounding box center [452, 498] width 823 height 35
click at [341, 46] on h3 "Cash Flow" at bounding box center [353, 51] width 71 height 19
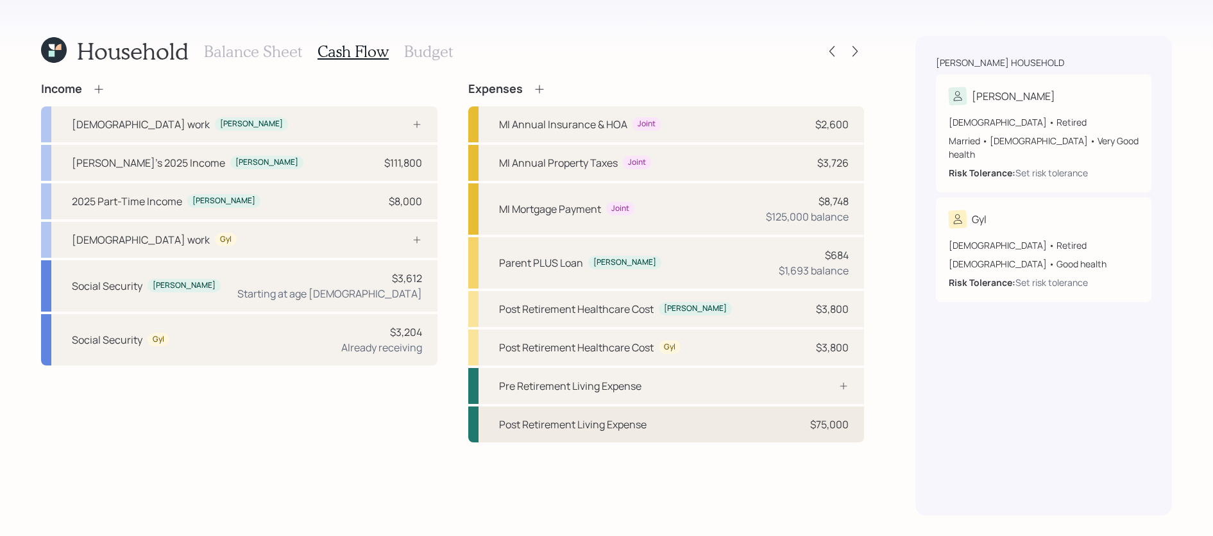
click at [812, 428] on div "$75,000" at bounding box center [829, 424] width 38 height 15
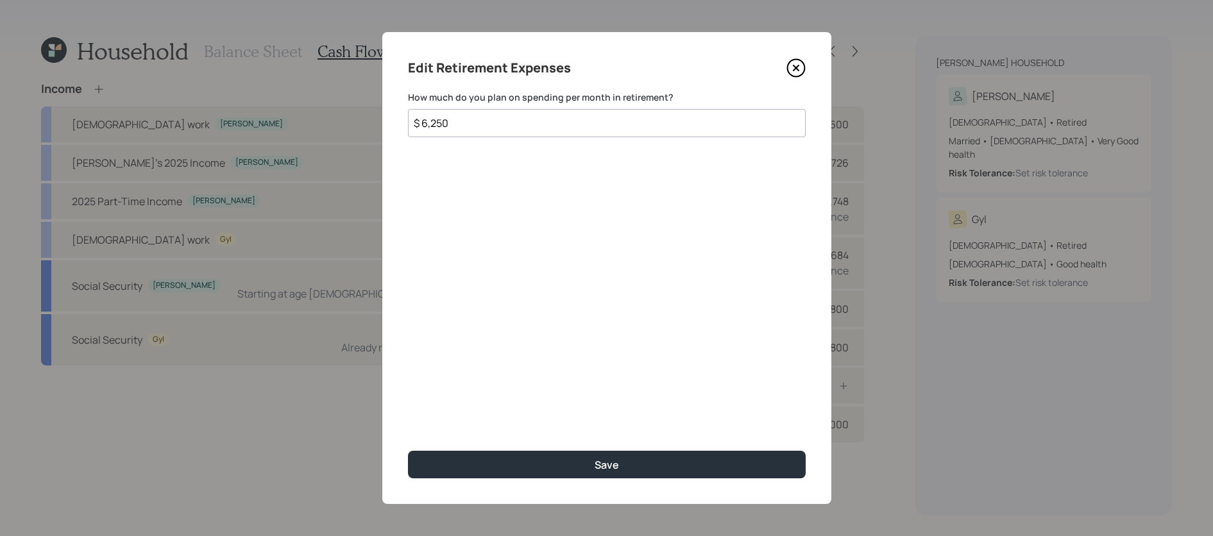
click at [798, 64] on icon at bounding box center [795, 67] width 19 height 19
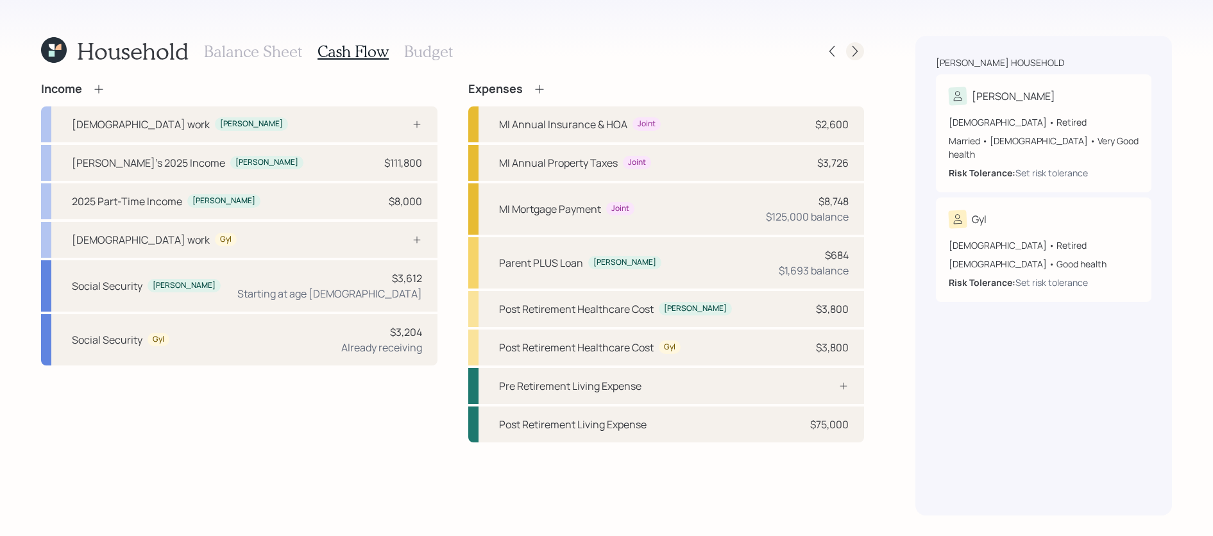
click at [860, 49] on icon at bounding box center [855, 51] width 13 height 13
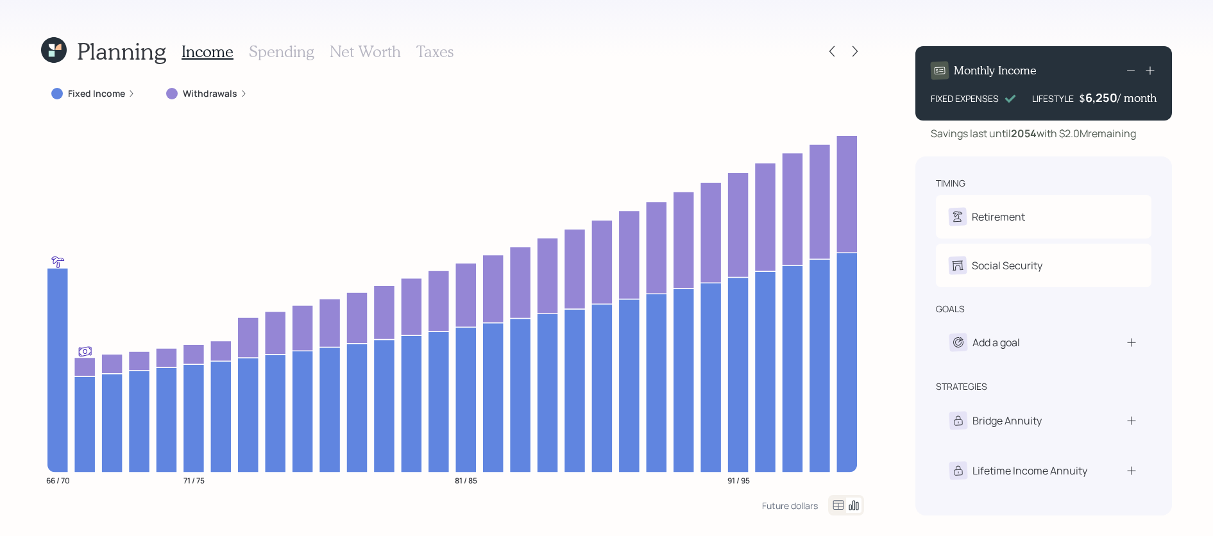
click at [108, 95] on label "Fixed Income" at bounding box center [96, 93] width 57 height 13
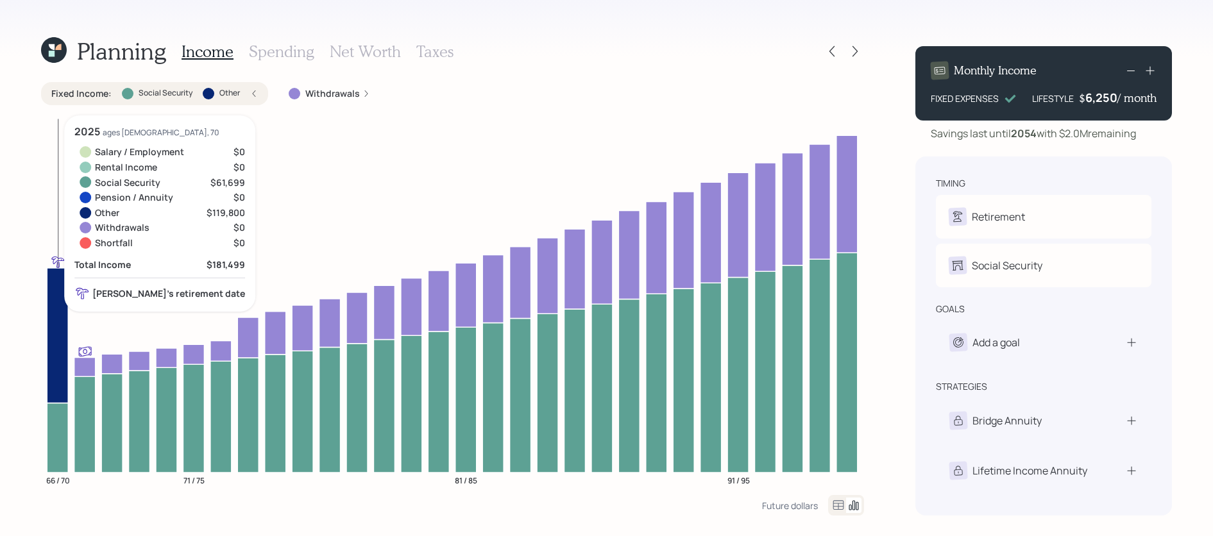
click at [54, 442] on icon at bounding box center [57, 437] width 21 height 69
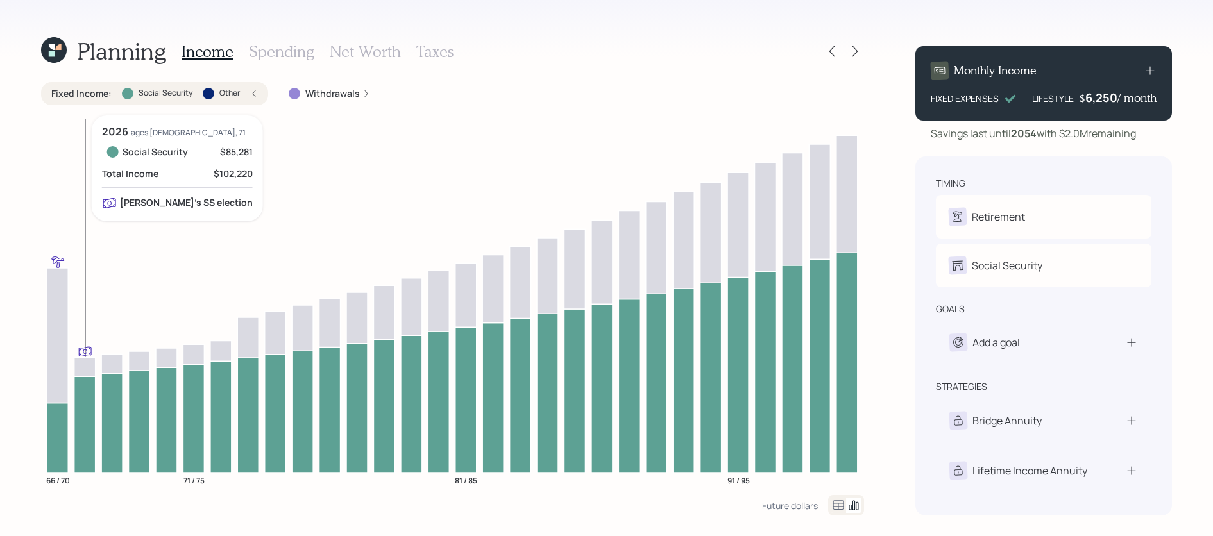
click at [90, 393] on icon at bounding box center [84, 425] width 21 height 96
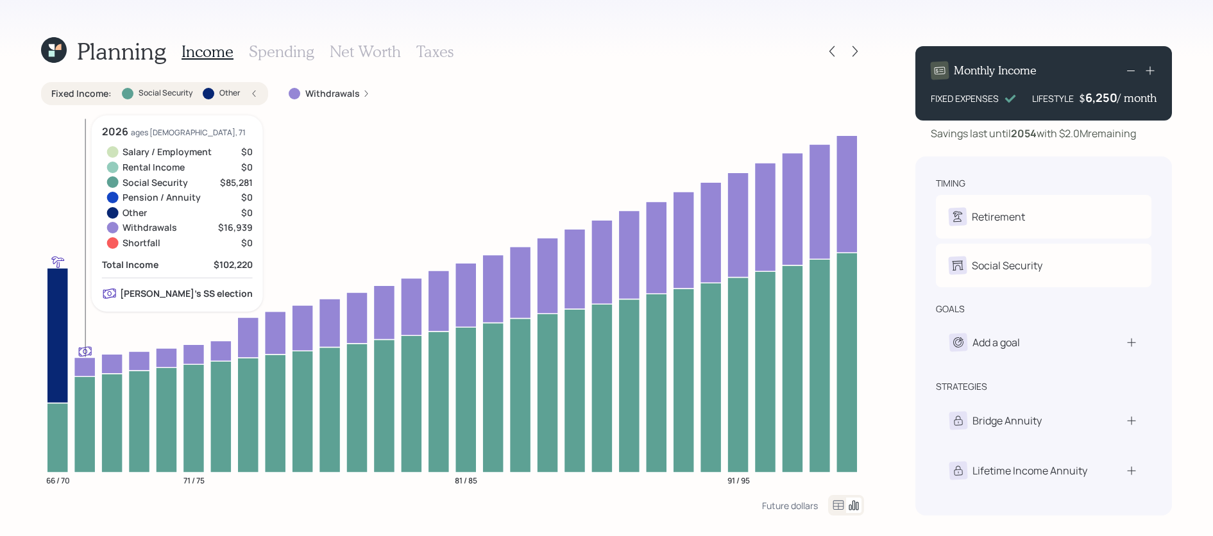
click at [90, 393] on icon at bounding box center [84, 425] width 21 height 96
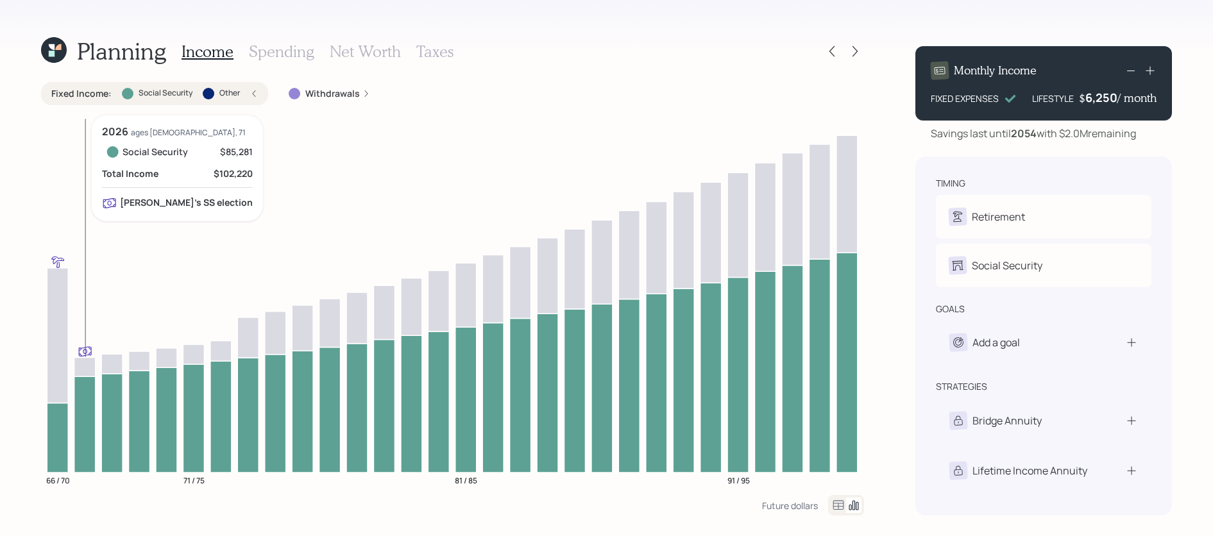
click at [90, 392] on icon at bounding box center [84, 425] width 21 height 96
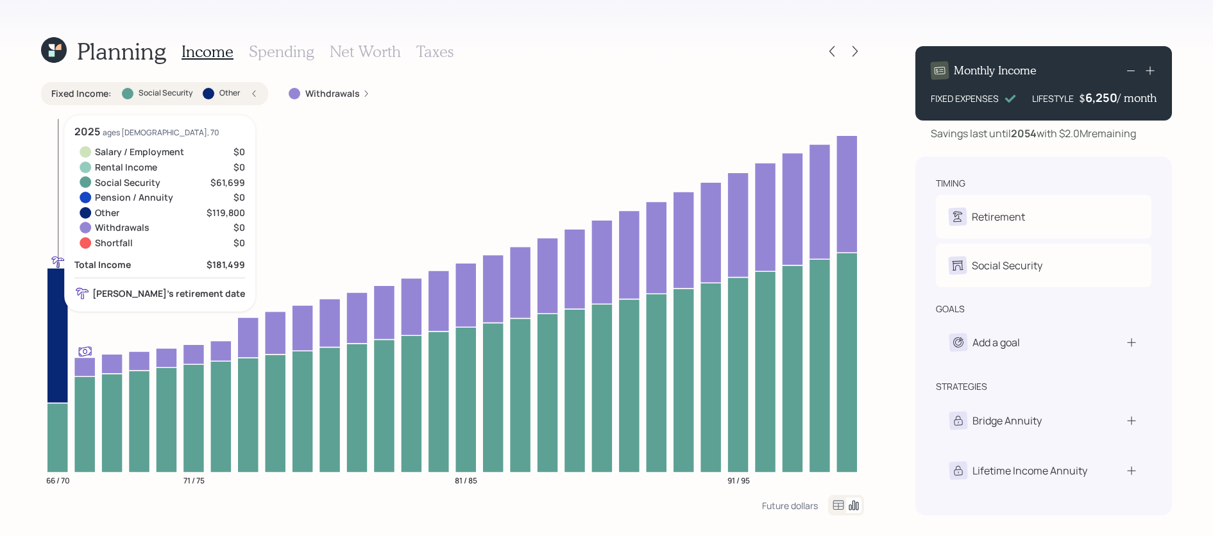
click at [58, 318] on icon at bounding box center [57, 335] width 21 height 135
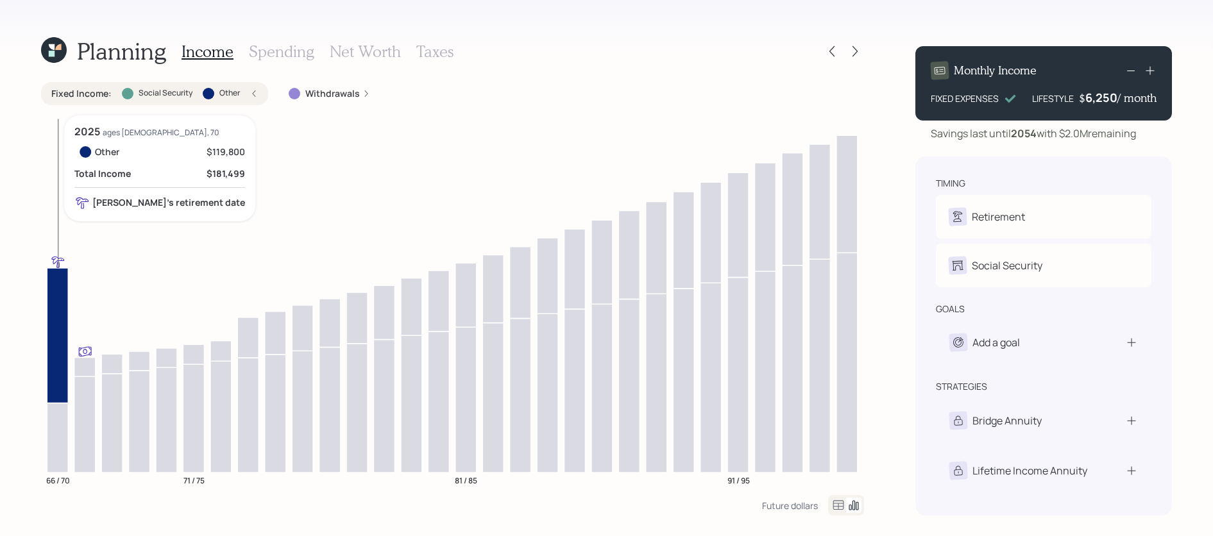
click at [57, 309] on icon at bounding box center [57, 335] width 21 height 135
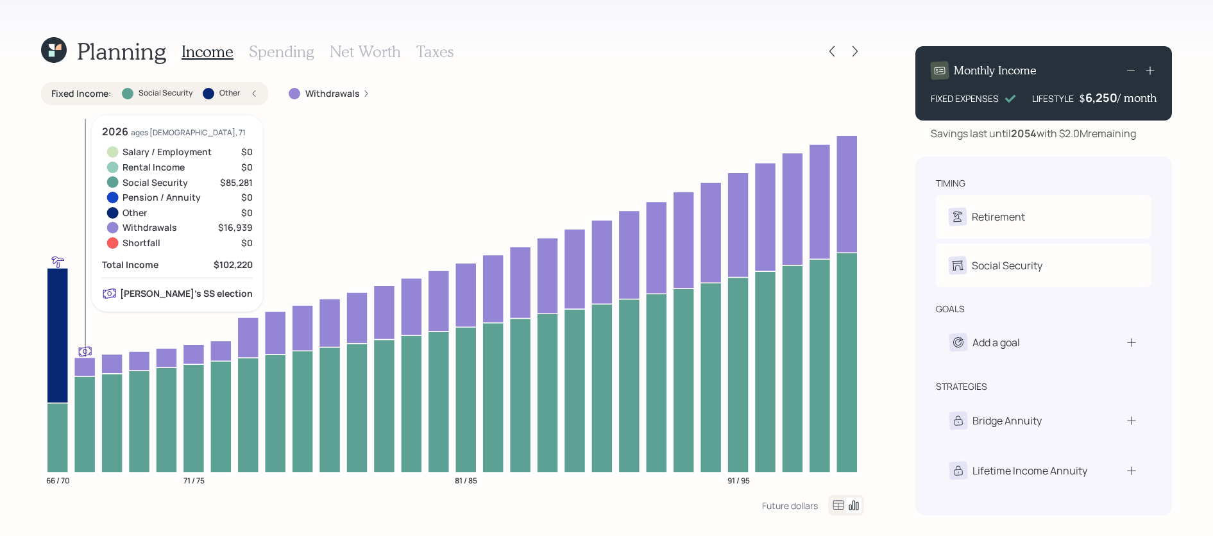
click at [78, 366] on icon at bounding box center [84, 366] width 21 height 19
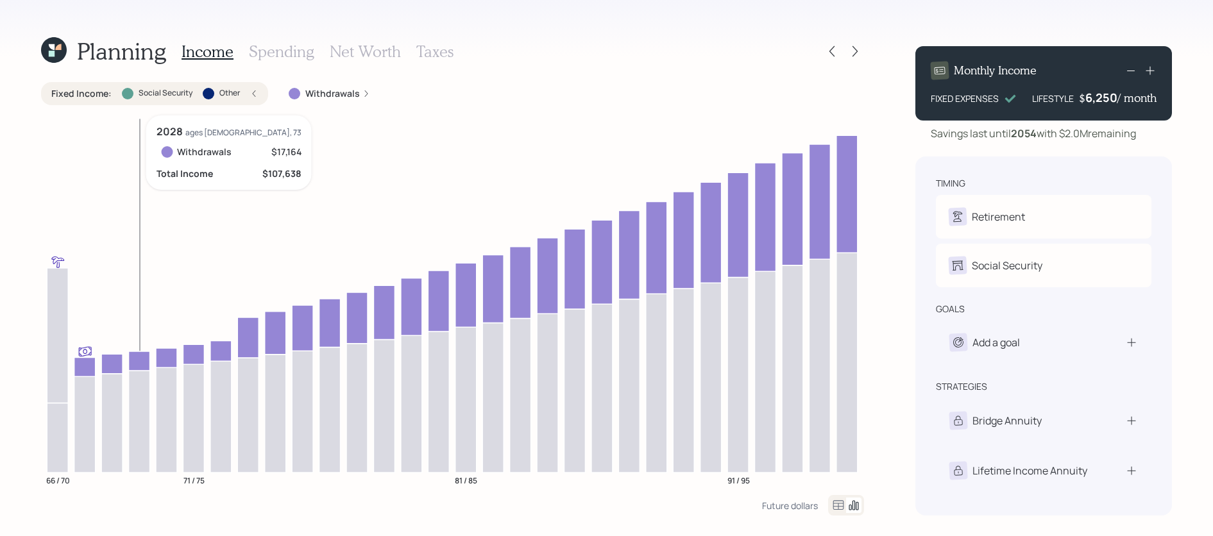
click at [139, 358] on icon at bounding box center [139, 360] width 21 height 19
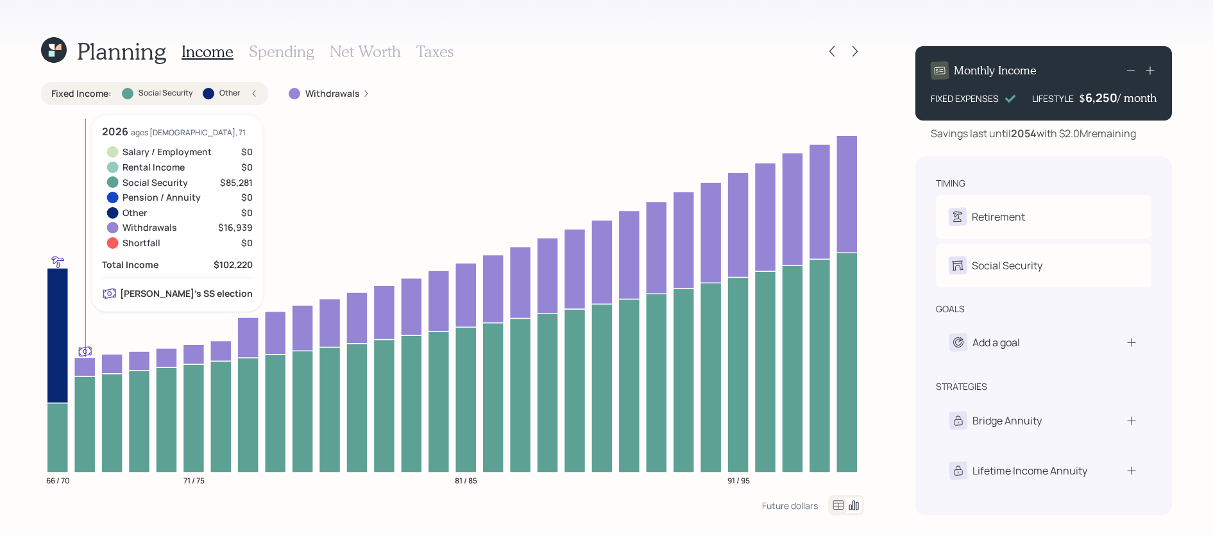
click at [94, 398] on icon at bounding box center [84, 425] width 21 height 96
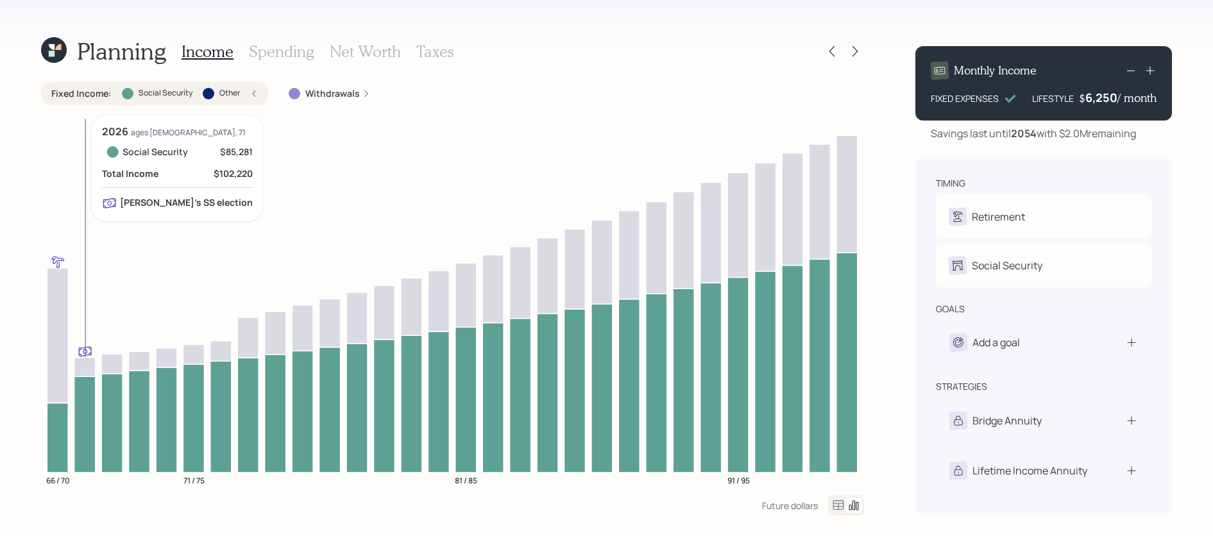
click at [94, 398] on icon at bounding box center [84, 425] width 21 height 96
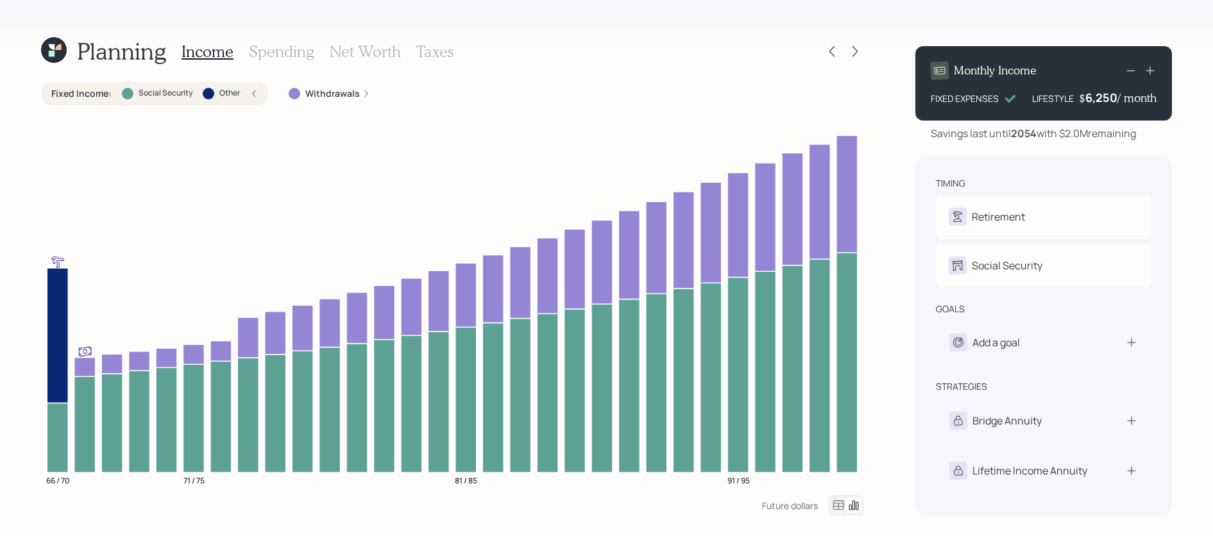
click at [255, 98] on div "Fixed Income : Social Security Other" at bounding box center [154, 93] width 207 height 13
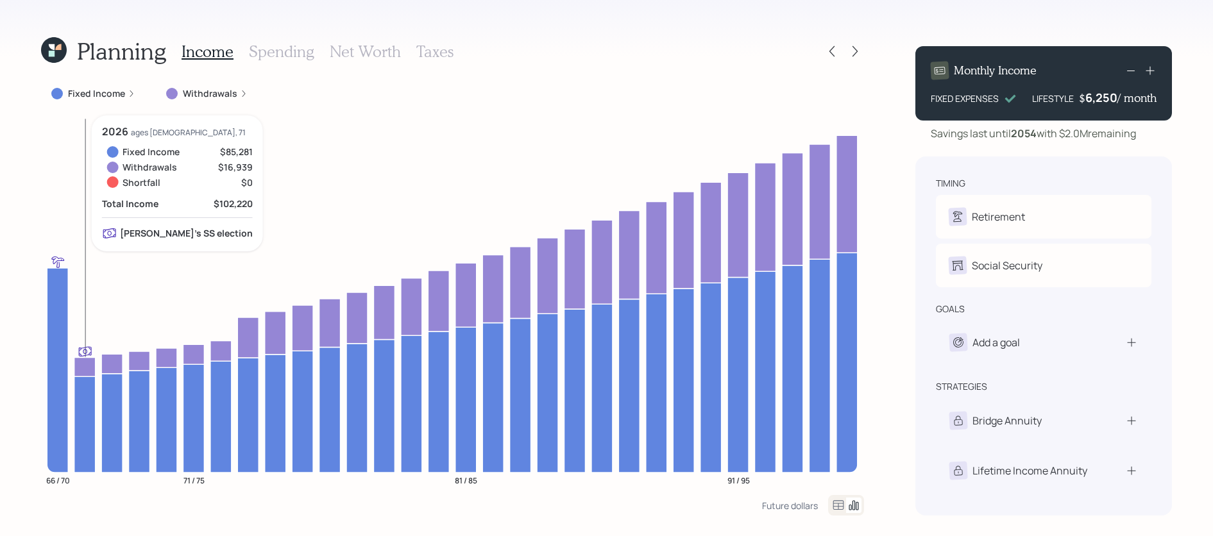
click at [89, 368] on icon at bounding box center [84, 366] width 21 height 19
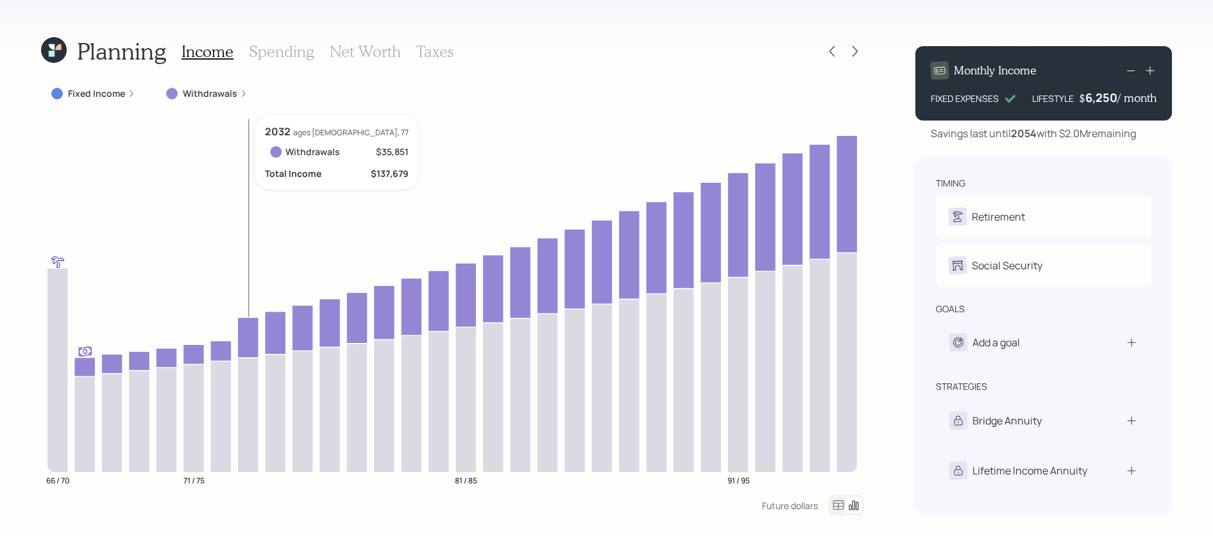
click at [254, 323] on icon at bounding box center [247, 338] width 21 height 40
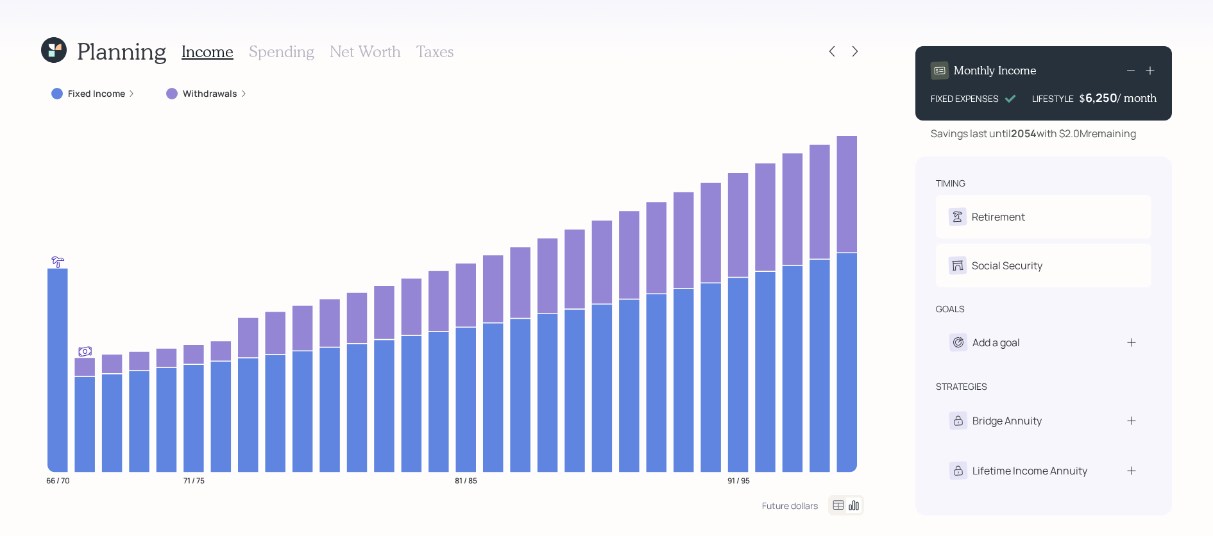
drag, startPoint x: 1152, startPoint y: 130, endPoint x: 1064, endPoint y: 130, distance: 88.5
click at [1064, 130] on div "Savings last until [DATE] with $2.0M remaining" at bounding box center [1043, 133] width 257 height 15
click at [350, 49] on h3 "Net Worth" at bounding box center [365, 51] width 71 height 19
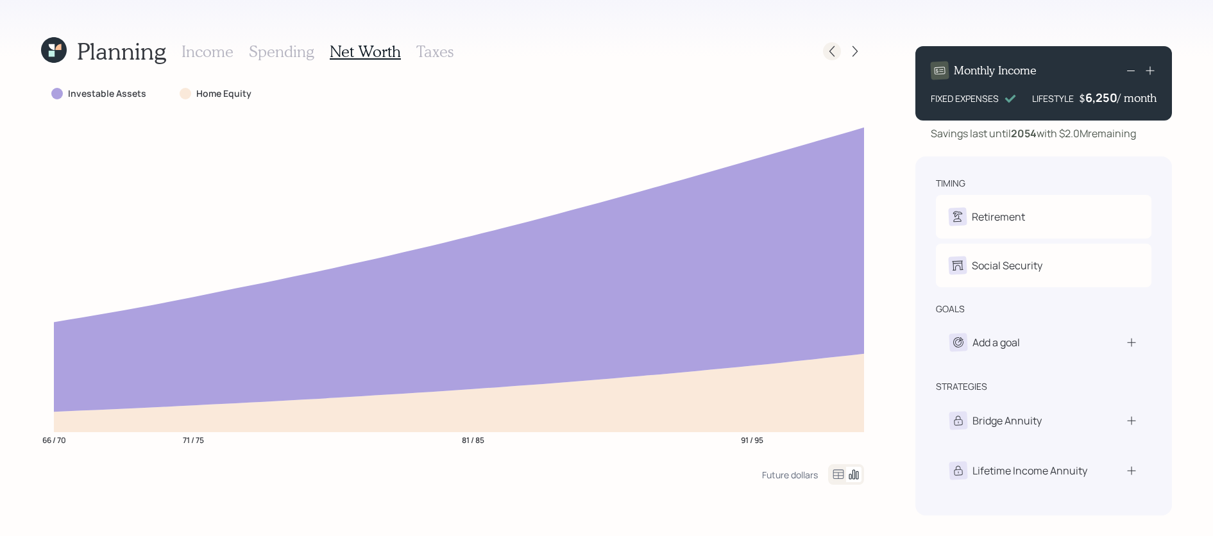
click at [831, 51] on icon at bounding box center [832, 51] width 13 height 13
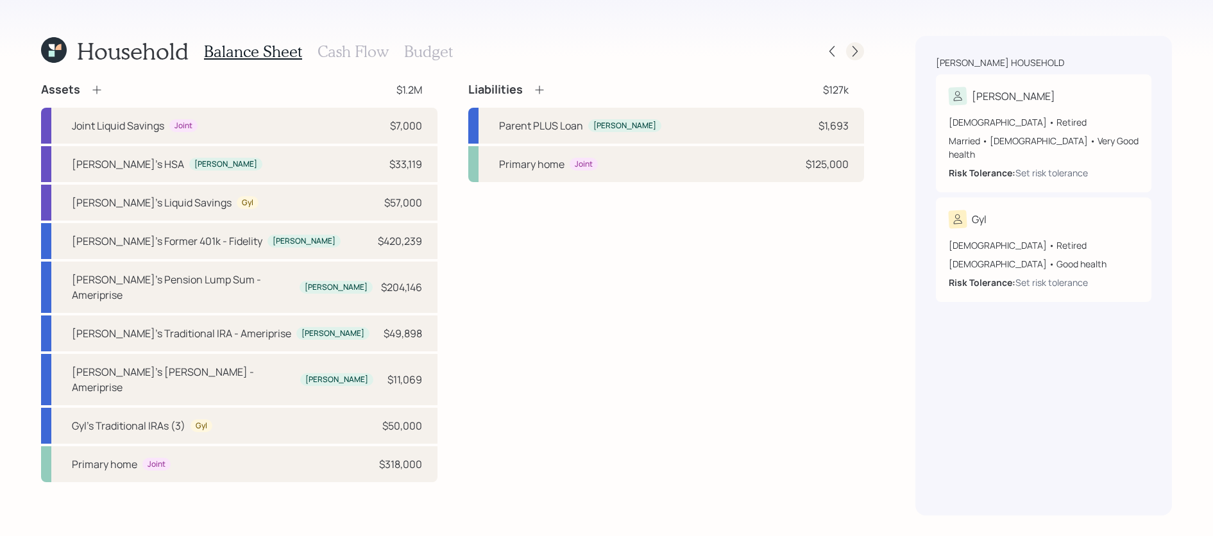
click at [849, 58] on div at bounding box center [855, 51] width 18 height 18
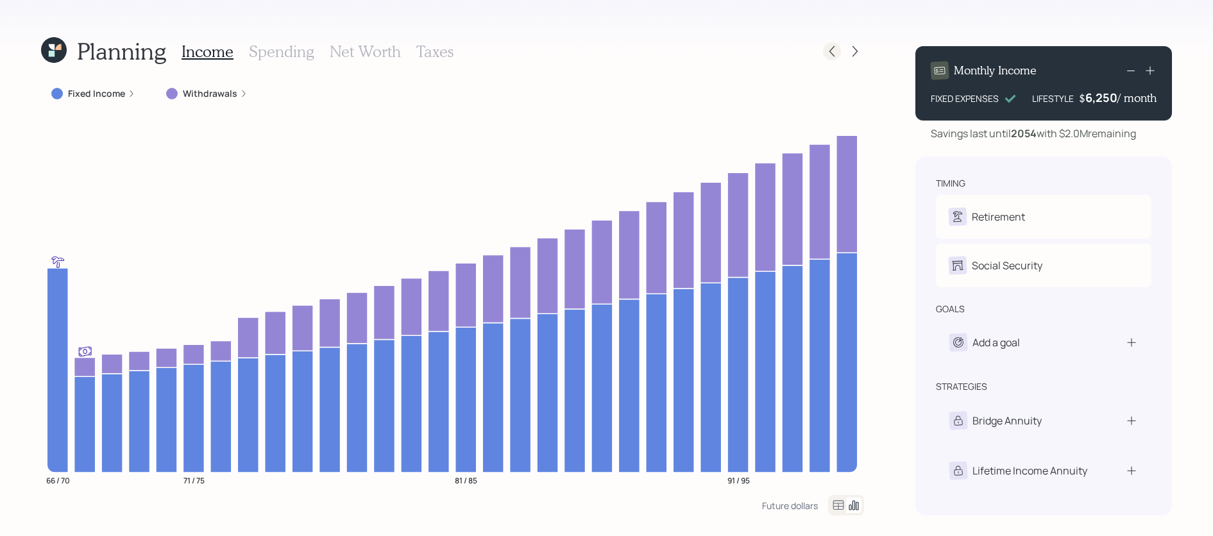
click at [832, 48] on icon at bounding box center [831, 51] width 5 height 11
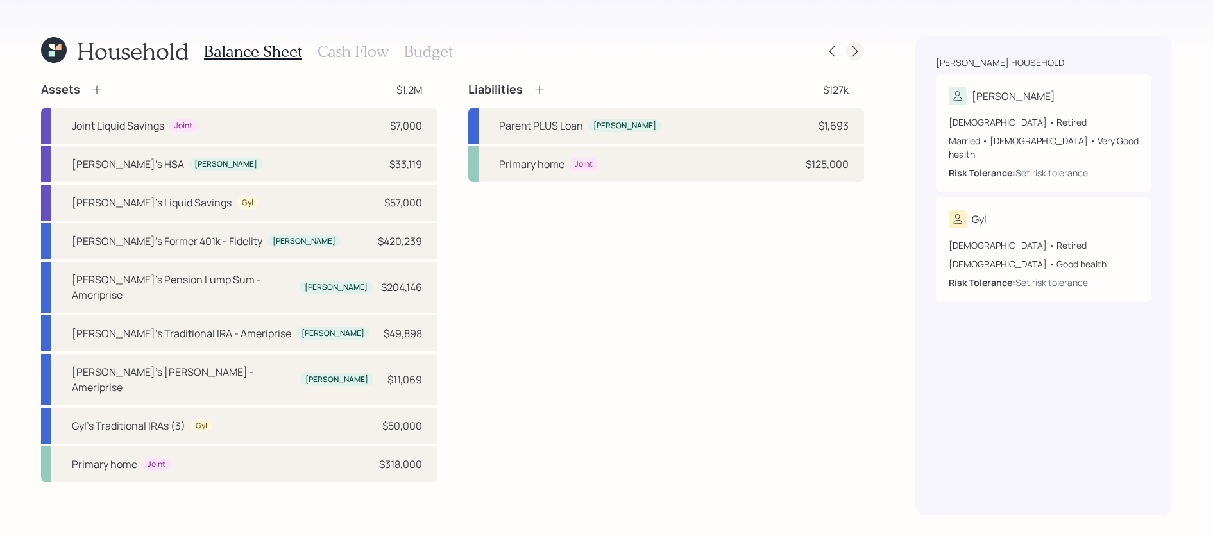
click at [854, 53] on icon at bounding box center [855, 51] width 13 height 13
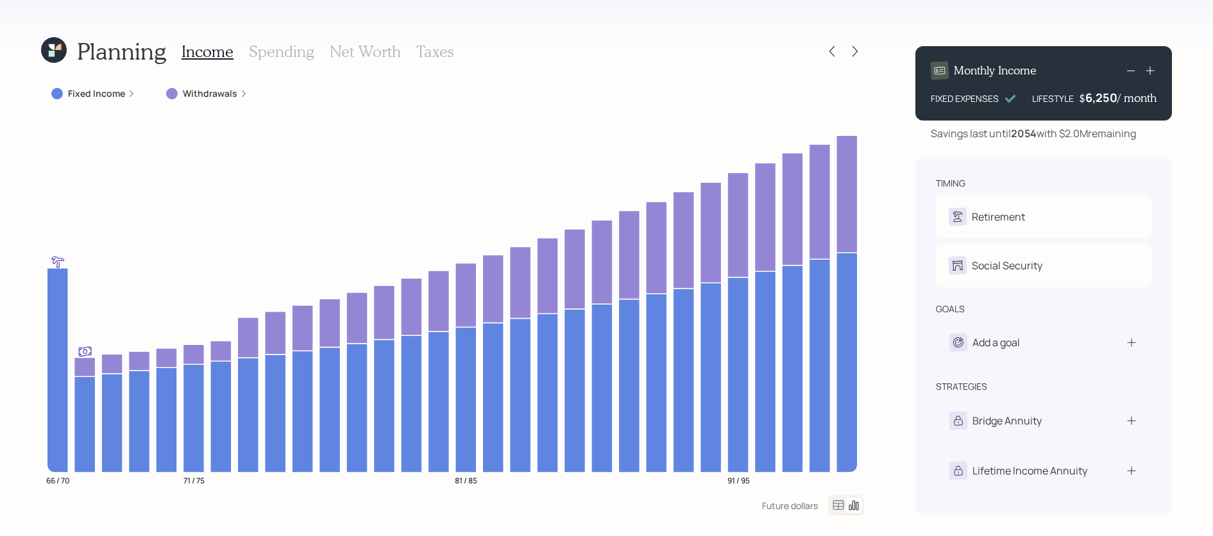
click at [260, 46] on h3 "Spending" at bounding box center [281, 51] width 65 height 19
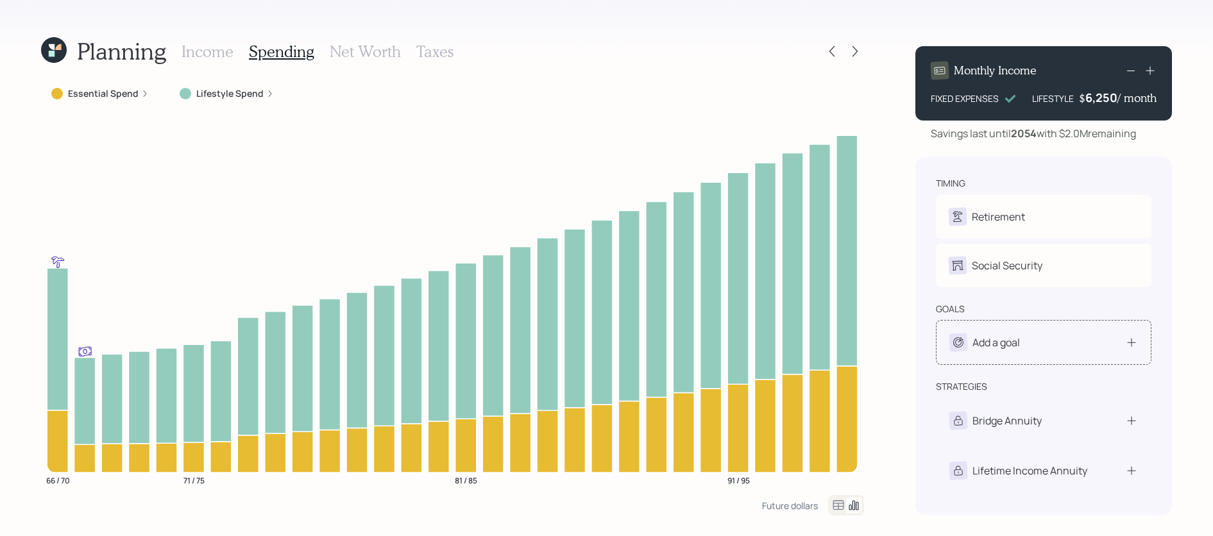
click at [1094, 347] on div "Add a goal" at bounding box center [1043, 343] width 189 height 18
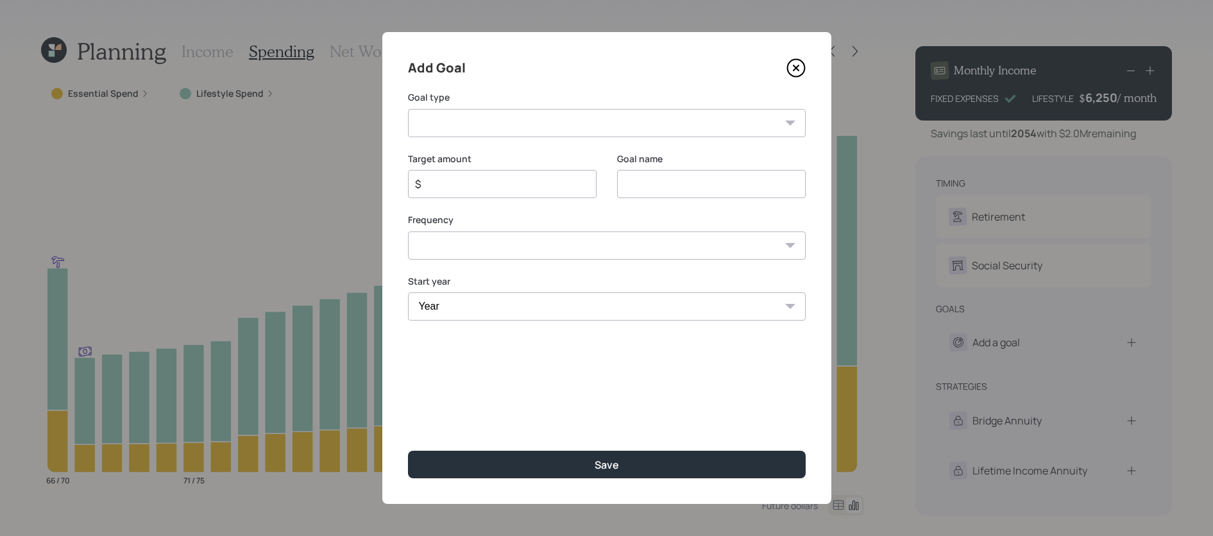
click at [607, 131] on select "Create an emergency fund Donate to charity Purchase a home Make a purchase Supp…" at bounding box center [607, 123] width 398 height 28
select select "vacation"
click at [408, 109] on select "Create an emergency fund Donate to charity Purchase a home Make a purchase Supp…" at bounding box center [607, 123] width 398 height 28
click at [496, 176] on div "$" at bounding box center [502, 184] width 189 height 28
drag, startPoint x: 740, startPoint y: 189, endPoint x: 619, endPoint y: 173, distance: 122.3
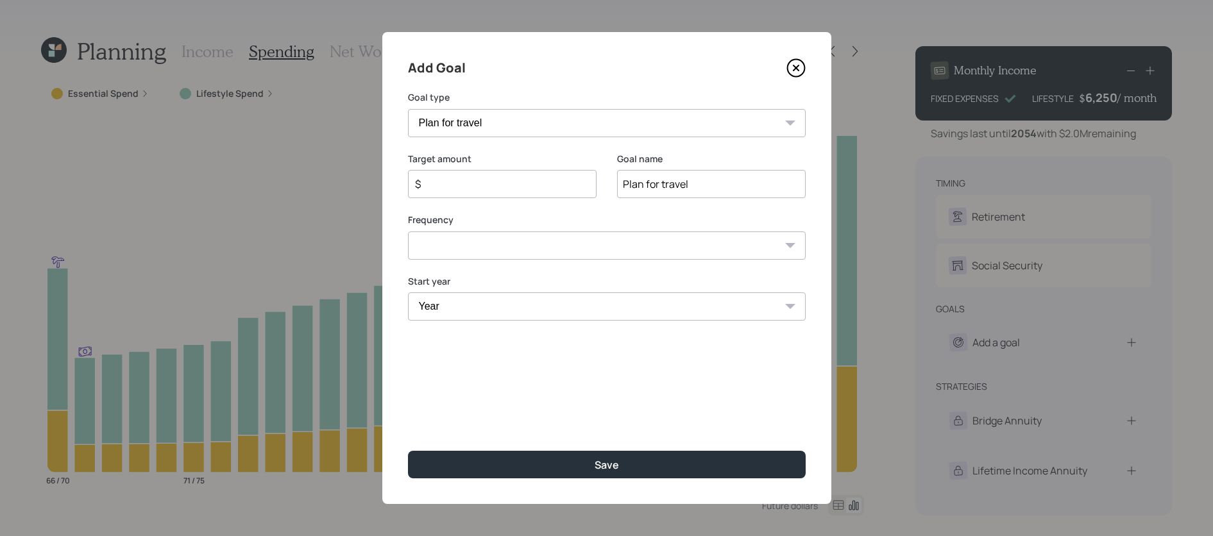
click at [625, 178] on input "Plan for travel" at bounding box center [711, 184] width 189 height 28
type input "\"
type input "Traveling"
click at [541, 193] on div "$" at bounding box center [502, 184] width 189 height 28
click at [540, 191] on input "$" at bounding box center [497, 183] width 167 height 15
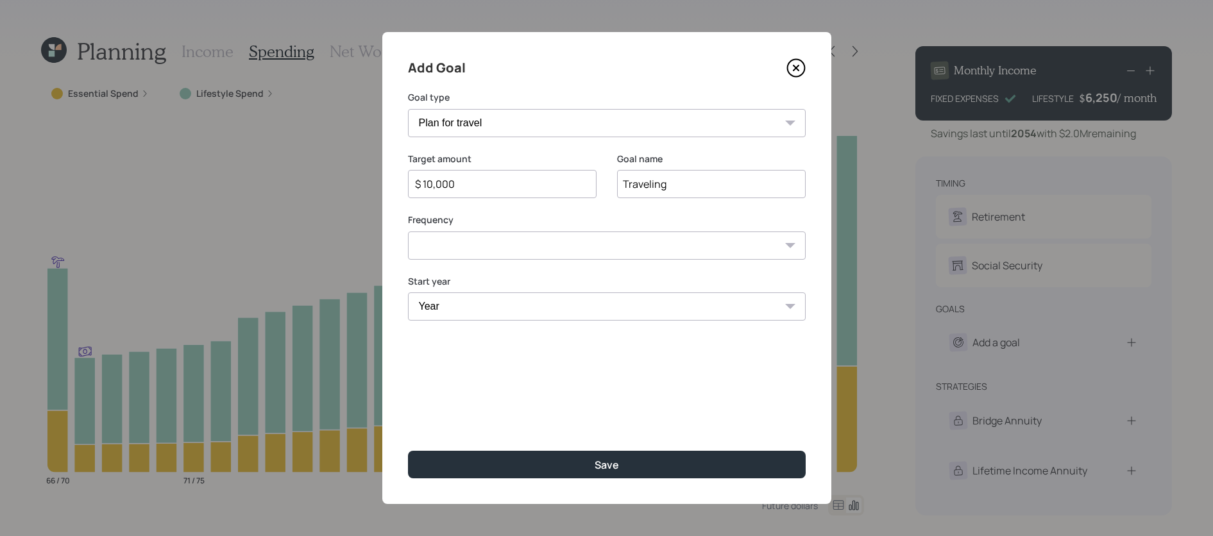
type input "$ 10,000"
click at [504, 235] on select "One time Every 1 year Every 2 years Every 3 years Every 4 years Every 5 years E…" at bounding box center [607, 246] width 398 height 28
select select "1"
click at [408, 232] on select "One time Every 1 year Every 2 years Every 3 years Every 4 years Every 5 years E…" at bounding box center [607, 246] width 398 height 28
click at [475, 311] on select "Year [DATE] 2026 2027 2028 2029 2030 2031 2032 2033 2034 2035 2036 2037 2038 20…" at bounding box center [502, 306] width 189 height 28
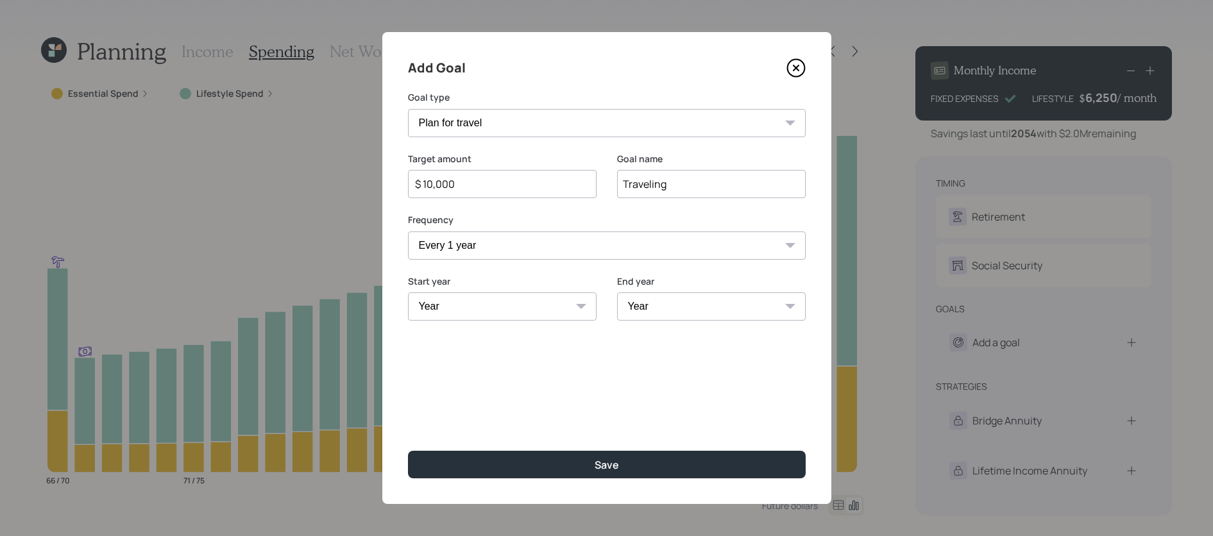
select select "2026"
click at [408, 292] on select "Year [DATE] 2026 2027 2028 2029 2030 2031 2032 2033 2034 2035 2036 2037 2038 20…" at bounding box center [502, 306] width 189 height 28
click at [705, 317] on select "Year [DATE] 2026 2027 2028 2029 2030 2031 2032 2033 2034 2035 2036 2037 2038 20…" at bounding box center [711, 306] width 189 height 28
select select "2031"
click at [617, 292] on select "Year [DATE] 2027 2028 2029 2030 2031 2032 2033 2034 2035 2036 2037 2038 2039 20…" at bounding box center [711, 306] width 189 height 28
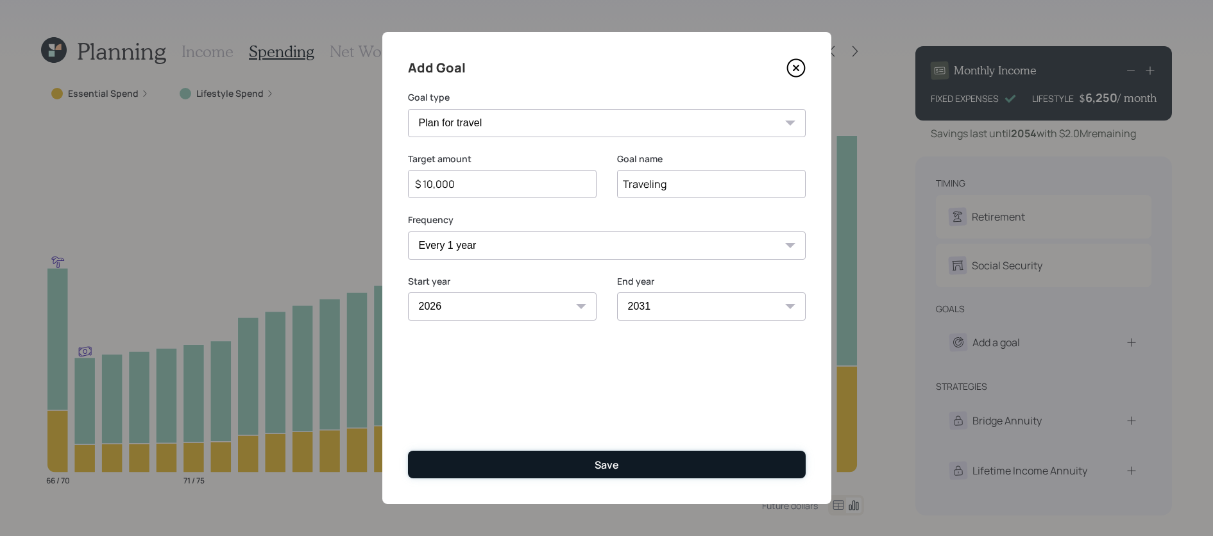
click at [619, 461] on button "Save" at bounding box center [607, 465] width 398 height 28
type input "$"
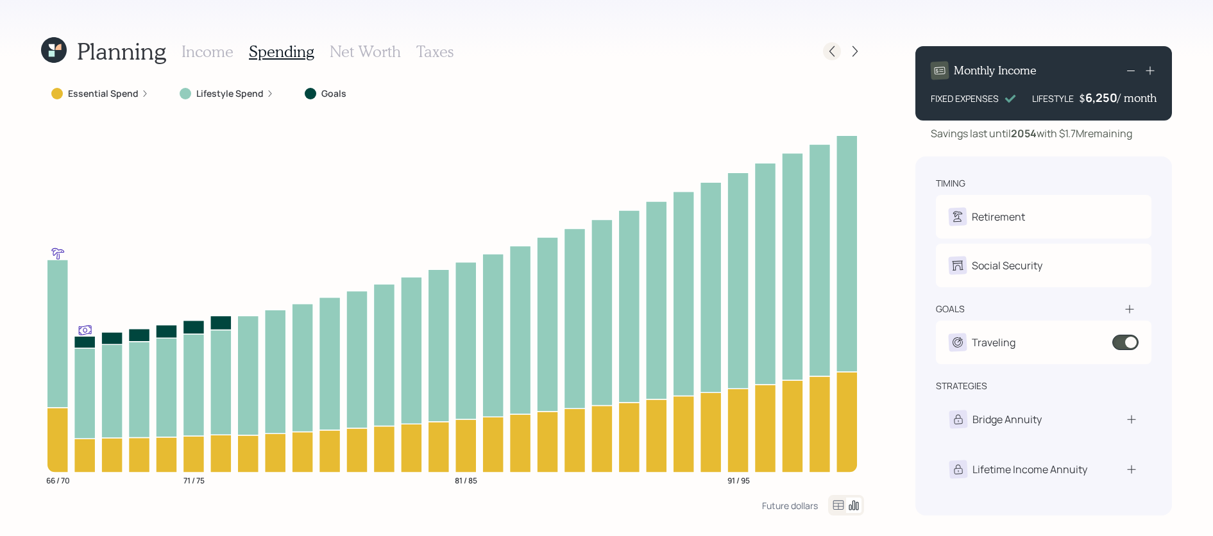
click at [827, 50] on icon at bounding box center [832, 51] width 13 height 13
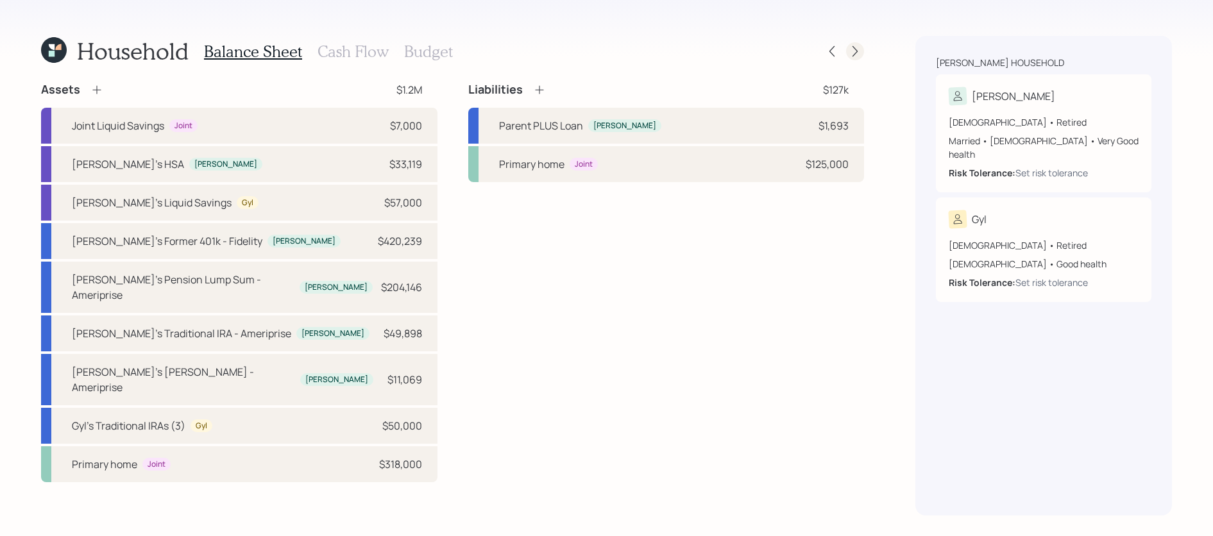
click at [854, 51] on icon at bounding box center [855, 51] width 13 height 13
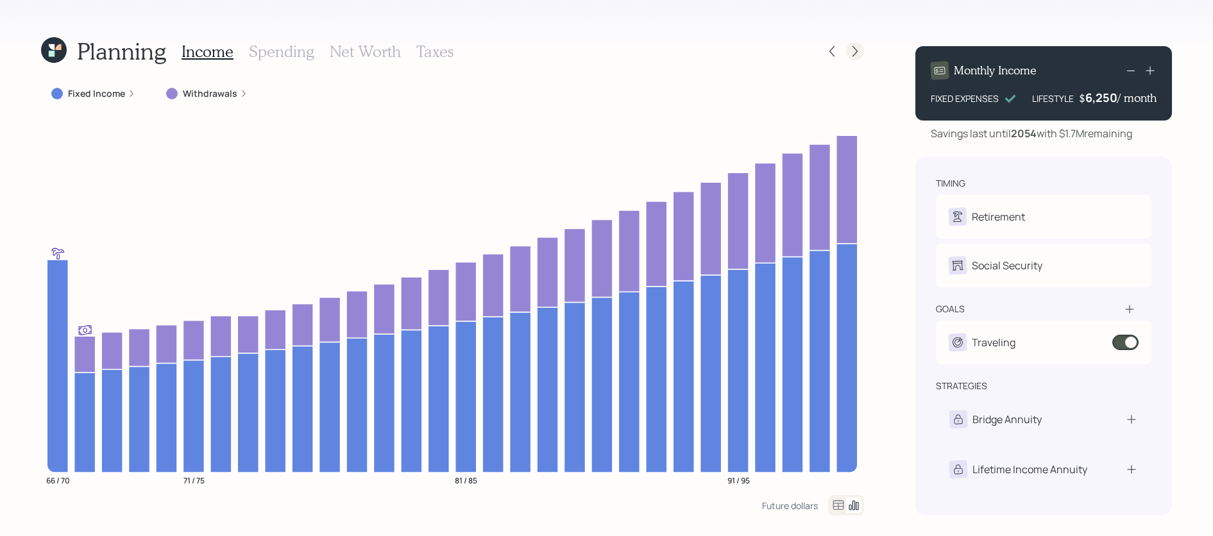
click at [854, 55] on icon at bounding box center [854, 51] width 5 height 11
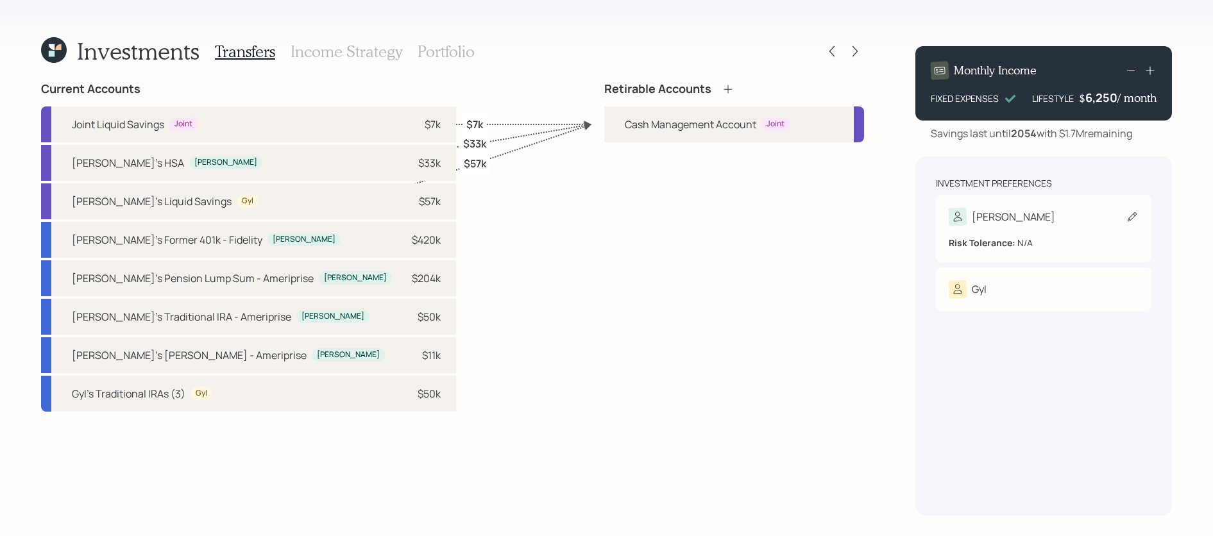
click at [1027, 216] on div "[PERSON_NAME]" at bounding box center [1044, 217] width 190 height 18
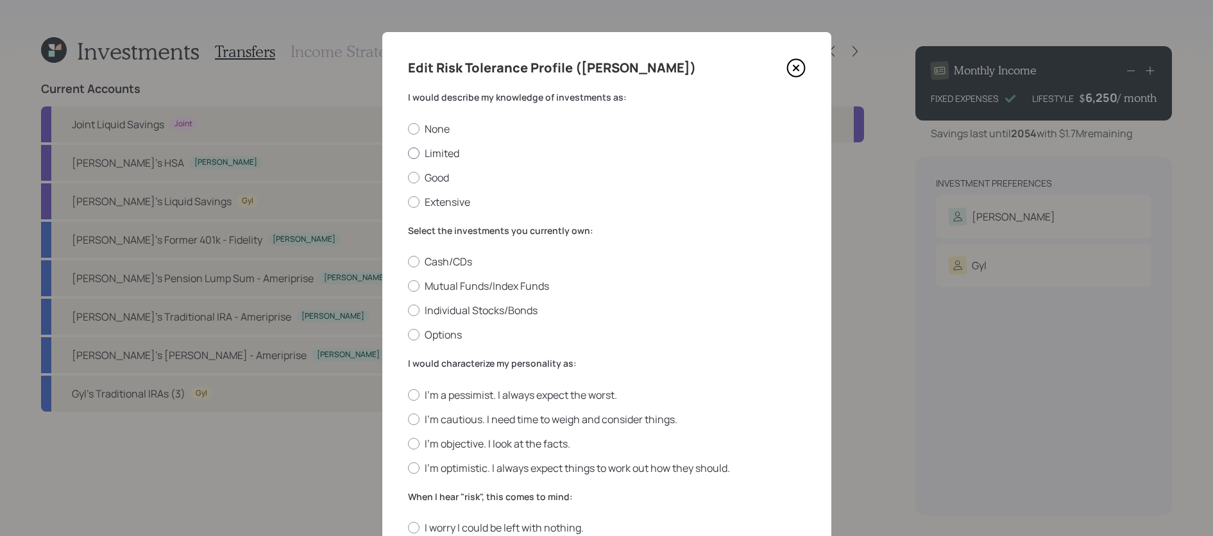
click at [414, 154] on div at bounding box center [414, 154] width 12 height 12
click at [408, 153] on input "Limited" at bounding box center [407, 153] width 1 height 1
radio input "true"
click at [480, 280] on label "Mutual Funds/Index Funds" at bounding box center [607, 286] width 398 height 14
click at [408, 286] on input "Mutual Funds/Index Funds" at bounding box center [407, 286] width 1 height 1
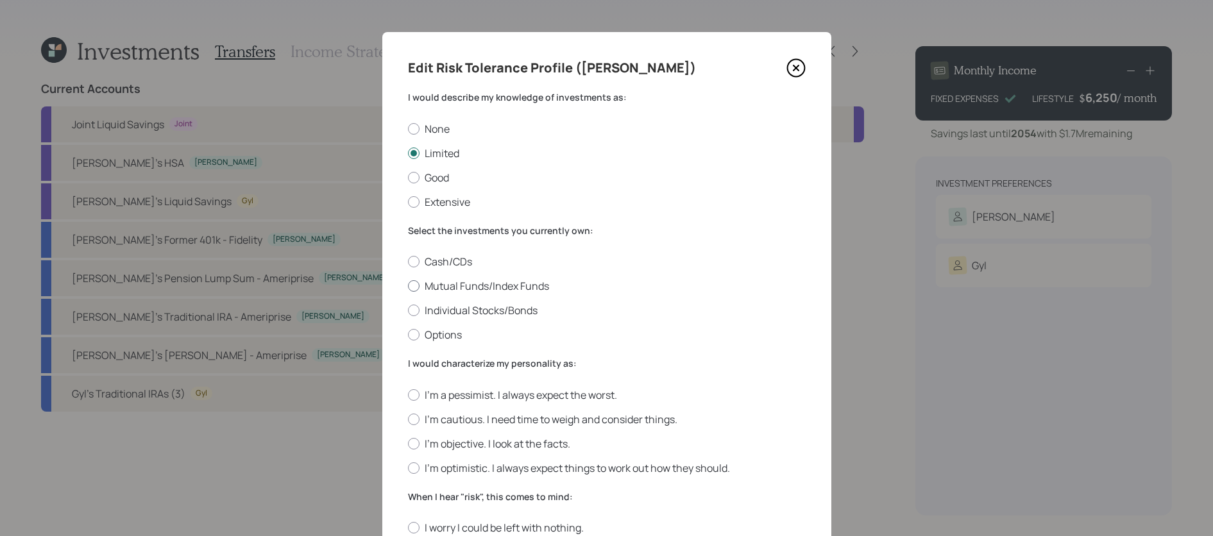
radio input "true"
click at [467, 267] on label "Cash/CDs" at bounding box center [607, 262] width 398 height 14
click at [408, 262] on input "Cash/CDs" at bounding box center [407, 262] width 1 height 1
radio input "true"
click at [467, 285] on label "Mutual Funds/Index Funds" at bounding box center [607, 286] width 398 height 14
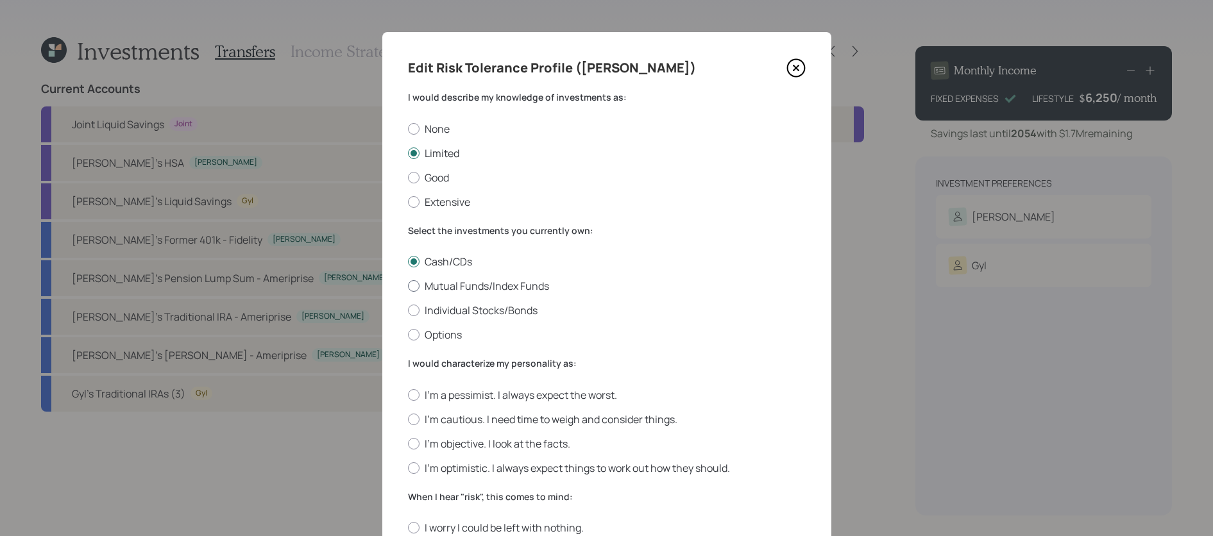
click at [408, 286] on input "Mutual Funds/Index Funds" at bounding box center [407, 286] width 1 height 1
radio input "true"
click at [484, 429] on div "I'm a pessimist. I always expect the worst. I'm cautious. I need time to weigh …" at bounding box center [607, 431] width 398 height 87
click at [484, 423] on label "I'm cautious. I need time to weigh and consider things." at bounding box center [607, 419] width 398 height 14
click at [408, 420] on input "I'm cautious. I need time to weigh and consider things." at bounding box center [407, 419] width 1 height 1
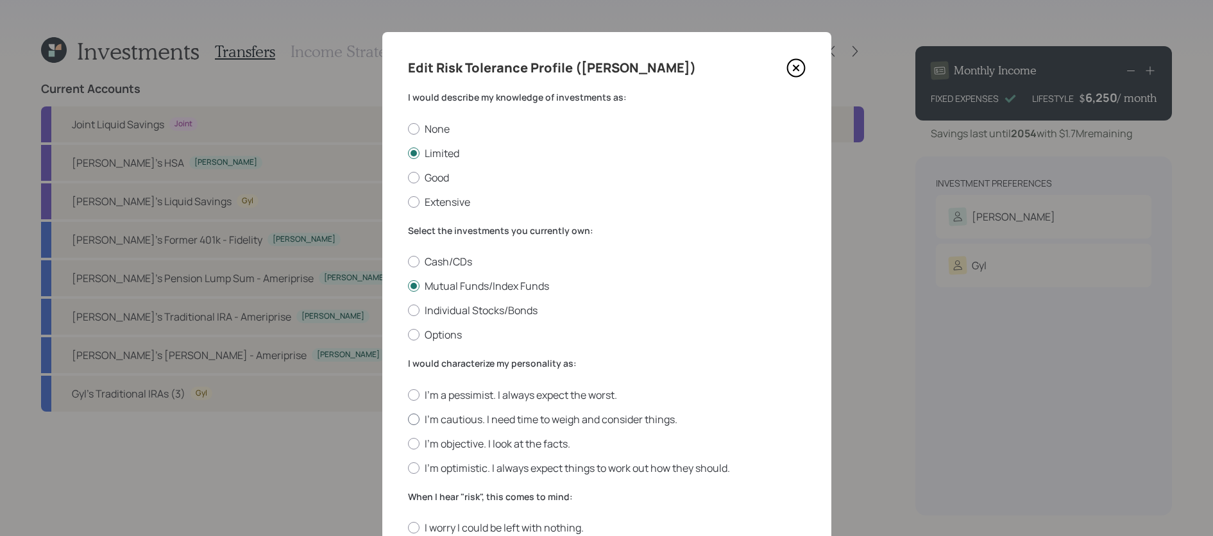
radio input "true"
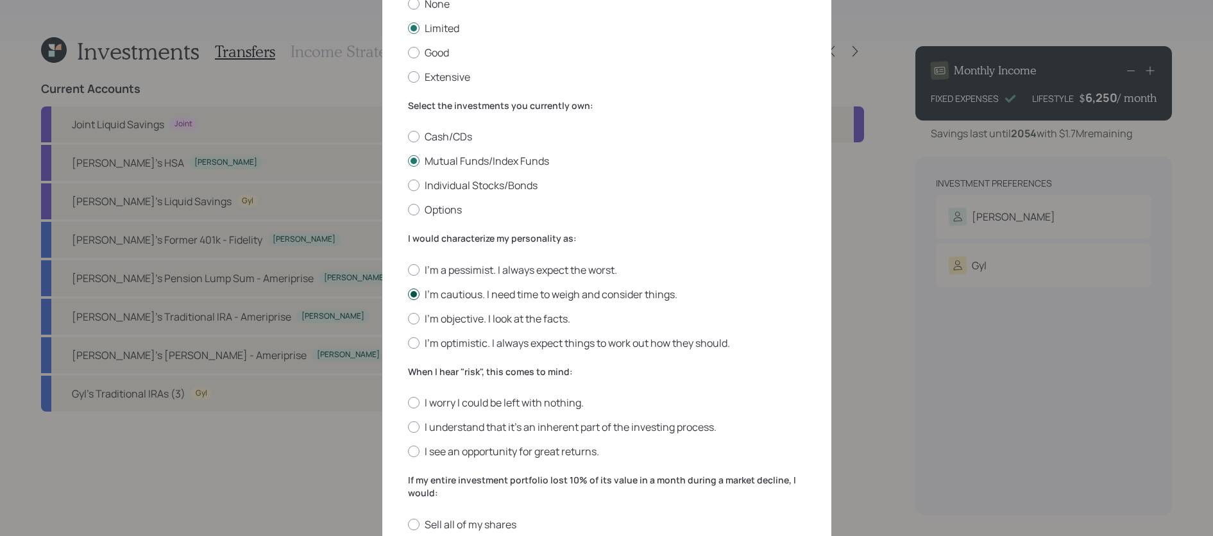
scroll to position [147, 0]
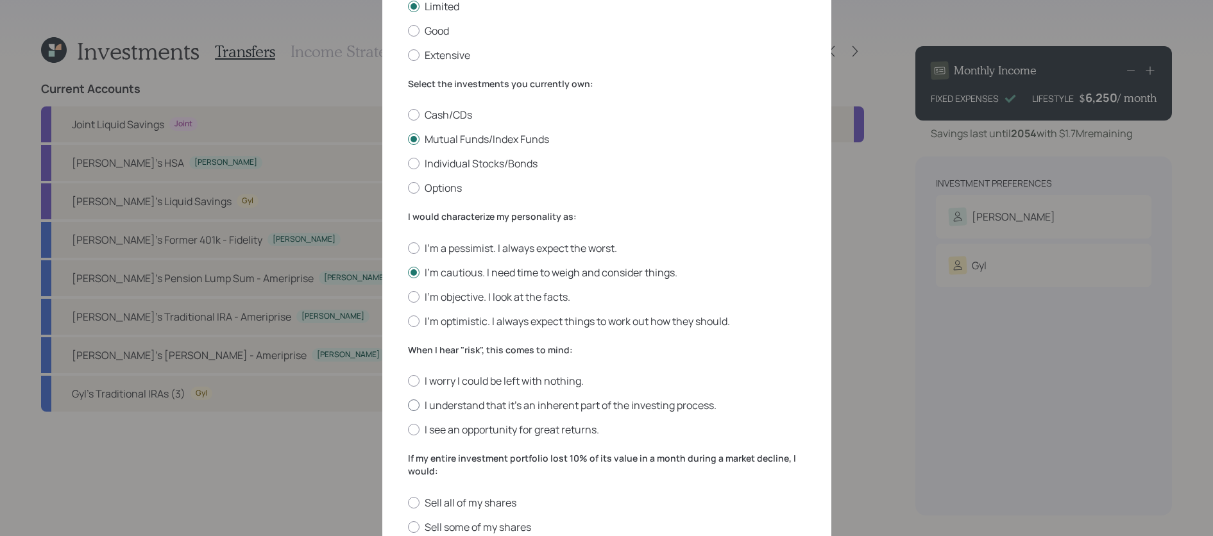
click at [485, 401] on label "I understand that it’s an inherent part of the investing process." at bounding box center [607, 405] width 398 height 14
click at [408, 405] on input "I understand that it’s an inherent part of the investing process." at bounding box center [407, 405] width 1 height 1
radio input "true"
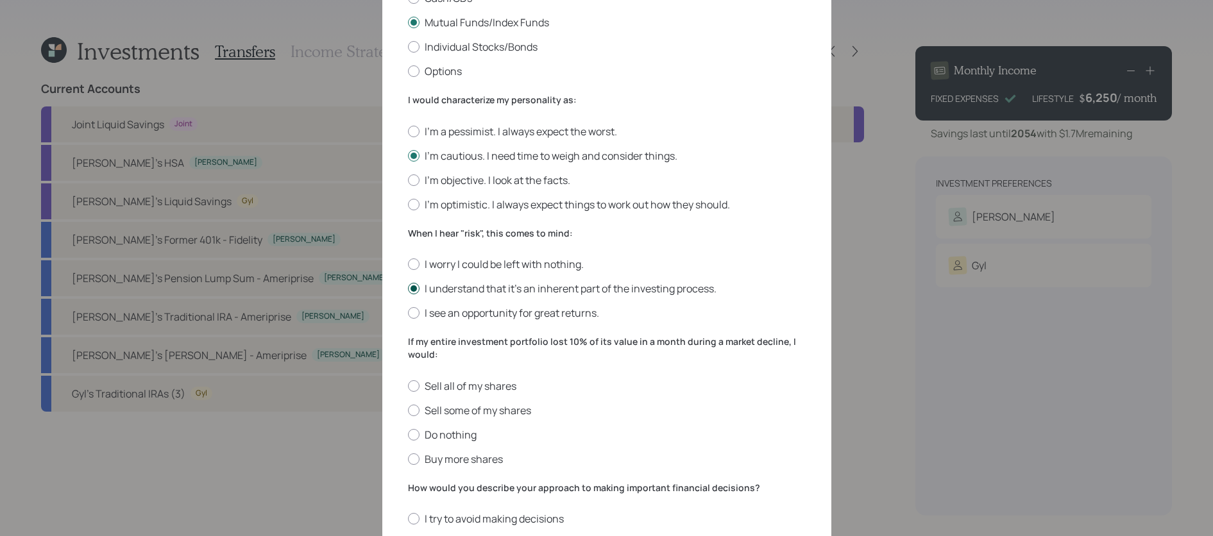
scroll to position [282, 0]
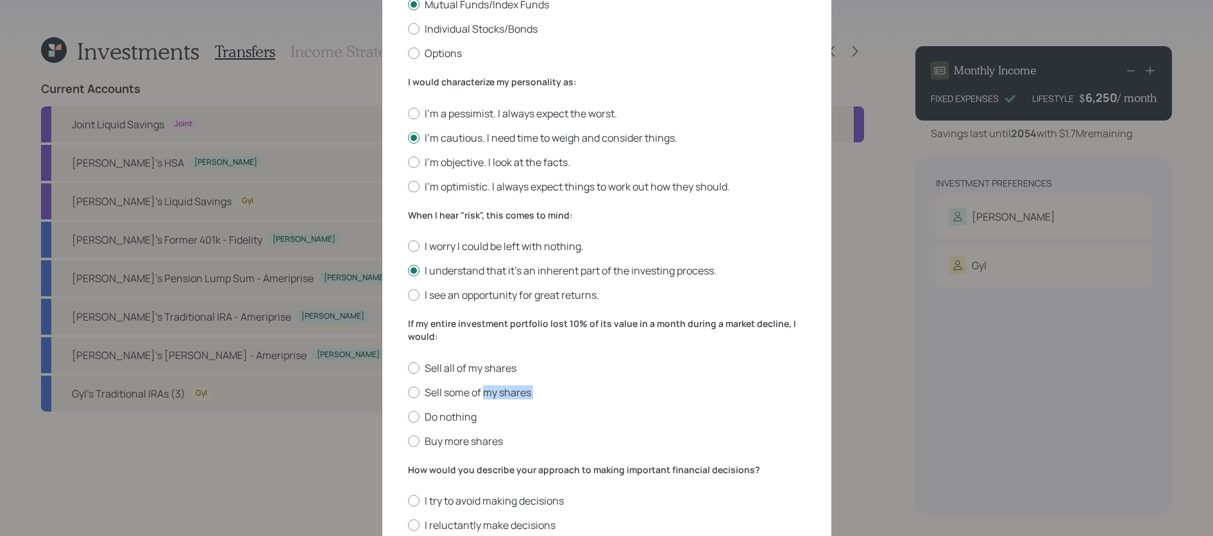
drag, startPoint x: 485, startPoint y: 395, endPoint x: 477, endPoint y: 407, distance: 14.2
click at [477, 407] on div "Sell all of my shares Sell some of my shares Do nothing Buy more shares" at bounding box center [607, 404] width 398 height 87
click at [462, 407] on div "Sell all of my shares Sell some of my shares Do nothing Buy more shares" at bounding box center [607, 404] width 398 height 87
click at [462, 418] on label "Do nothing" at bounding box center [607, 417] width 398 height 14
click at [408, 417] on input "Do nothing" at bounding box center [407, 416] width 1 height 1
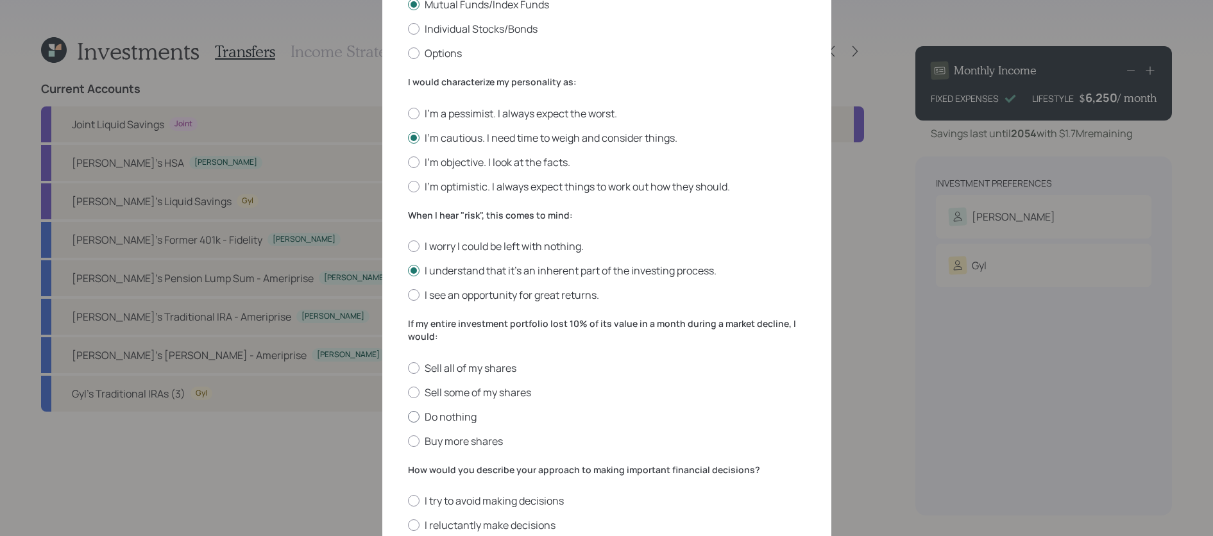
radio input "true"
click at [467, 384] on div "Sell all of my shares Sell some of my shares Do nothing Buy more shares" at bounding box center [607, 404] width 398 height 87
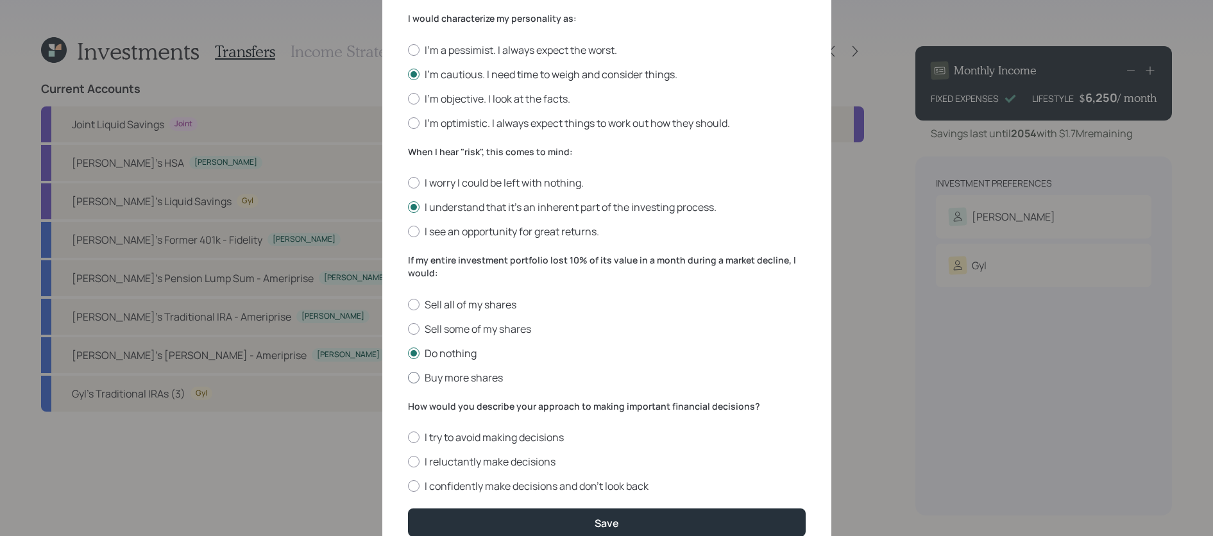
scroll to position [403, 0]
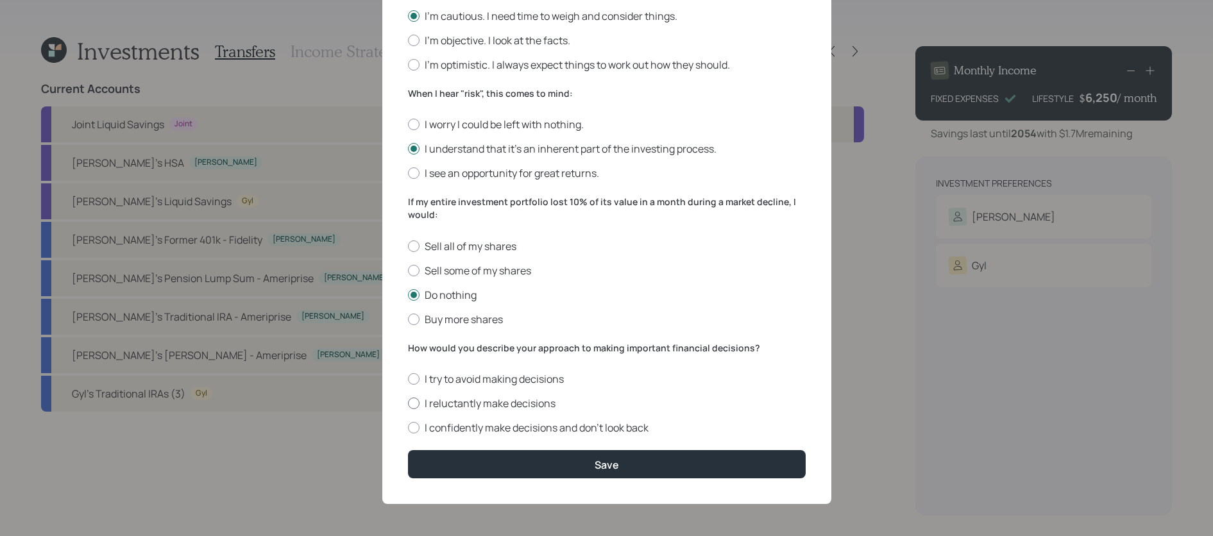
click at [475, 409] on label "I reluctantly make decisions" at bounding box center [607, 403] width 398 height 14
click at [408, 404] on input "I reluctantly make decisions" at bounding box center [407, 403] width 1 height 1
radio input "true"
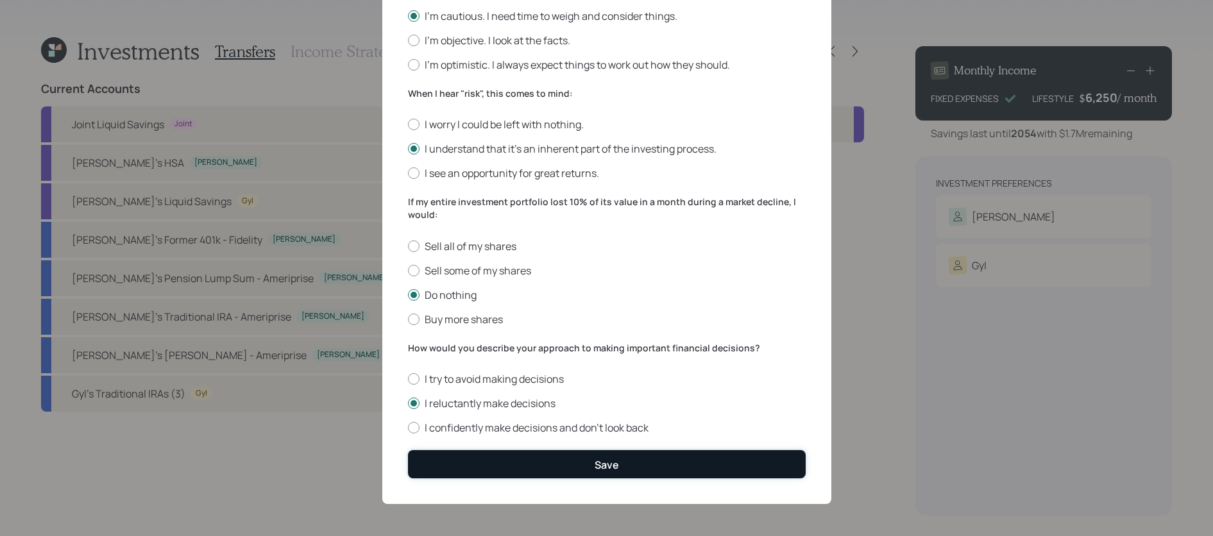
click at [475, 456] on button "Save" at bounding box center [607, 464] width 398 height 28
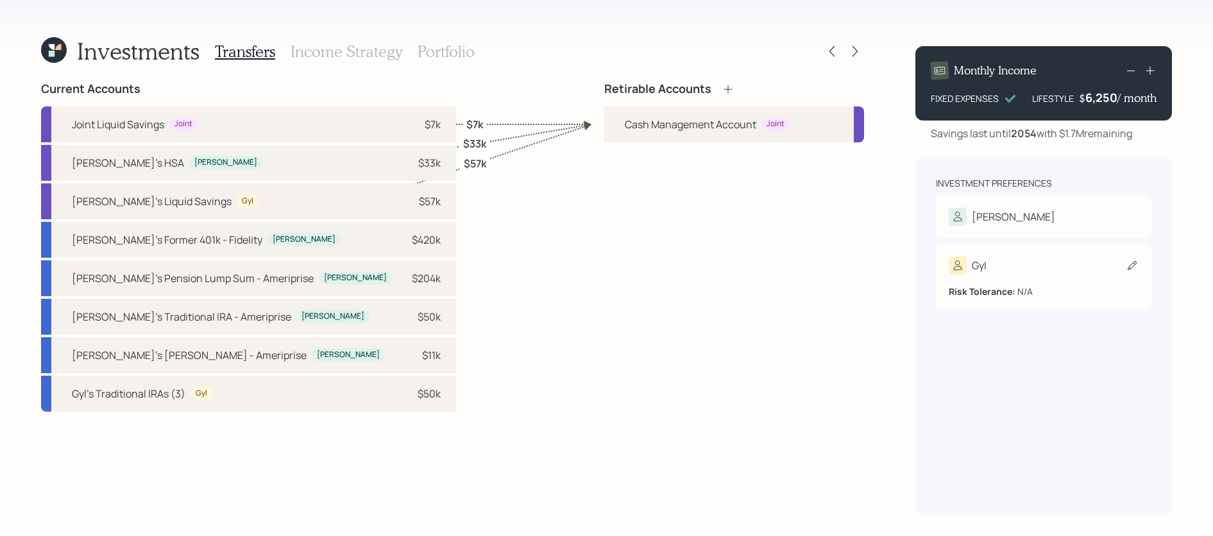
click at [1021, 293] on div "Risk Tolerance: N/A" at bounding box center [1044, 287] width 190 height 24
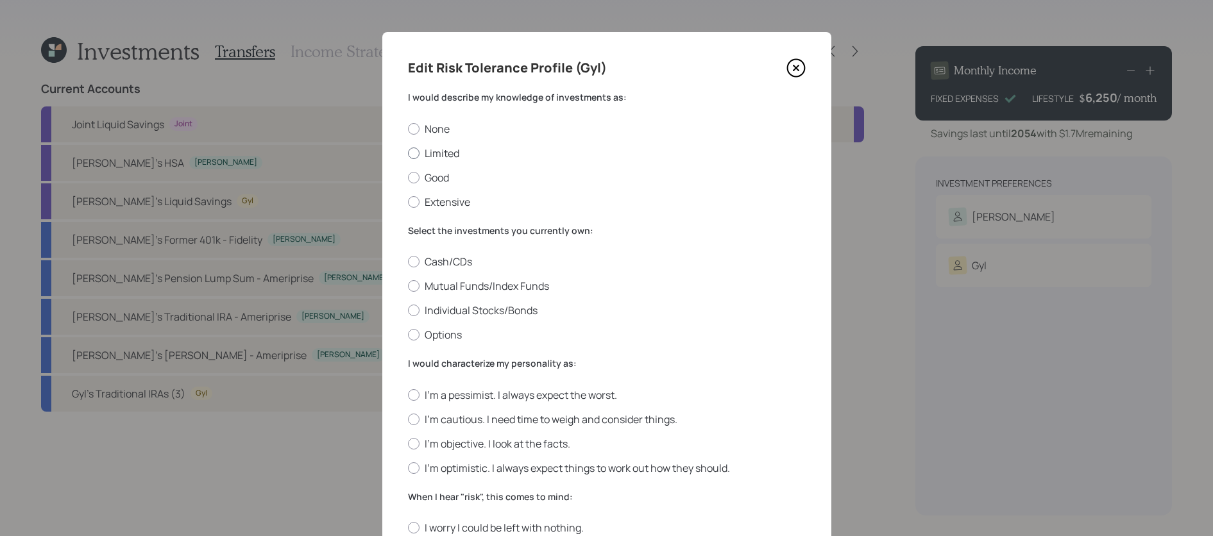
click at [439, 158] on label "Limited" at bounding box center [607, 153] width 398 height 14
click at [408, 153] on input "Limited" at bounding box center [407, 153] width 1 height 1
radio input "true"
click at [445, 277] on div "Cash/CDs Mutual Funds/Index Funds Individual Stocks/Bonds Options" at bounding box center [607, 298] width 398 height 87
click at [445, 285] on label "Mutual Funds/Index Funds" at bounding box center [607, 286] width 398 height 14
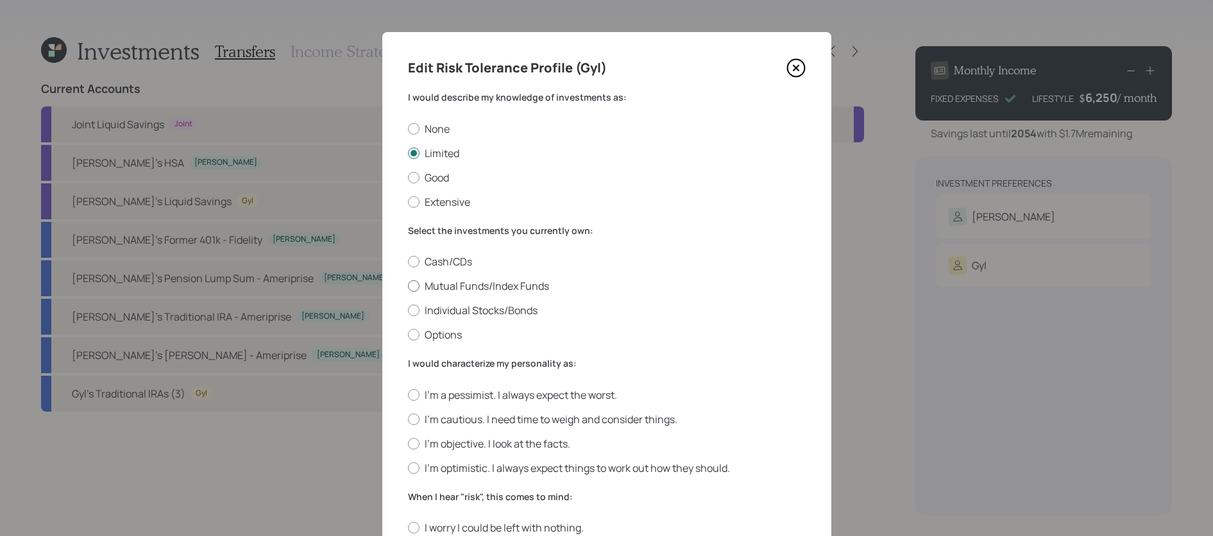
click at [408, 286] on input "Mutual Funds/Index Funds" at bounding box center [407, 286] width 1 height 1
radio input "true"
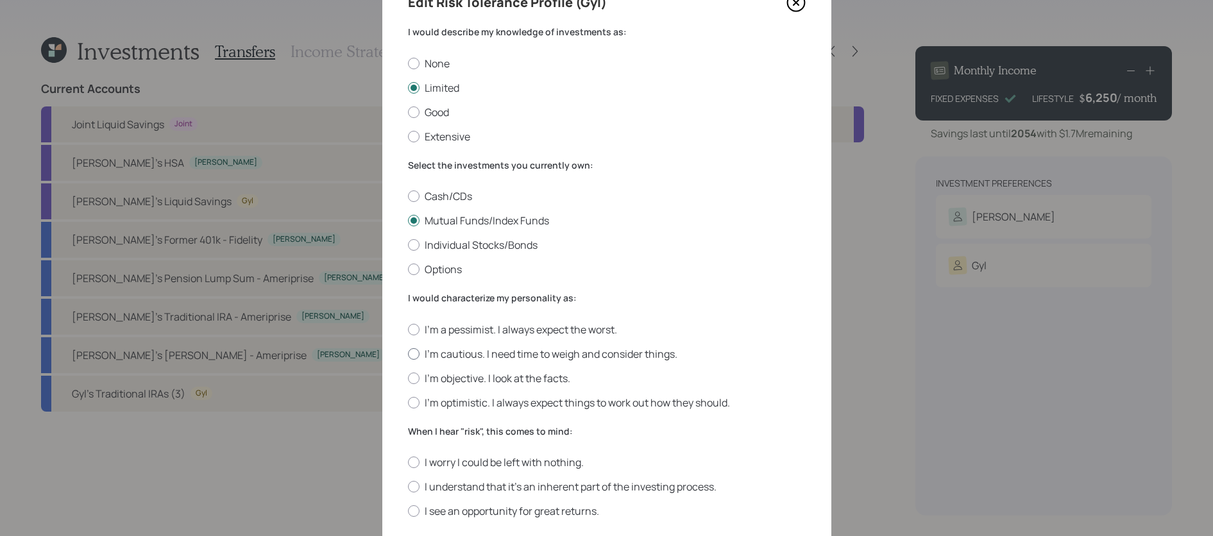
click at [460, 353] on label "I'm cautious. I need time to weigh and consider things." at bounding box center [607, 354] width 398 height 14
click at [408, 353] on input "I'm cautious. I need time to weigh and consider things." at bounding box center [407, 353] width 1 height 1
radio input "true"
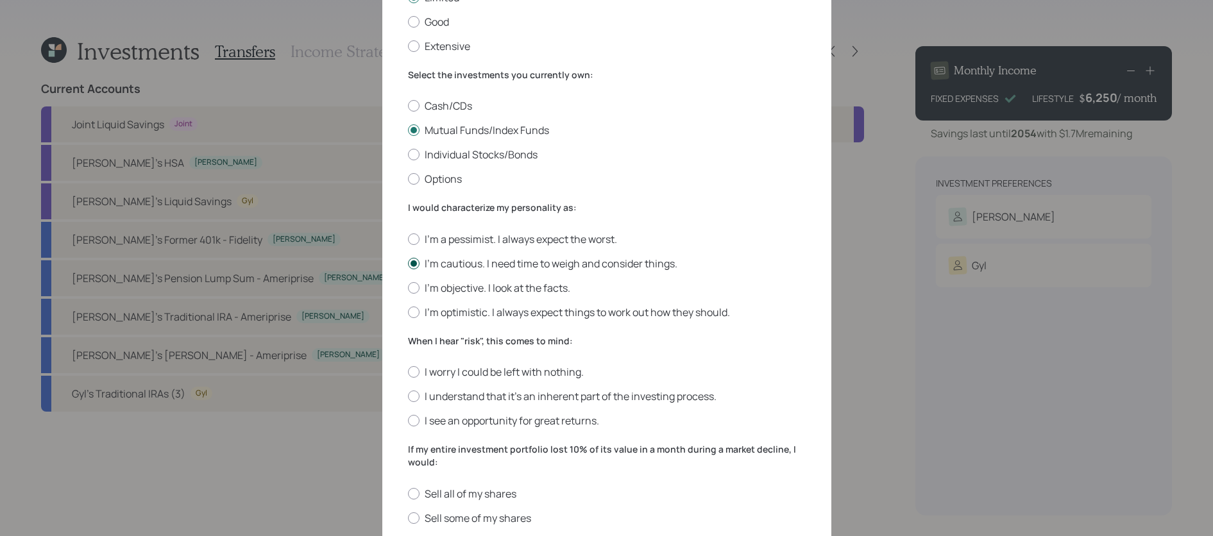
scroll to position [157, 0]
click at [459, 401] on label "I understand that it’s an inherent part of the investing process." at bounding box center [607, 396] width 398 height 14
click at [408, 396] on input "I understand that it’s an inherent part of the investing process." at bounding box center [407, 396] width 1 height 1
radio input "true"
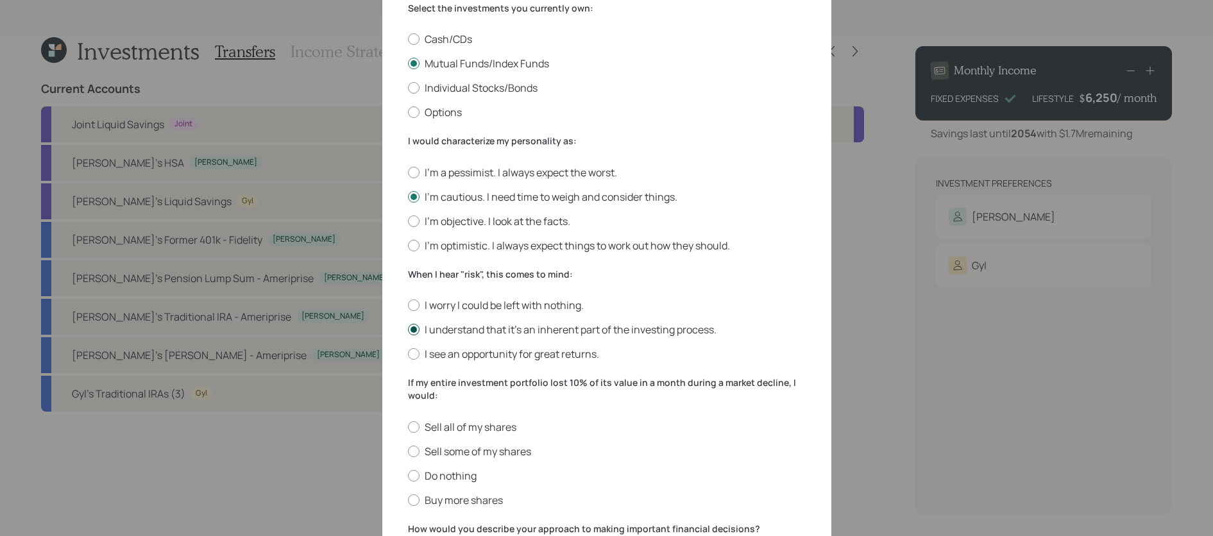
scroll to position [223, 0]
click at [457, 473] on label "Do nothing" at bounding box center [607, 475] width 398 height 14
click at [408, 475] on input "Do nothing" at bounding box center [407, 475] width 1 height 1
radio input "true"
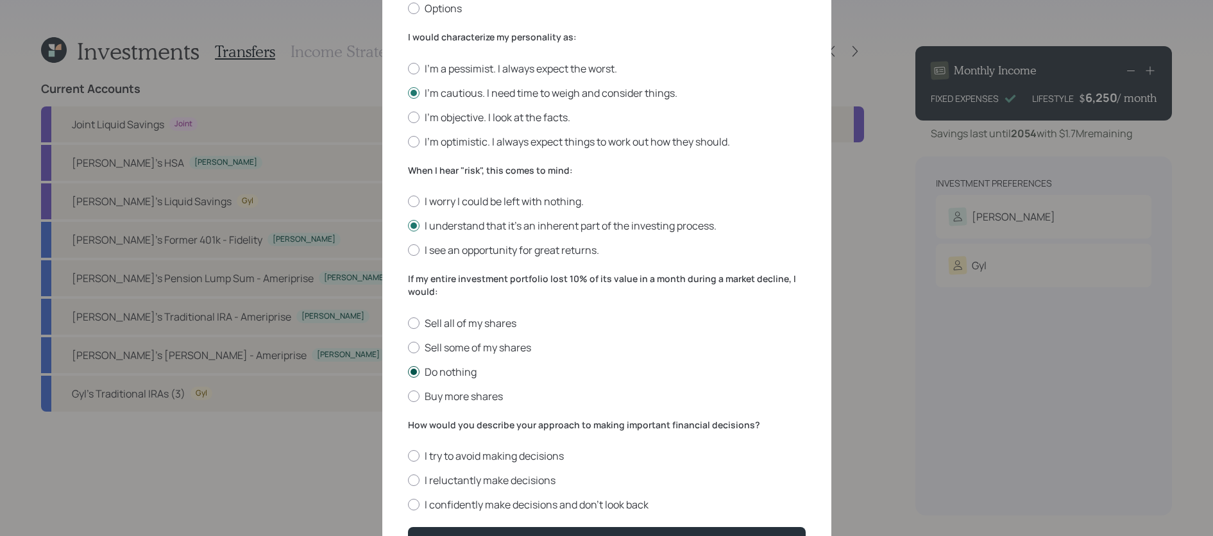
scroll to position [334, 0]
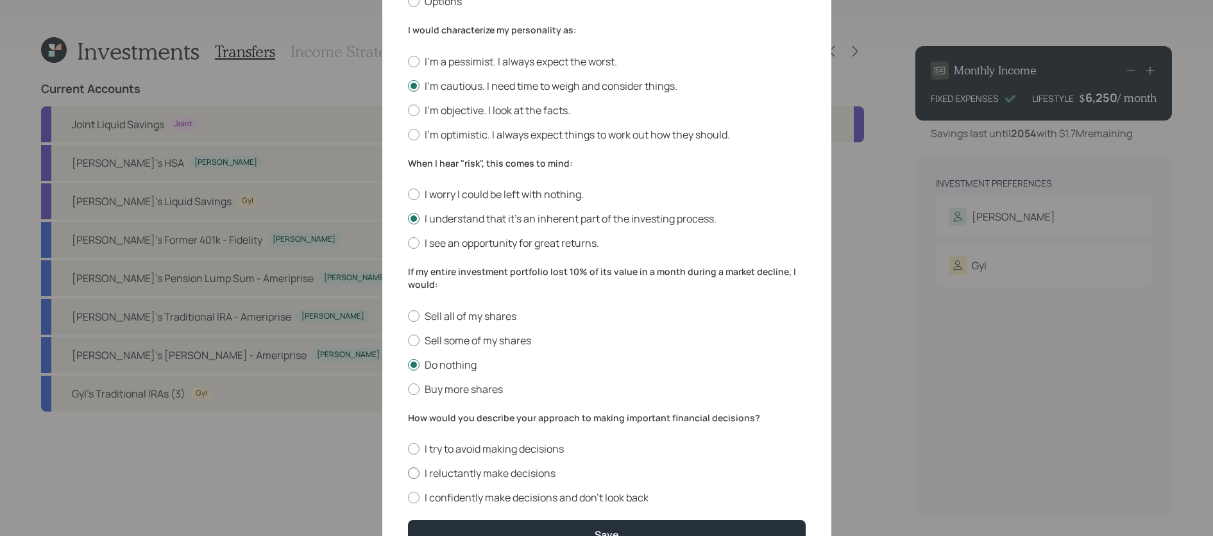
click at [457, 473] on label "I reluctantly make decisions" at bounding box center [607, 473] width 398 height 14
click at [408, 473] on input "I reluctantly make decisions" at bounding box center [407, 473] width 1 height 1
radio input "true"
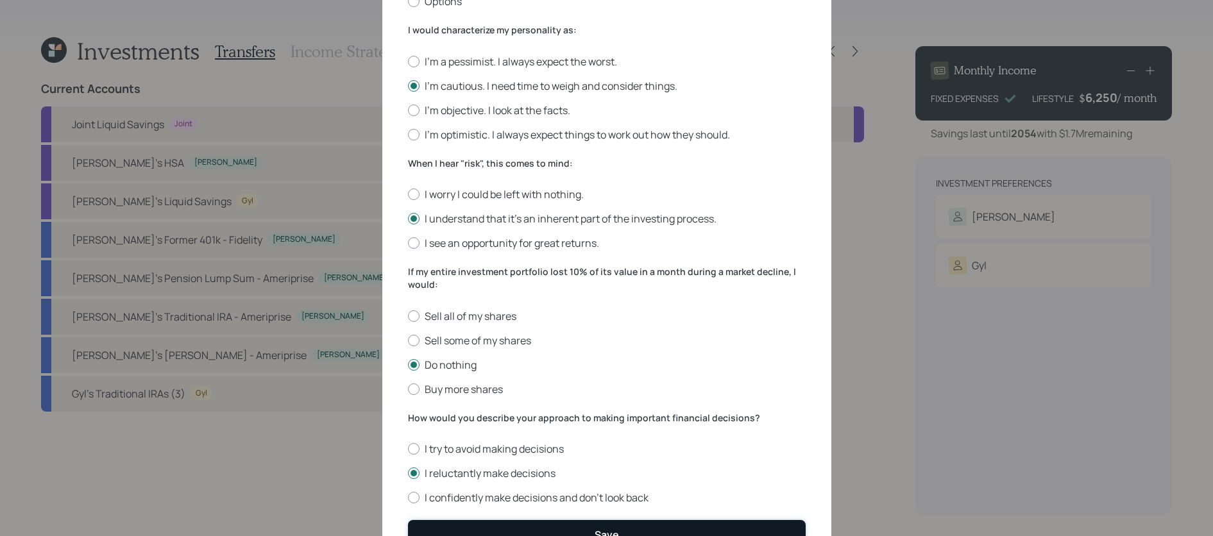
click at [457, 530] on button "Save" at bounding box center [607, 534] width 398 height 28
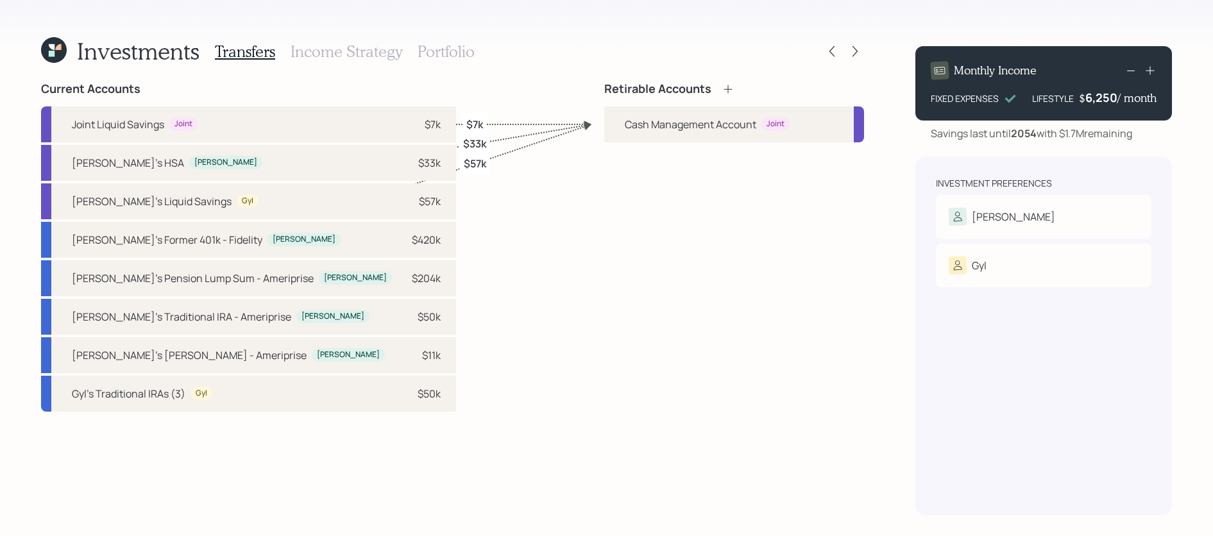
click at [729, 87] on icon at bounding box center [728, 89] width 13 height 13
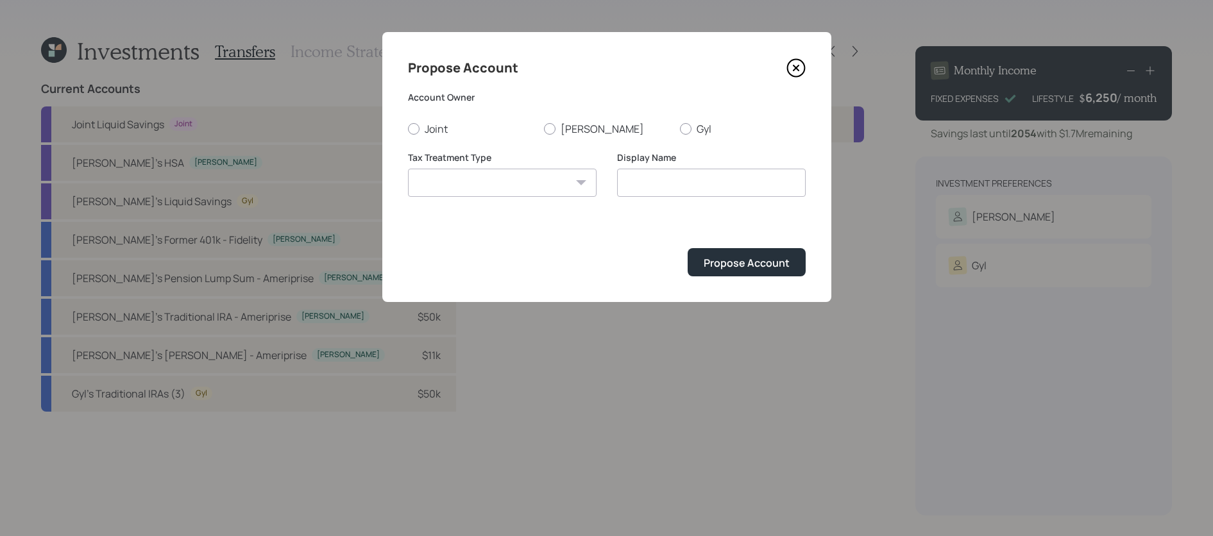
click at [538, 131] on div "Joint [PERSON_NAME]" at bounding box center [607, 129] width 398 height 14
click at [557, 131] on label "[PERSON_NAME]" at bounding box center [607, 129] width 126 height 14
click at [544, 129] on input "[PERSON_NAME]" at bounding box center [543, 128] width 1 height 1
radio input "true"
click at [551, 188] on select "[PERSON_NAME] Taxable Traditional" at bounding box center [502, 183] width 189 height 28
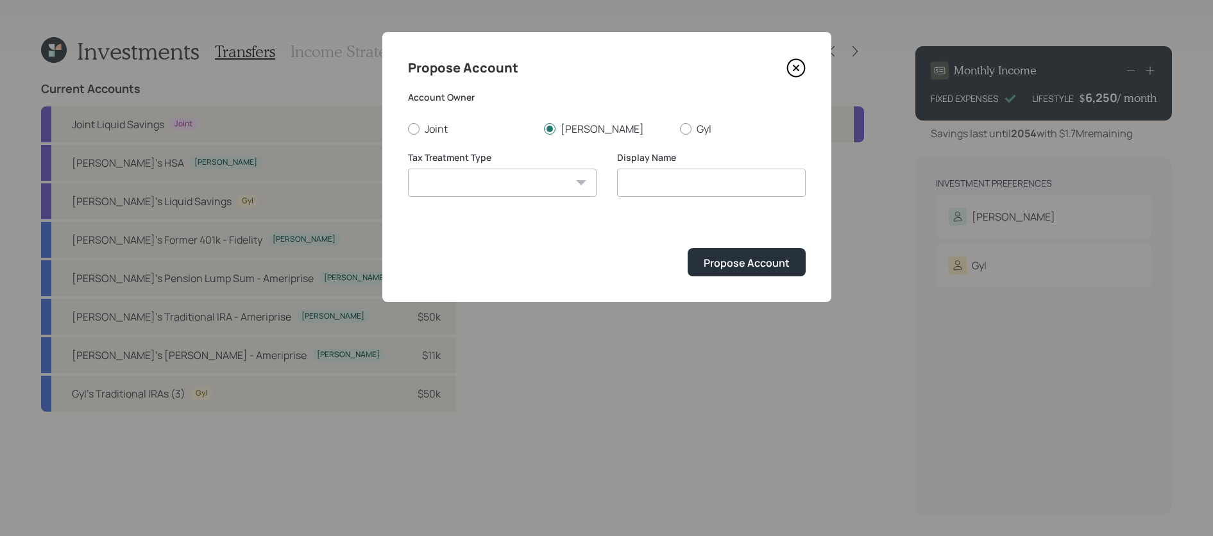
select select "traditional"
click at [408, 169] on select "[PERSON_NAME] Taxable Traditional" at bounding box center [502, 183] width 189 height 28
click at [693, 185] on input "Traditional" at bounding box center [711, 183] width 189 height 28
type input "Traditional IRA"
click at [688, 248] on button "Propose Account" at bounding box center [747, 262] width 118 height 28
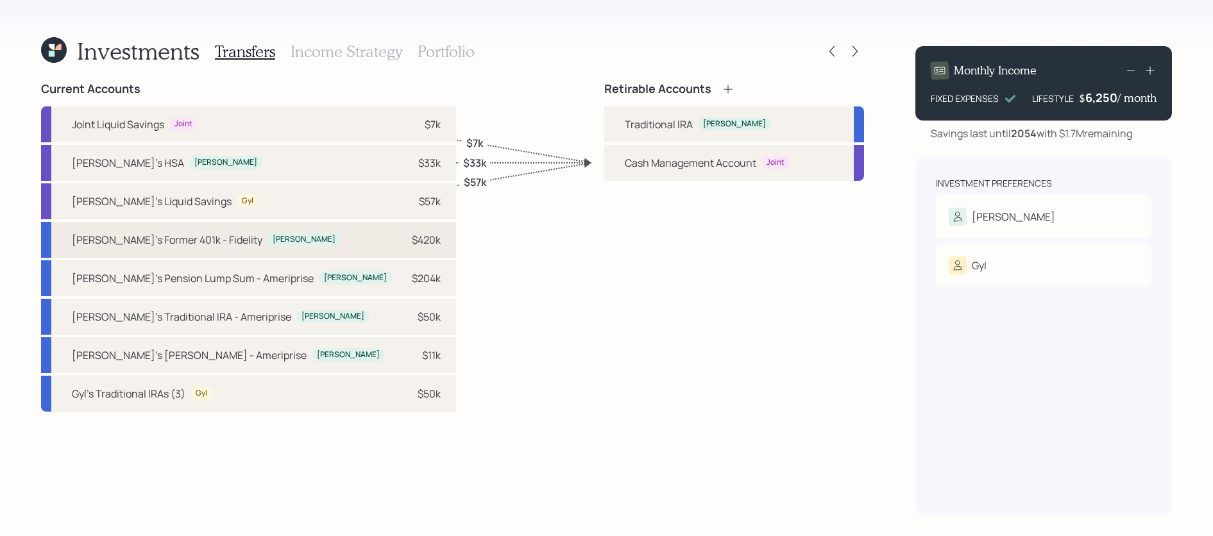
click at [330, 248] on div "[PERSON_NAME]'s Former 401k - Fidelity [PERSON_NAME] $420k" at bounding box center [248, 240] width 415 height 36
click at [731, 128] on div "Traditional IRA [PERSON_NAME]" at bounding box center [734, 124] width 260 height 36
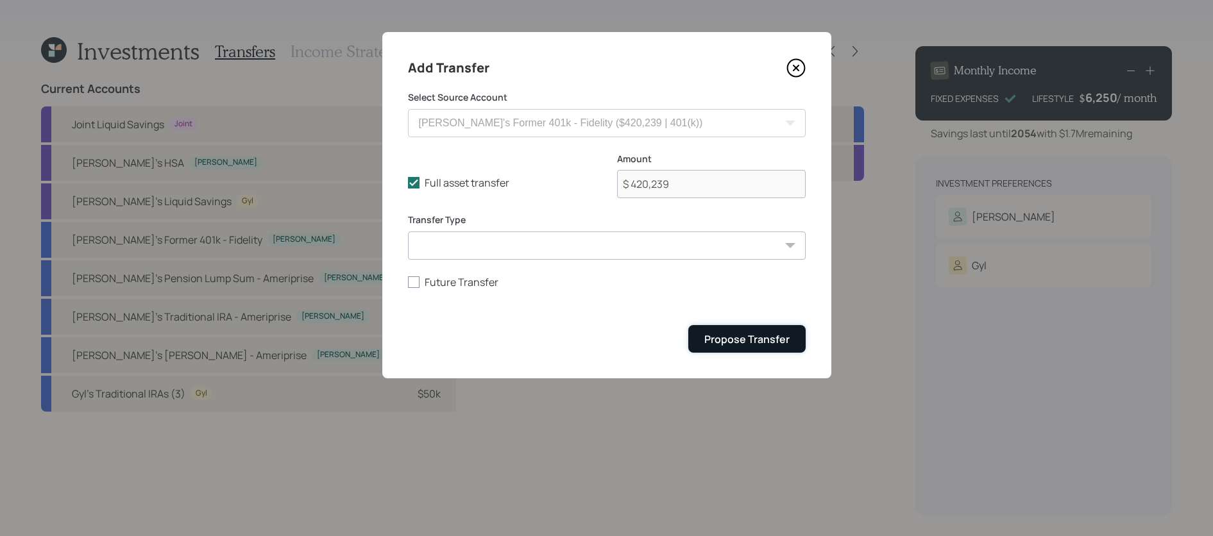
click at [772, 333] on div "Propose Transfer" at bounding box center [746, 339] width 85 height 14
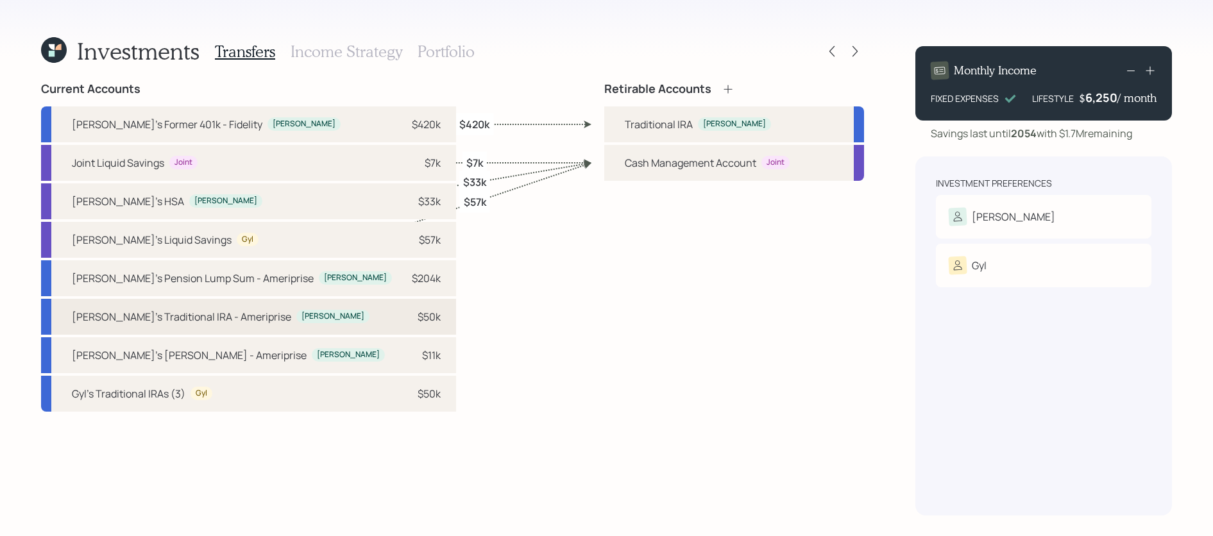
click at [402, 314] on div "$50k" at bounding box center [421, 316] width 38 height 15
click at [643, 129] on div "Traditional IRA" at bounding box center [659, 124] width 68 height 15
select select "1741b79d-bfcd-4fab-b899-02a5e3db61a7"
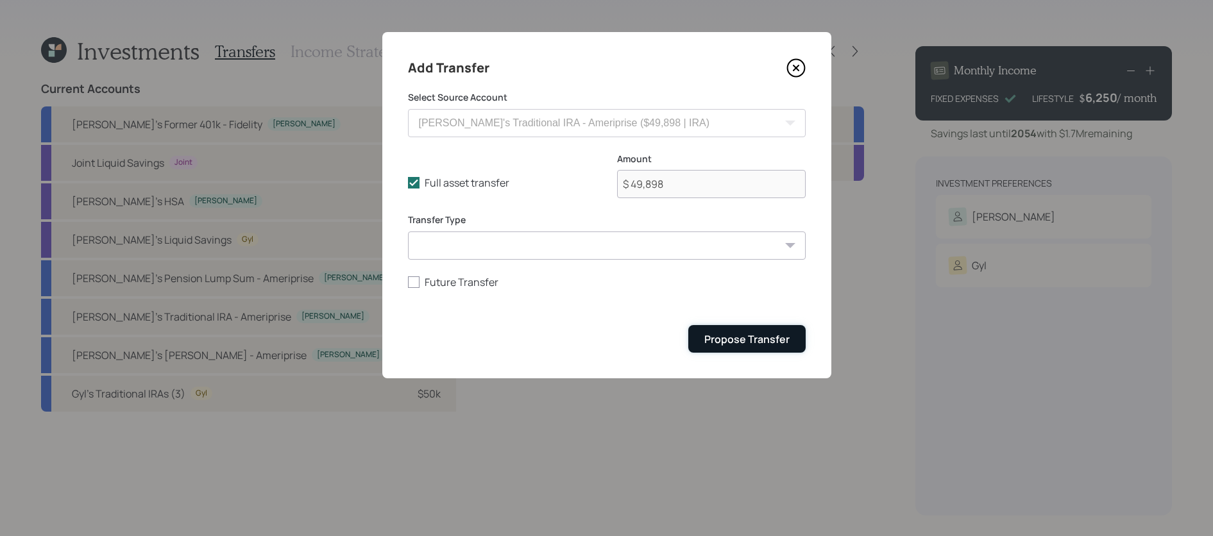
click at [736, 336] on div "Propose Transfer" at bounding box center [746, 339] width 85 height 14
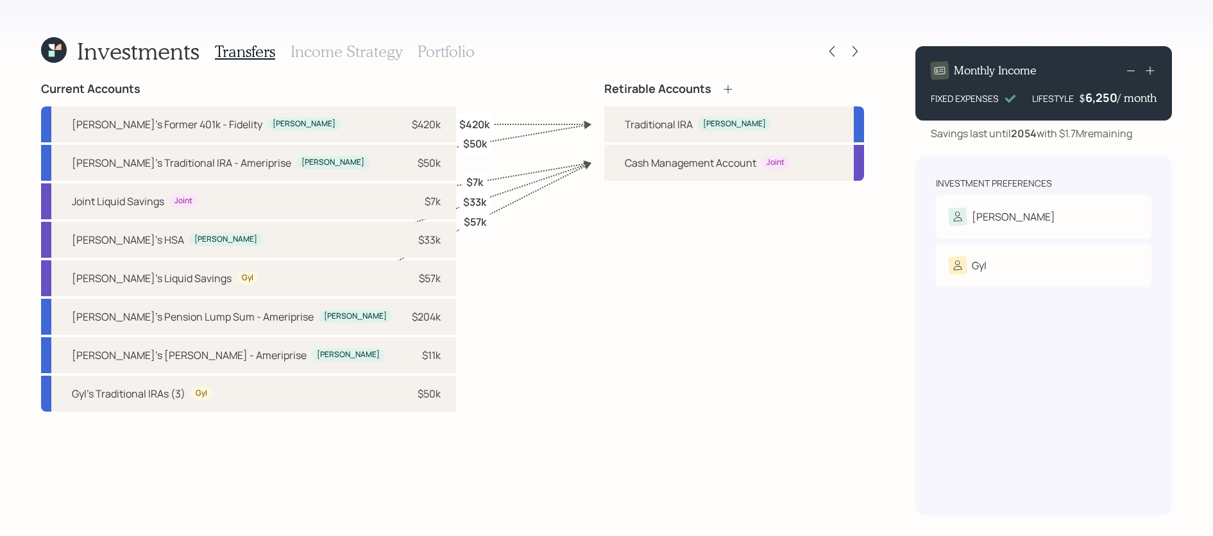
click at [732, 92] on icon at bounding box center [728, 89] width 13 height 13
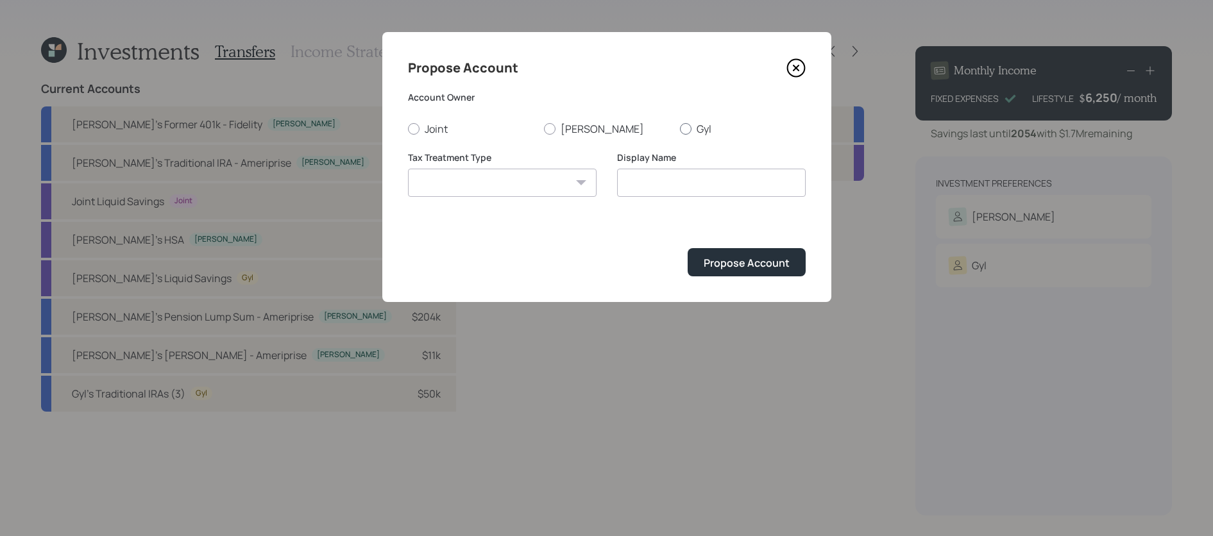
click at [700, 131] on label "Gyl" at bounding box center [743, 129] width 126 height 14
click at [680, 129] on input "Gyl" at bounding box center [679, 128] width 1 height 1
radio input "true"
click at [529, 176] on select "[PERSON_NAME] Taxable Traditional" at bounding box center [502, 183] width 189 height 28
select select "traditional"
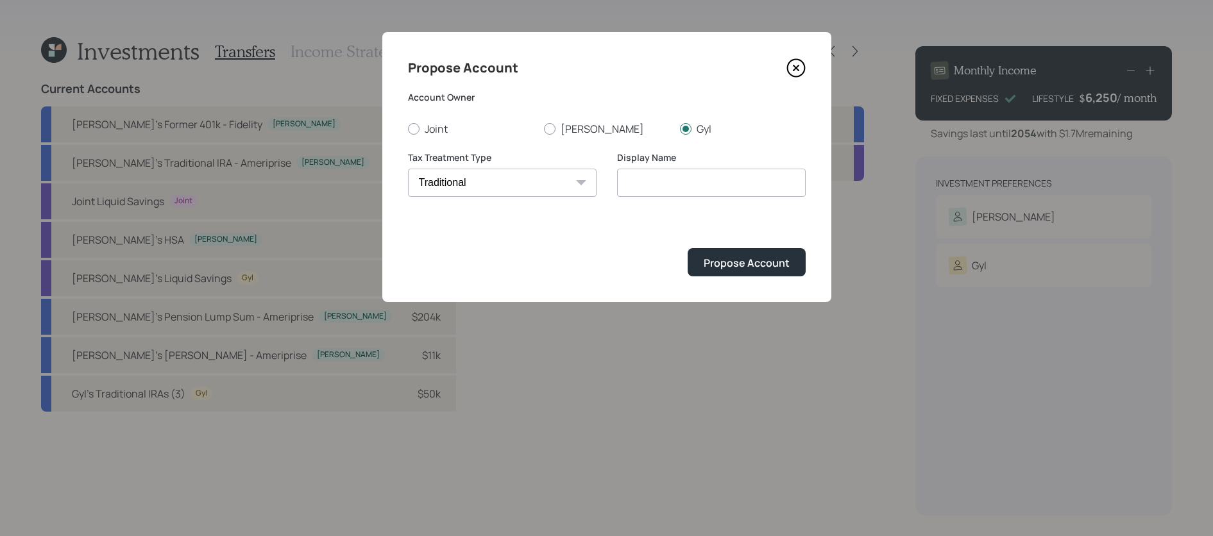
click at [408, 169] on select "[PERSON_NAME] Taxable Traditional" at bounding box center [502, 183] width 189 height 28
click at [731, 180] on input "Traditional" at bounding box center [711, 183] width 189 height 28
type input "Traditional IRA"
click at [688, 248] on button "Propose Account" at bounding box center [747, 262] width 118 height 28
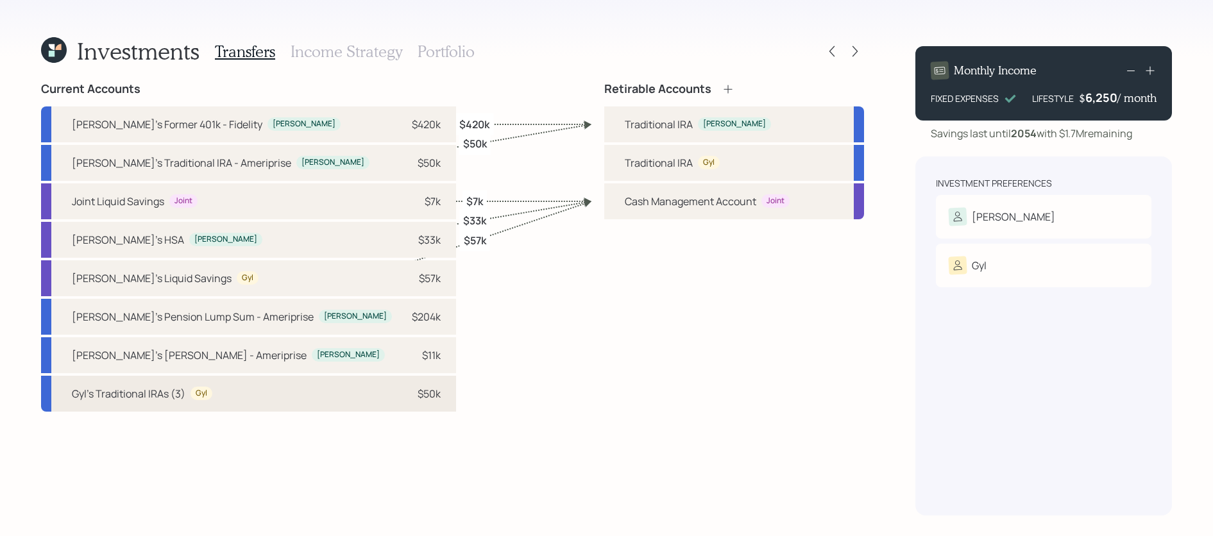
click at [248, 396] on div "Gyl's Traditional IRAs (3) Gyl $50k" at bounding box center [248, 394] width 415 height 36
click at [731, 165] on div "Traditional IRA Gyl" at bounding box center [734, 163] width 260 height 36
select select "b1cb98ec-41bf-4bb3-9046-2c8d1550125a"
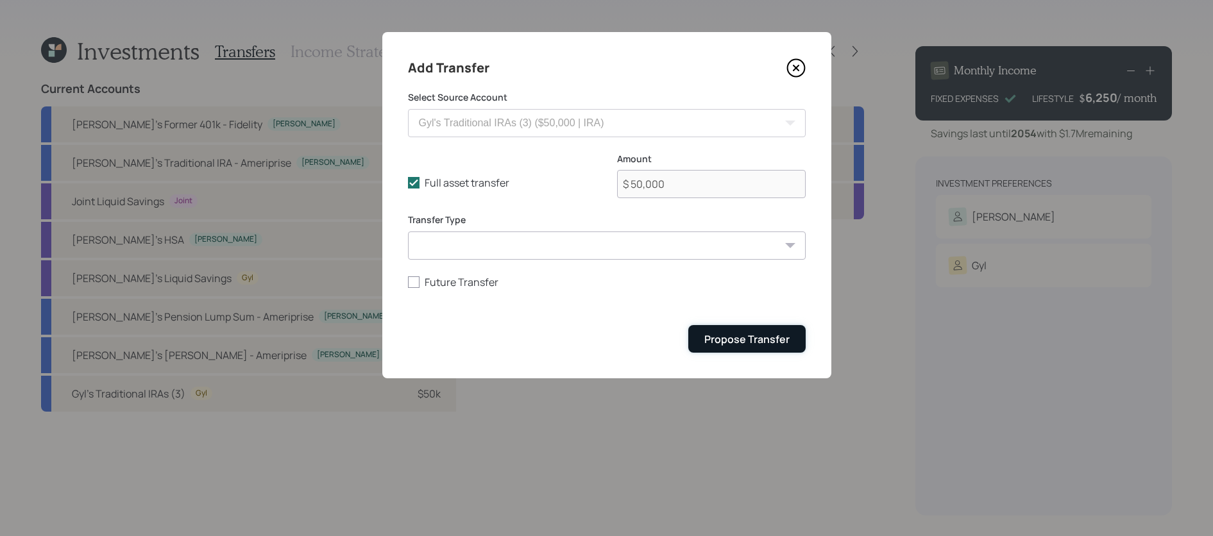
click at [739, 325] on button "Propose Transfer" at bounding box center [746, 339] width 117 height 28
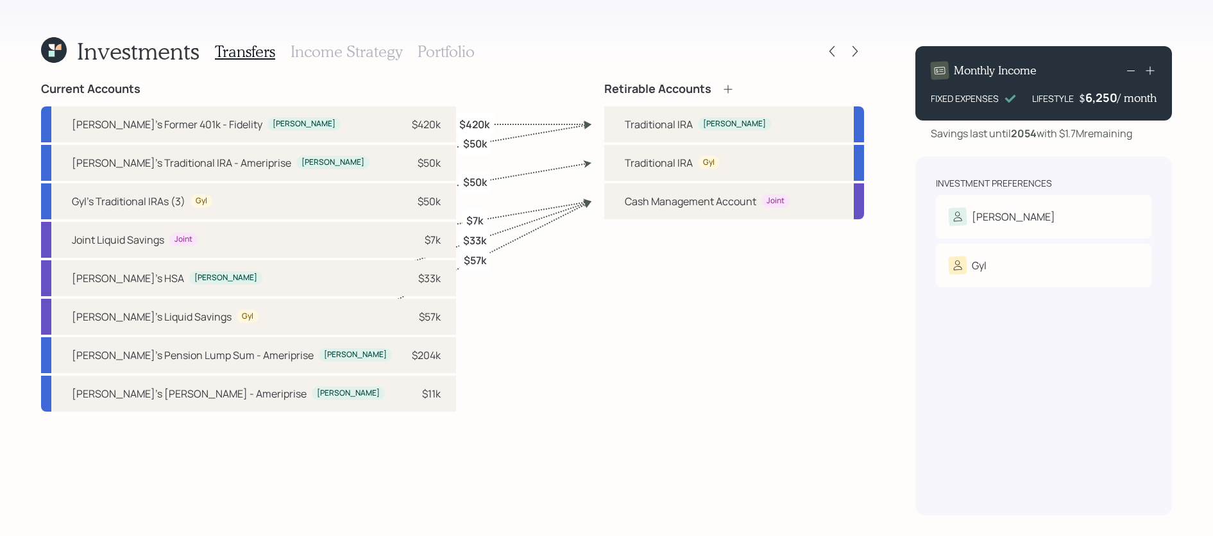
click at [718, 87] on div "Retirable Accounts" at bounding box center [669, 89] width 130 height 14
click at [730, 87] on icon at bounding box center [728, 89] width 13 height 13
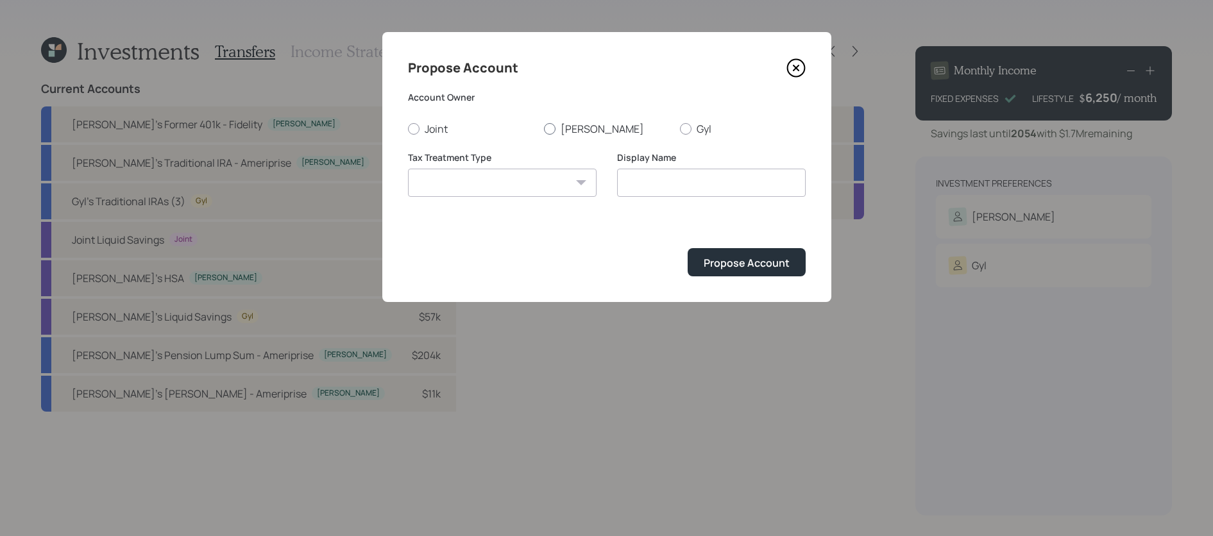
click at [550, 135] on label "[PERSON_NAME]" at bounding box center [607, 129] width 126 height 14
click at [544, 129] on input "[PERSON_NAME]" at bounding box center [543, 128] width 1 height 1
radio input "true"
click at [556, 197] on div "Tax Treatment Type [PERSON_NAME] Taxable Traditional" at bounding box center [502, 182] width 189 height 62
click at [557, 183] on select "[PERSON_NAME] Taxable Traditional" at bounding box center [502, 183] width 189 height 28
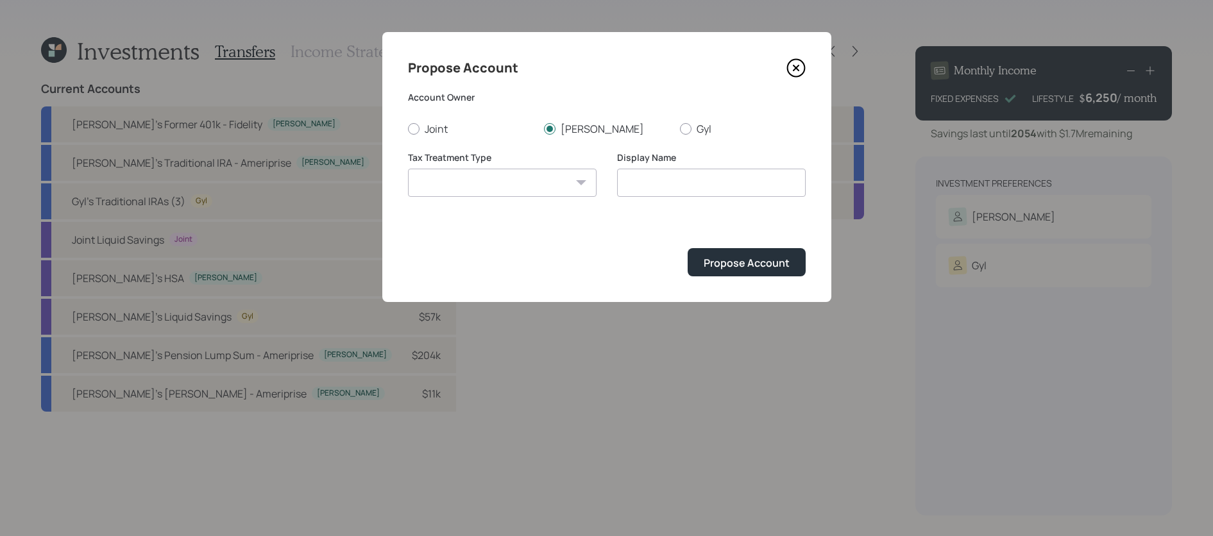
select select "[PERSON_NAME]"
click at [408, 169] on select "[PERSON_NAME] Taxable Traditional" at bounding box center [502, 183] width 189 height 28
click at [813, 178] on div "Propose Account Account Owner Joint [PERSON_NAME] Tax Treatment Type [PERSON_NA…" at bounding box center [606, 167] width 449 height 270
click at [776, 179] on input "[PERSON_NAME]" at bounding box center [711, 183] width 189 height 28
type input "[PERSON_NAME]"
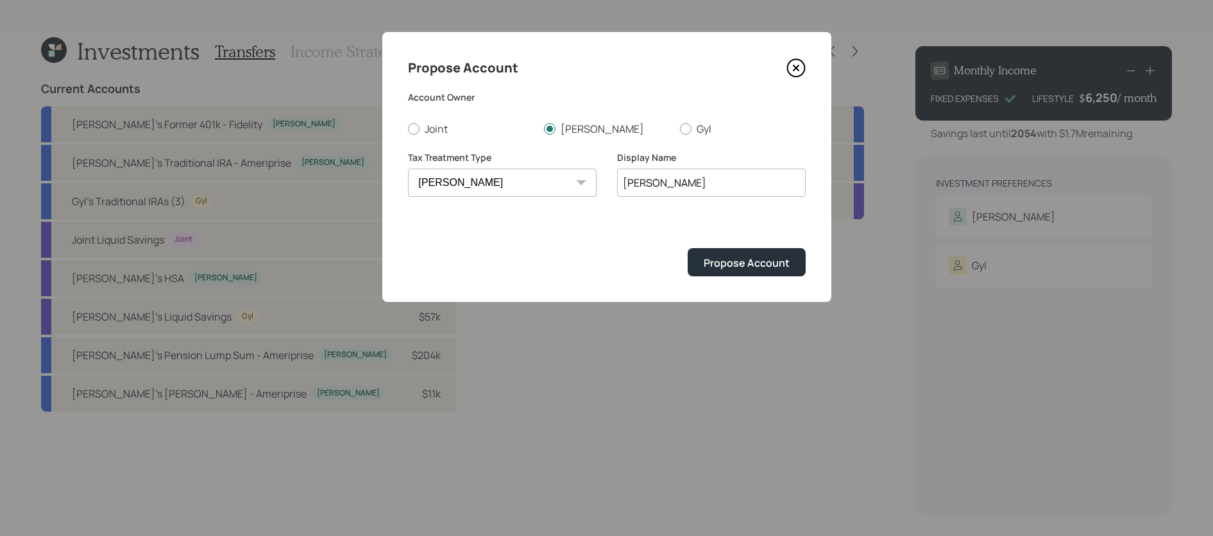
click at [688, 248] on button "Propose Account" at bounding box center [747, 262] width 118 height 28
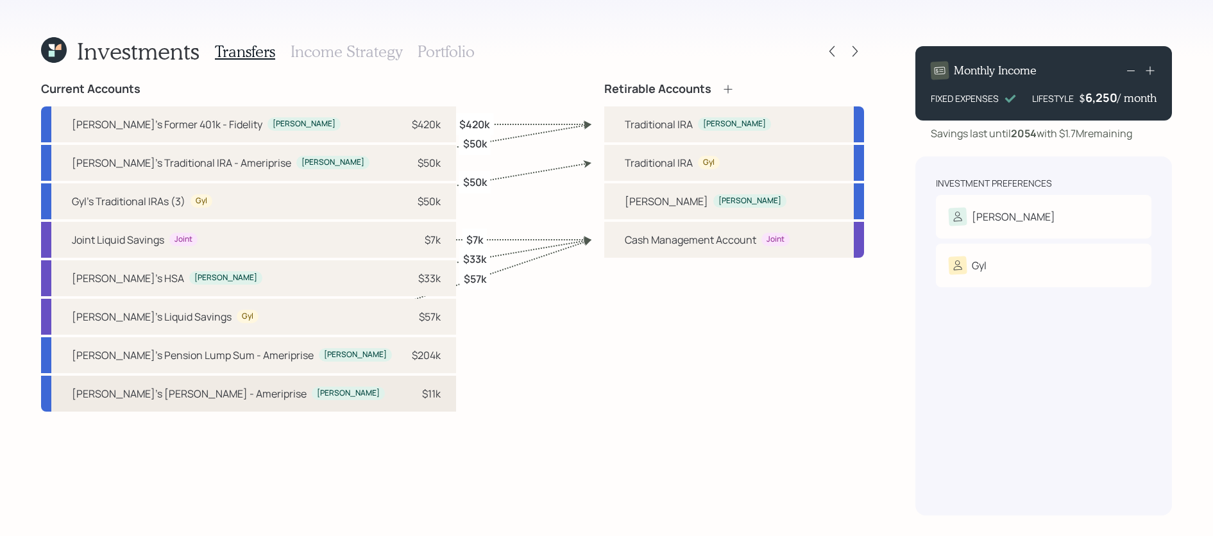
click at [251, 400] on div "[PERSON_NAME]'s [PERSON_NAME] - [PERSON_NAME] $11k" at bounding box center [248, 394] width 415 height 36
click at [701, 201] on div "[PERSON_NAME] [PERSON_NAME]" at bounding box center [734, 201] width 260 height 36
select select "e23e59c6-1a0e-4514-8d6f-300259e29725"
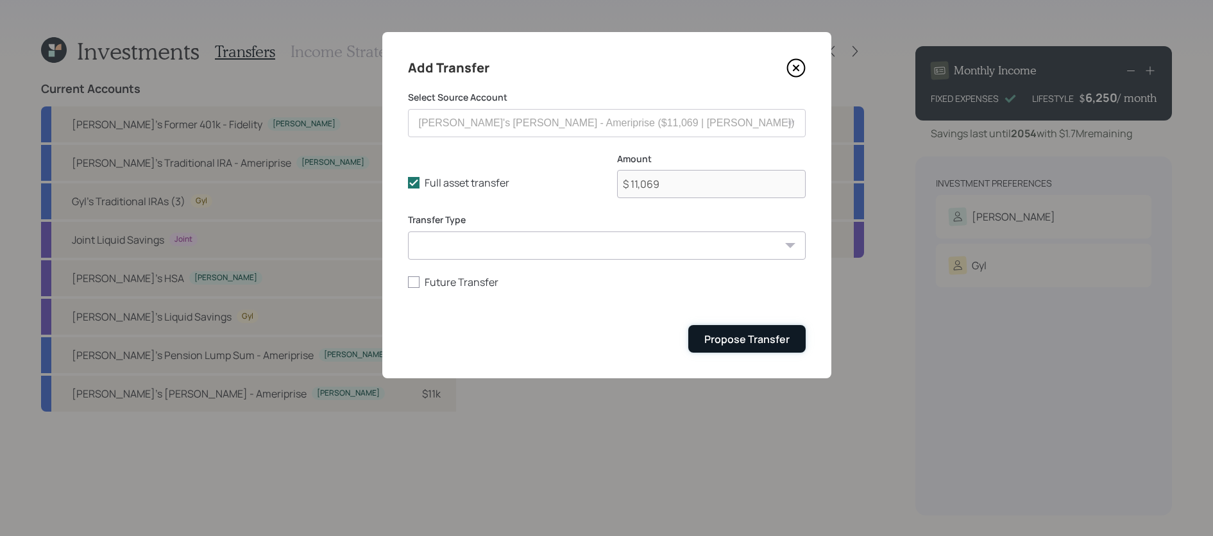
click at [741, 348] on button "Propose Transfer" at bounding box center [746, 339] width 117 height 28
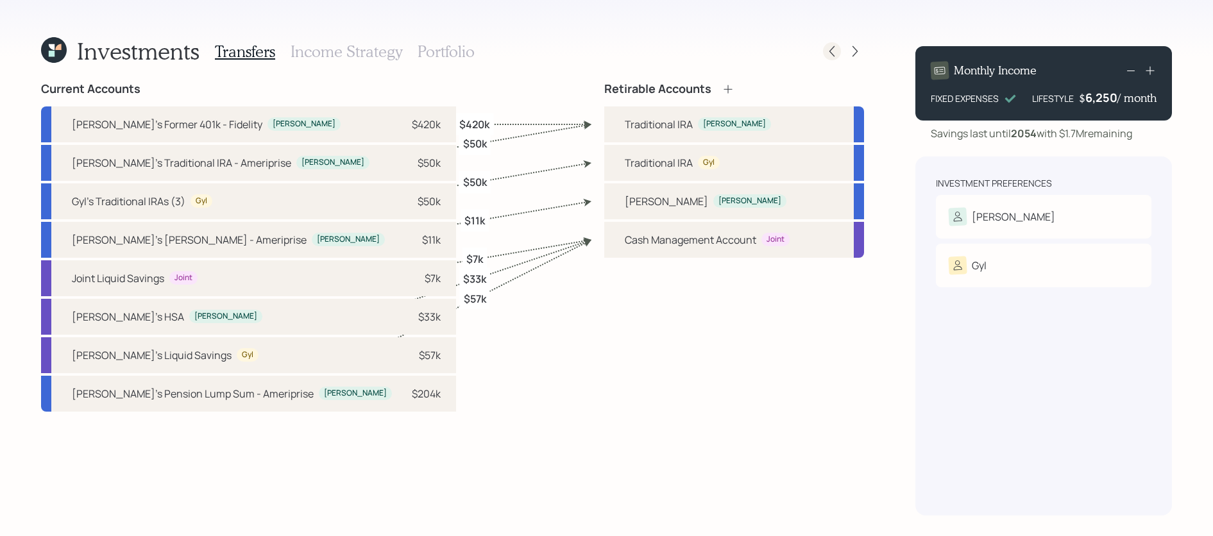
click at [838, 49] on icon at bounding box center [832, 51] width 13 height 13
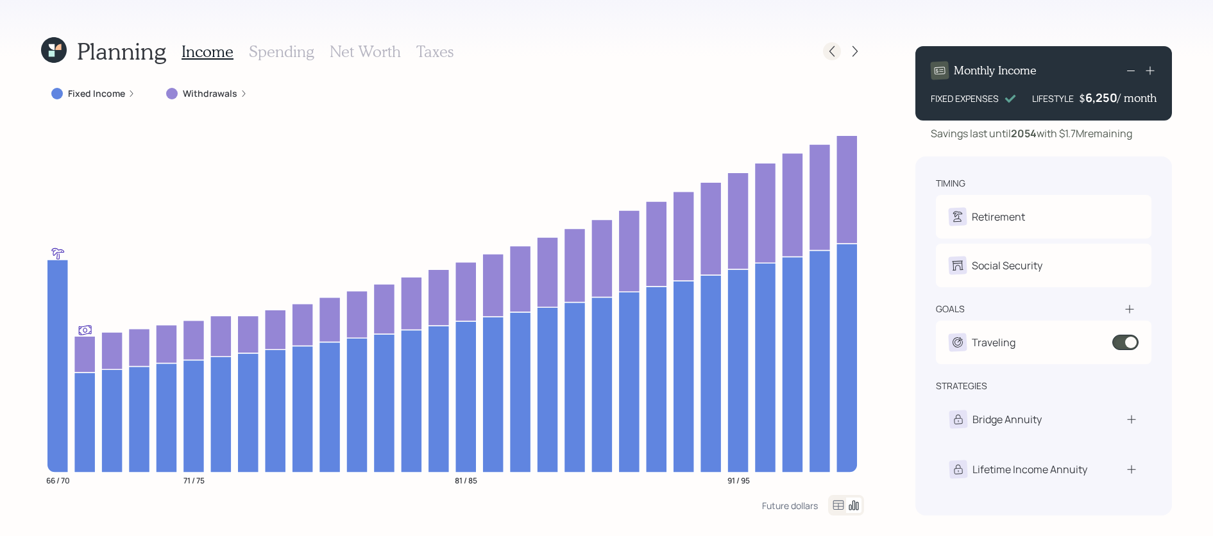
click at [829, 48] on icon at bounding box center [832, 51] width 13 height 13
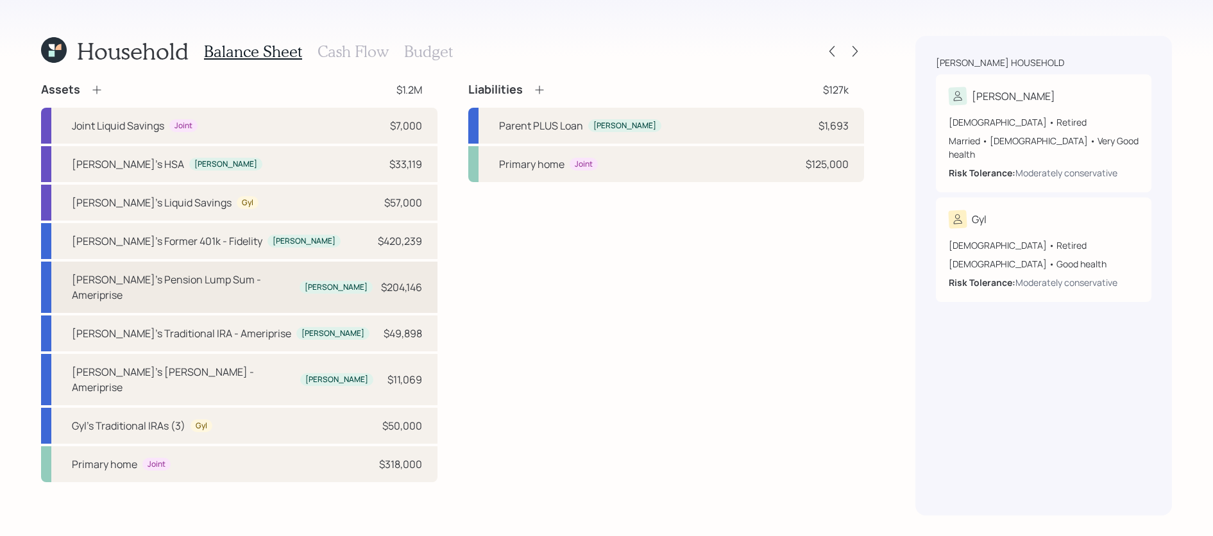
click at [357, 293] on div "[PERSON_NAME]'s Pension Lump Sum - [PERSON_NAME] $204,146" at bounding box center [239, 287] width 396 height 51
select select "ira"
select select "balanced"
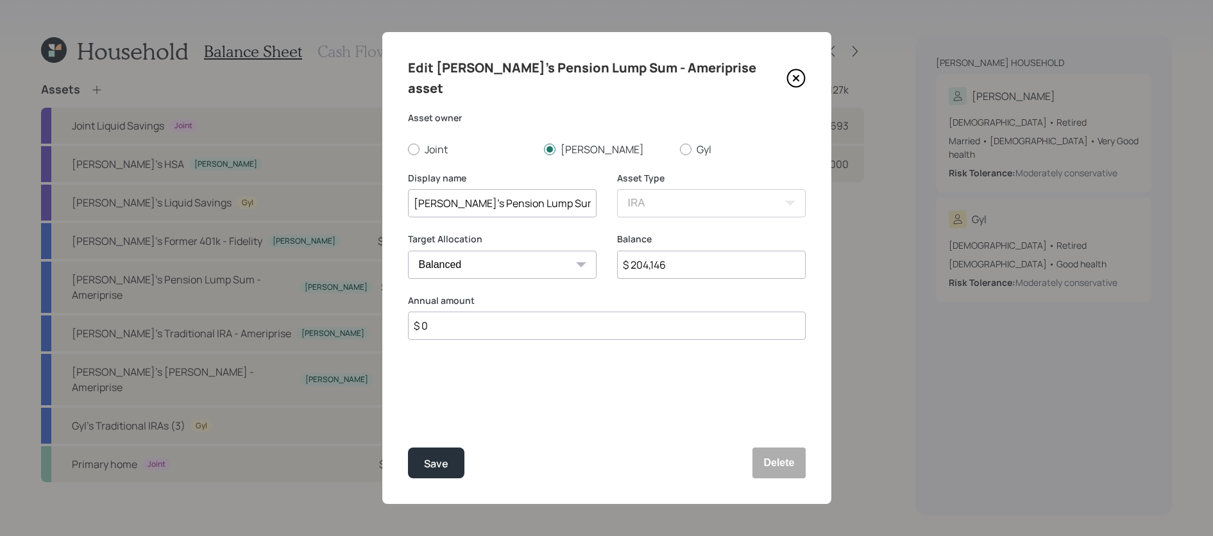
scroll to position [0, 4]
drag, startPoint x: 412, startPoint y: 186, endPoint x: 708, endPoint y: 199, distance: 296.0
click at [708, 199] on div "Display name [PERSON_NAME]'s Pension Lump Sum - Ameriprise Asset Type SEP [PERS…" at bounding box center [607, 203] width 398 height 62
click at [796, 465] on button "Delete" at bounding box center [778, 463] width 53 height 31
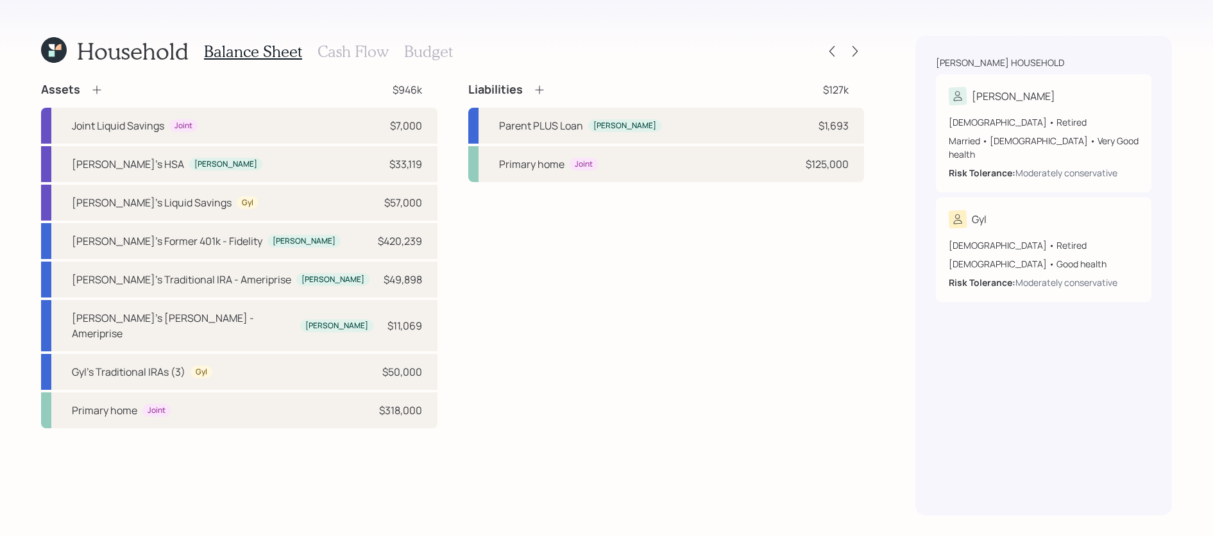
click at [99, 92] on icon at bounding box center [96, 89] width 13 height 13
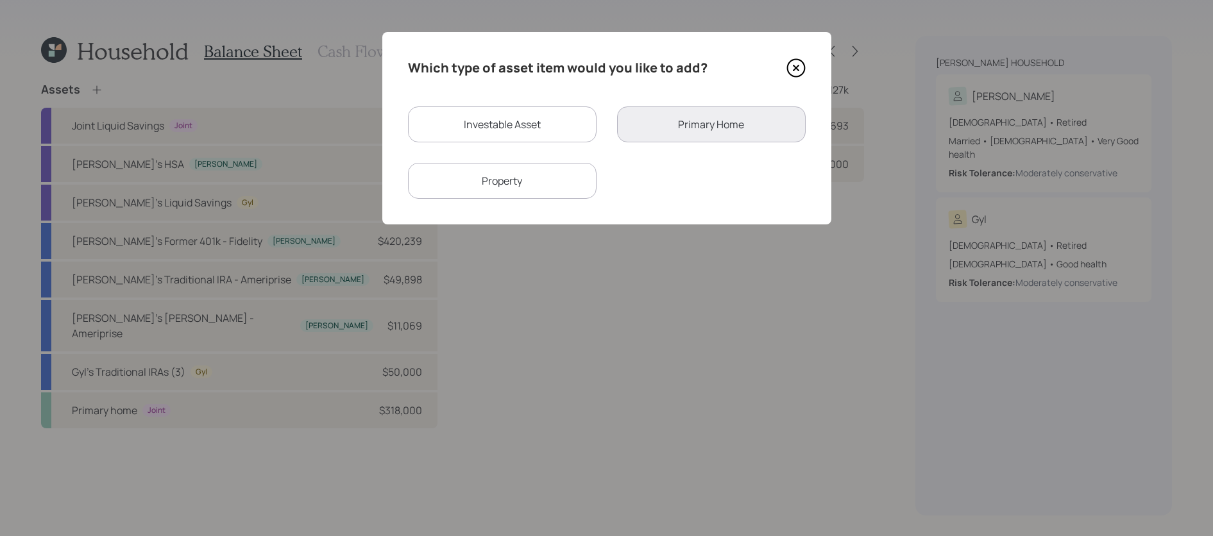
click at [543, 130] on div "Investable Asset" at bounding box center [502, 124] width 189 height 36
select select "taxable"
select select "balanced"
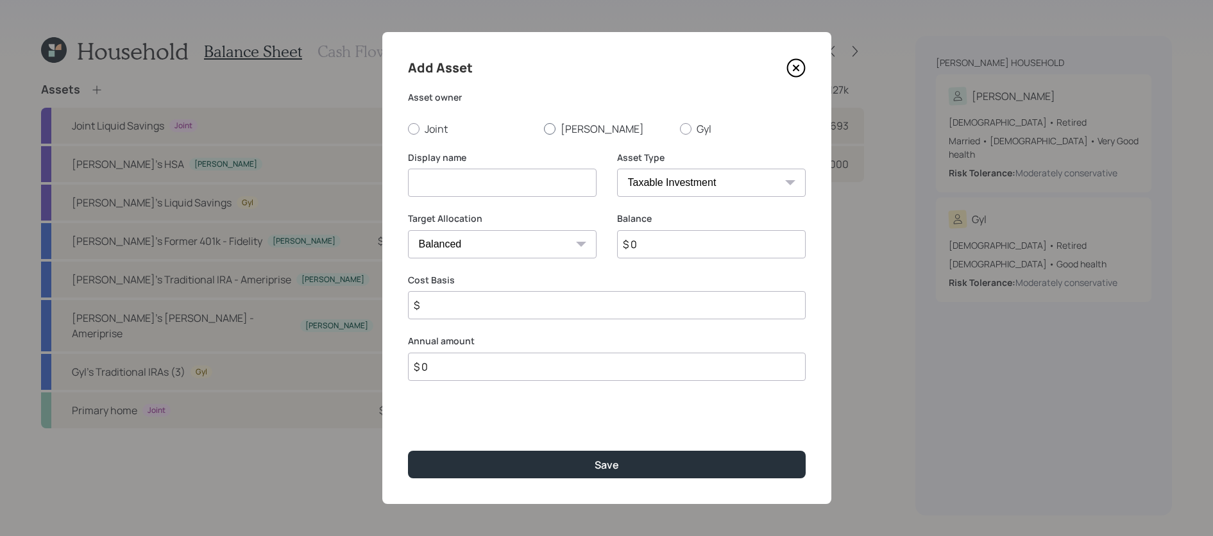
click at [573, 131] on label "[PERSON_NAME]" at bounding box center [607, 129] width 126 height 14
click at [544, 129] on input "[PERSON_NAME]" at bounding box center [543, 128] width 1 height 1
radio input "true"
click at [673, 173] on select "SEP [PERSON_NAME] IRA 401(k) [PERSON_NAME] 401(k) 403(b) [PERSON_NAME] 403(b) 4…" at bounding box center [711, 183] width 189 height 28
click at [617, 169] on select "SEP [PERSON_NAME] IRA 401(k) [PERSON_NAME] 401(k) 403(b) [PERSON_NAME] 403(b) 4…" at bounding box center [711, 183] width 189 height 28
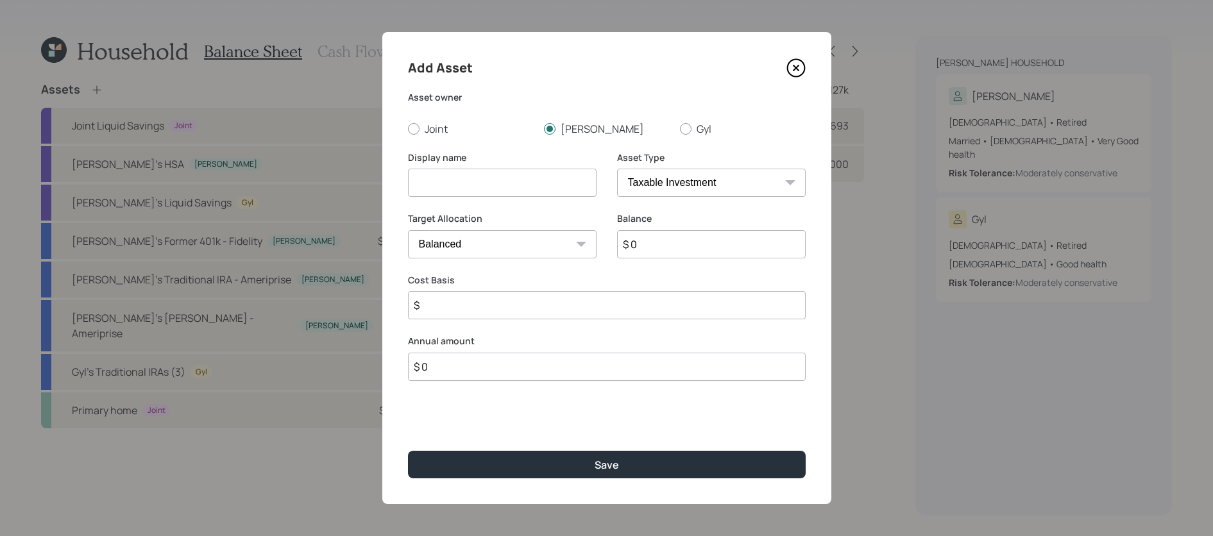
click at [677, 186] on select "SEP [PERSON_NAME] IRA 401(k) [PERSON_NAME] 401(k) 403(b) [PERSON_NAME] 403(b) 4…" at bounding box center [711, 183] width 189 height 28
select select "emergency_fund"
click at [617, 169] on select "SEP [PERSON_NAME] IRA 401(k) [PERSON_NAME] 401(k) 403(b) [PERSON_NAME] 403(b) 4…" at bounding box center [711, 183] width 189 height 28
click at [559, 184] on input at bounding box center [502, 183] width 189 height 28
paste input "[PERSON_NAME]'s Pension Lump Sum - Ameriprise"
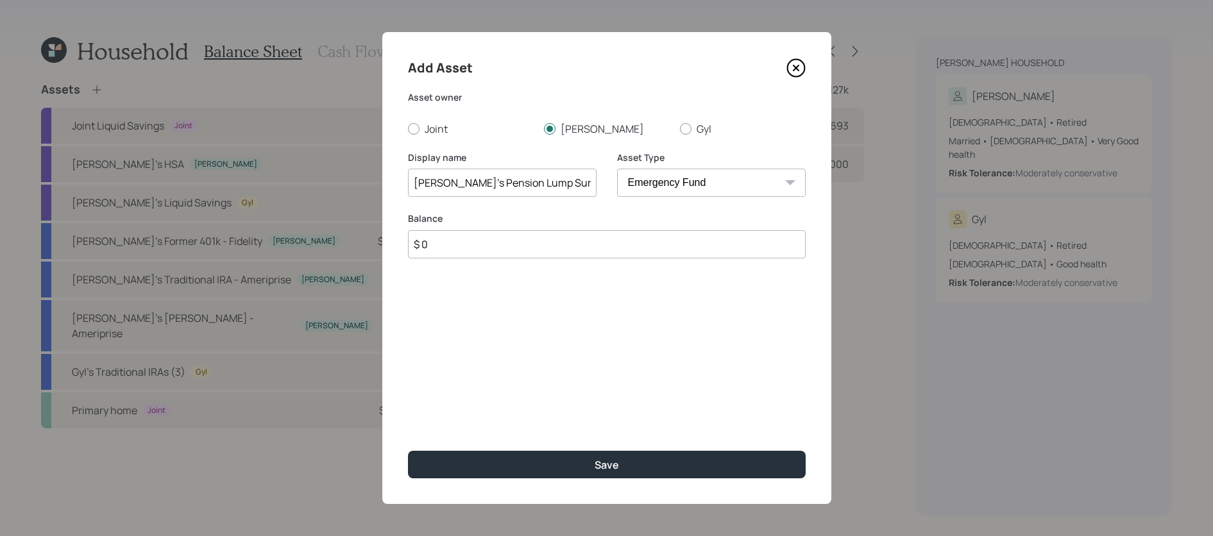
scroll to position [0, 4]
type input "[PERSON_NAME]'s Pension Lump Sum - Ameriprise"
click at [590, 259] on div "Balance $ 0" at bounding box center [607, 243] width 398 height 62
click at [593, 242] on input "$ 0" at bounding box center [607, 244] width 398 height 28
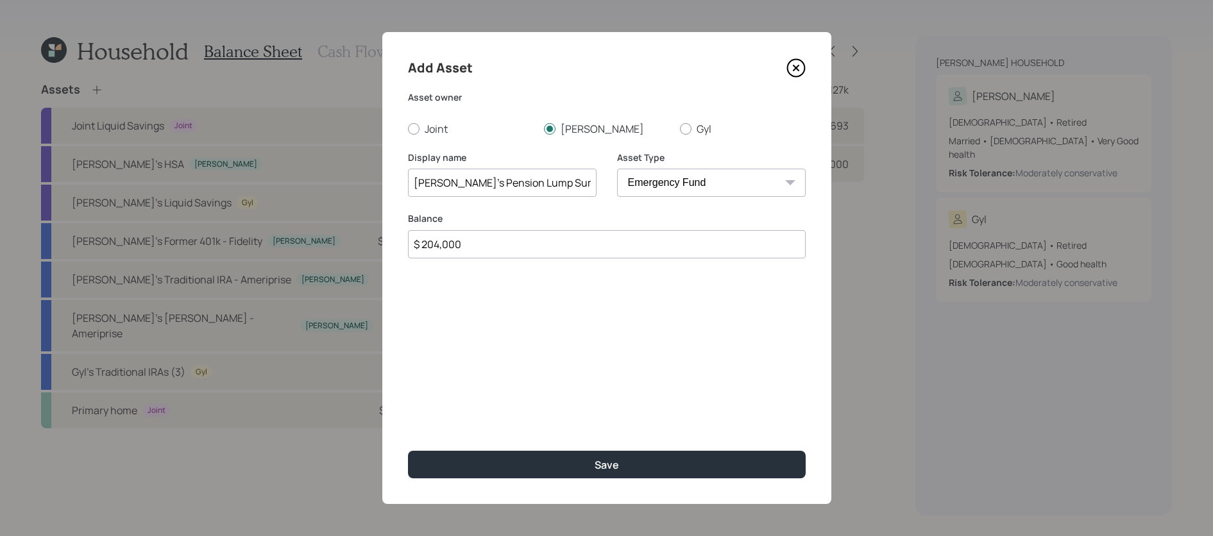
type input "$ 204,000"
click at [408, 451] on button "Save" at bounding box center [607, 465] width 398 height 28
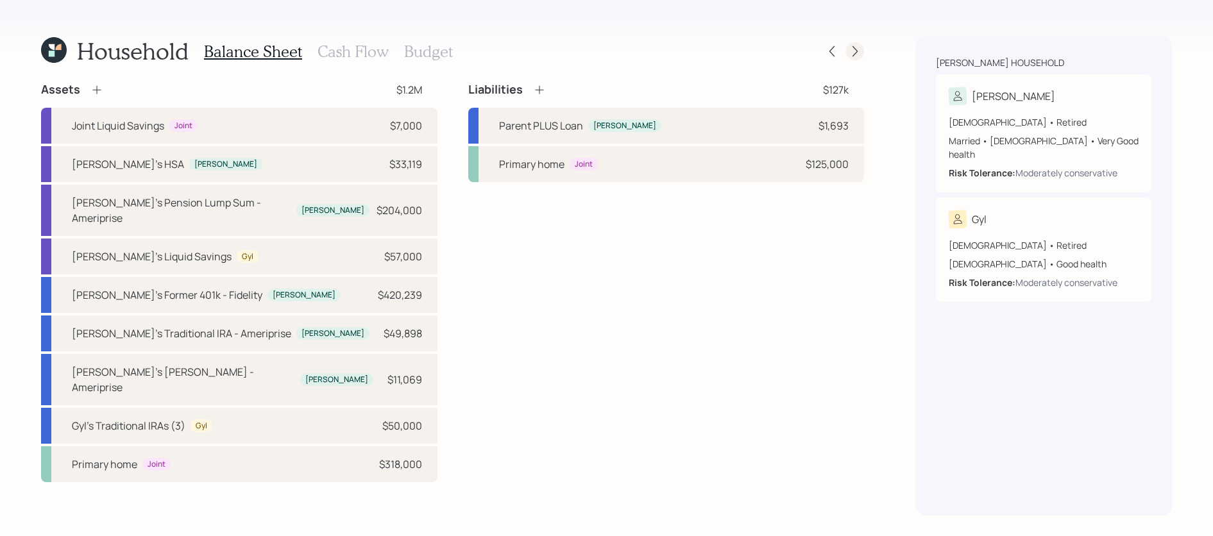
click at [851, 48] on icon at bounding box center [855, 51] width 13 height 13
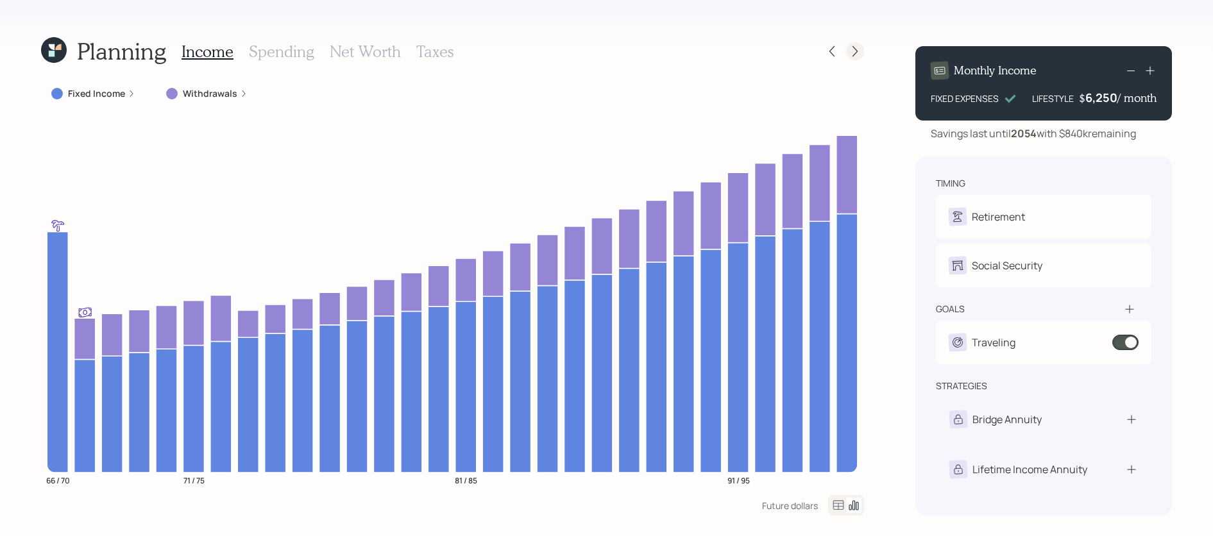
click at [856, 46] on icon at bounding box center [855, 51] width 13 height 13
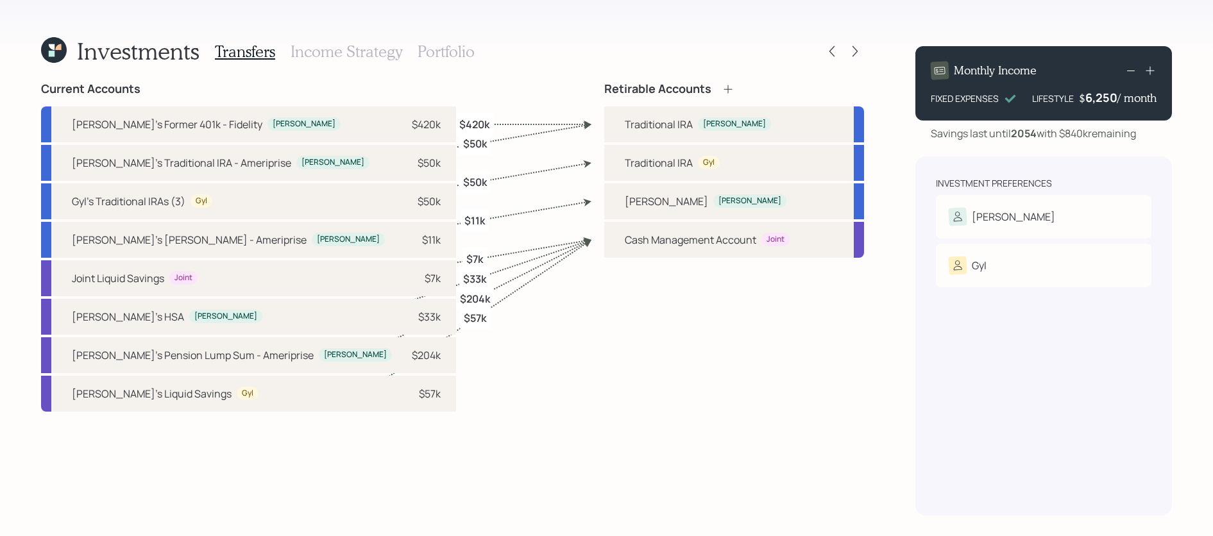
click at [369, 58] on h3 "Income Strategy" at bounding box center [347, 51] width 112 height 19
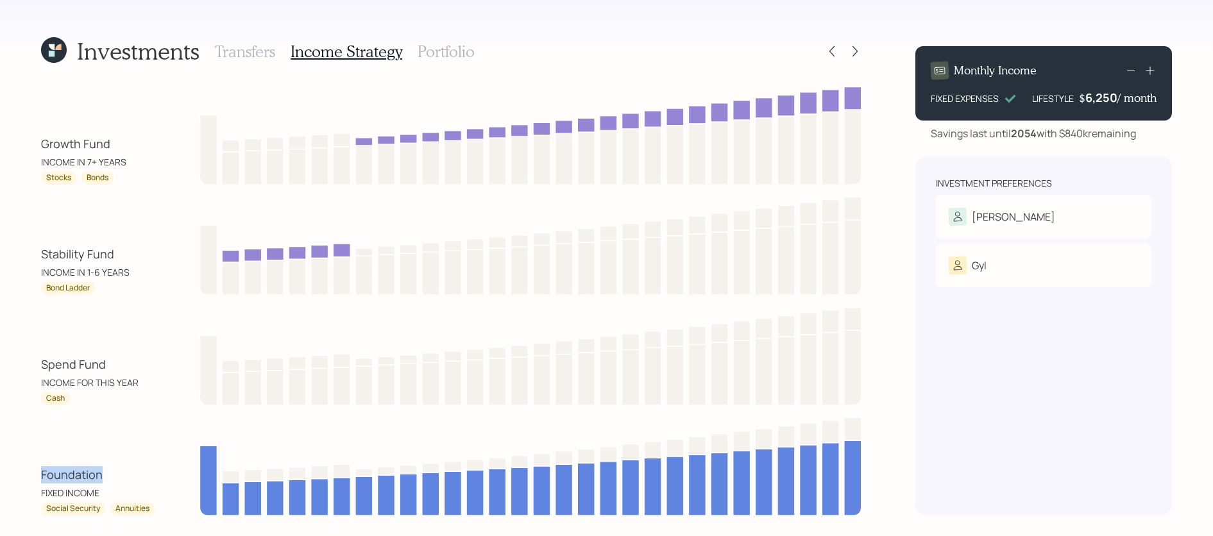
drag, startPoint x: 108, startPoint y: 476, endPoint x: 35, endPoint y: 479, distance: 73.2
click at [35, 479] on div "Investments Transfers Income Strategy Portfolio Growth Fund INCOME IN 7+ YEARS …" at bounding box center [606, 268] width 1213 height 536
click at [94, 507] on div "Social Security" at bounding box center [73, 509] width 54 height 11
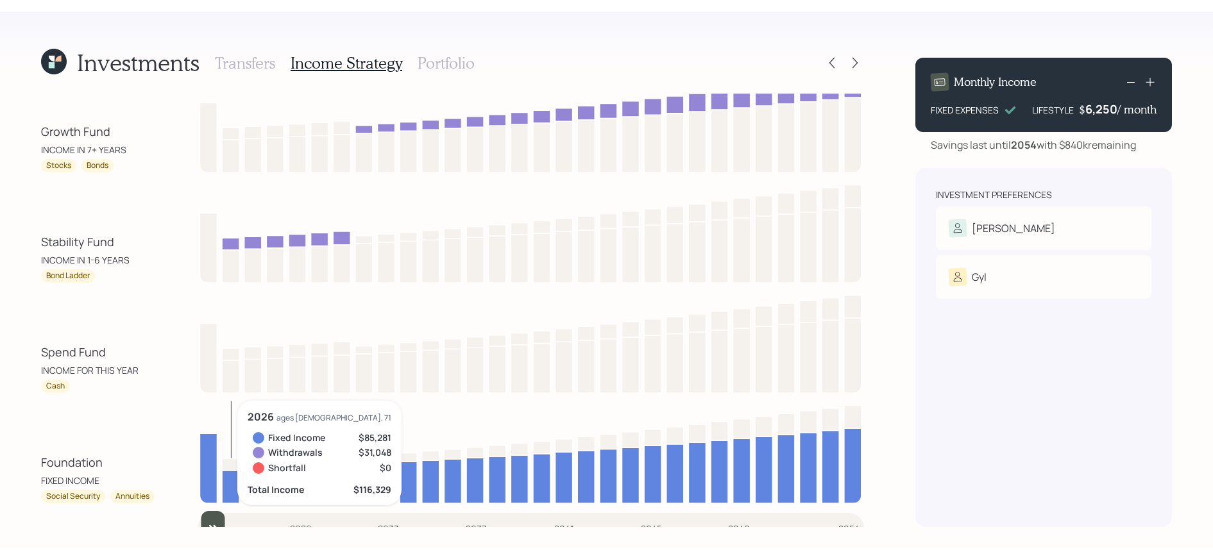
scroll to position [36, 0]
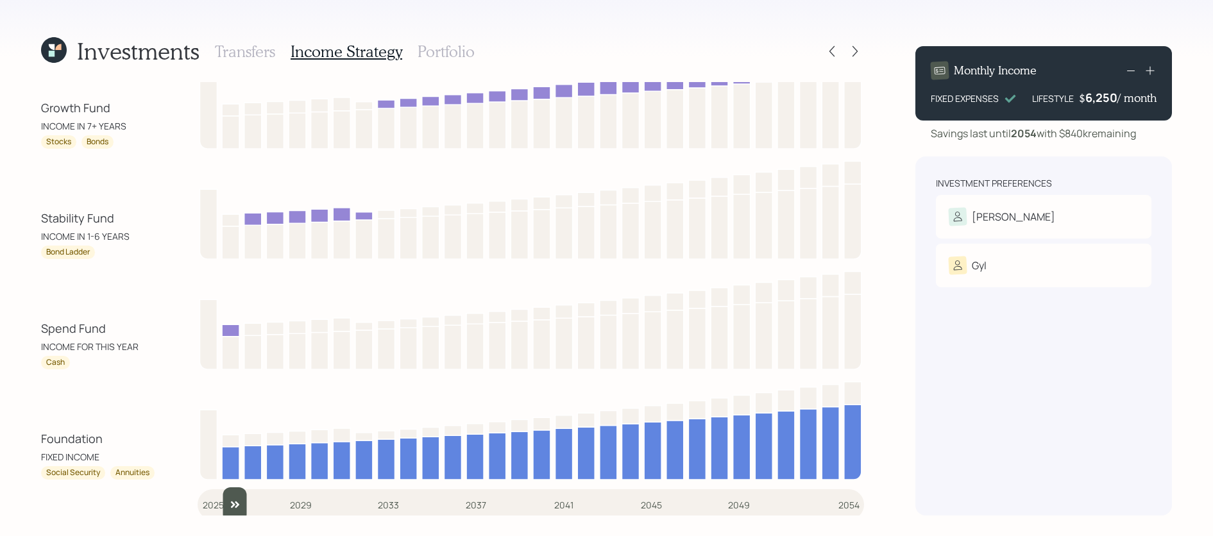
drag, startPoint x: 212, startPoint y: 497, endPoint x: 223, endPoint y: 497, distance: 10.9
click at [223, 497] on input "slider" at bounding box center [531, 504] width 666 height 35
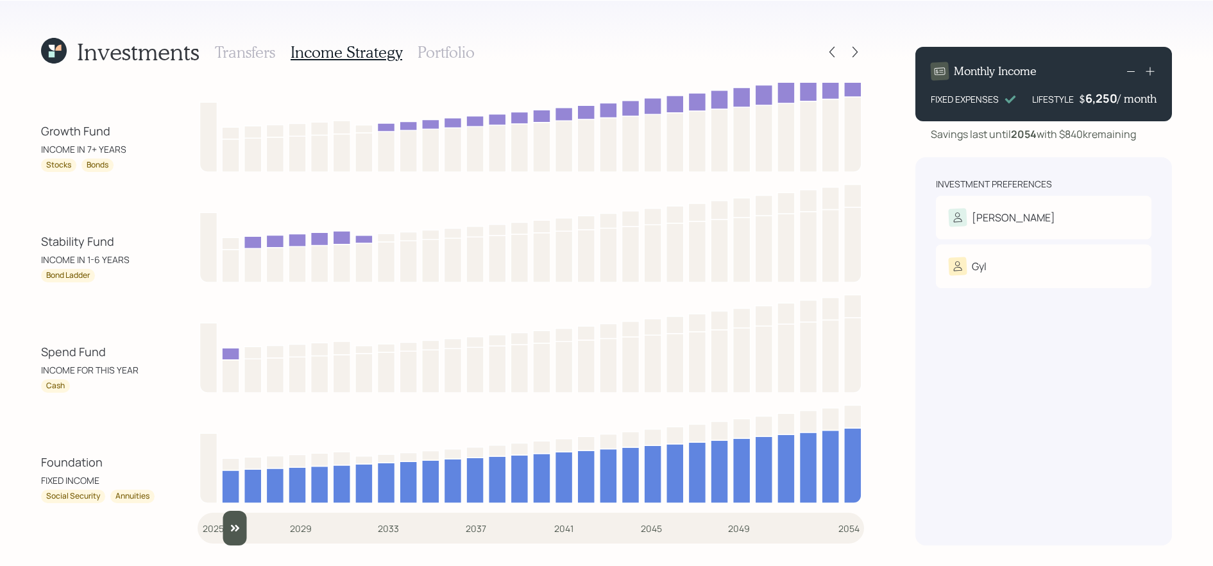
scroll to position [13, 0]
drag, startPoint x: 102, startPoint y: 352, endPoint x: 33, endPoint y: 355, distance: 68.7
click at [33, 355] on div "Investments Transfers Income Strategy Portfolio Growth Fund INCOME IN 7+ YEARS …" at bounding box center [606, 283] width 1213 height 566
drag, startPoint x: 116, startPoint y: 243, endPoint x: 2, endPoint y: 243, distance: 114.2
click at [2, 243] on div "Investments Transfers Income Strategy Portfolio Growth Fund INCOME IN 7+ YEARS …" at bounding box center [606, 283] width 1213 height 566
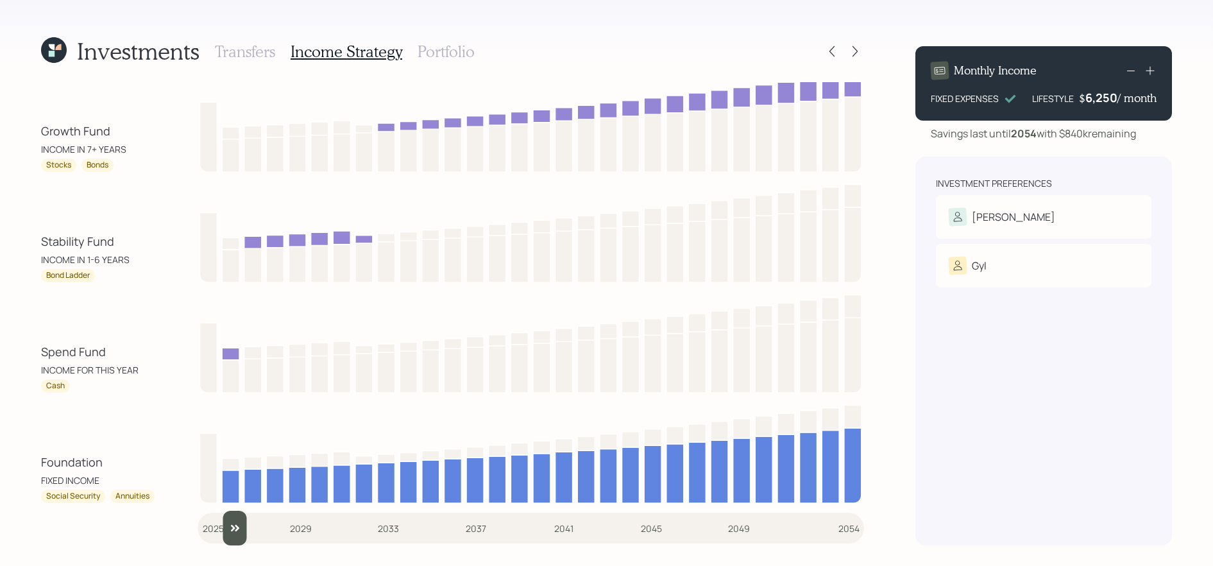
click at [99, 289] on div "Growth Fund INCOME IN 7+ YEARS Stocks Bonds Stability Fund INCOME IN 1-6 YEARS …" at bounding box center [452, 286] width 823 height 434
drag, startPoint x: 99, startPoint y: 279, endPoint x: 38, endPoint y: 279, distance: 61.6
click at [38, 279] on div "Investments Transfers Income Strategy Portfolio Growth Fund INCOME IN 7+ YEARS …" at bounding box center [606, 283] width 1213 height 566
click at [65, 284] on div "Growth Fund INCOME IN 7+ YEARS Stocks Bonds Stability Fund INCOME IN 1-6 YEARS …" at bounding box center [452, 286] width 823 height 434
drag, startPoint x: 232, startPoint y: 529, endPoint x: 247, endPoint y: 529, distance: 14.8
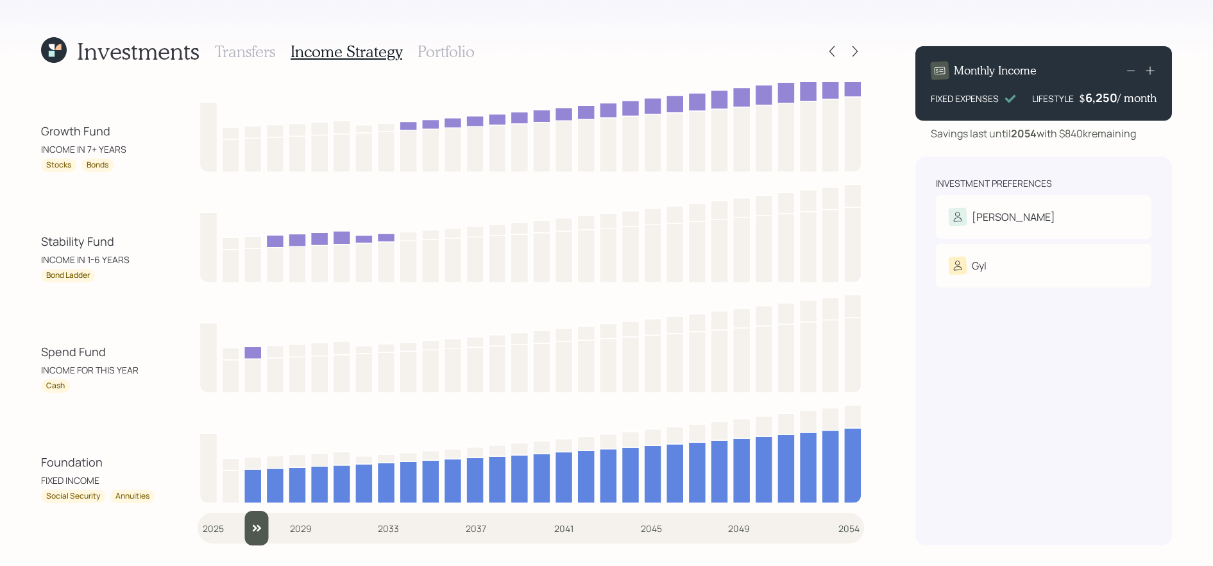
click at [248, 529] on input "slider" at bounding box center [531, 528] width 666 height 35
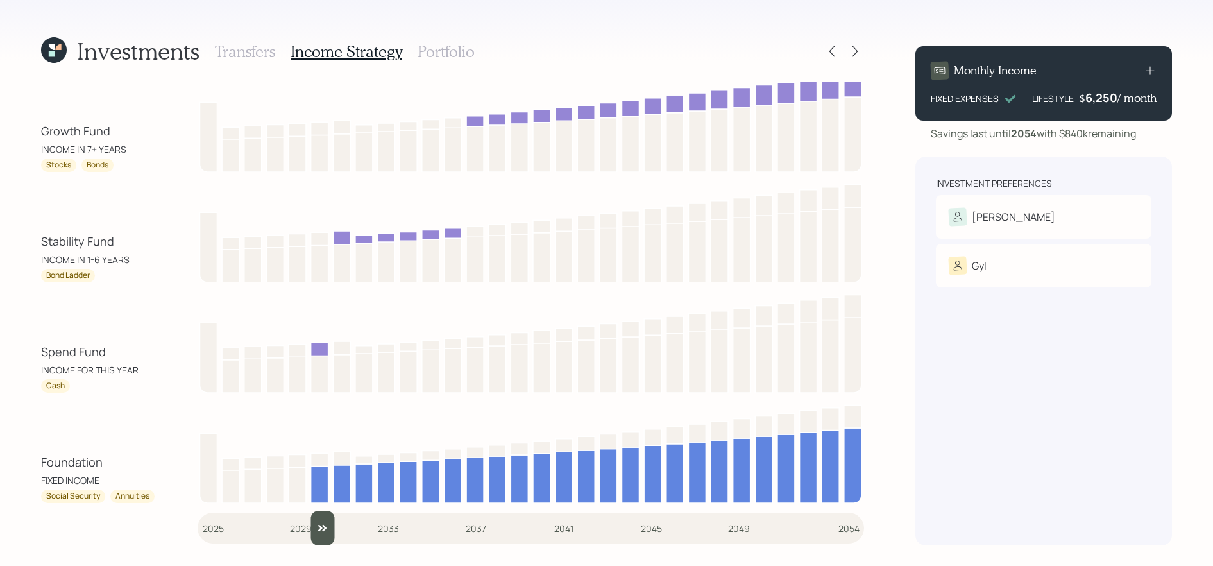
drag, startPoint x: 259, startPoint y: 528, endPoint x: 321, endPoint y: 528, distance: 62.2
type input "2030"
click at [321, 528] on input "slider" at bounding box center [531, 528] width 666 height 35
click at [83, 389] on div "Cash" at bounding box center [98, 385] width 115 height 13
click at [37, 305] on div "Investments Transfers Income Strategy Portfolio Growth Fund INCOME IN 7+ YEARS …" at bounding box center [606, 283] width 1213 height 566
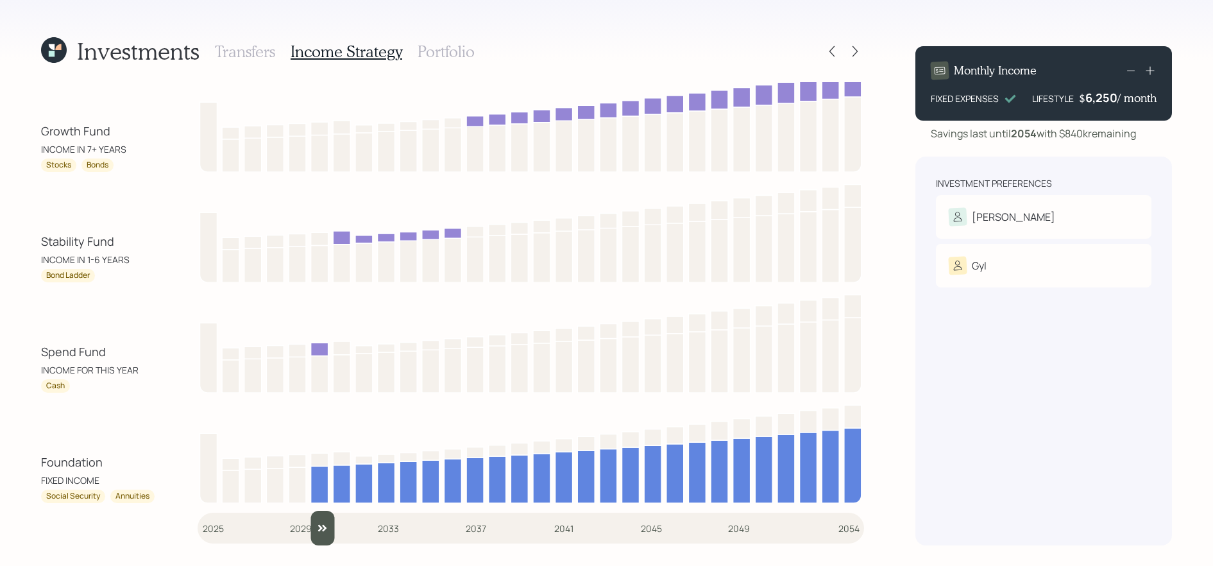
click at [466, 53] on h3 "Portfolio" at bounding box center [446, 51] width 57 height 19
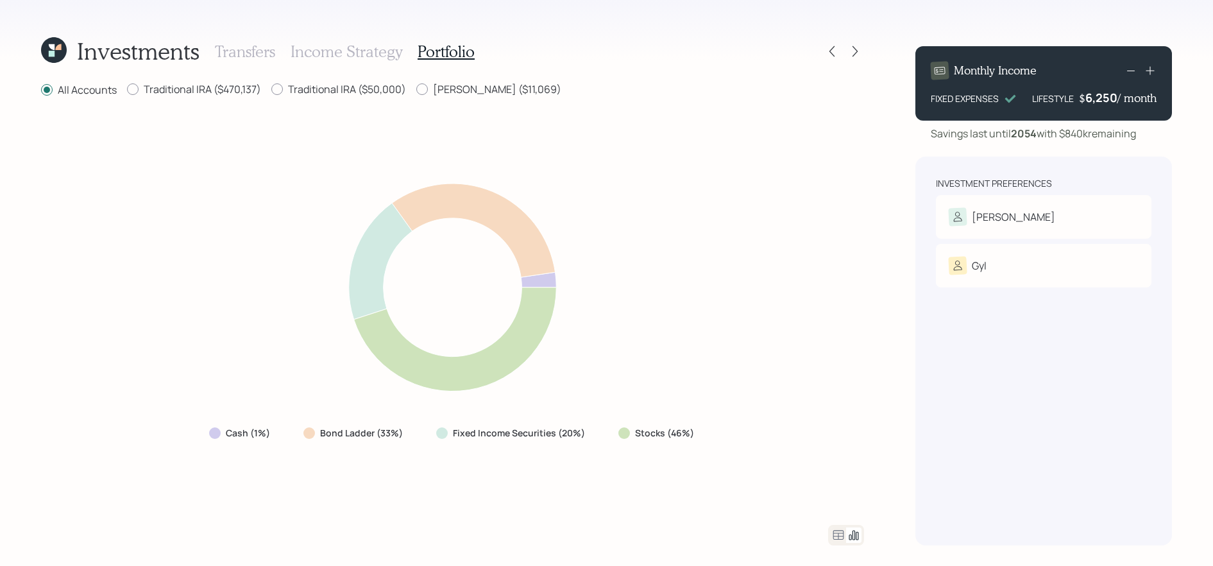
drag, startPoint x: 709, startPoint y: 425, endPoint x: 622, endPoint y: 425, distance: 87.2
click at [622, 425] on div "Cash (1%) Bond Ladder (33%) Fixed Income Securities (20%) Stocks (46%)" at bounding box center [452, 312] width 823 height 396
drag, startPoint x: 589, startPoint y: 439, endPoint x: 450, endPoint y: 440, distance: 139.8
click at [450, 440] on div "Fixed Income Securities (20%)" at bounding box center [512, 432] width 172 height 23
drag, startPoint x: 405, startPoint y: 436, endPoint x: 321, endPoint y: 439, distance: 83.4
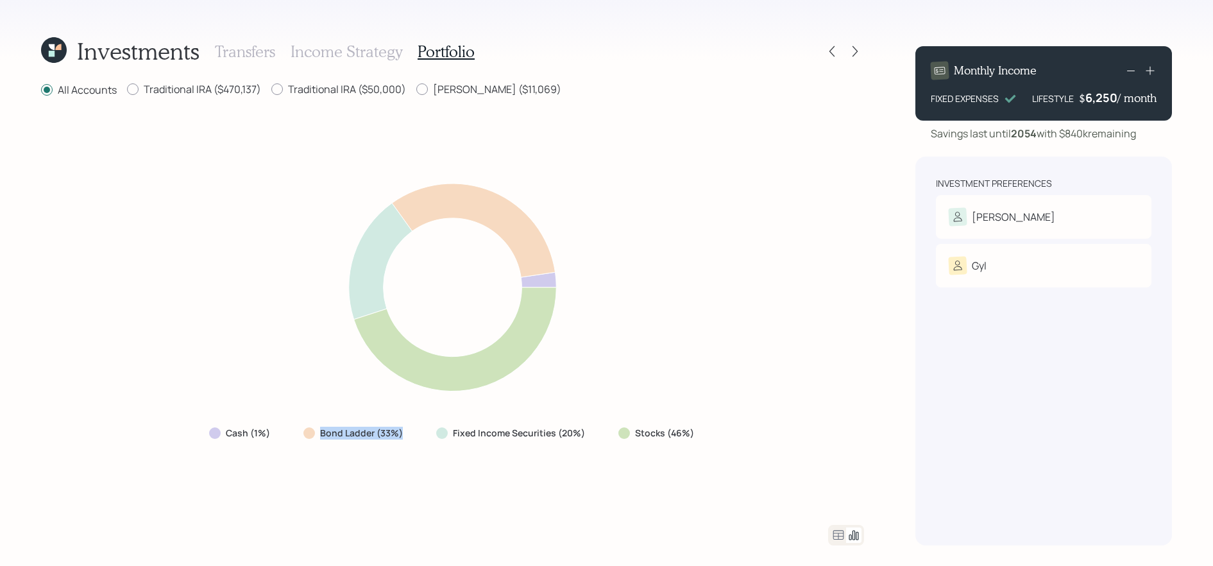
click at [321, 439] on div "Bond Ladder (33%)" at bounding box center [354, 432] width 123 height 23
drag, startPoint x: 276, startPoint y: 433, endPoint x: 213, endPoint y: 434, distance: 62.9
click at [213, 434] on div "Cash (1%)" at bounding box center [241, 432] width 84 height 23
click at [228, 458] on div "Cash (1%) Bond Ladder (33%) Fixed Income Securities (20%) Stocks (46%)" at bounding box center [452, 312] width 823 height 396
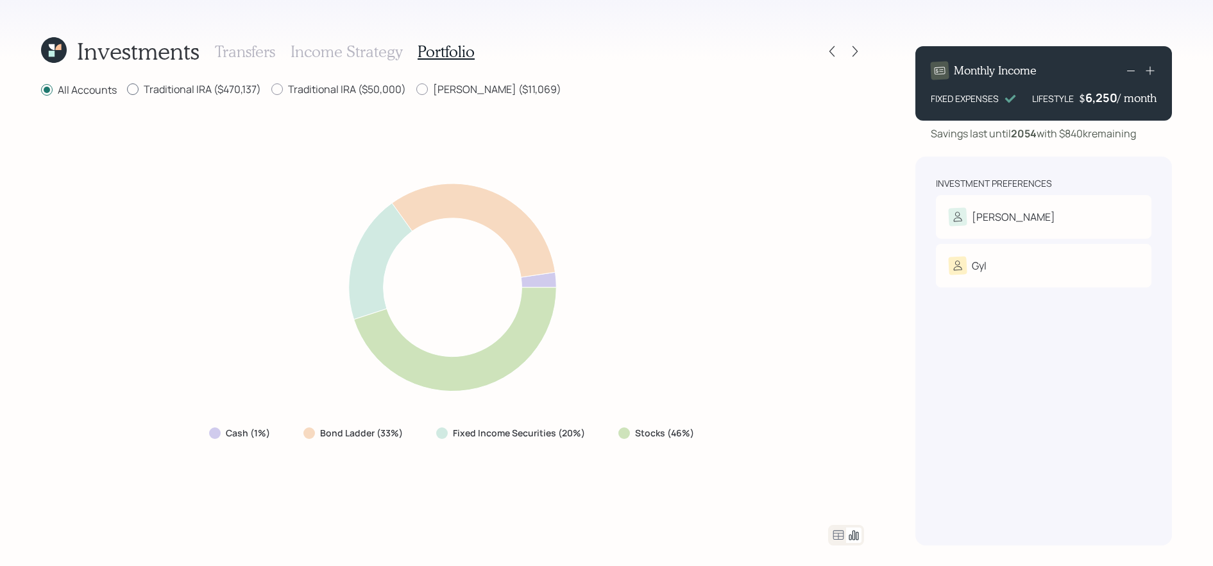
click at [169, 91] on label "Traditional IRA ($470,137)" at bounding box center [194, 89] width 134 height 14
click at [127, 90] on input "Traditional IRA ($470,137)" at bounding box center [126, 89] width 1 height 1
radio input "true"
radio input "false"
drag, startPoint x: 419, startPoint y: 438, endPoint x: 314, endPoint y: 438, distance: 104.6
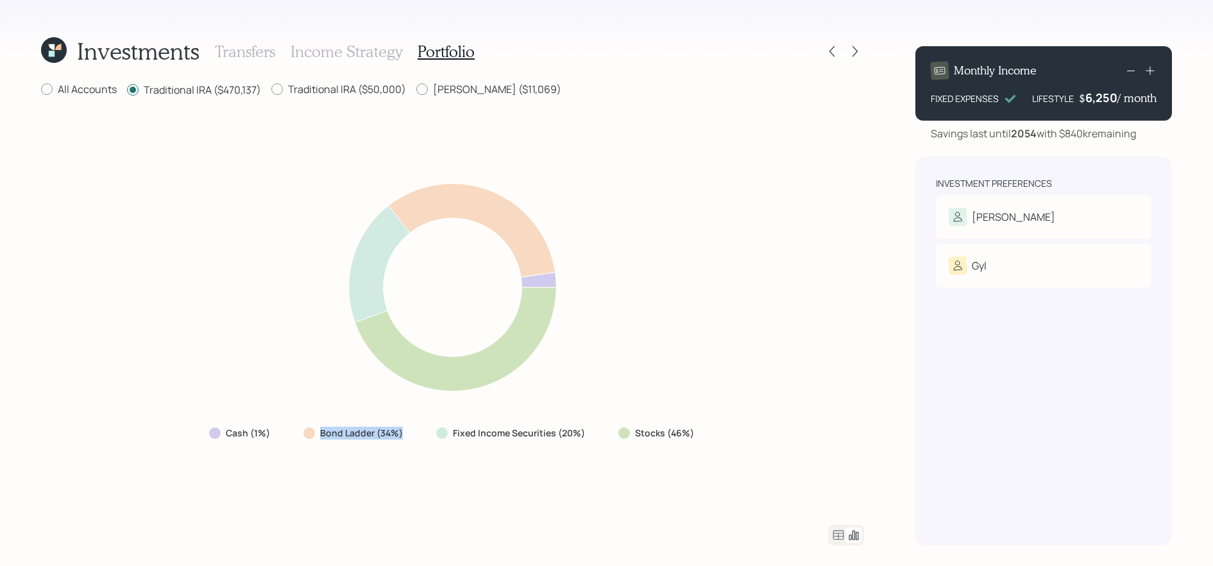
click at [314, 438] on div "Cash (1%) Bond Ladder (34%) Fixed Income Securities (20%) Stocks (46%)" at bounding box center [453, 432] width 508 height 23
click at [382, 450] on div "Cash (1%) Bond Ladder (34%) Fixed Income Securities (20%) Stocks (46%)" at bounding box center [452, 312] width 823 height 396
click at [370, 82] on label "Traditional IRA ($50,000)" at bounding box center [338, 89] width 135 height 14
click at [271, 89] on input "Traditional IRA ($50,000)" at bounding box center [271, 89] width 1 height 1
radio input "true"
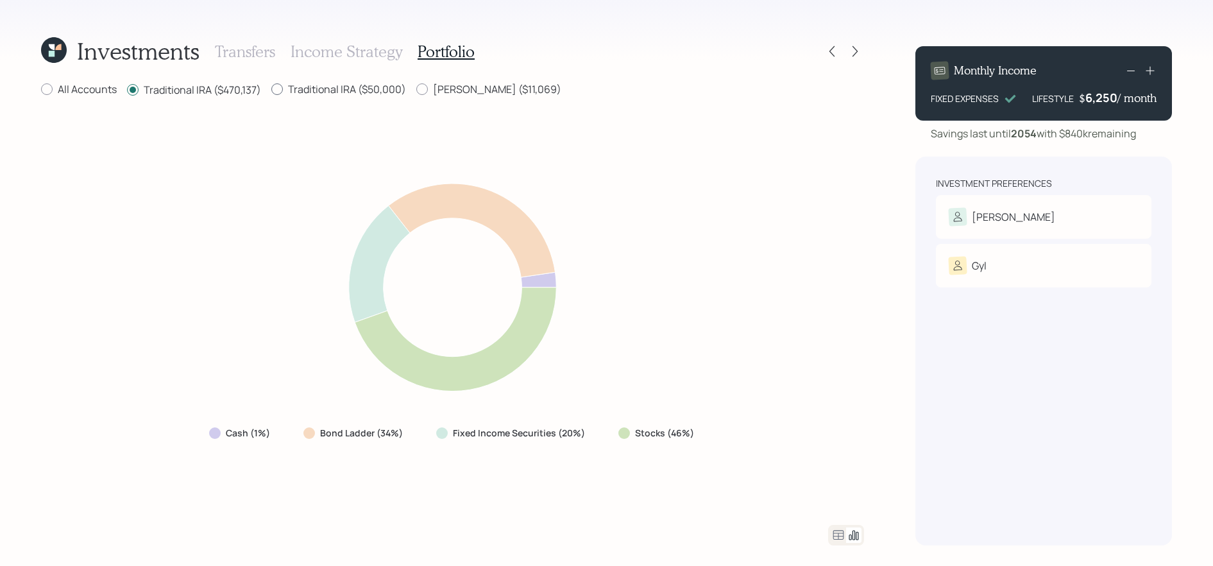
radio input "false"
drag, startPoint x: 474, startPoint y: 95, endPoint x: 500, endPoint y: 136, distance: 48.4
click at [504, 136] on div "All Accounts Traditional IRA ($470,137) Traditional IRA ($50,000) [PERSON_NAME]…" at bounding box center [452, 313] width 823 height 463
click at [484, 118] on div "Cash (1%) Bond Ladder (34%) Fixed Income Securities (20%) Stocks (46%)" at bounding box center [452, 312] width 823 height 396
click at [471, 93] on label "[PERSON_NAME] ($11,069)" at bounding box center [488, 89] width 145 height 14
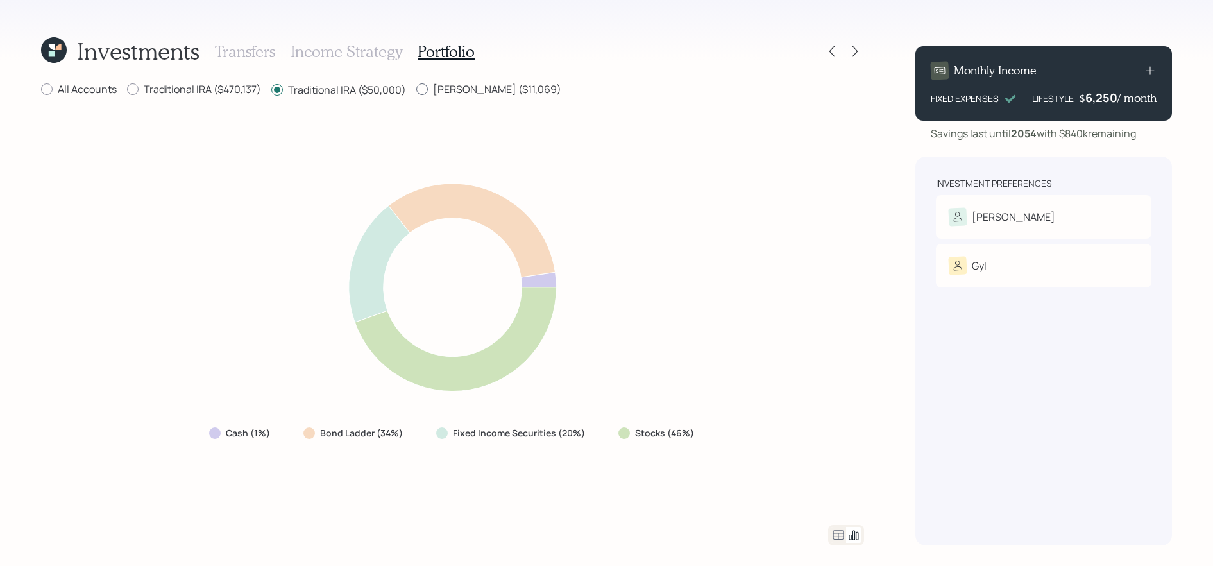
click at [416, 90] on input "[PERSON_NAME] ($11,069)" at bounding box center [416, 89] width 1 height 1
radio input "true"
radio input "false"
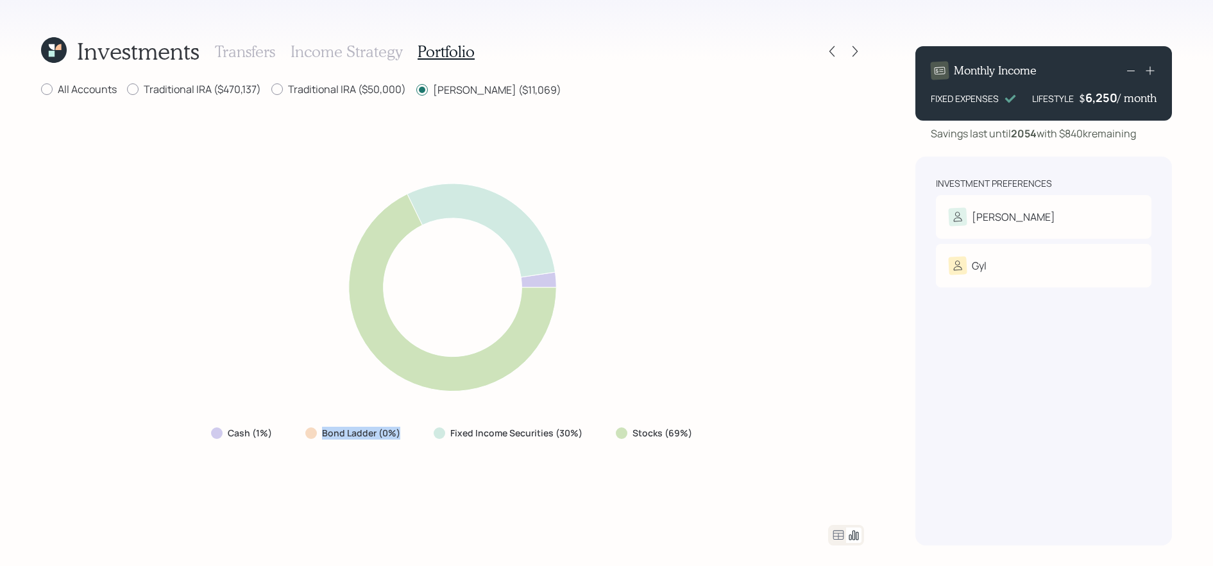
drag, startPoint x: 421, startPoint y: 432, endPoint x: 272, endPoint y: 436, distance: 149.5
click at [272, 436] on div "Cash (1%) Bond Ladder (0%) Fixed Income Securities (30%) Stocks (69%)" at bounding box center [453, 432] width 504 height 23
drag, startPoint x: 713, startPoint y: 434, endPoint x: 620, endPoint y: 434, distance: 92.4
click at [620, 434] on div "Cash (1%) Bond Ladder (0%) Fixed Income Securities (30%) Stocks (69%)" at bounding box center [452, 312] width 823 height 396
click at [242, 85] on label "Traditional IRA ($470,137)" at bounding box center [194, 89] width 134 height 14
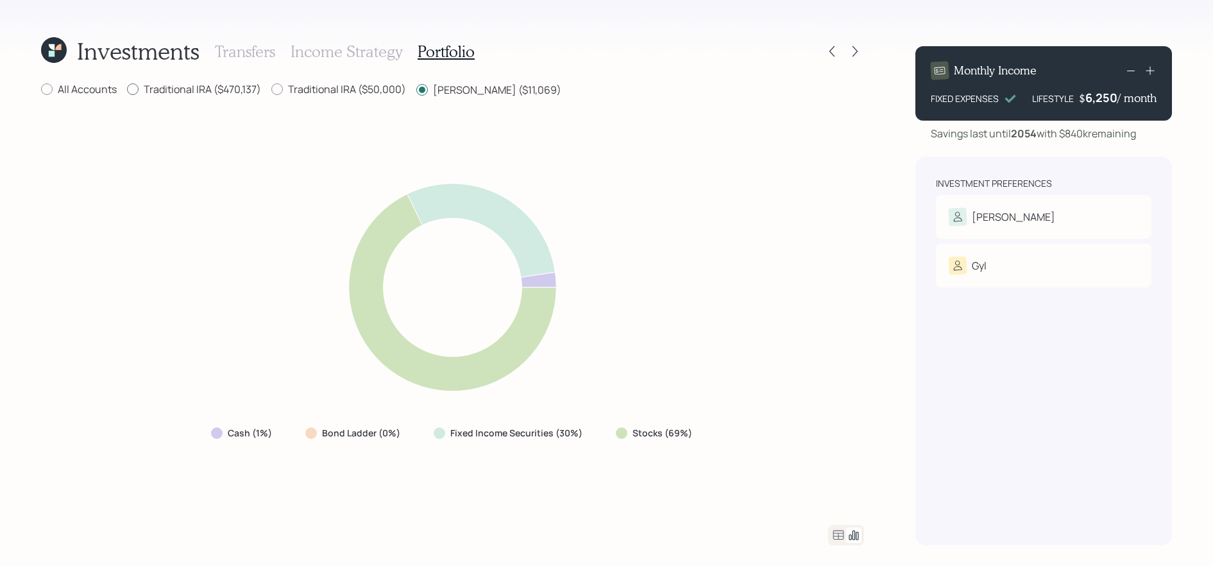
click at [127, 89] on input "Traditional IRA ($470,137)" at bounding box center [126, 89] width 1 height 1
radio input "true"
radio input "false"
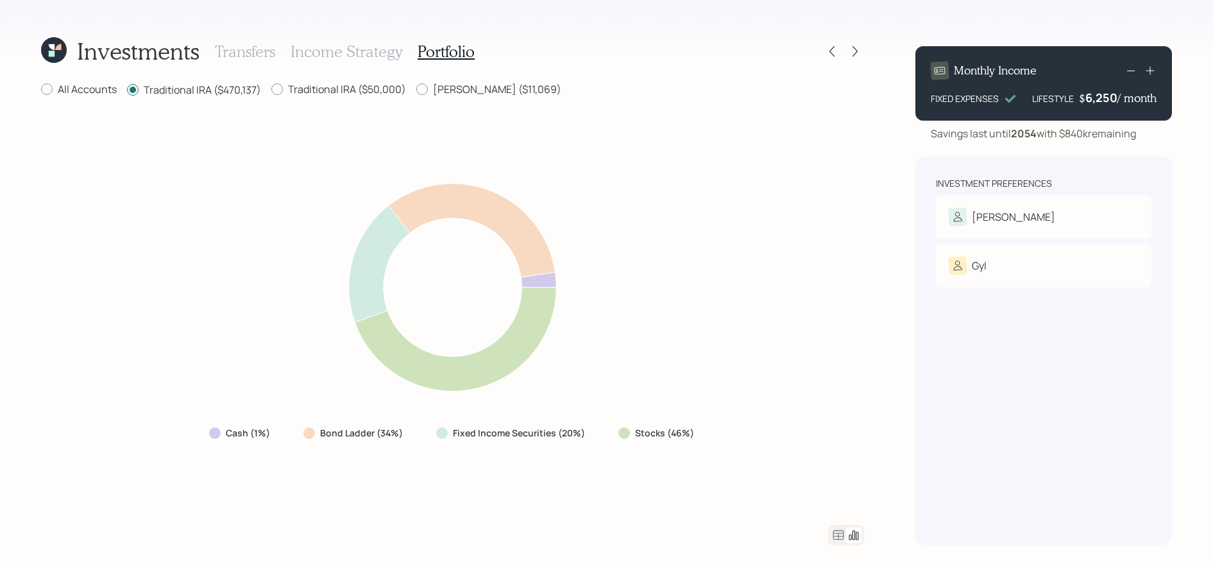
click at [840, 536] on icon at bounding box center [838, 534] width 15 height 15
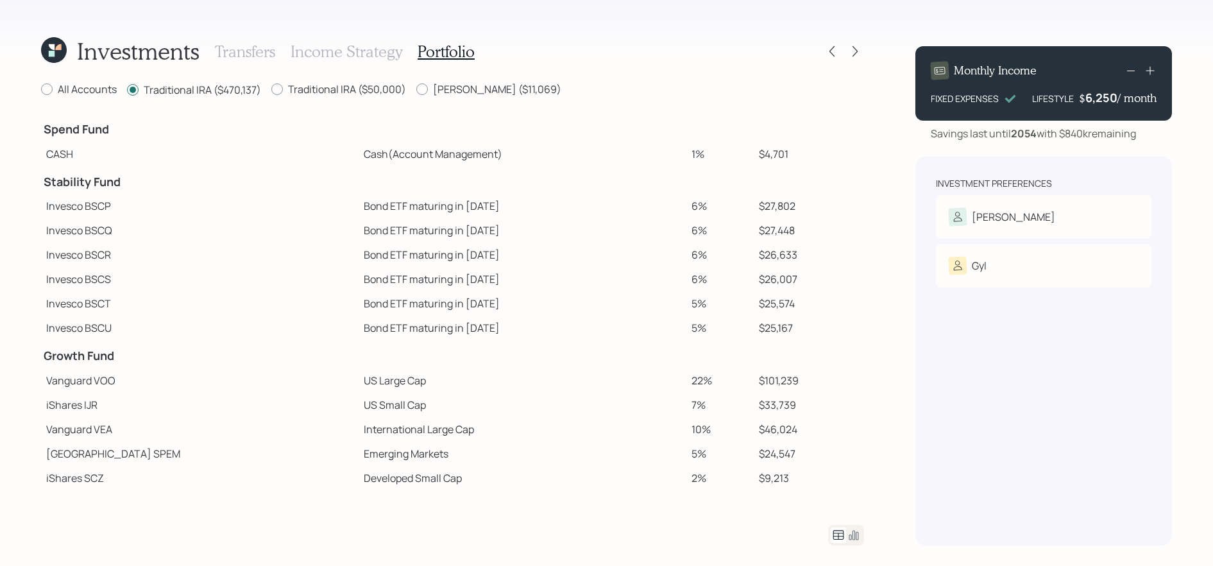
click at [860, 530] on icon at bounding box center [853, 534] width 15 height 15
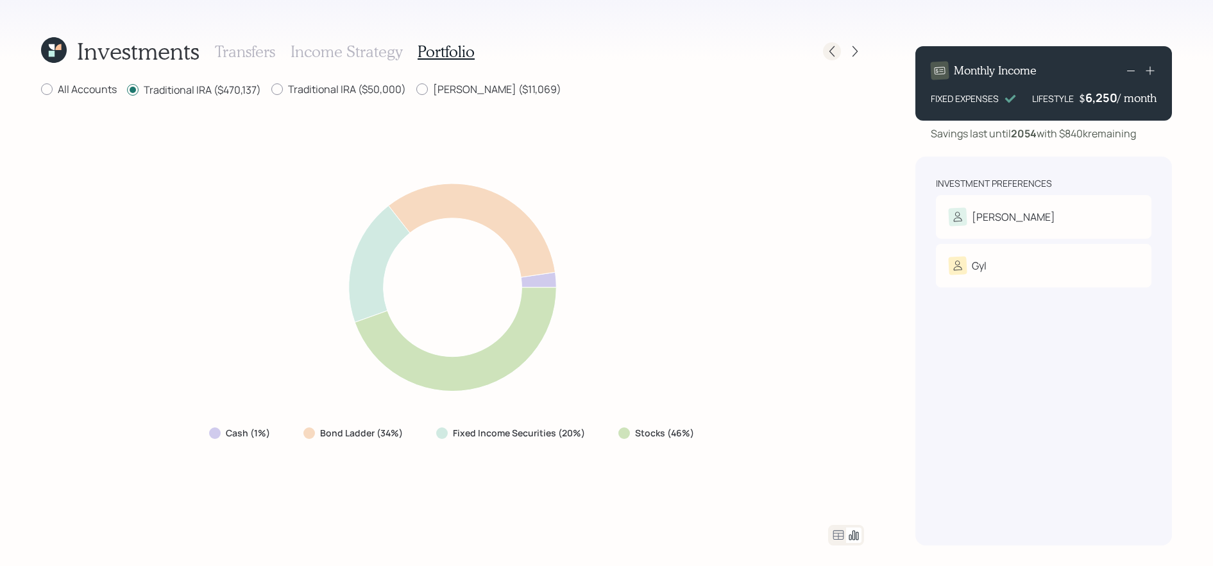
click at [835, 51] on icon at bounding box center [832, 51] width 13 height 13
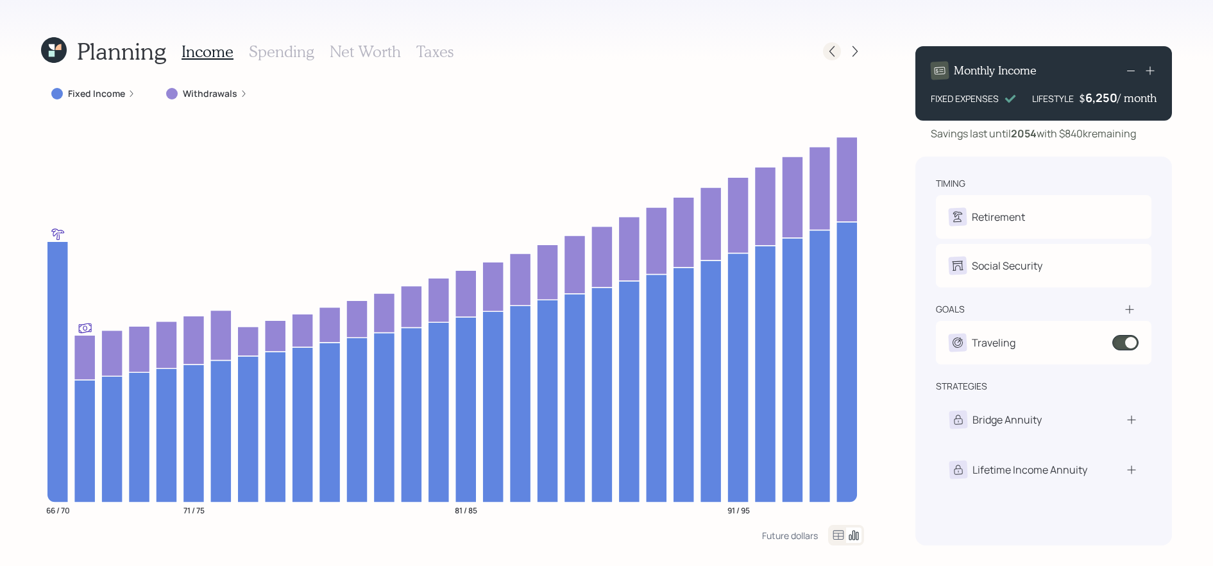
click at [835, 48] on icon at bounding box center [832, 51] width 13 height 13
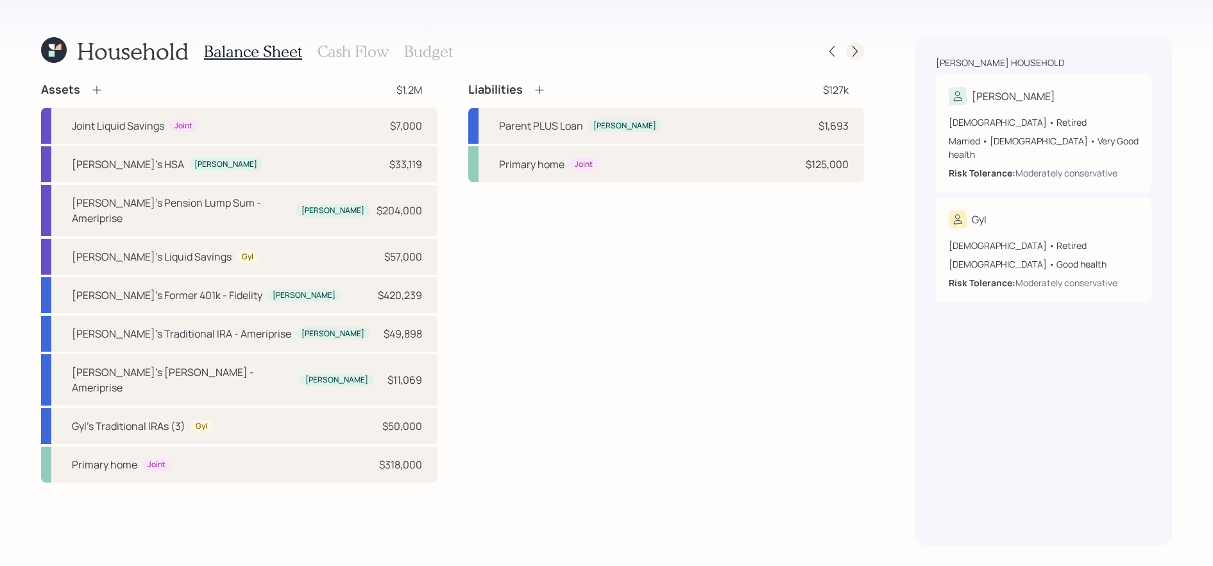
click at [858, 55] on icon at bounding box center [855, 51] width 13 height 13
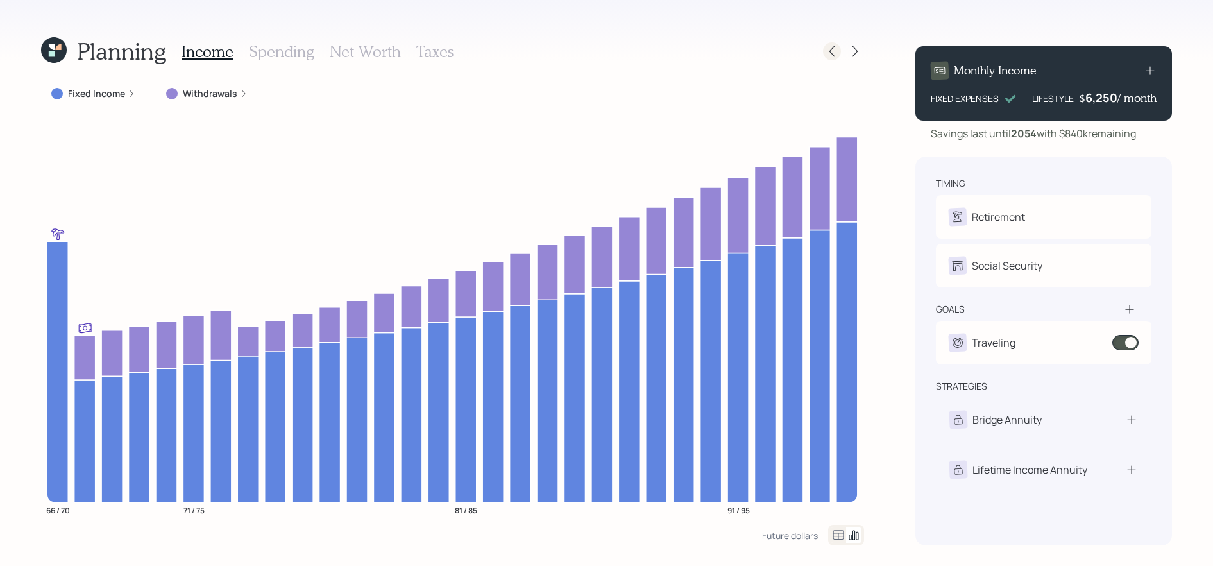
click at [834, 54] on icon at bounding box center [832, 51] width 13 height 13
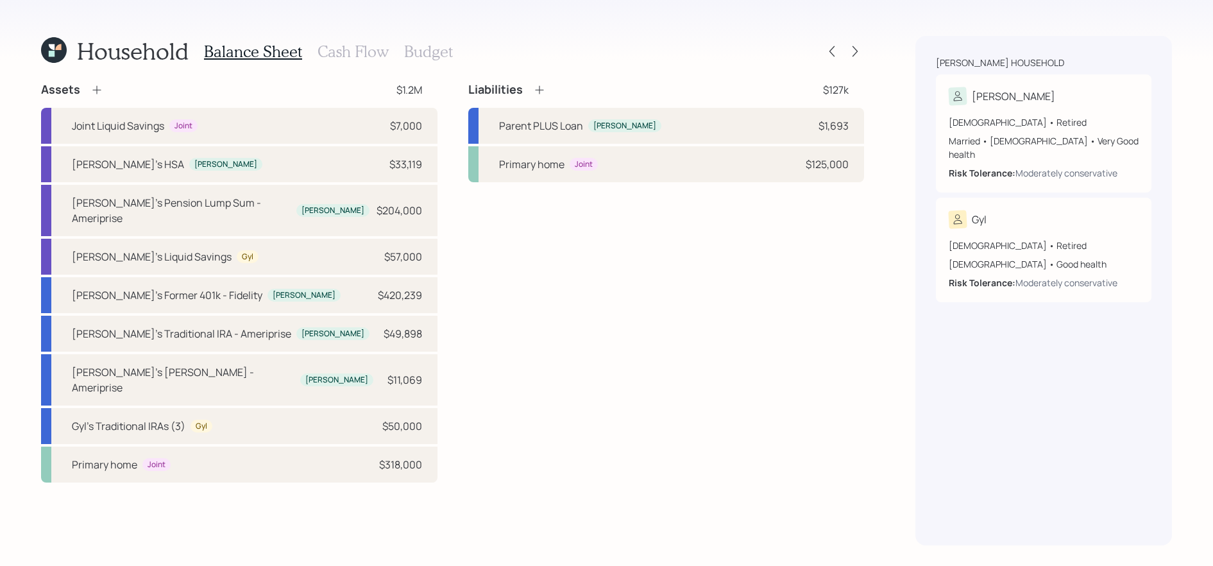
click at [341, 42] on div "Balance Sheet Cash Flow Budget" at bounding box center [328, 51] width 249 height 31
click at [341, 50] on h3 "Cash Flow" at bounding box center [353, 51] width 71 height 19
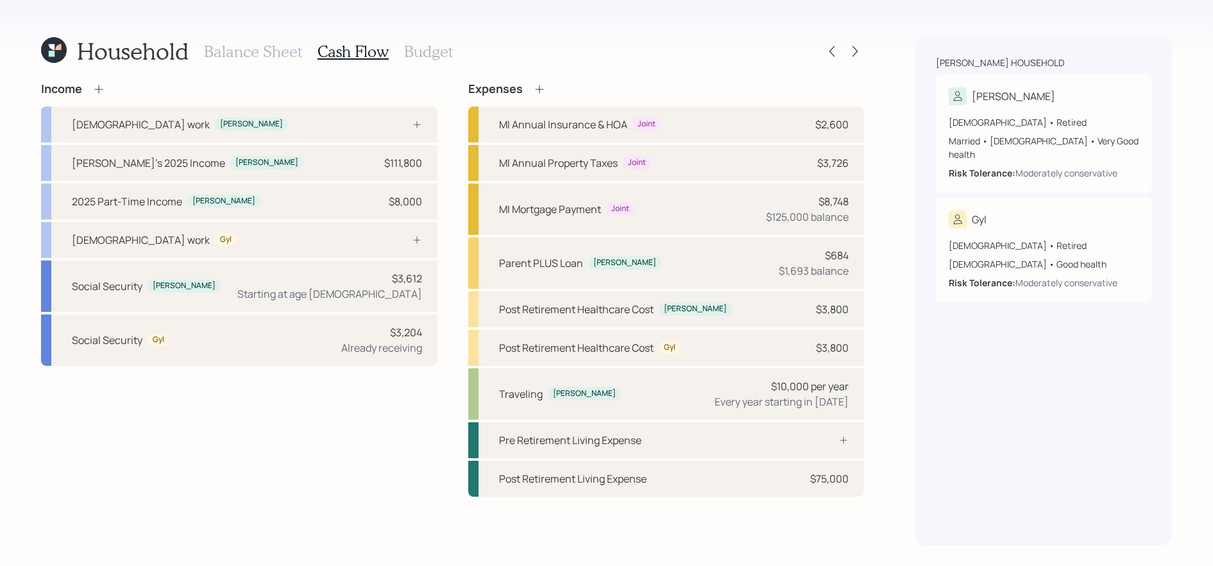
click at [101, 88] on icon at bounding box center [98, 89] width 13 height 13
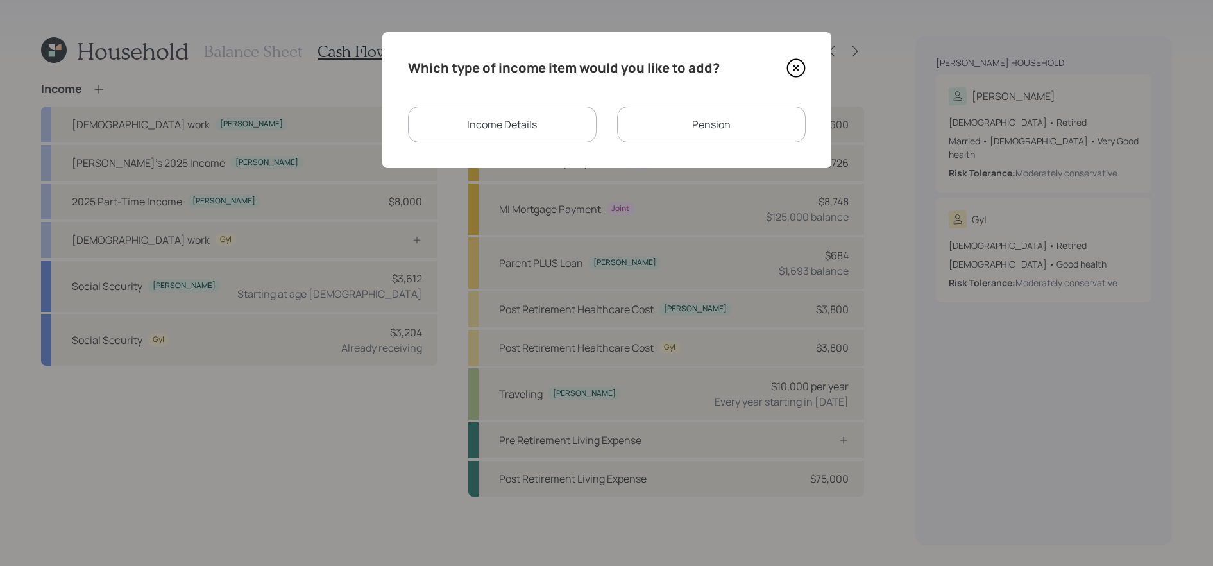
click at [538, 123] on div "Income Details" at bounding box center [502, 124] width 189 height 36
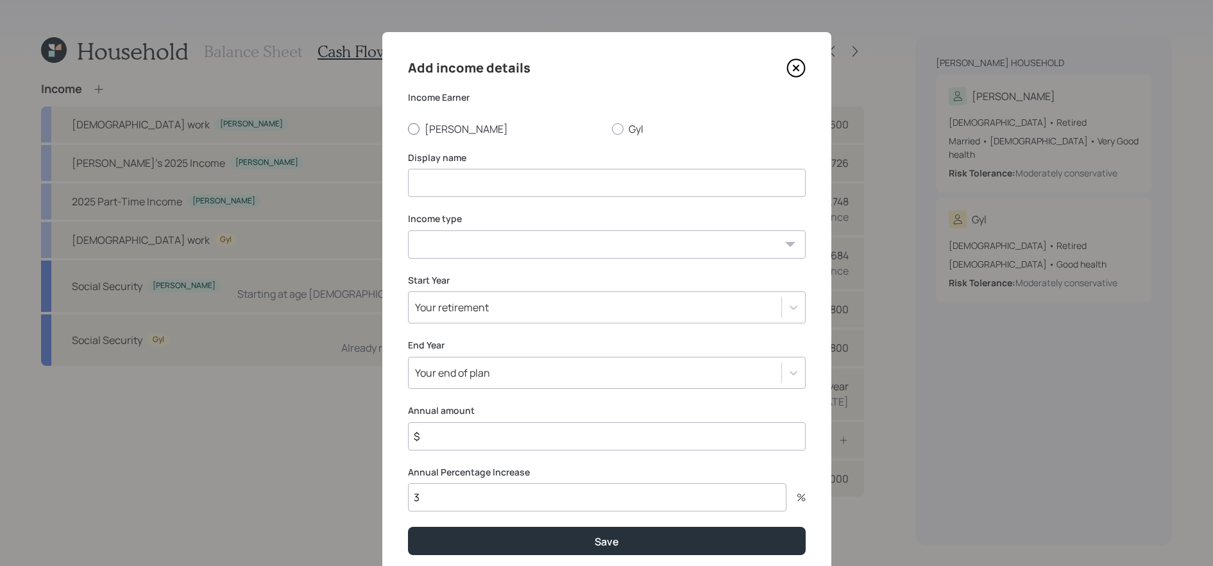
click at [418, 132] on label "[PERSON_NAME]" at bounding box center [505, 129] width 194 height 14
click at [408, 129] on input "[PERSON_NAME]" at bounding box center [407, 128] width 1 height 1
click at [439, 179] on input at bounding box center [607, 183] width 398 height 28
click at [412, 179] on input "Part-Time Income" at bounding box center [607, 183] width 398 height 28
click at [464, 240] on select "[DEMOGRAPHIC_DATA] work [DEMOGRAPHIC_DATA] work Self employment Other" at bounding box center [607, 244] width 398 height 28
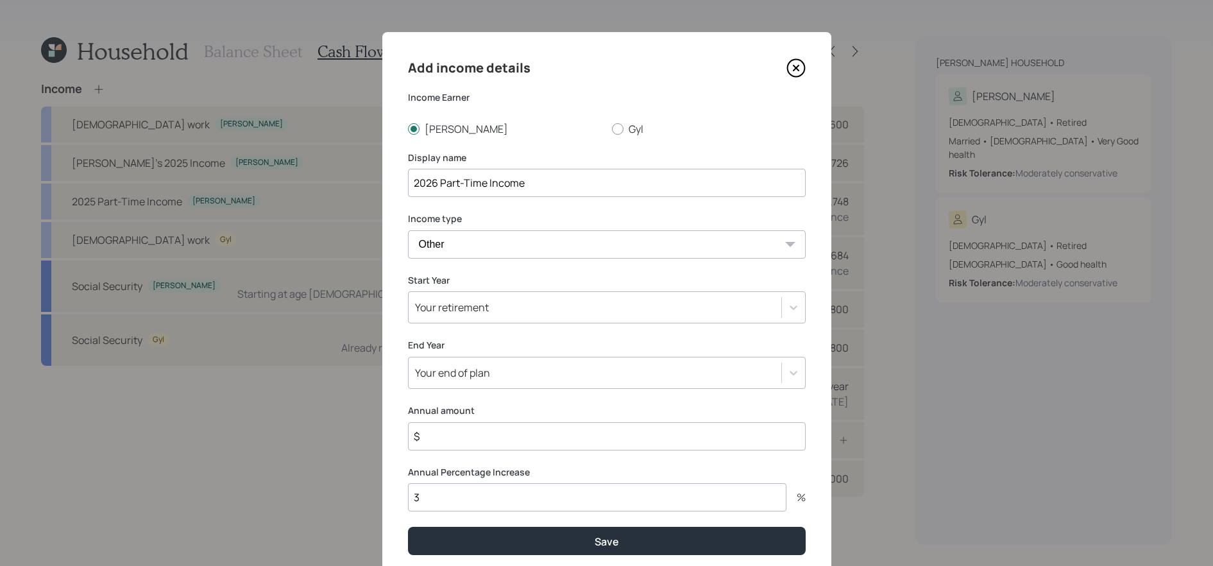
click at [408, 230] on select "[DEMOGRAPHIC_DATA] work [DEMOGRAPHIC_DATA] work Self employment Other" at bounding box center [607, 244] width 398 height 28
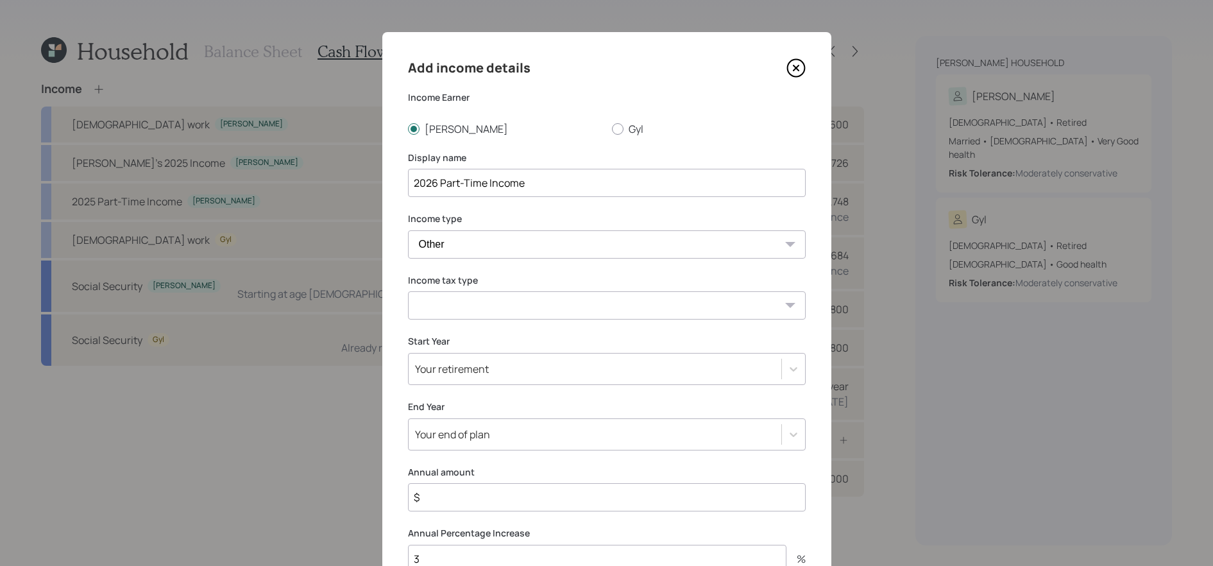
click at [502, 304] on select "Tax-free Earned Self Employment Alimony Royalties Pension / Annuity Interest Di…" at bounding box center [607, 305] width 398 height 28
click at [408, 291] on select "Tax-free Earned Self Employment Alimony Royalties Pension / Annuity Interest Di…" at bounding box center [607, 305] width 398 height 28
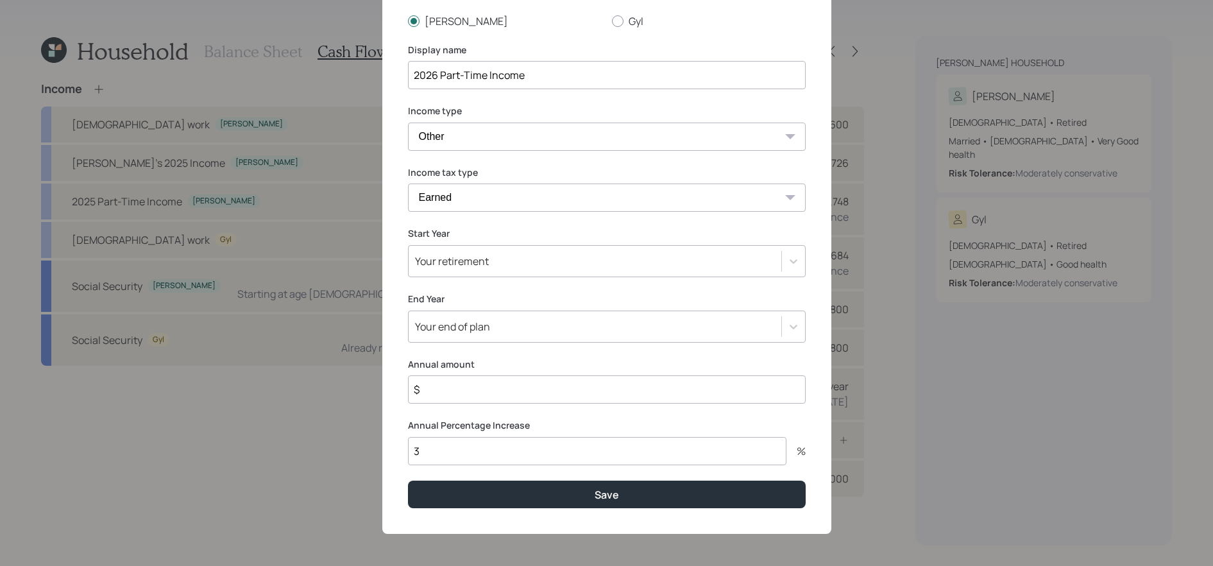
click at [520, 396] on input "$" at bounding box center [607, 389] width 398 height 28
click at [470, 452] on input "3" at bounding box center [597, 451] width 378 height 28
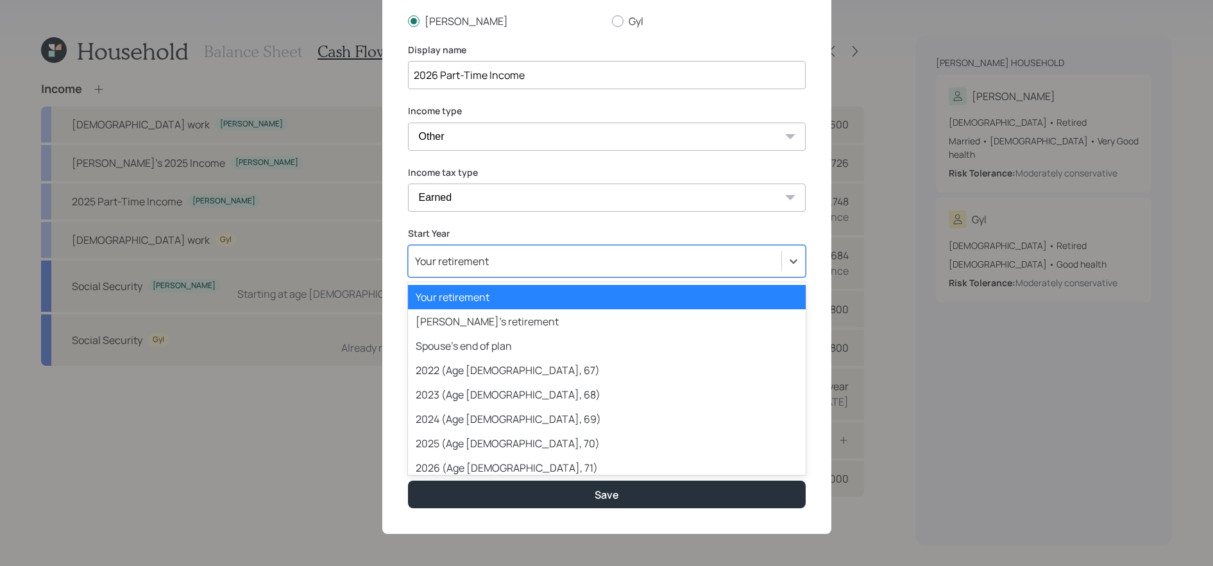
click at [532, 260] on div "Your retirement" at bounding box center [595, 261] width 373 height 22
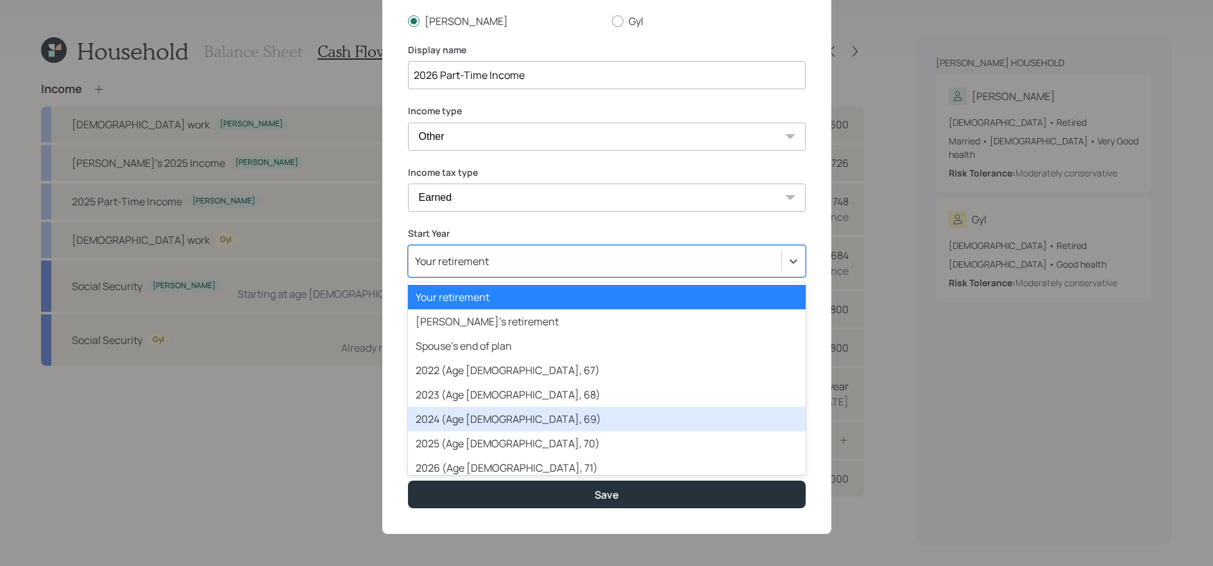
scroll to position [17, 0]
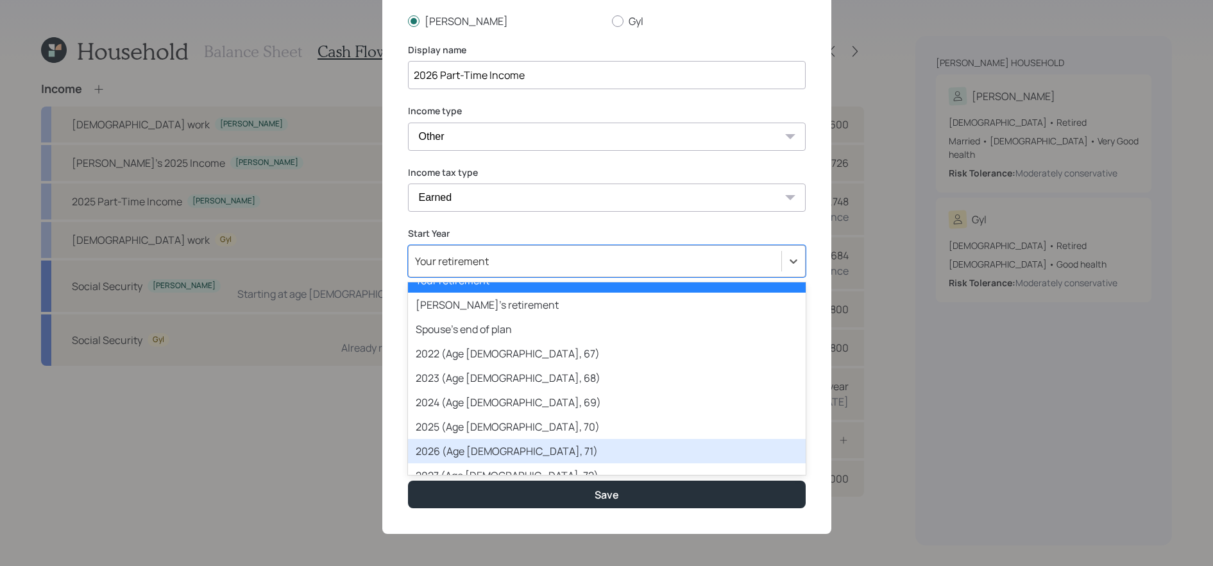
click at [517, 445] on div "2026 (Age [DEMOGRAPHIC_DATA], 71)" at bounding box center [607, 451] width 398 height 24
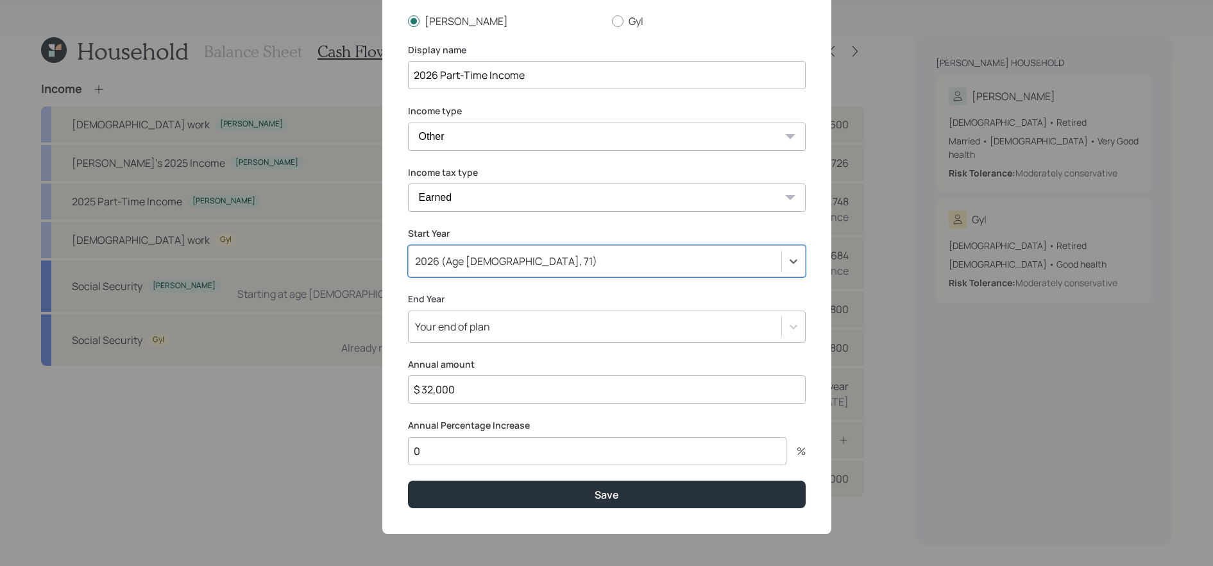
click at [511, 326] on div "Your end of plan" at bounding box center [595, 327] width 373 height 22
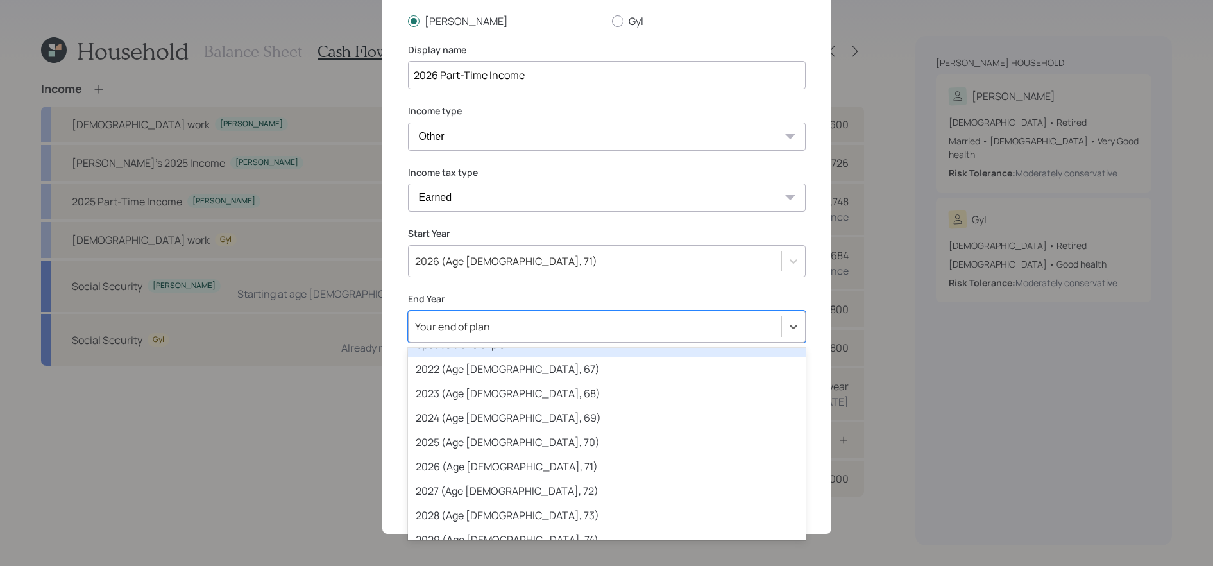
scroll to position [92, 0]
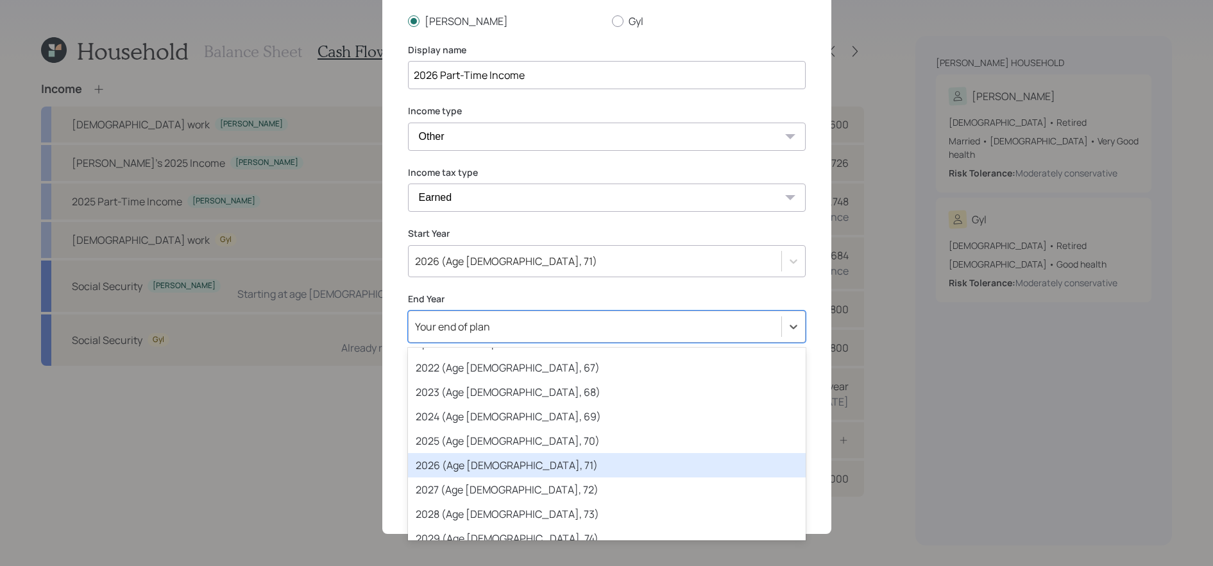
click at [499, 461] on div "2026 (Age [DEMOGRAPHIC_DATA], 71)" at bounding box center [607, 465] width 398 height 24
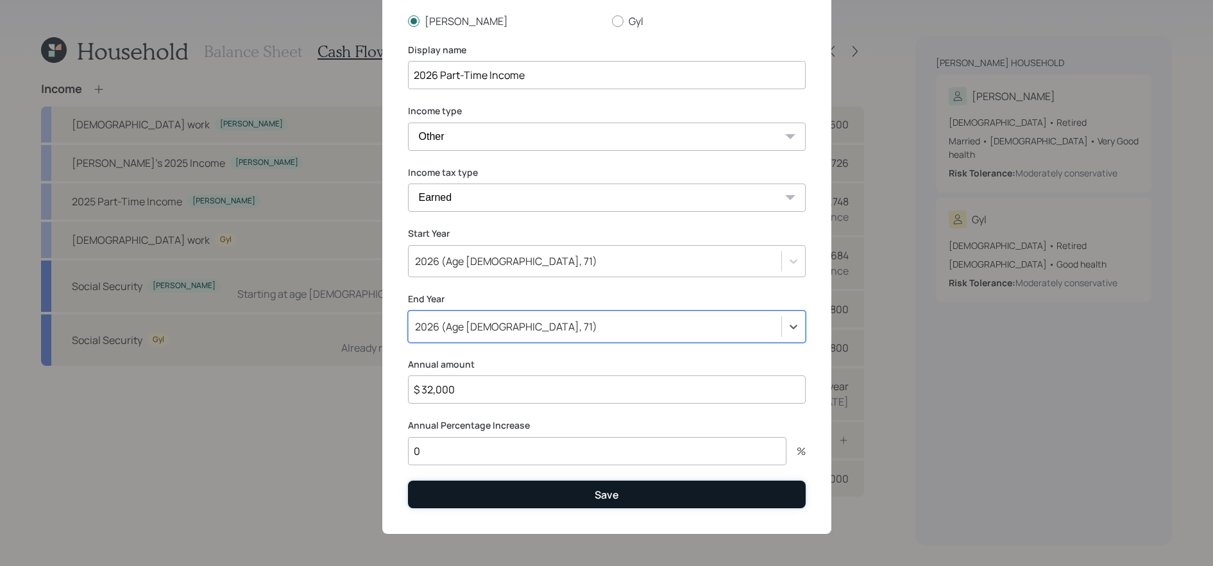
click at [547, 495] on button "Save" at bounding box center [607, 494] width 398 height 28
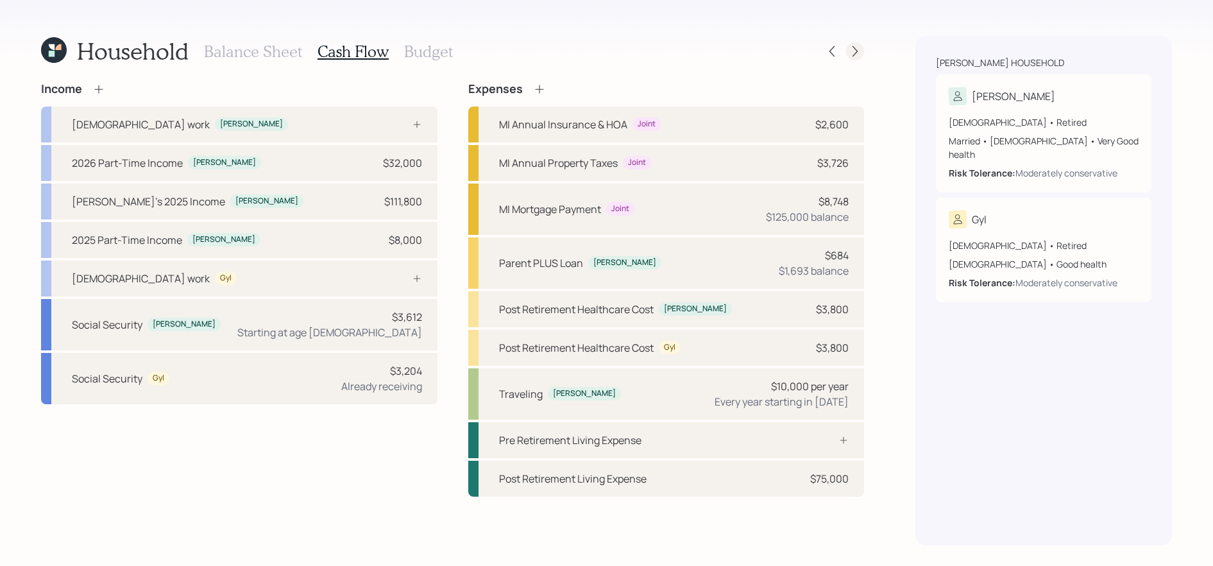
click at [862, 47] on div at bounding box center [855, 51] width 18 height 18
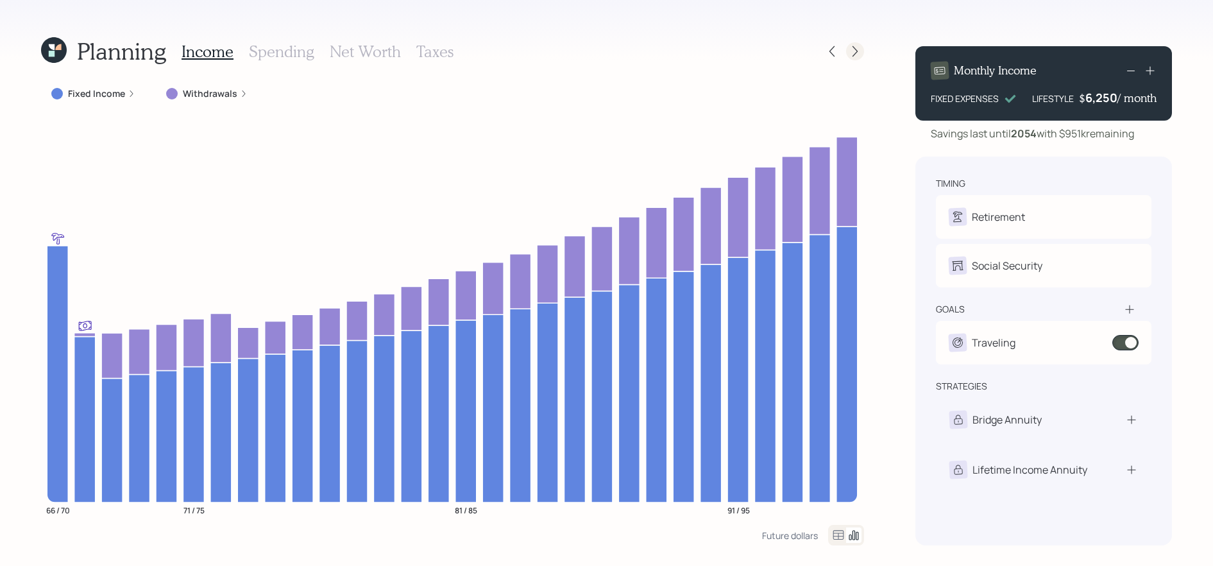
click at [861, 47] on div at bounding box center [855, 51] width 18 height 18
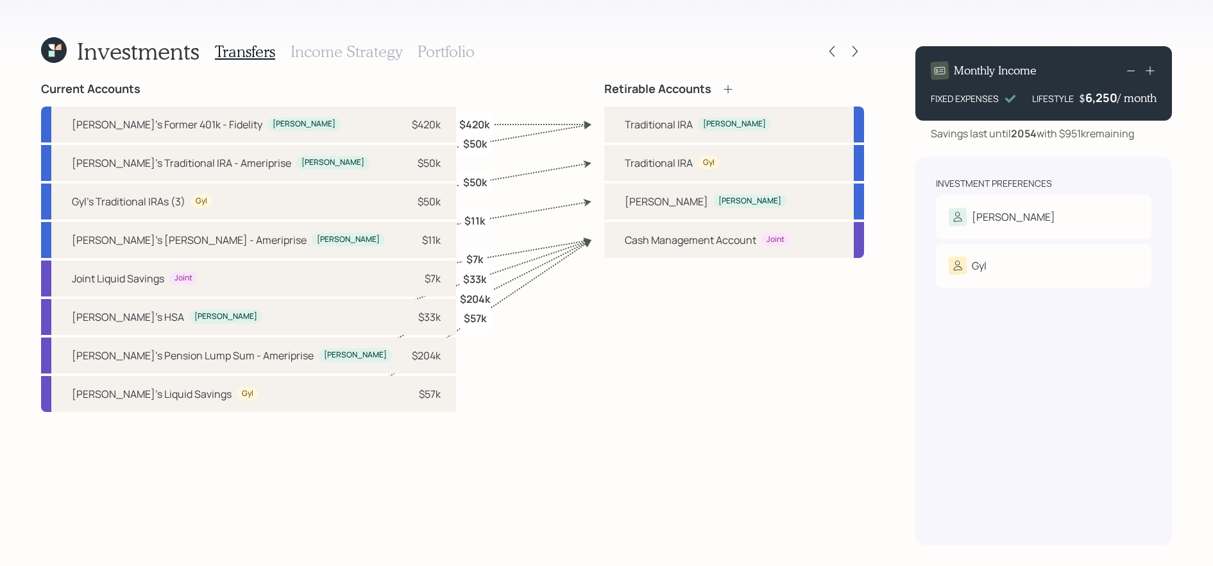
click at [446, 51] on h3 "Portfolio" at bounding box center [446, 51] width 57 height 19
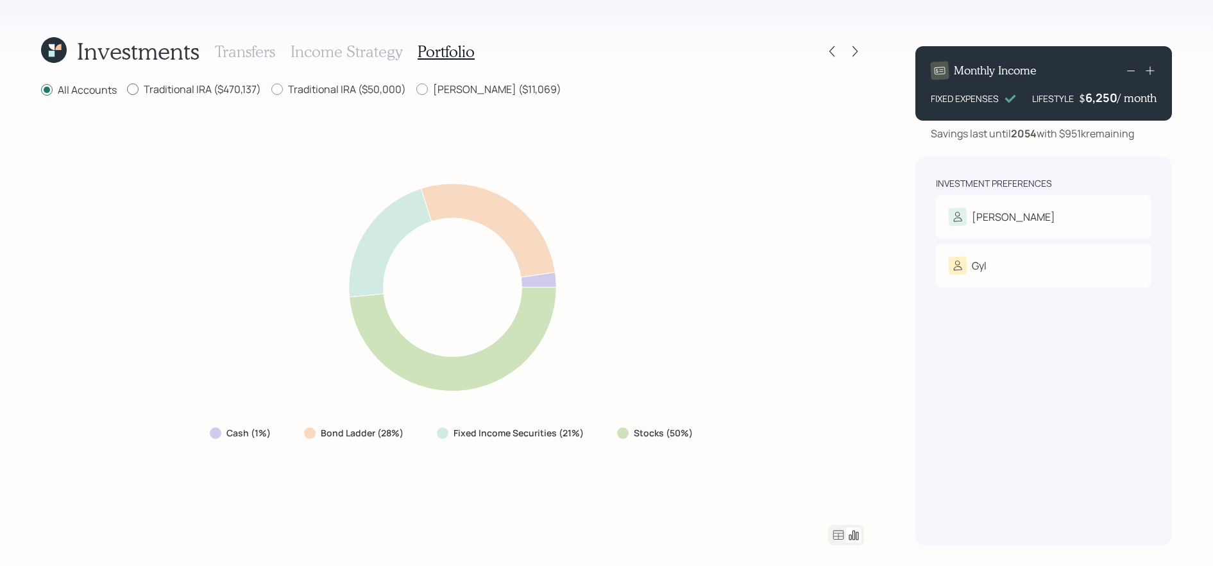
click at [169, 87] on label "Traditional IRA ($470,137)" at bounding box center [194, 89] width 134 height 14
click at [127, 89] on input "Traditional IRA ($470,137)" at bounding box center [126, 89] width 1 height 1
drag, startPoint x: 428, startPoint y: 432, endPoint x: 311, endPoint y: 436, distance: 117.4
click at [311, 436] on div "Cash (1%) Bond Ladder (28%) Fixed Income Securities (21%) Stocks (49%)" at bounding box center [452, 432] width 506 height 23
drag, startPoint x: 713, startPoint y: 436, endPoint x: 620, endPoint y: 437, distance: 92.4
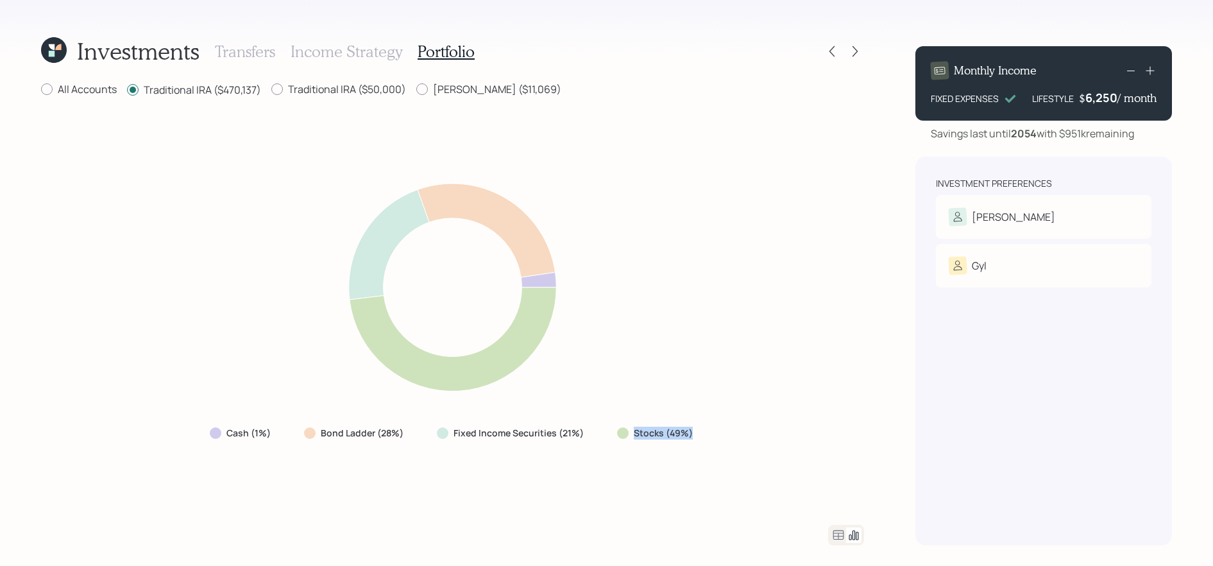
click at [620, 437] on div "Cash (1%) Bond Ladder (28%) Fixed Income Securities (21%) Stocks (49%)" at bounding box center [452, 312] width 823 height 396
click at [841, 536] on icon at bounding box center [838, 534] width 15 height 15
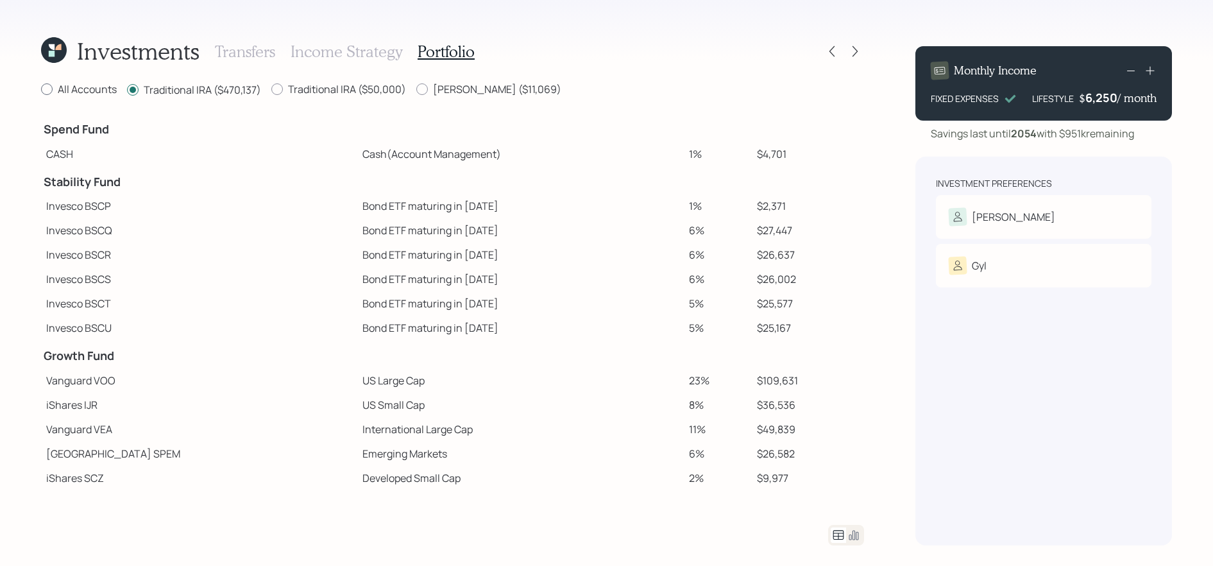
click at [69, 90] on label "All Accounts" at bounding box center [79, 89] width 76 height 14
click at [41, 90] on input "All Accounts" at bounding box center [40, 89] width 1 height 1
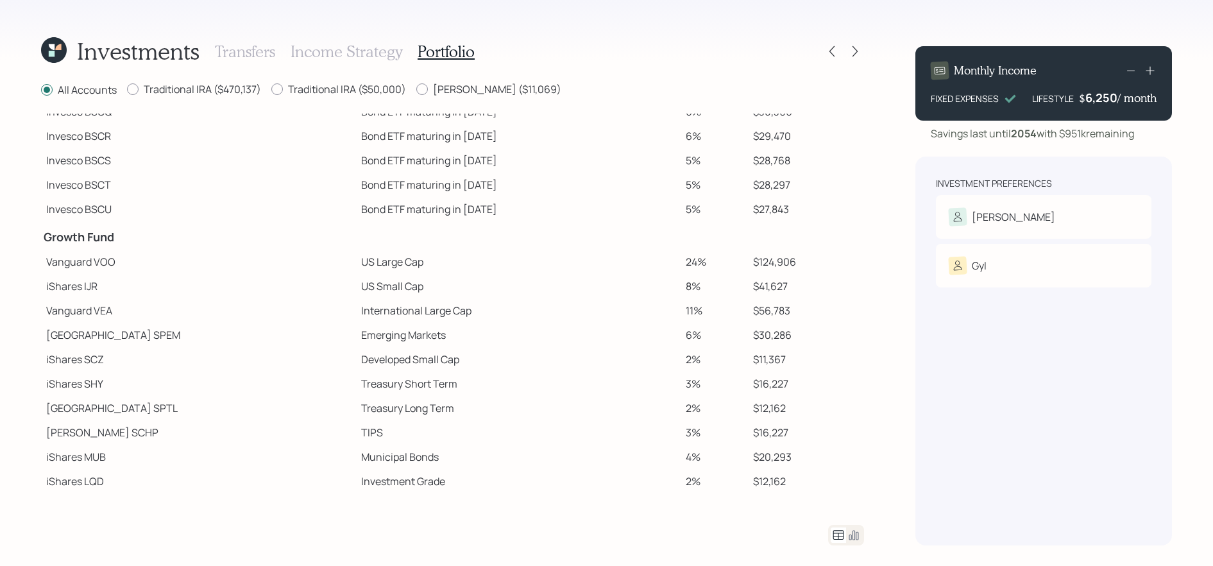
scroll to position [196, 0]
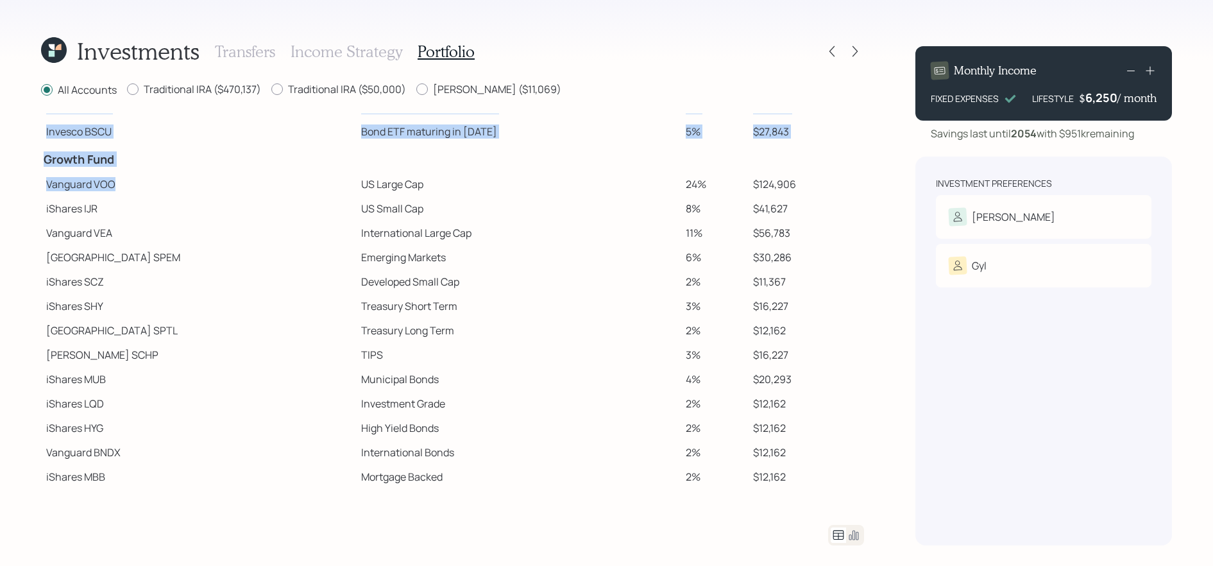
drag, startPoint x: 119, startPoint y: 185, endPoint x: 38, endPoint y: 185, distance: 80.8
click at [38, 185] on div "Investments Transfers Income Strategy Portfolio All Accounts Traditional IRA ($…" at bounding box center [606, 283] width 1213 height 566
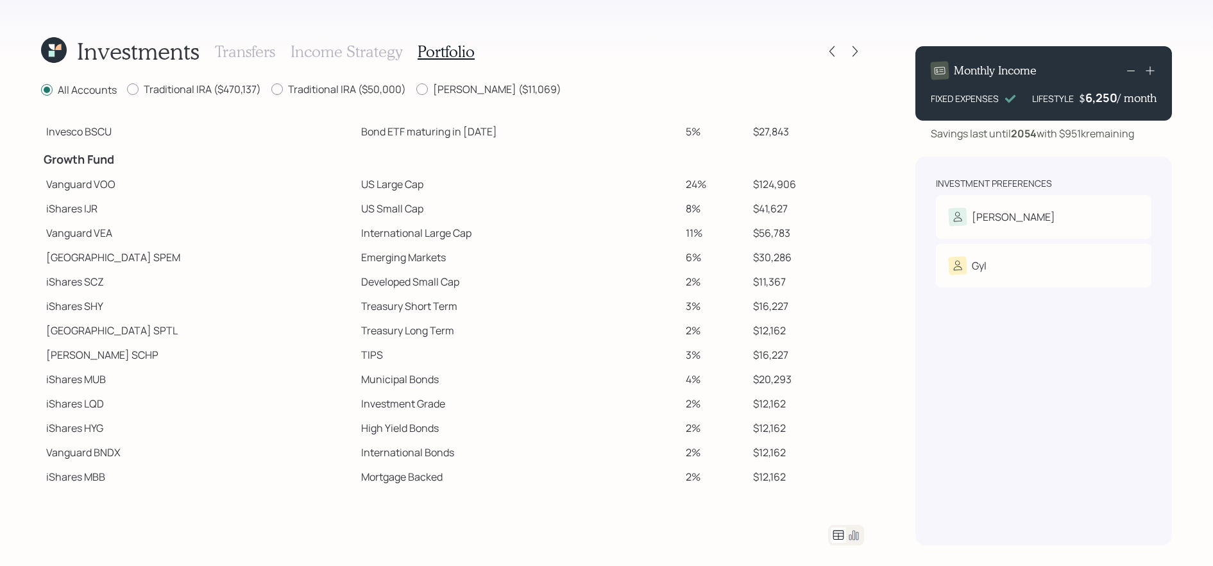
click at [98, 199] on td "iShares IJR" at bounding box center [198, 208] width 315 height 24
drag, startPoint x: 355, startPoint y: 187, endPoint x: 280, endPoint y: 187, distance: 74.4
click at [280, 187] on tr "Vanguard VOO US Large Cap 24% $124,906" at bounding box center [452, 184] width 823 height 24
click at [119, 189] on td "Vanguard VOO" at bounding box center [198, 184] width 315 height 24
drag, startPoint x: 357, startPoint y: 208, endPoint x: 250, endPoint y: 208, distance: 107.1
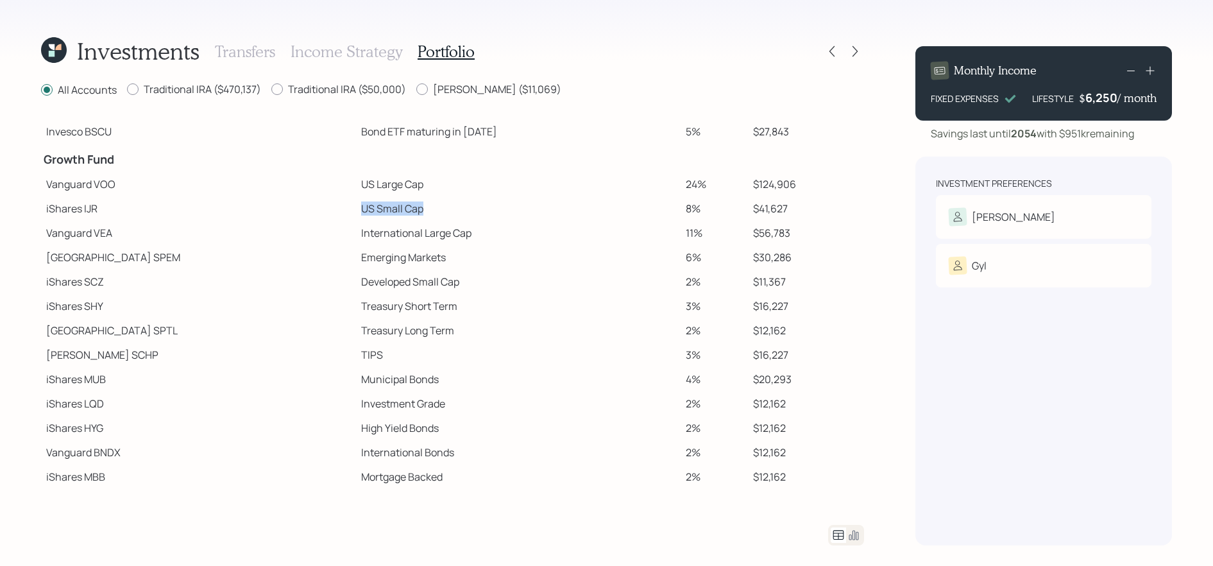
click at [250, 208] on tr "iShares IJR US Small Cap 8% $41,627" at bounding box center [452, 208] width 823 height 24
click at [170, 227] on td "Vanguard VEA" at bounding box center [198, 233] width 315 height 24
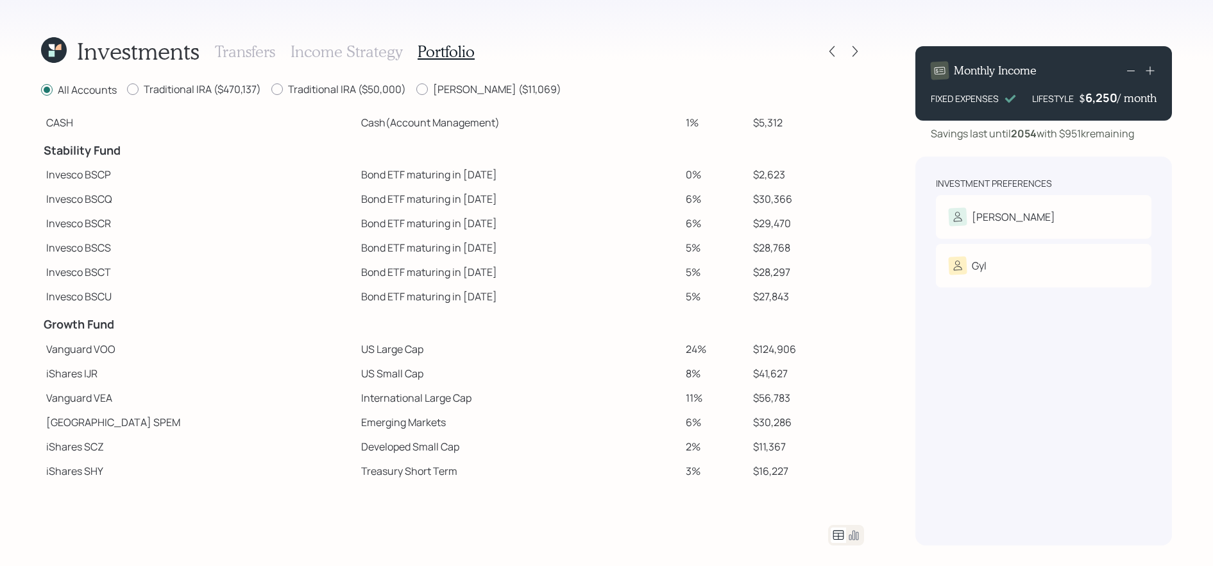
scroll to position [29, 0]
drag, startPoint x: 768, startPoint y: 179, endPoint x: 733, endPoint y: 179, distance: 35.3
click at [748, 179] on td "$2,623" at bounding box center [806, 177] width 116 height 24
drag, startPoint x: 781, startPoint y: 196, endPoint x: 727, endPoint y: 197, distance: 53.9
click at [727, 197] on tr "Invesco BSCQ Bond ETF maturing in [DATE] 6% $30,366" at bounding box center [452, 201] width 823 height 24
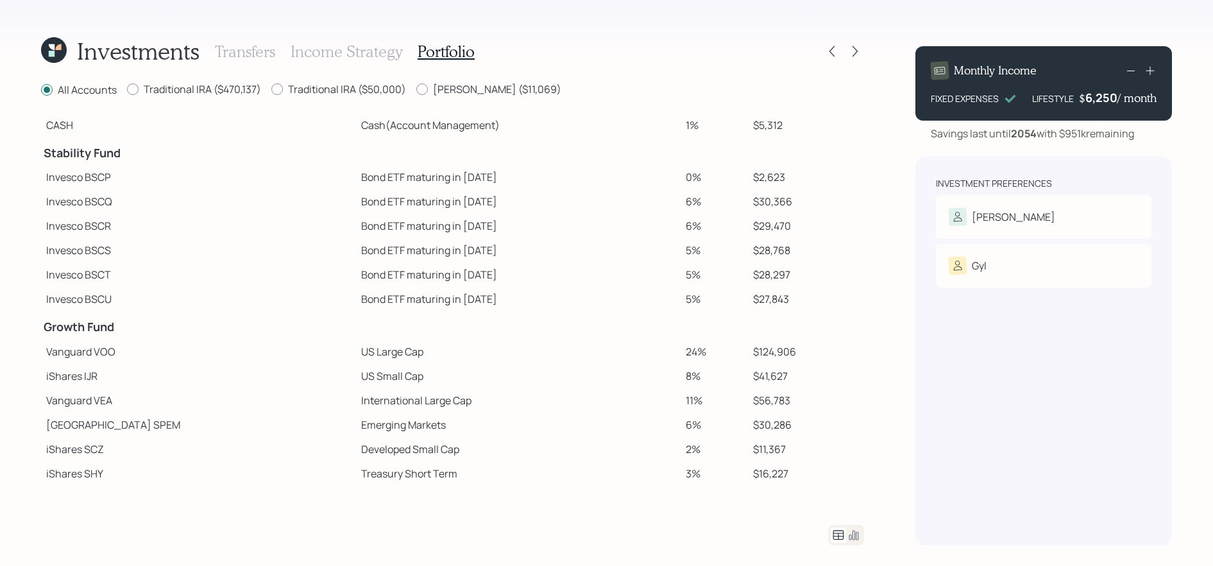
click at [760, 297] on td "$27,843" at bounding box center [806, 299] width 116 height 24
click at [1130, 72] on icon at bounding box center [1130, 70] width 15 height 15
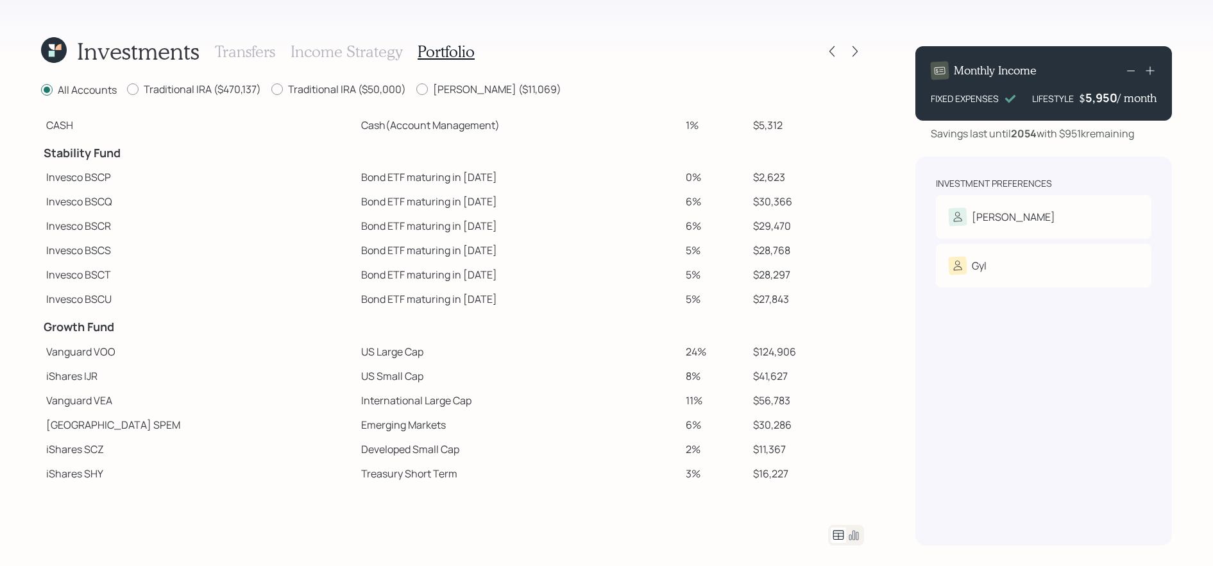
click at [1130, 72] on icon at bounding box center [1130, 70] width 15 height 15
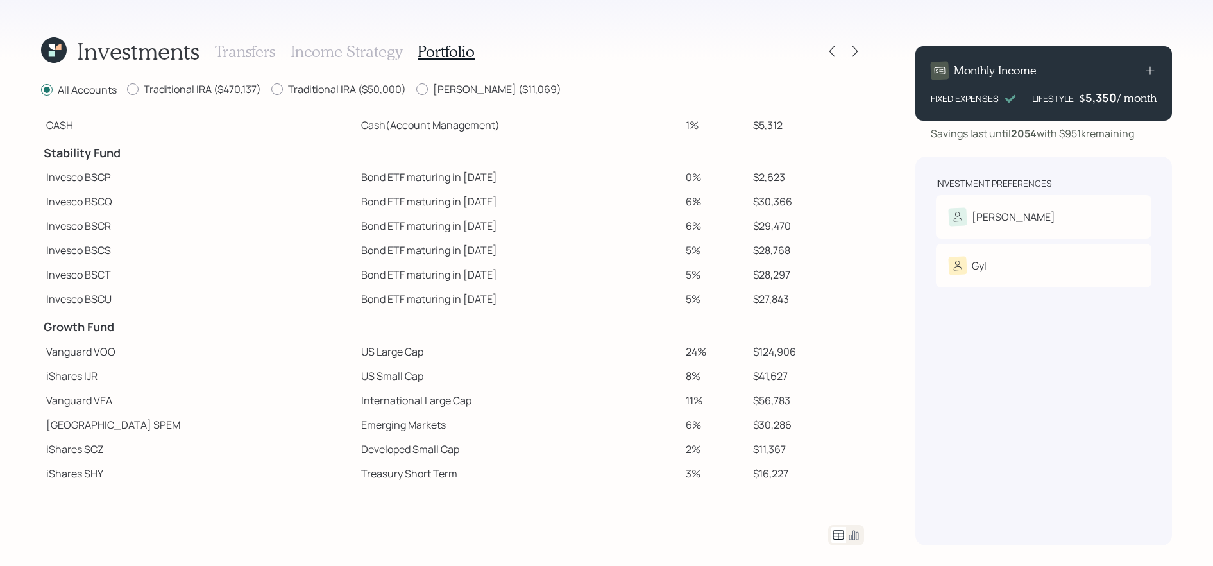
click at [1130, 72] on icon at bounding box center [1130, 70] width 15 height 15
click at [797, 190] on td "$30,366" at bounding box center [806, 201] width 116 height 24
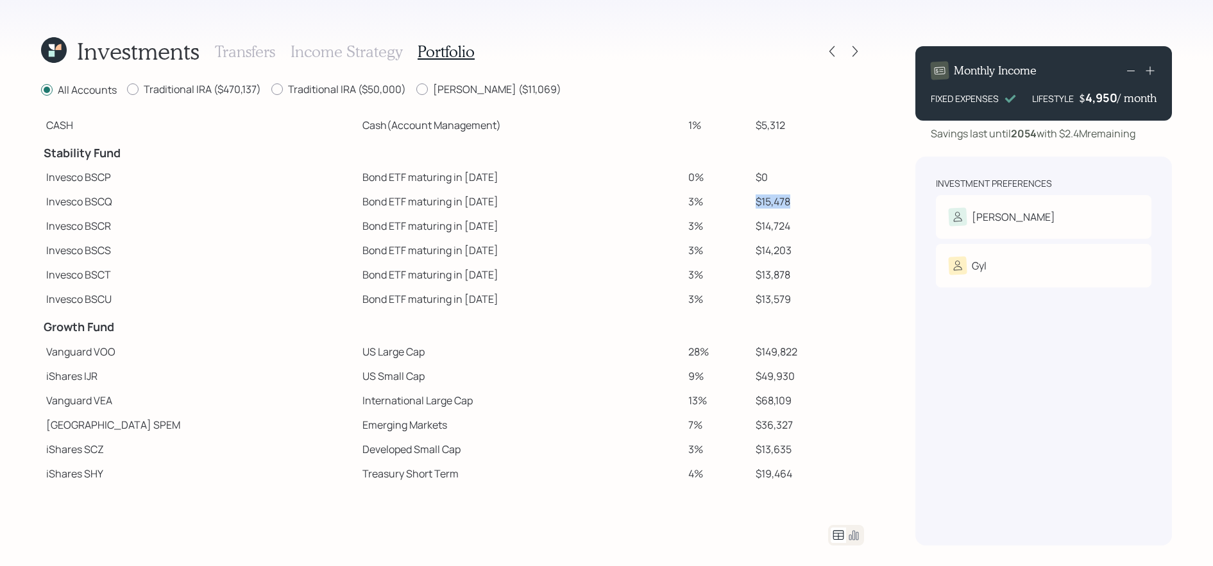
drag, startPoint x: 784, startPoint y: 201, endPoint x: 733, endPoint y: 205, distance: 51.5
click at [750, 205] on td "$15,478" at bounding box center [807, 201] width 114 height 24
drag, startPoint x: 786, startPoint y: 223, endPoint x: 737, endPoint y: 228, distance: 49.1
click at [750, 228] on td "$14,724" at bounding box center [807, 226] width 114 height 24
drag, startPoint x: 787, startPoint y: 256, endPoint x: 715, endPoint y: 256, distance: 71.8
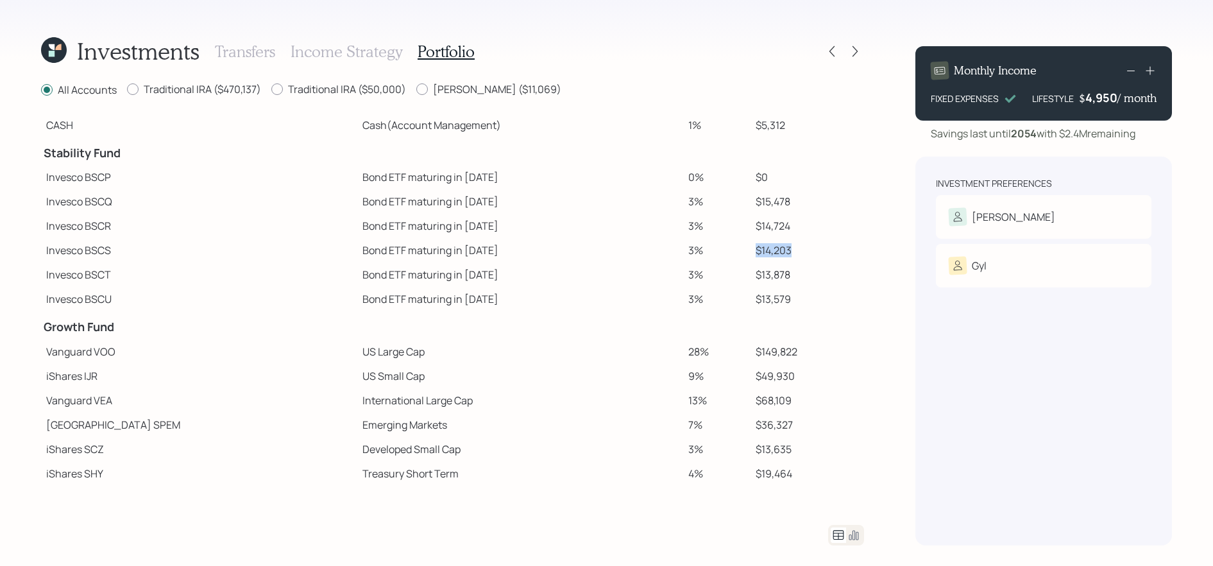
click at [715, 256] on tr "Invesco BSCS Bond ETF maturing in [DATE] 3% $14,203" at bounding box center [452, 250] width 823 height 24
drag, startPoint x: 797, startPoint y: 276, endPoint x: 725, endPoint y: 285, distance: 73.0
click at [725, 285] on tr "Invesco BSCT Bond ETF maturing in [DATE] 3% $13,878" at bounding box center [452, 274] width 823 height 24
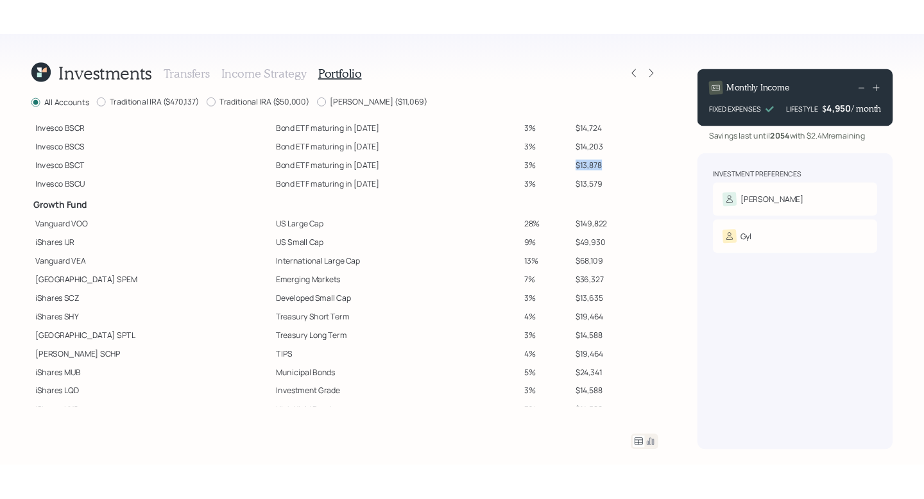
scroll to position [0, 0]
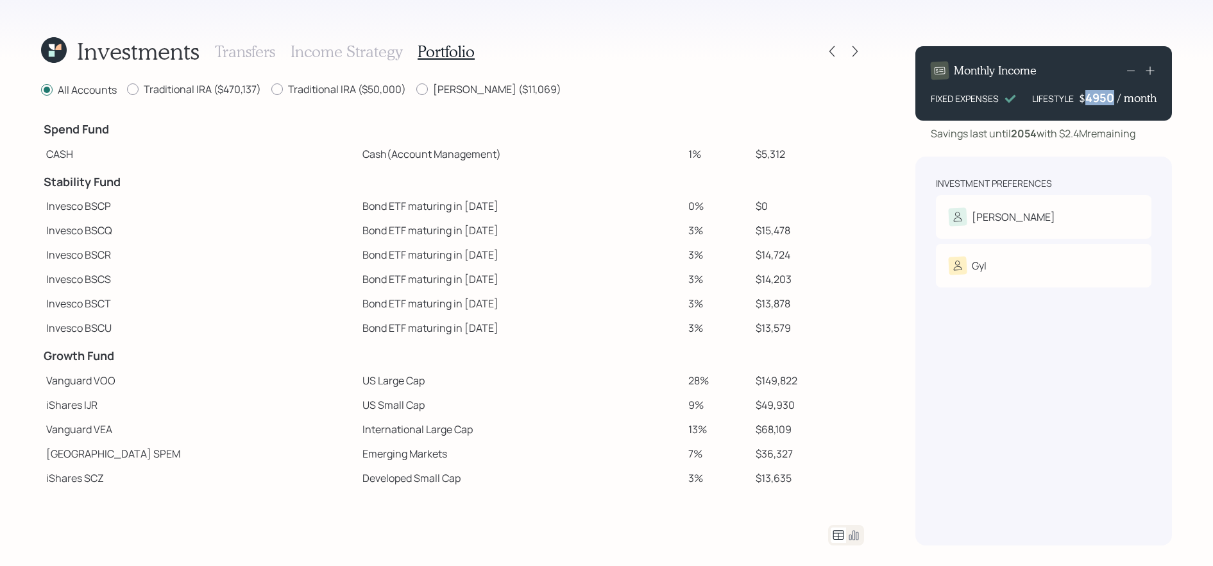
drag, startPoint x: 1087, startPoint y: 101, endPoint x: 1111, endPoint y: 103, distance: 24.5
click at [1111, 103] on div "4950" at bounding box center [1101, 97] width 32 height 15
click at [1079, 205] on div "[PERSON_NAME] Tolerance: Moderately conservative" at bounding box center [1044, 228] width 216 height 67
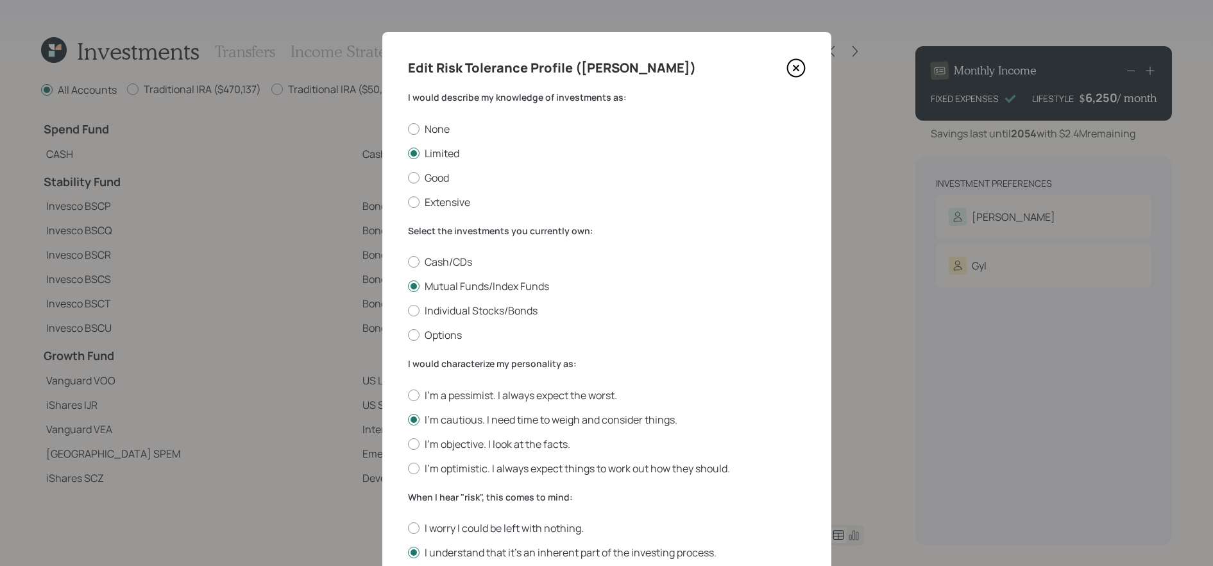
click at [799, 67] on icon at bounding box center [795, 67] width 19 height 19
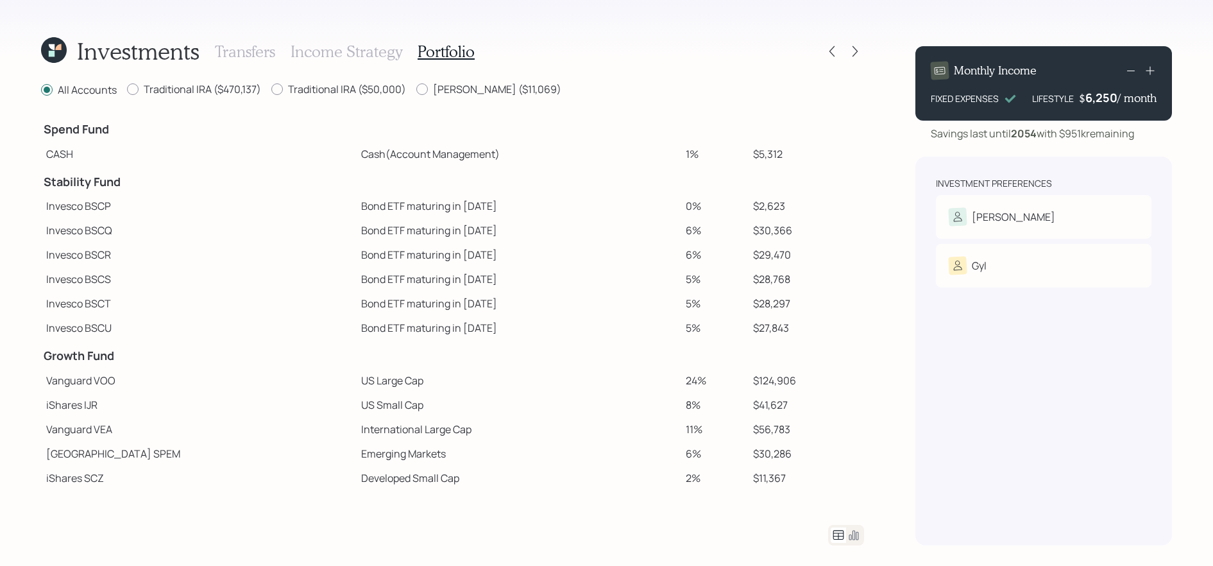
click at [858, 530] on icon at bounding box center [853, 534] width 15 height 15
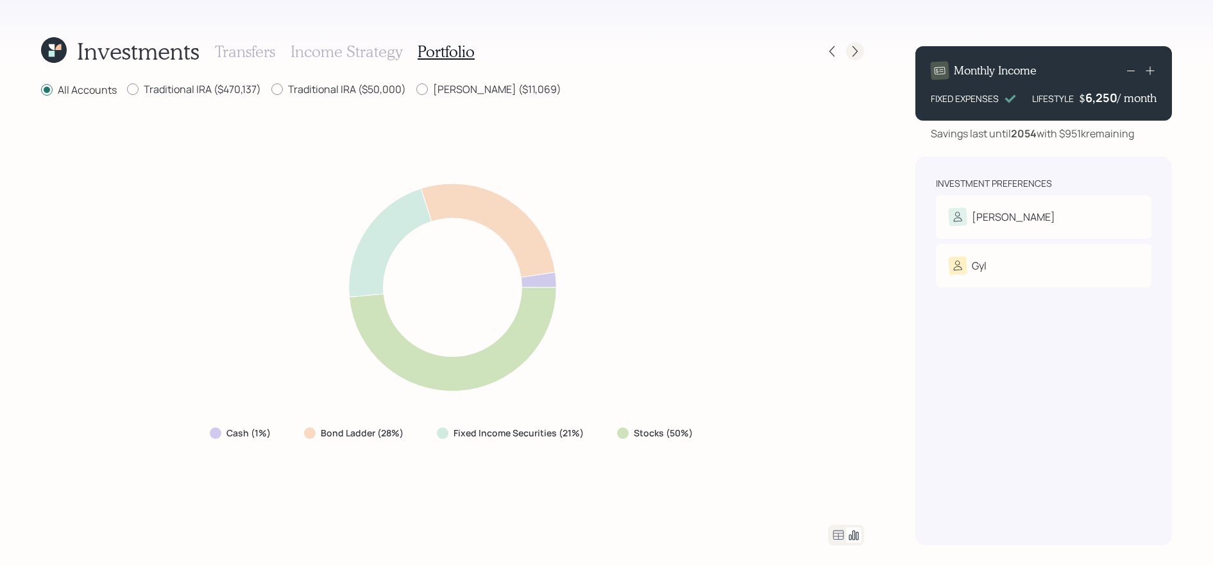
click at [849, 49] on icon at bounding box center [855, 51] width 13 height 13
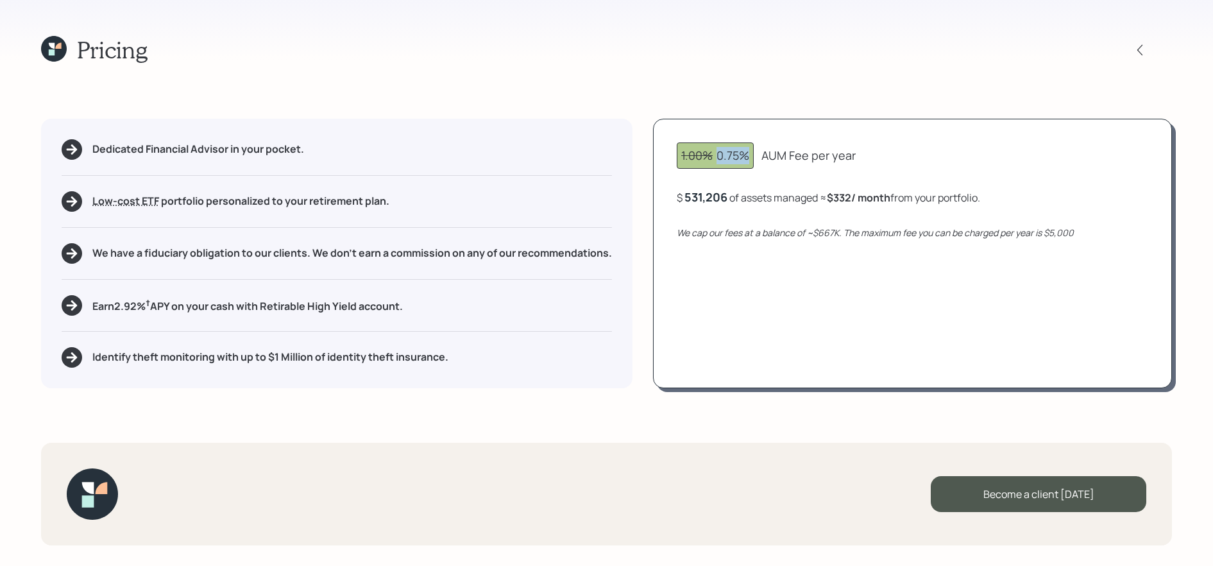
drag, startPoint x: 748, startPoint y: 149, endPoint x: 716, endPoint y: 159, distance: 33.5
click at [716, 159] on div "1.00% 0.75%" at bounding box center [715, 155] width 68 height 17
click at [736, 167] on div "1.00% 0.75%" at bounding box center [715, 155] width 77 height 26
drag, startPoint x: 750, startPoint y: 162, endPoint x: 717, endPoint y: 159, distance: 32.9
click at [717, 159] on div "1.00% 0.75%" at bounding box center [715, 155] width 68 height 17
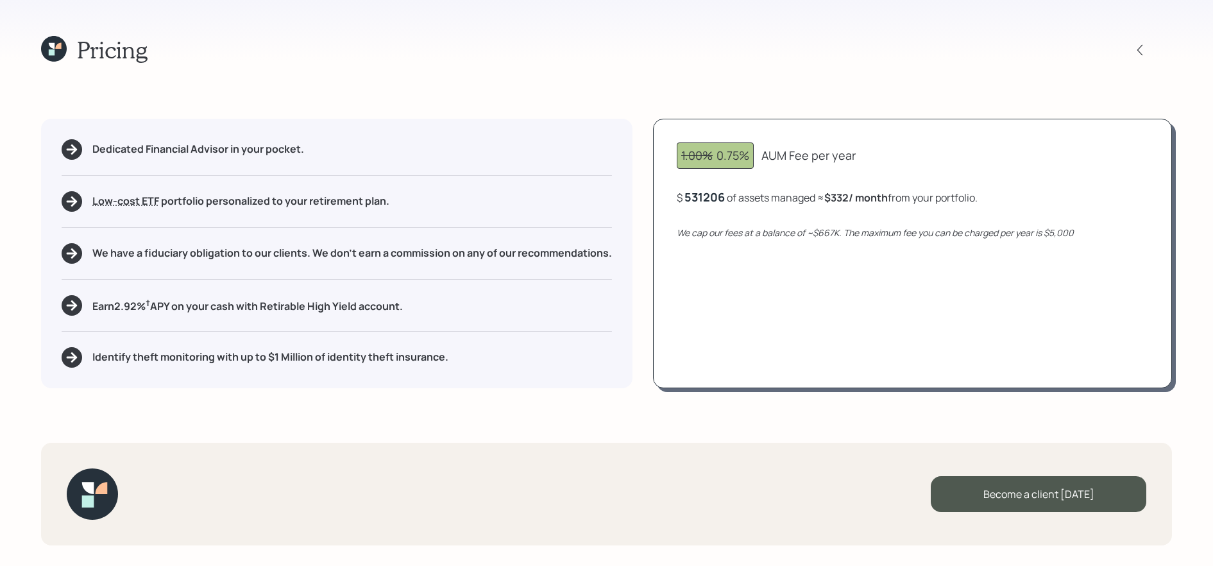
drag, startPoint x: 729, startPoint y: 197, endPoint x: 670, endPoint y: 197, distance: 59.0
click at [670, 197] on div "1.00% 0.75% AUM Fee per year $ 531206 of assets managed ≈ $332 / month from you…" at bounding box center [912, 253] width 519 height 269
drag, startPoint x: 724, startPoint y: 198, endPoint x: 677, endPoint y: 198, distance: 46.8
click at [677, 198] on div "1.00% 0.75% AUM Fee per year $ 531206 of assets managed ≈ $332 / month from you…" at bounding box center [912, 253] width 519 height 269
click at [804, 226] on div "We cap our fees at a balance of ~$667K. The maximum fee you can be charged per …" at bounding box center [912, 232] width 471 height 13
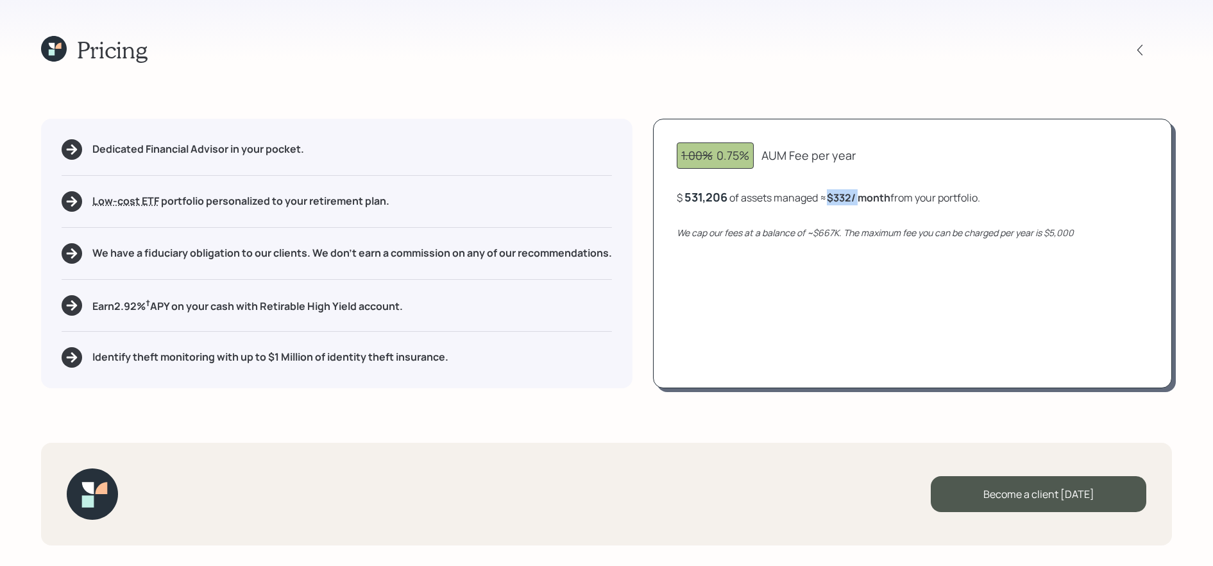
drag, startPoint x: 861, startPoint y: 195, endPoint x: 831, endPoint y: 199, distance: 30.4
click at [831, 199] on div "$ 531,206 of assets managed ≈ $332 / month from your portfolio ." at bounding box center [828, 197] width 303 height 16
click at [825, 228] on icon "We cap our fees at a balance of ~$667K. The maximum fee you can be charged per …" at bounding box center [875, 232] width 397 height 12
click at [1133, 58] on div at bounding box center [1151, 50] width 41 height 18
click at [1140, 53] on icon at bounding box center [1139, 49] width 5 height 11
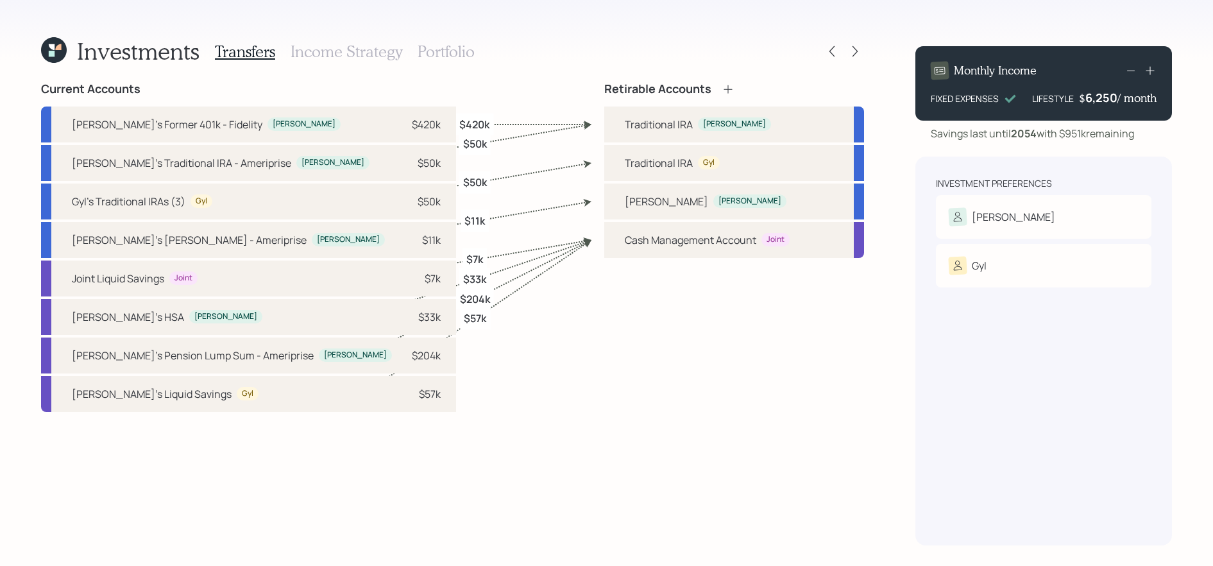
click at [468, 148] on label "$50k" at bounding box center [475, 144] width 24 height 14
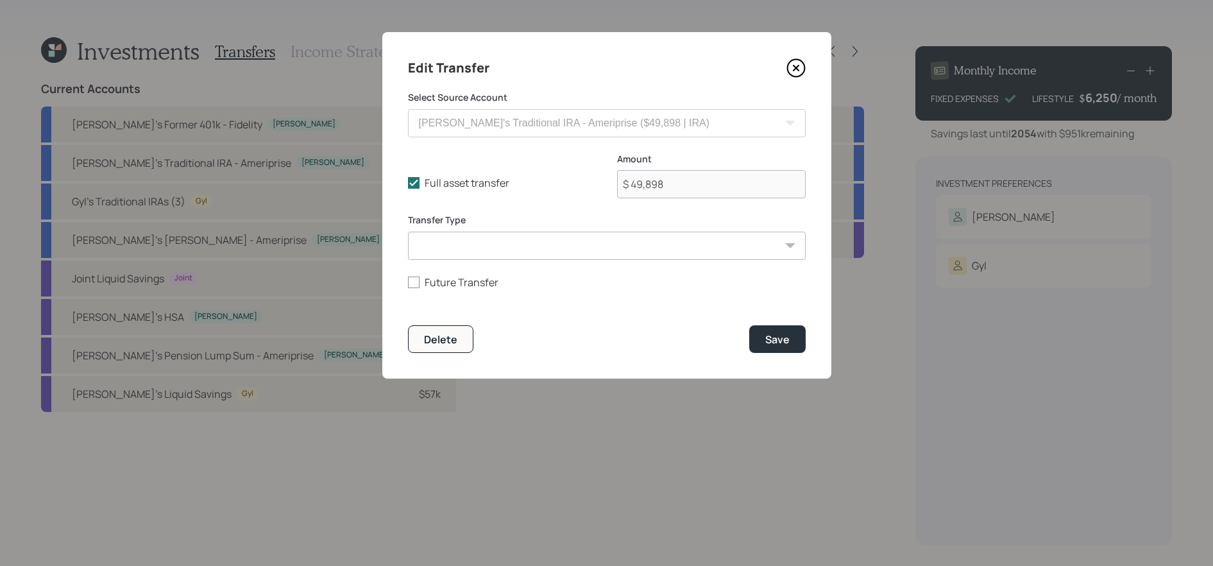
click at [433, 358] on div "Edit Transfer Select Source Account [PERSON_NAME]'s Former 401k - Fidelity ($42…" at bounding box center [606, 205] width 449 height 346
click at [439, 342] on div "Delete" at bounding box center [440, 339] width 33 height 14
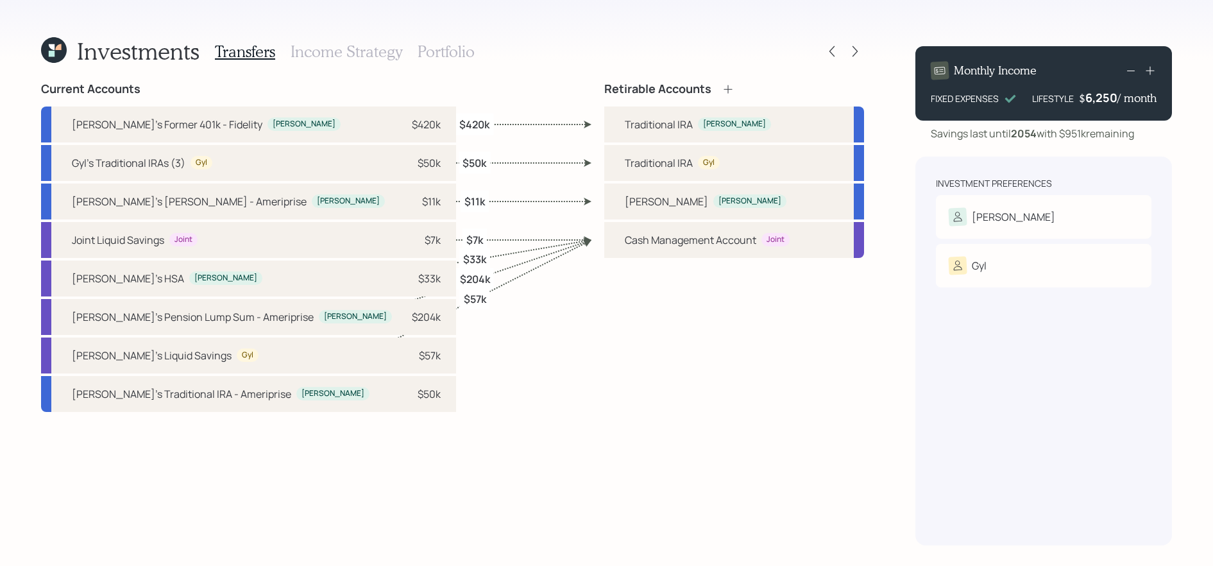
click at [479, 160] on label "$50k" at bounding box center [474, 162] width 24 height 14
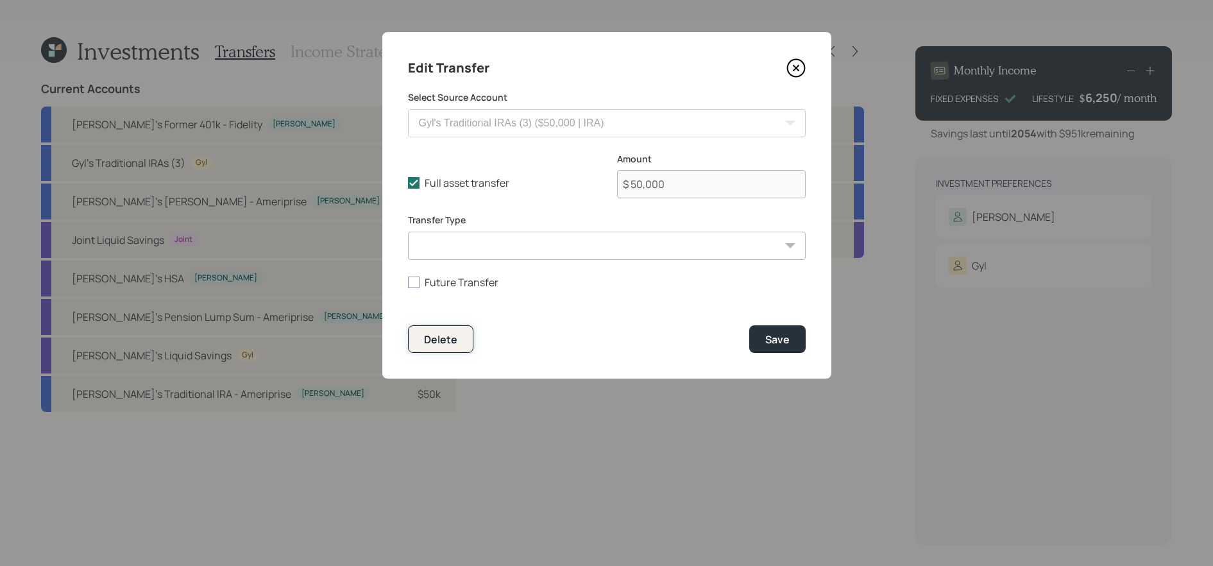
click at [456, 346] on button "Delete" at bounding box center [440, 339] width 65 height 28
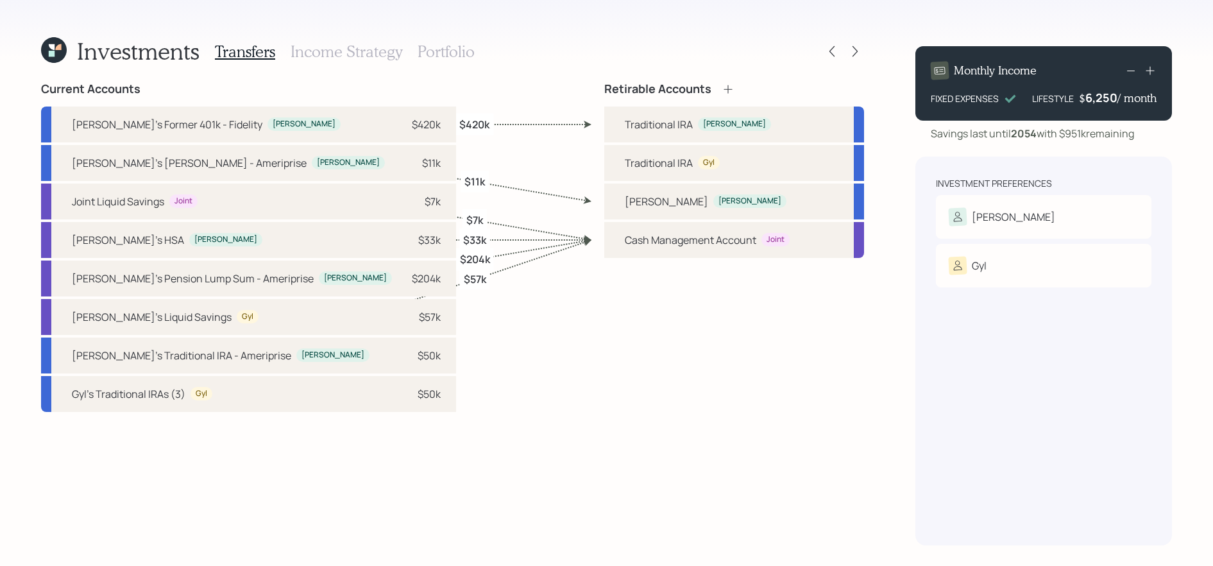
click at [448, 343] on div "Current Accounts [PERSON_NAME]'s Former 401k - Fidelity [PERSON_NAME] $420k [PE…" at bounding box center [452, 313] width 823 height 463
click at [838, 49] on div at bounding box center [832, 51] width 18 height 18
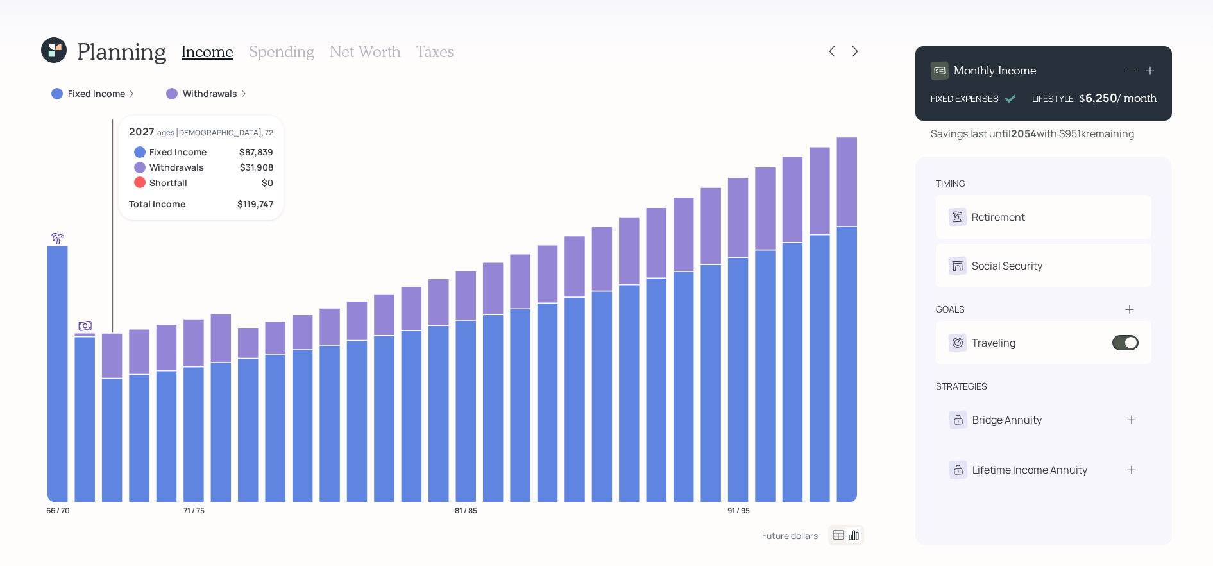
click at [114, 354] on icon at bounding box center [111, 355] width 21 height 45
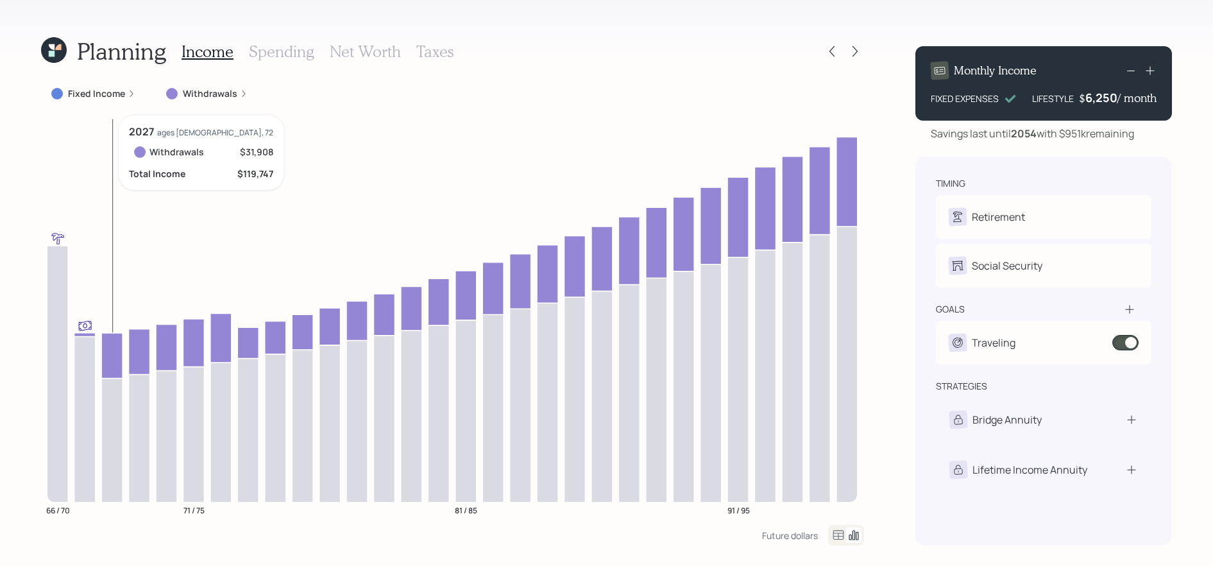
click at [107, 352] on icon at bounding box center [111, 355] width 21 height 45
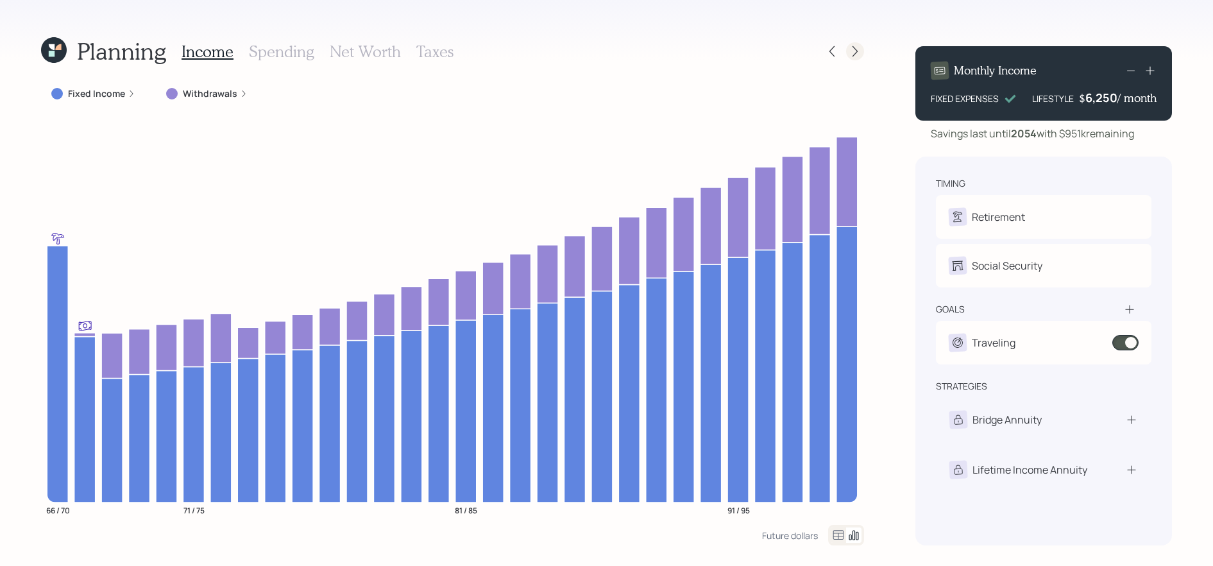
click at [846, 51] on div at bounding box center [855, 51] width 18 height 18
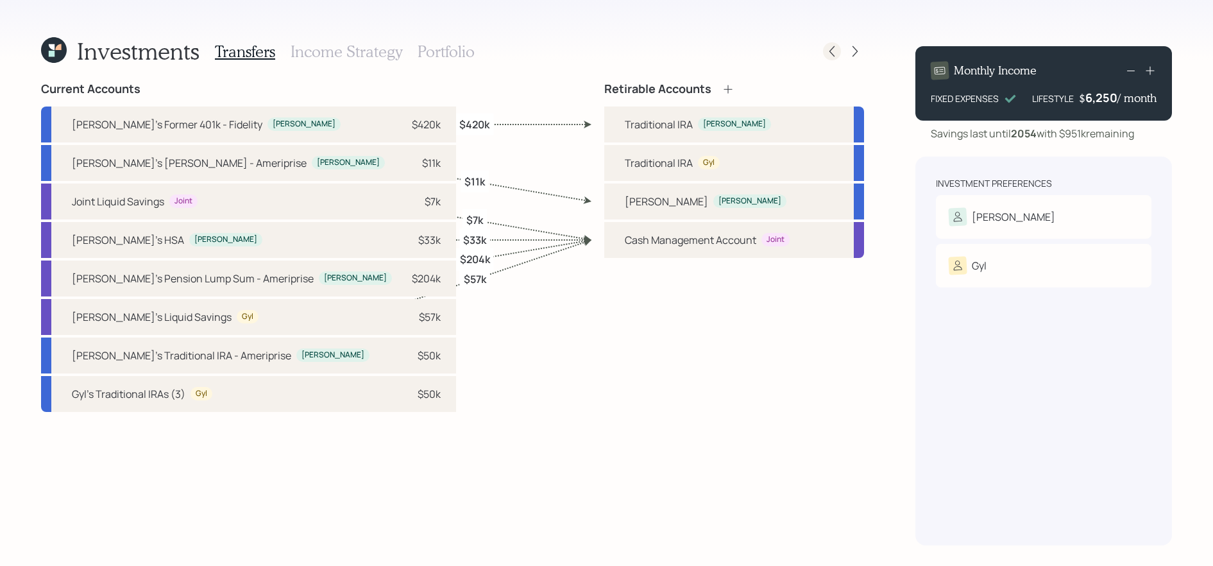
click at [836, 51] on icon at bounding box center [832, 51] width 13 height 13
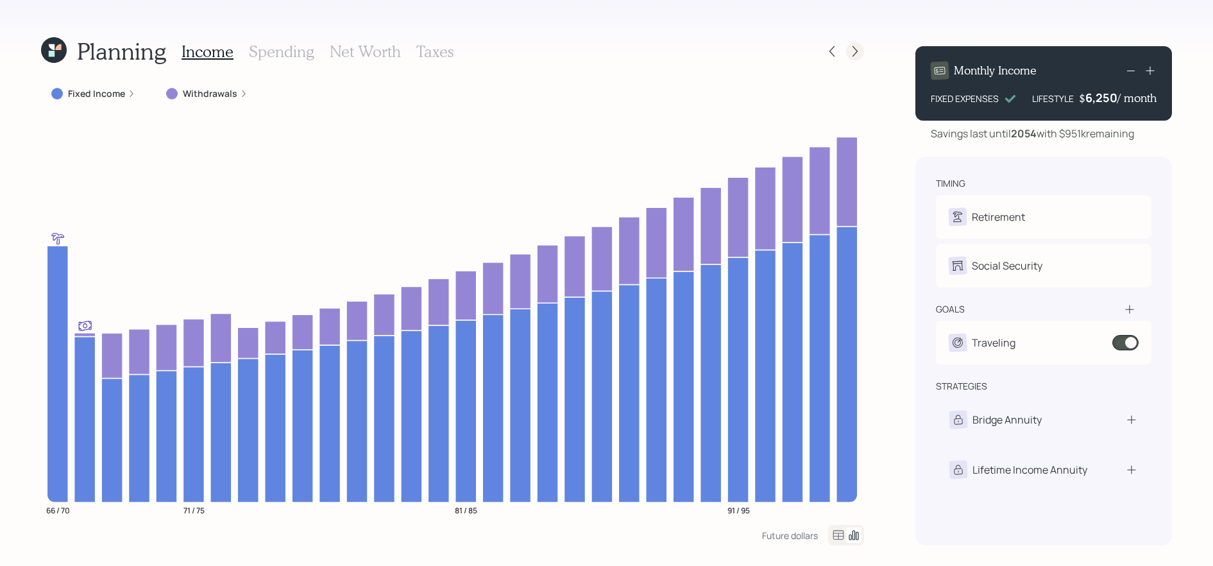
click at [862, 54] on div at bounding box center [855, 51] width 18 height 18
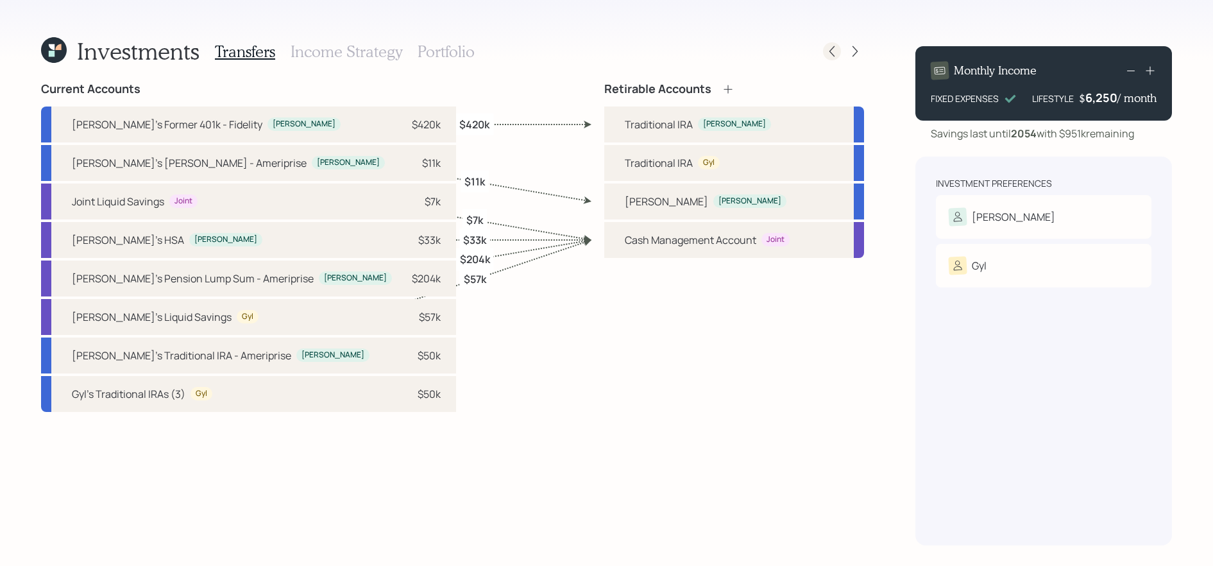
click at [826, 52] on icon at bounding box center [832, 51] width 13 height 13
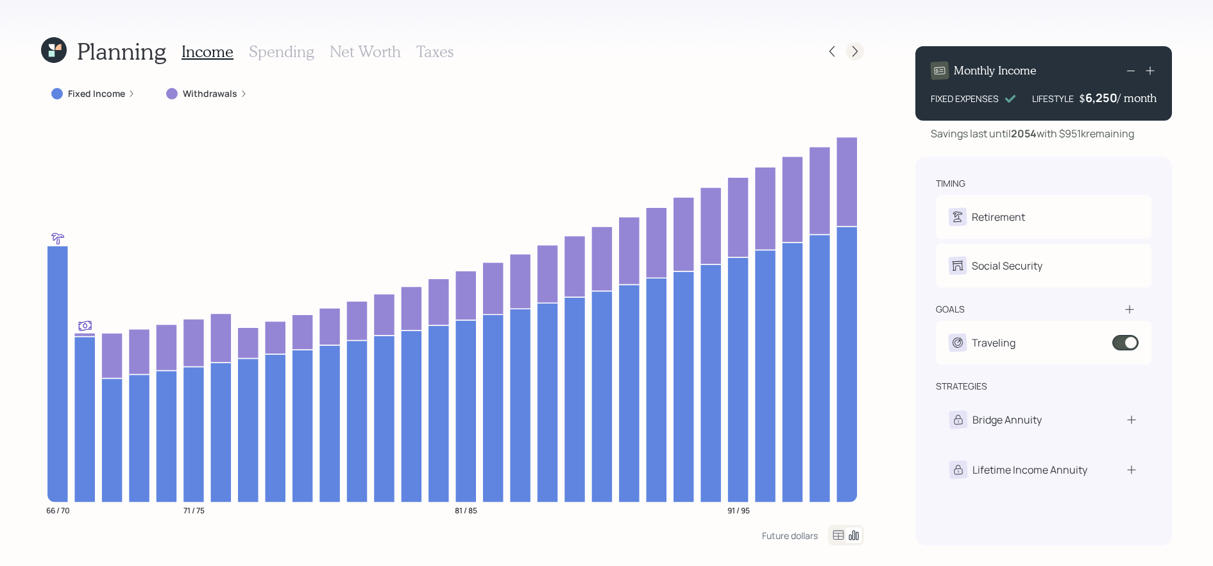
click at [856, 52] on icon at bounding box center [854, 51] width 5 height 11
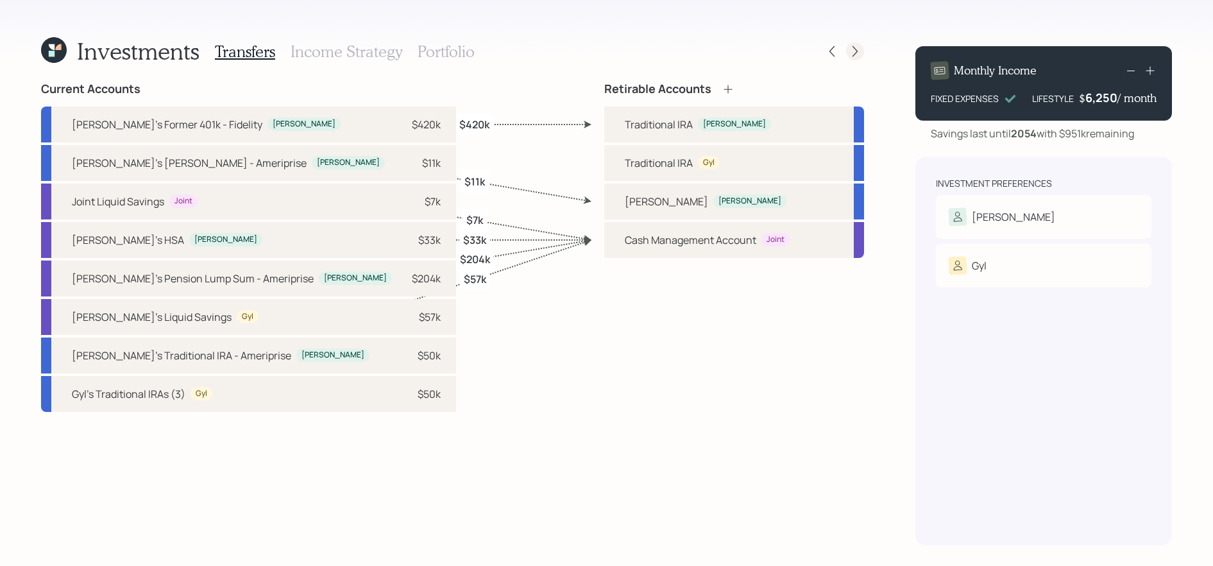
click at [852, 53] on icon at bounding box center [855, 51] width 13 height 13
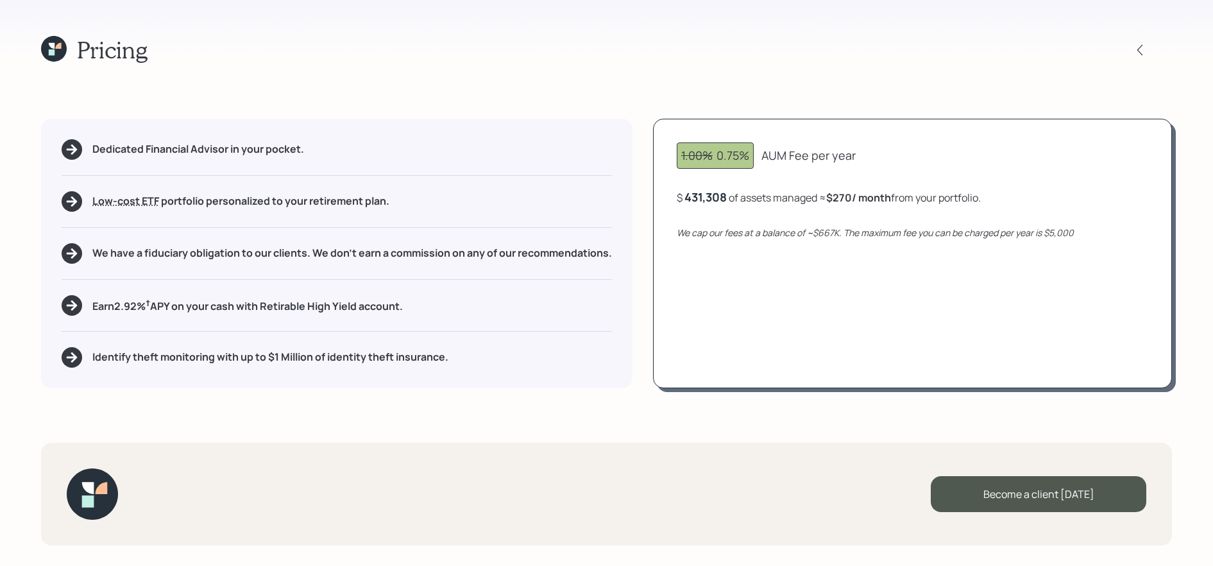
click at [731, 197] on div "$ 431,308 of assets managed ≈ $270 / month from your portfolio ." at bounding box center [829, 197] width 304 height 16
drag, startPoint x: 727, startPoint y: 195, endPoint x: 642, endPoint y: 202, distance: 85.6
click at [642, 202] on div "Dedicated Financial Advisor in your pocket. Low-cost ETF Retirable uses diversi…" at bounding box center [606, 253] width 1131 height 269
click at [715, 207] on div "1.00% 0.75% AUM Fee per year $ 431,308 of assets managed ≈ $270 / month from yo…" at bounding box center [912, 253] width 519 height 269
click at [715, 199] on div "431308" at bounding box center [704, 196] width 40 height 15
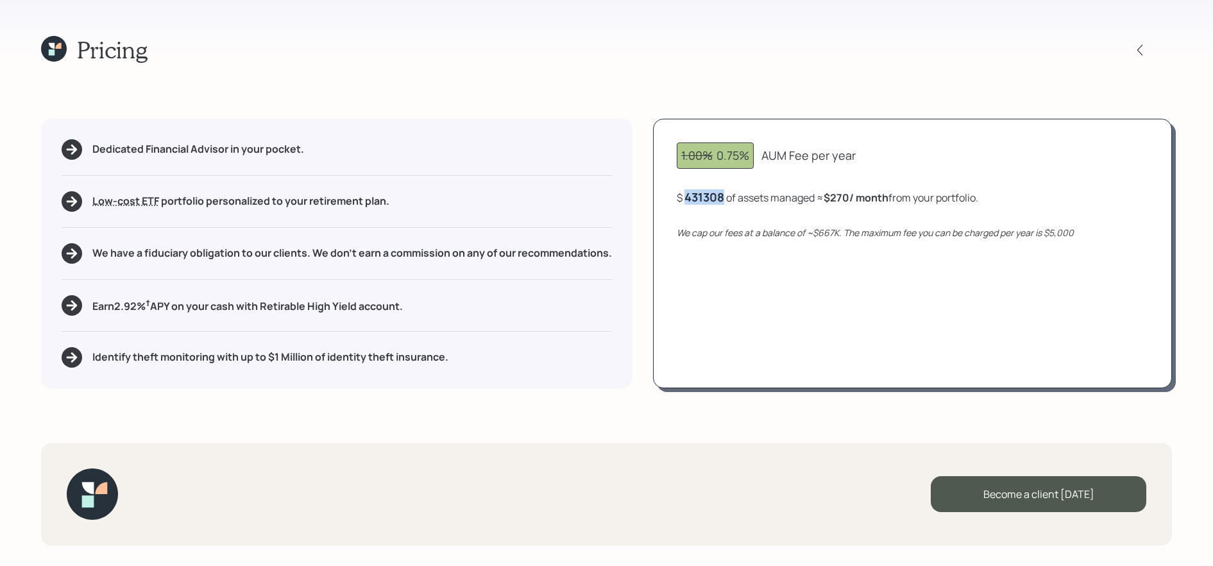
click at [715, 199] on div "431308" at bounding box center [704, 196] width 40 height 15
click at [752, 262] on div "1.00% 0.75% AUM Fee per year $ 320,000 of assets managed ≈ $200 / month from yo…" at bounding box center [912, 253] width 519 height 269
drag, startPoint x: 864, startPoint y: 196, endPoint x: 836, endPoint y: 196, distance: 27.6
click at [836, 196] on b "$200 / month" at bounding box center [864, 198] width 66 height 14
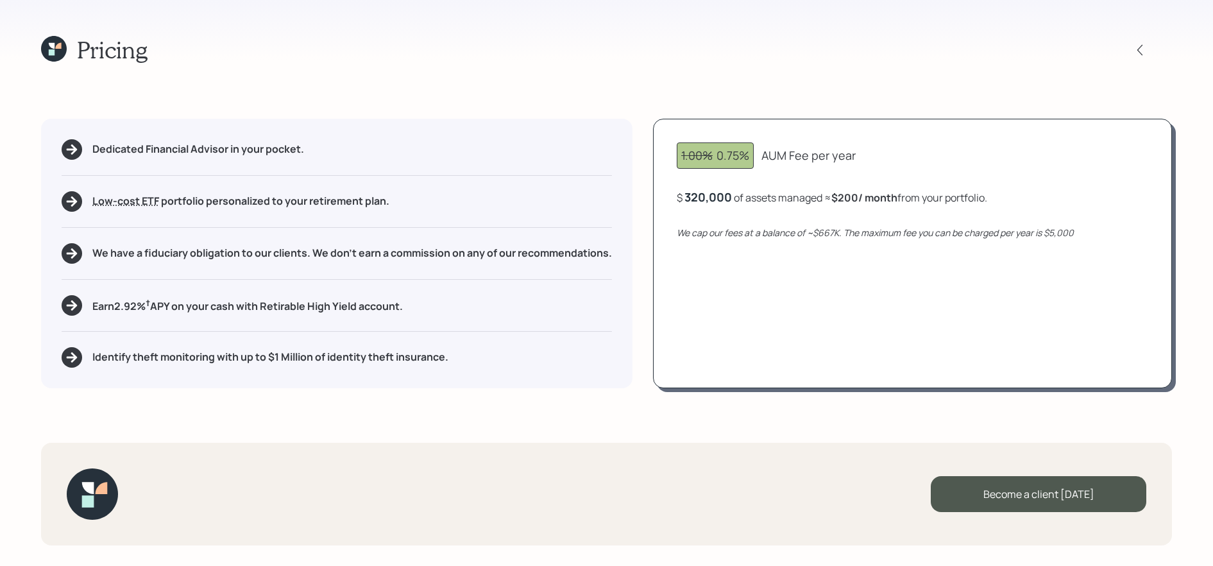
click at [729, 254] on div "1.00% 0.75% AUM Fee per year $ 320,000 of assets managed ≈ $200 / month from yo…" at bounding box center [912, 253] width 519 height 269
click at [49, 49] on icon at bounding box center [54, 49] width 26 height 26
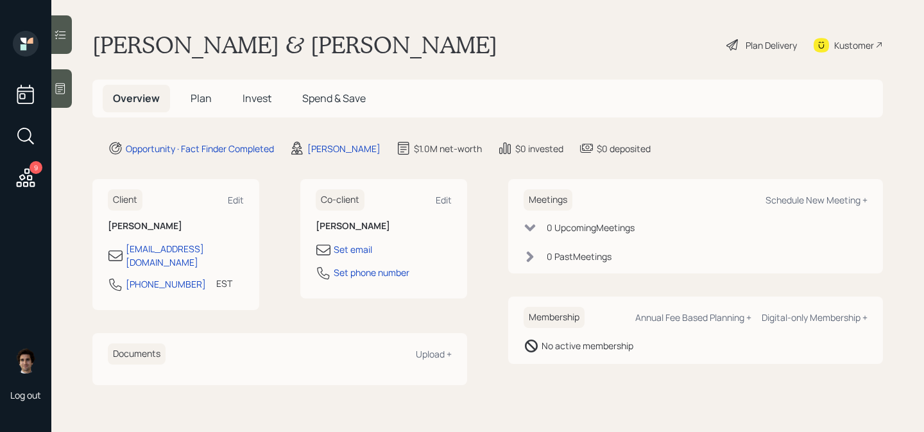
click at [204, 103] on span "Plan" at bounding box center [201, 98] width 21 height 14
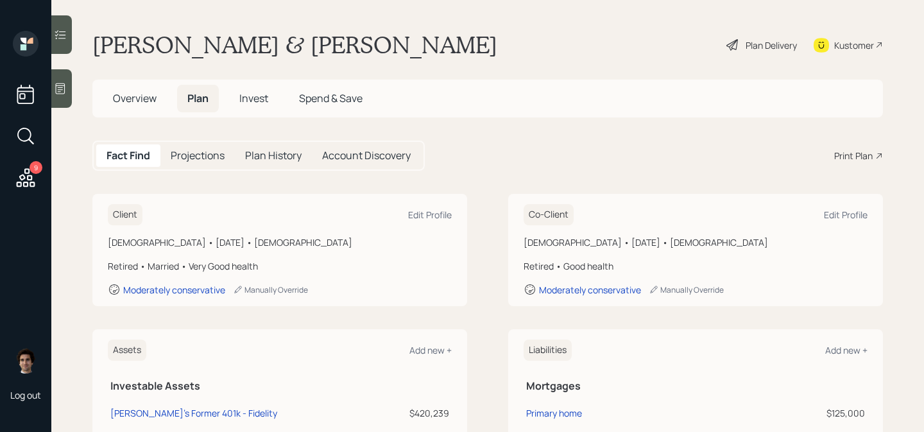
click at [844, 154] on div "Print Plan" at bounding box center [853, 155] width 38 height 13
click at [745, 40] on div "Plan Delivery" at bounding box center [770, 44] width 51 height 13
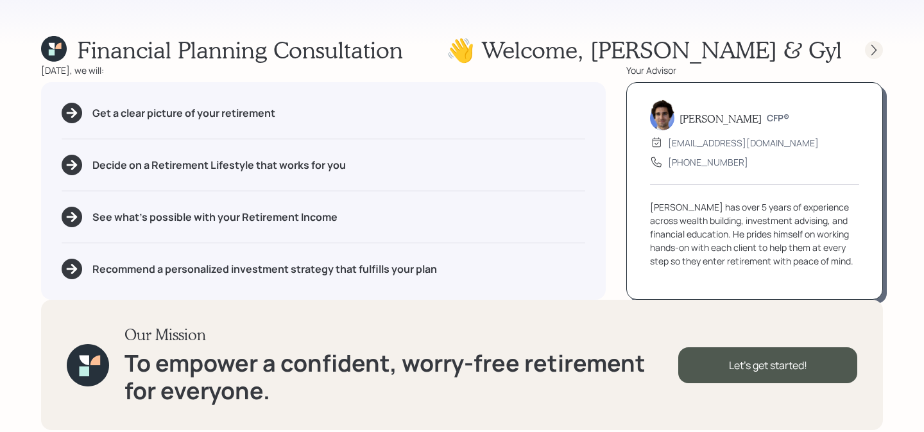
click at [866, 48] on div at bounding box center [874, 50] width 18 height 18
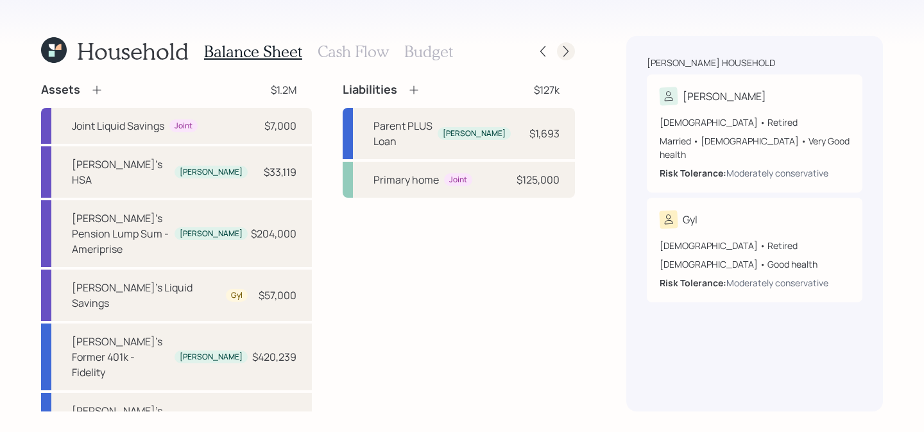
click at [568, 49] on icon at bounding box center [565, 51] width 13 height 13
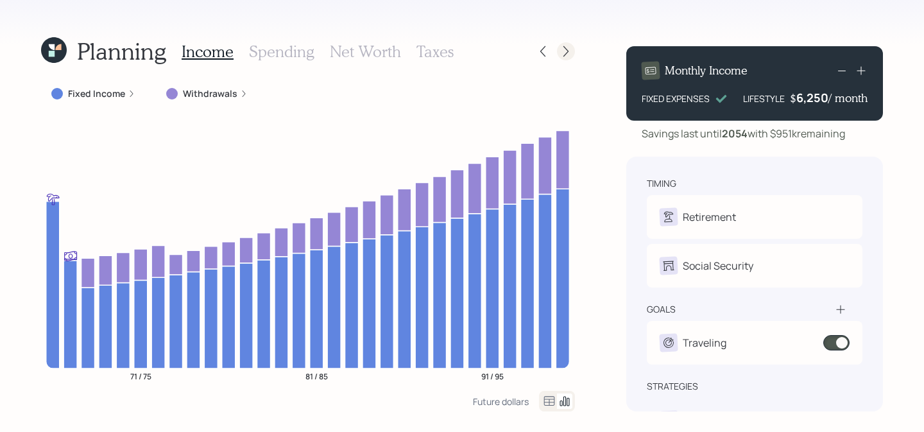
click at [571, 52] on icon at bounding box center [565, 51] width 13 height 13
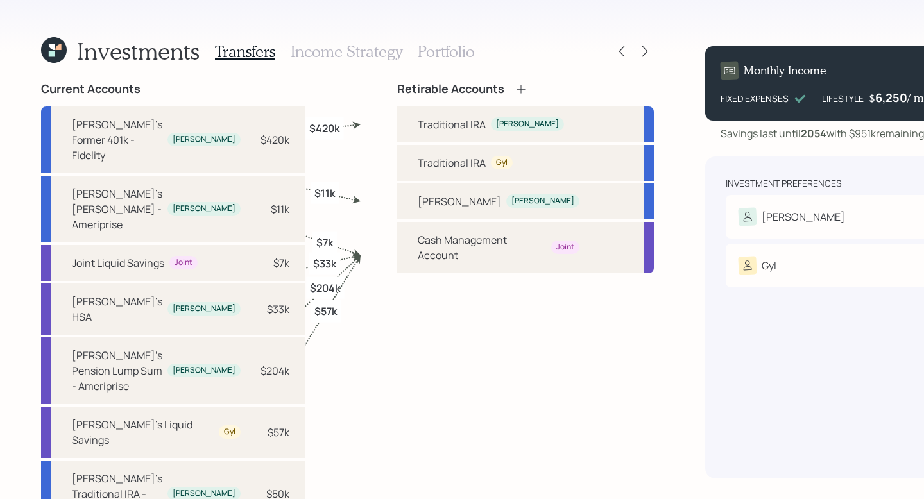
click at [326, 130] on label "$420k" at bounding box center [324, 128] width 30 height 14
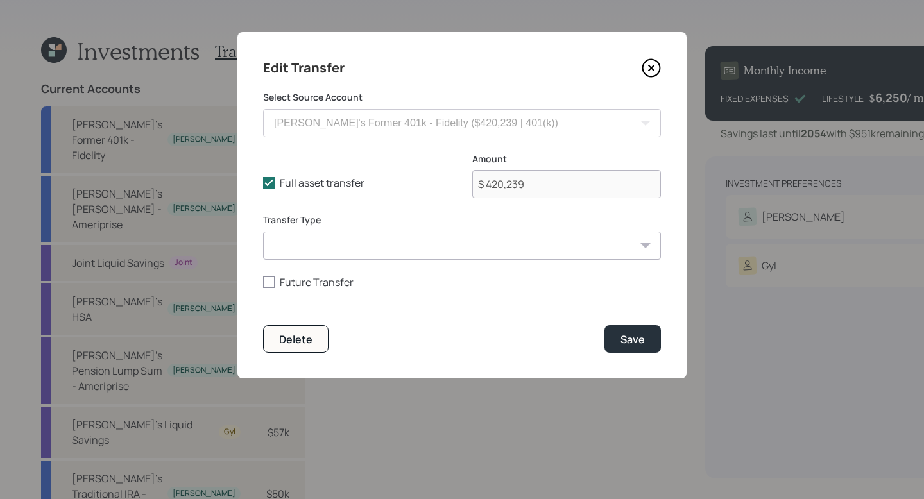
click at [305, 172] on div "Full asset transfer Check this option when we expect the entire asset to be tra…" at bounding box center [462, 184] width 398 height 62
click at [310, 182] on label "Full asset transfer" at bounding box center [357, 183] width 189 height 14
click at [263, 183] on input "Full asset transfer" at bounding box center [262, 183] width 1 height 1
drag, startPoint x: 538, startPoint y: 189, endPoint x: 330, endPoint y: 182, distance: 208.6
click at [330, 182] on div "Full asset transfer Check this option when we expect the entire asset to be tra…" at bounding box center [462, 184] width 398 height 62
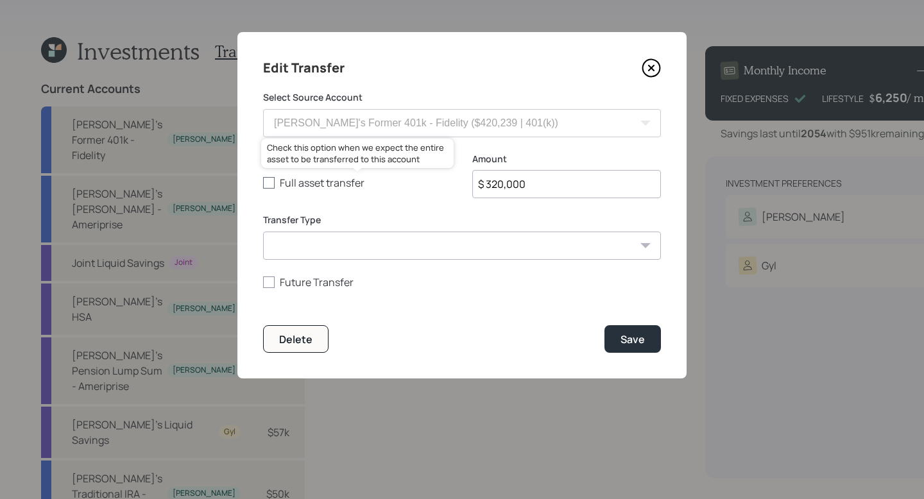
click at [604, 325] on button "Save" at bounding box center [632, 339] width 56 height 28
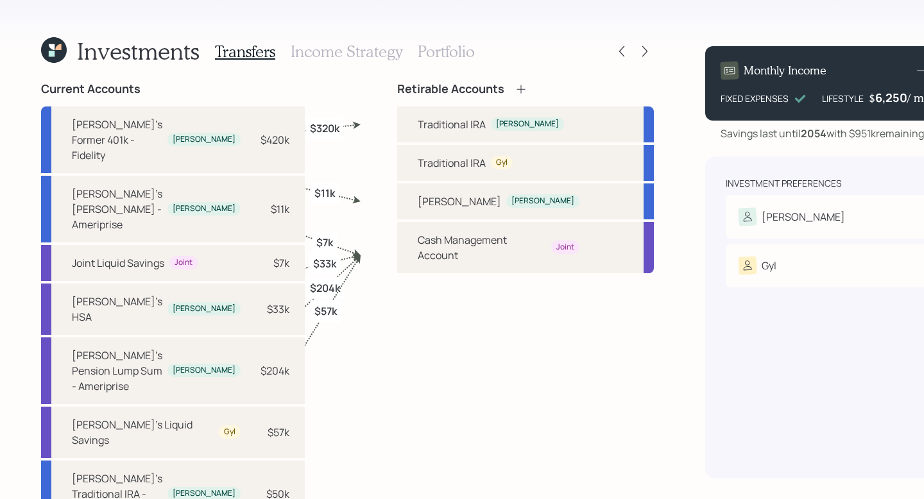
click at [514, 89] on icon at bounding box center [520, 89] width 13 height 13
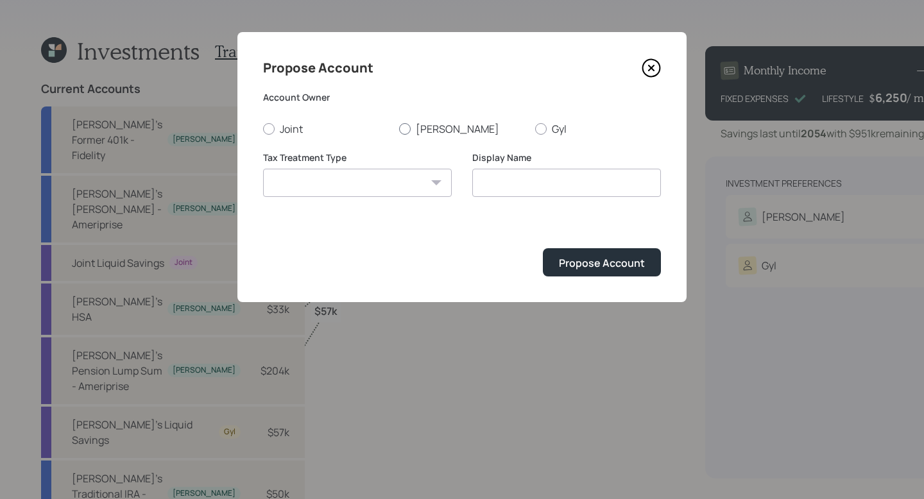
click at [413, 131] on label "[PERSON_NAME]" at bounding box center [462, 129] width 126 height 14
click at [399, 129] on input "[PERSON_NAME]" at bounding box center [398, 128] width 1 height 1
click at [402, 176] on select "[PERSON_NAME] Taxable Traditional" at bounding box center [357, 183] width 189 height 28
click at [263, 169] on select "[PERSON_NAME] Taxable Traditional" at bounding box center [357, 183] width 189 height 28
click at [497, 171] on input "Traditional" at bounding box center [566, 183] width 189 height 28
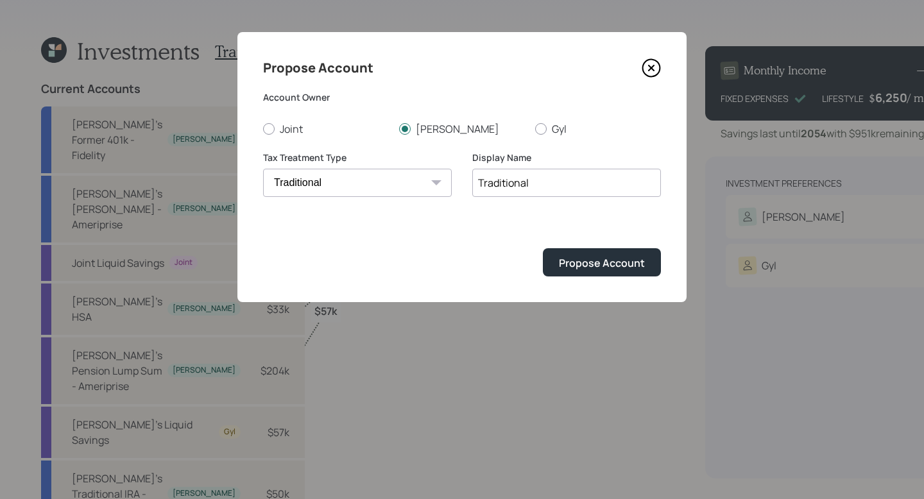
click at [497, 184] on input "Traditional" at bounding box center [566, 183] width 189 height 28
click at [646, 53] on div "Propose Account Account Owner Joint [PERSON_NAME] Tax Treatment Type [PERSON_NA…" at bounding box center [461, 167] width 449 height 270
click at [647, 64] on icon at bounding box center [650, 67] width 19 height 19
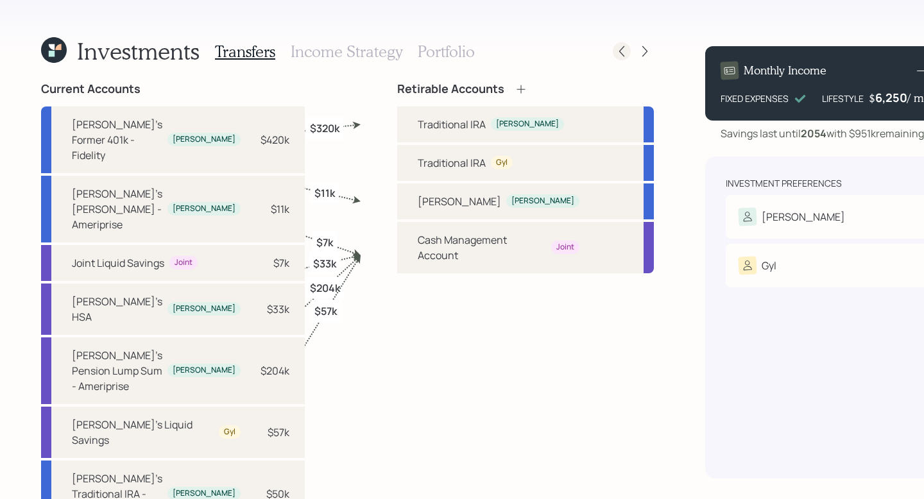
click at [615, 55] on icon at bounding box center [621, 51] width 13 height 13
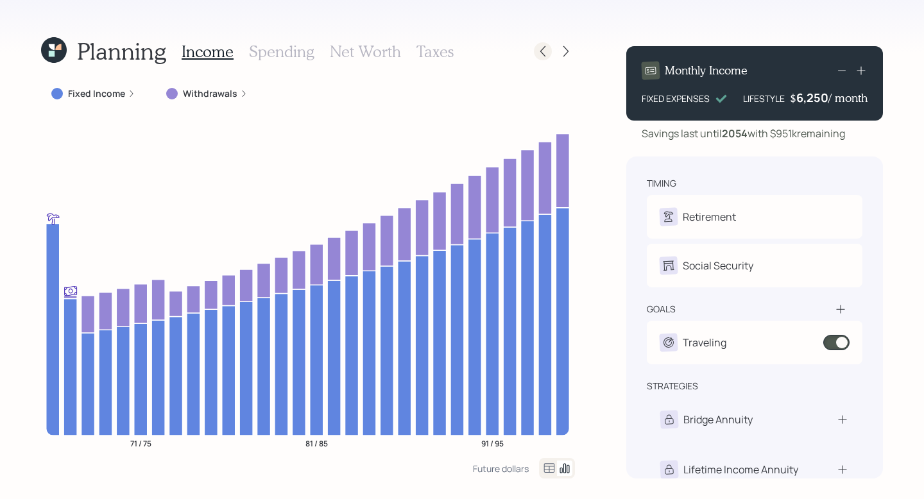
click at [539, 51] on icon at bounding box center [542, 51] width 13 height 13
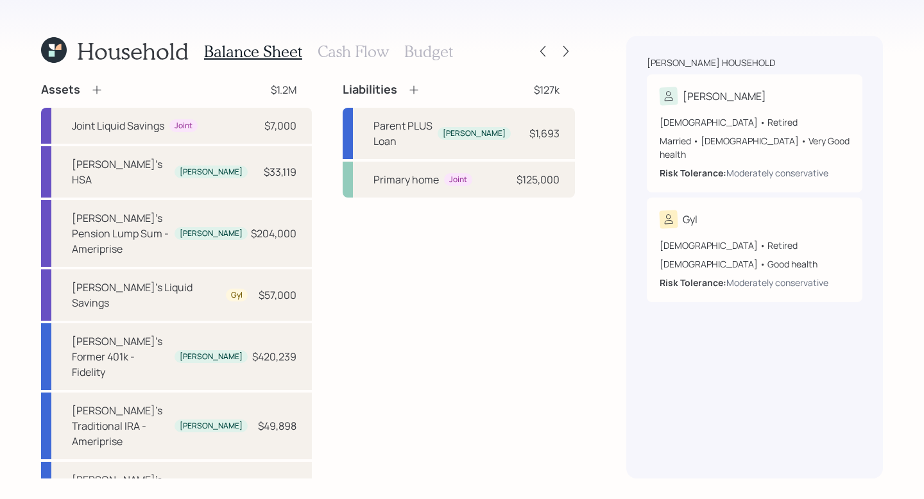
click at [90, 82] on div "Assets" at bounding box center [72, 89] width 62 height 15
click at [92, 90] on icon at bounding box center [96, 89] width 13 height 13
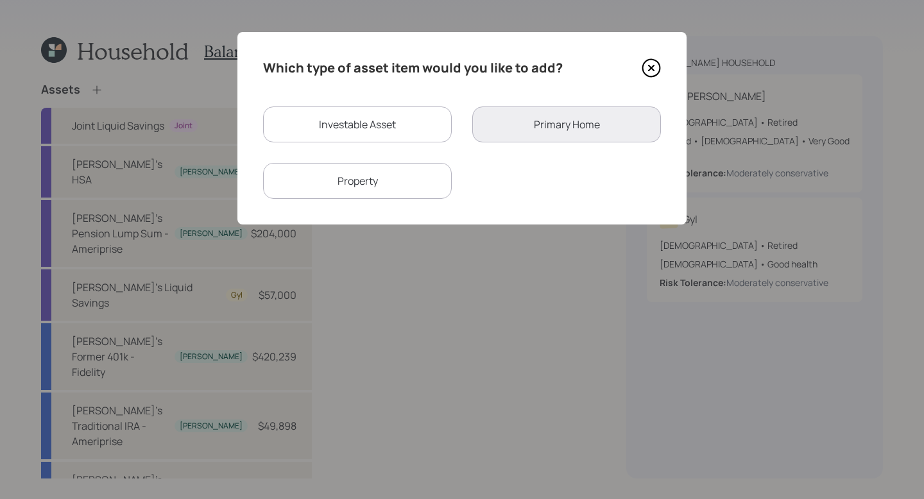
click at [384, 127] on div "Investable Asset" at bounding box center [357, 124] width 189 height 36
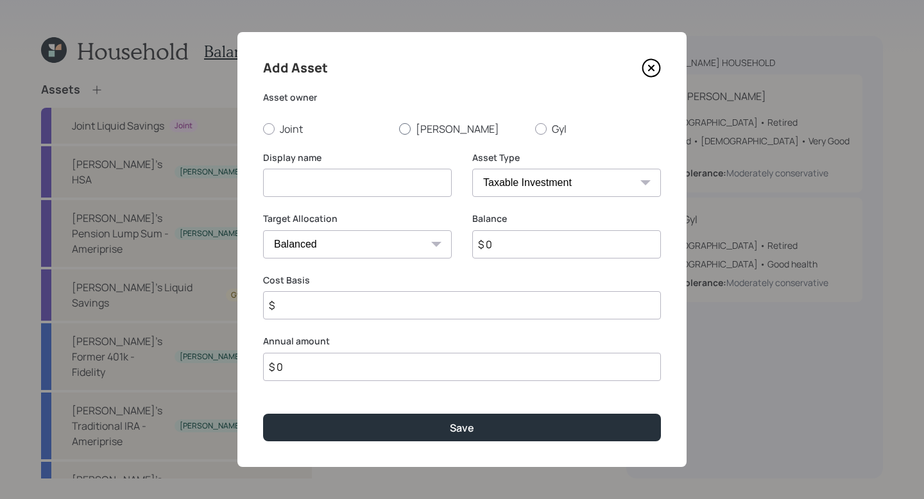
click at [399, 127] on div at bounding box center [405, 129] width 12 height 12
click at [398, 128] on input "[PERSON_NAME]" at bounding box center [398, 128] width 1 height 1
click at [525, 176] on select "SEP [PERSON_NAME] IRA 401(k) [PERSON_NAME] 401(k) 403(b) [PERSON_NAME] 403(b) 4…" at bounding box center [566, 183] width 189 height 28
click at [472, 169] on select "SEP [PERSON_NAME] IRA 401(k) [PERSON_NAME] 401(k) 403(b) [PERSON_NAME] 403(b) 4…" at bounding box center [566, 183] width 189 height 28
click at [369, 182] on input at bounding box center [357, 183] width 189 height 28
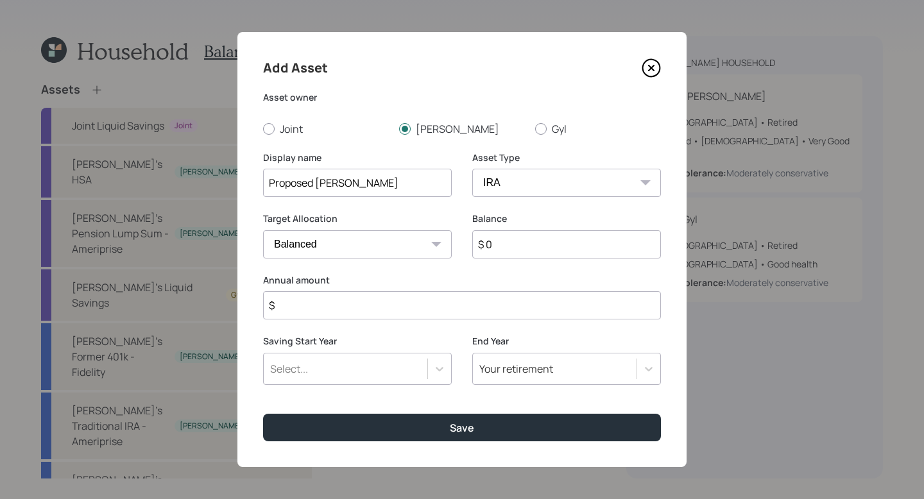
click at [563, 235] on input "$ 0" at bounding box center [566, 244] width 189 height 28
click at [563, 236] on input "$ 0" at bounding box center [566, 244] width 189 height 28
click at [570, 267] on div "Balance $ 0" at bounding box center [566, 243] width 189 height 62
click at [570, 248] on input "$ 0" at bounding box center [566, 244] width 189 height 28
click at [263, 414] on button "Save" at bounding box center [462, 428] width 398 height 28
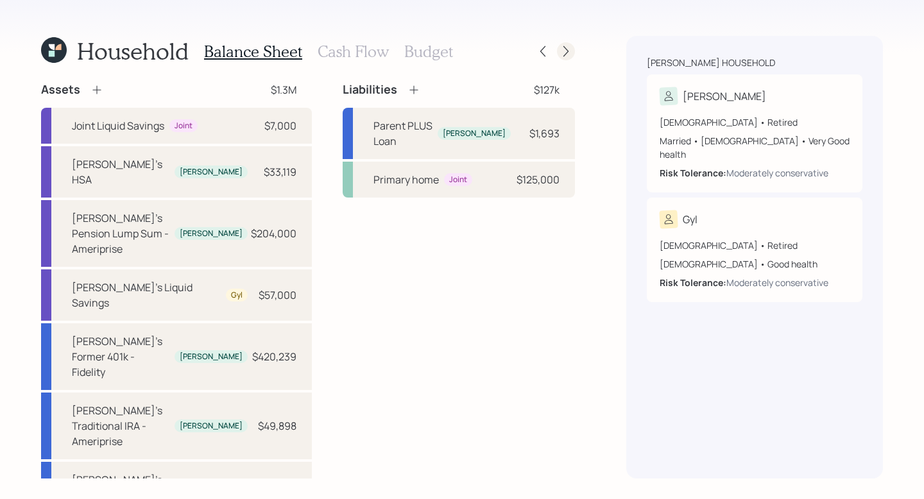
click at [568, 48] on icon at bounding box center [565, 51] width 13 height 13
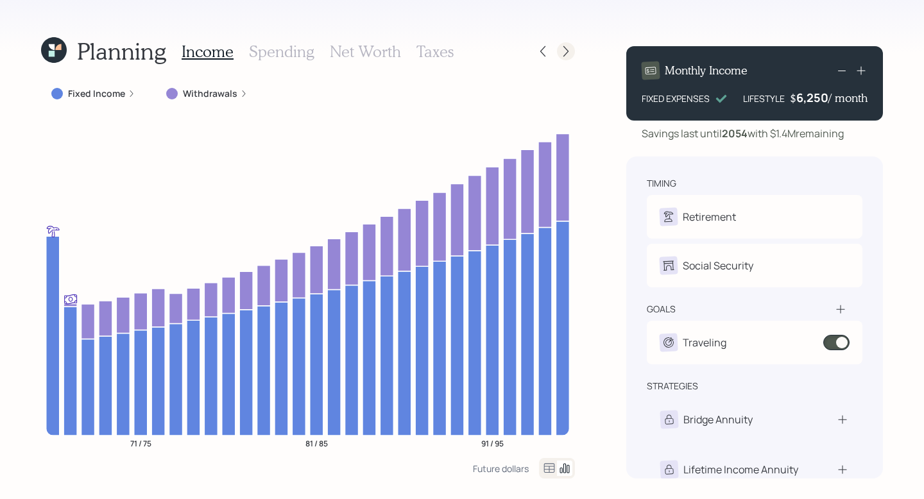
click at [568, 48] on icon at bounding box center [565, 51] width 13 height 13
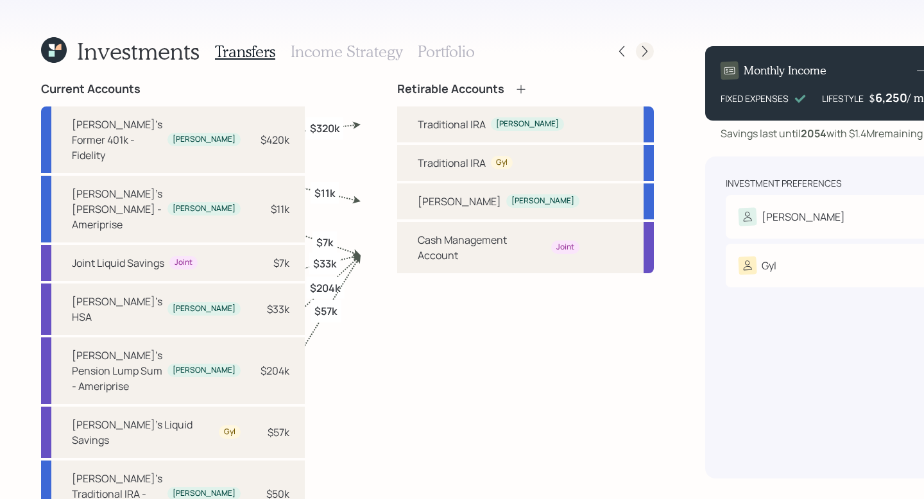
click at [638, 49] on icon at bounding box center [644, 51] width 13 height 13
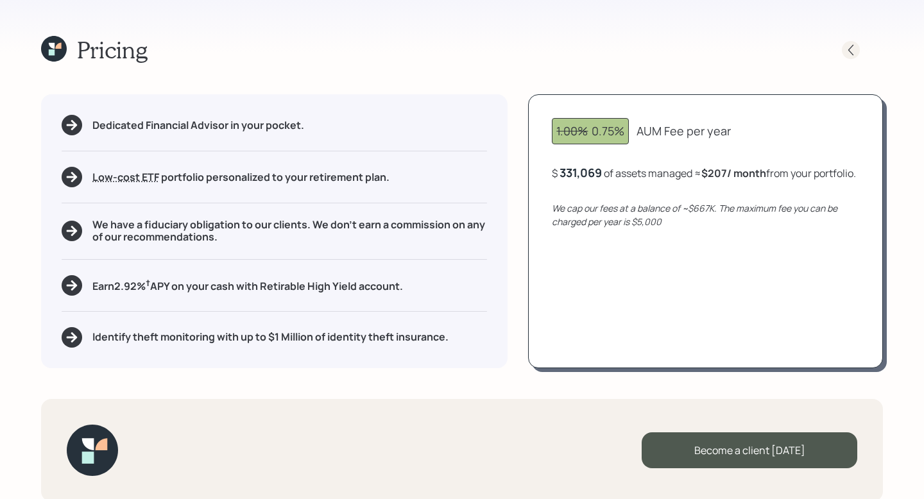
click at [859, 47] on div at bounding box center [851, 50] width 18 height 18
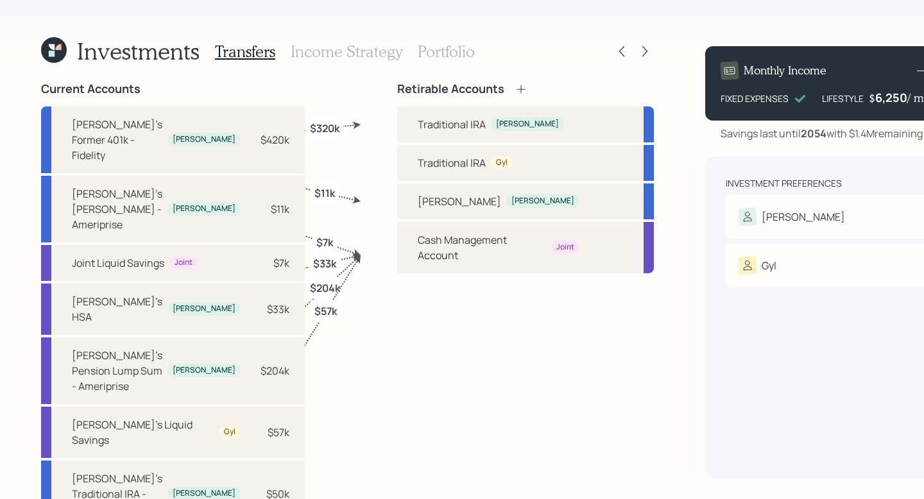
click at [323, 196] on label "$11k" at bounding box center [324, 192] width 21 height 14
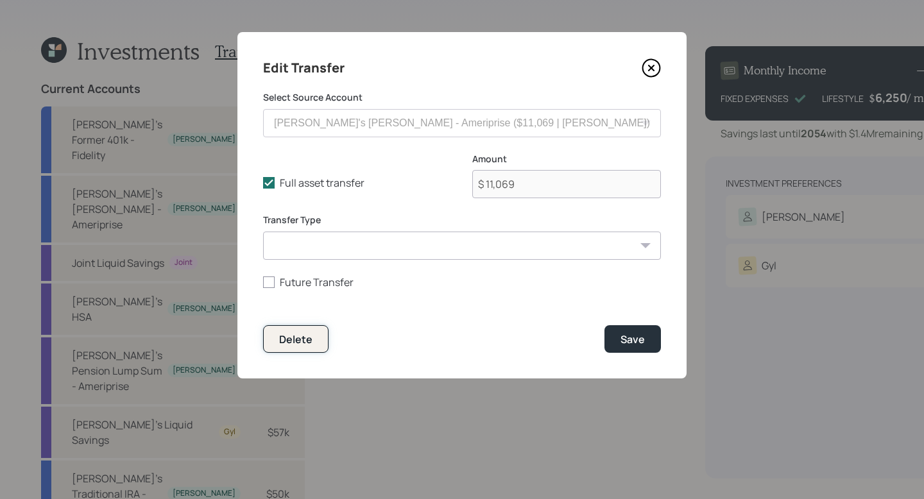
click at [318, 350] on button "Delete" at bounding box center [295, 339] width 65 height 28
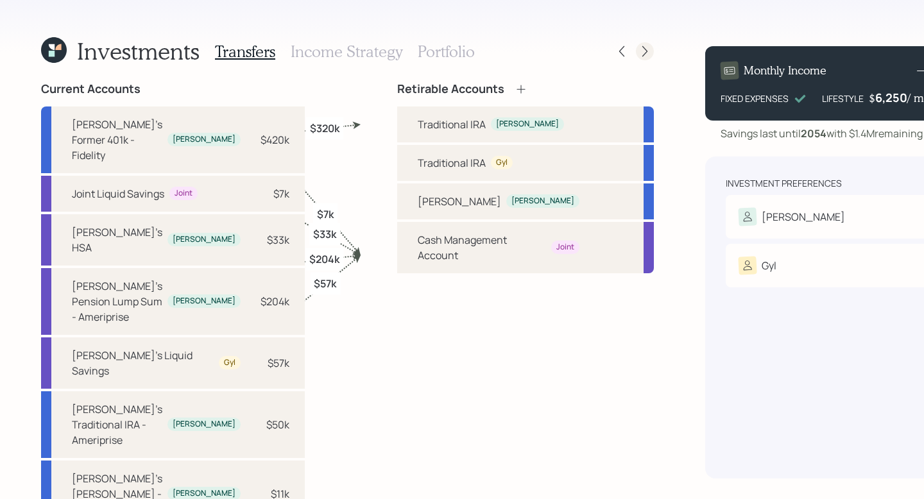
click at [638, 49] on icon at bounding box center [644, 51] width 13 height 13
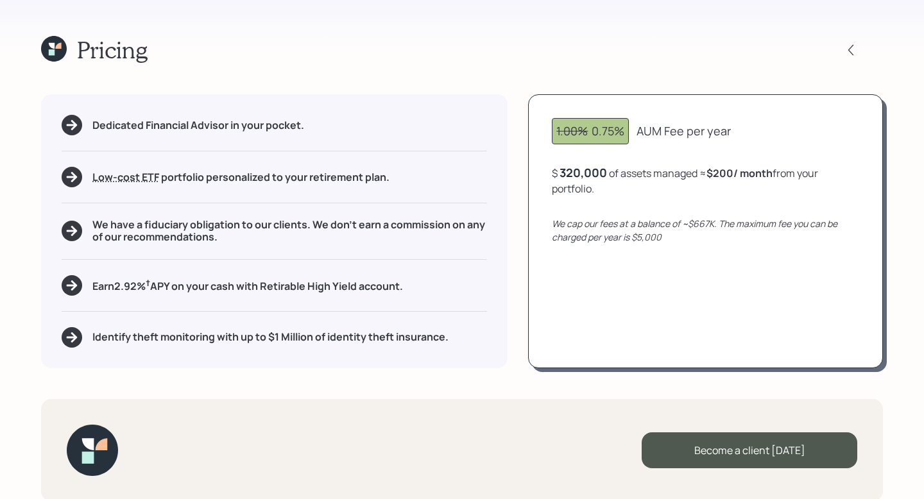
click at [62, 58] on icon at bounding box center [54, 49] width 26 height 26
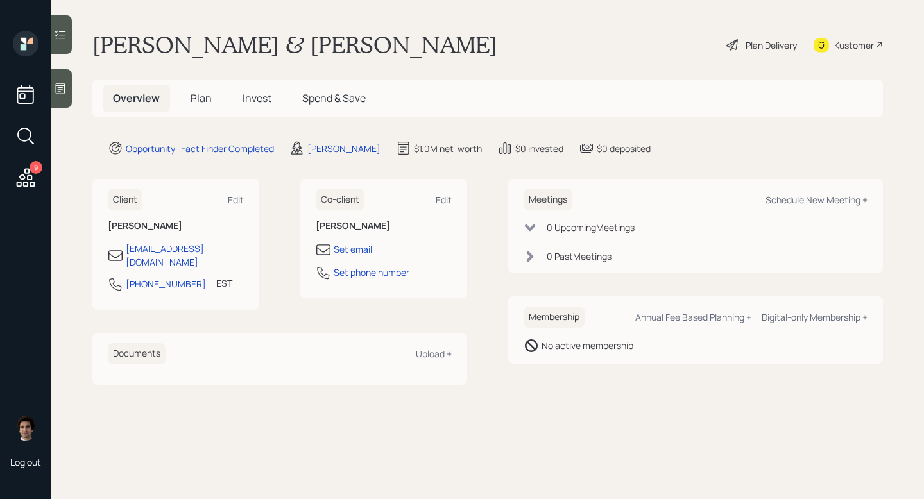
click at [201, 95] on span "Plan" at bounding box center [201, 98] width 21 height 14
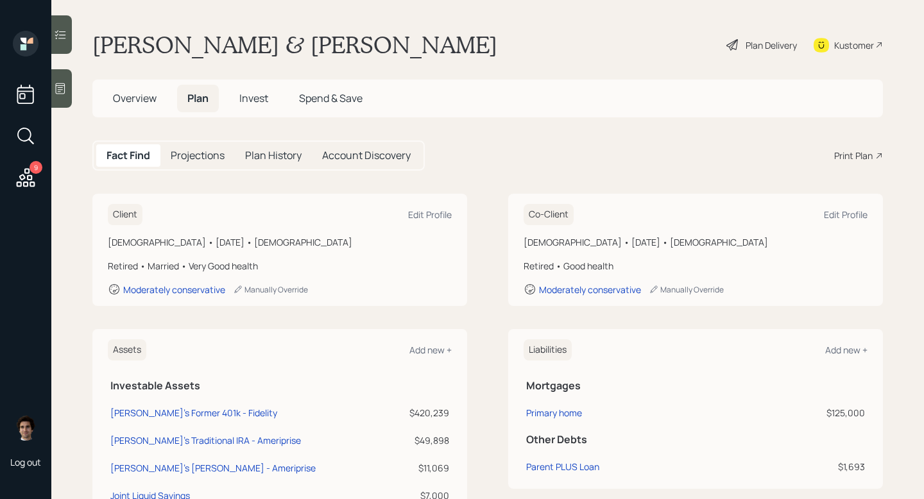
click at [857, 151] on div "Print Plan" at bounding box center [853, 155] width 38 height 13
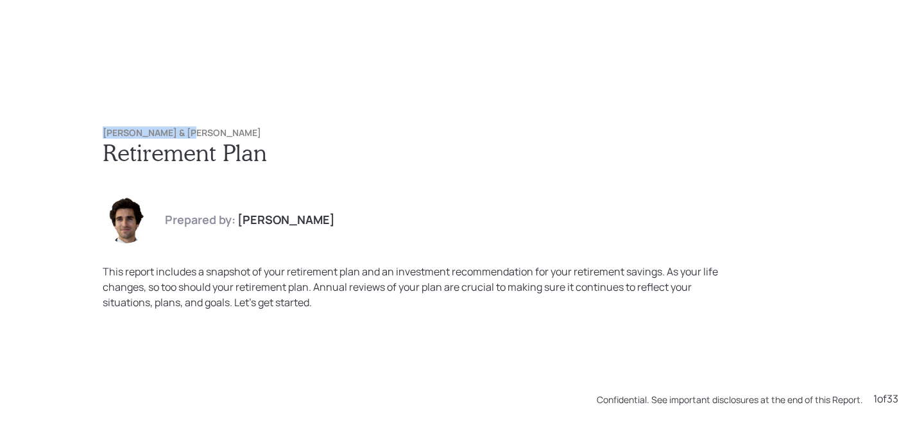
drag, startPoint x: 184, startPoint y: 136, endPoint x: 67, endPoint y: 126, distance: 117.8
click at [67, 126] on div "[PERSON_NAME] & [PERSON_NAME] Retirement Plan Prepared by: [PERSON_NAME] This r…" at bounding box center [462, 216] width 924 height 432
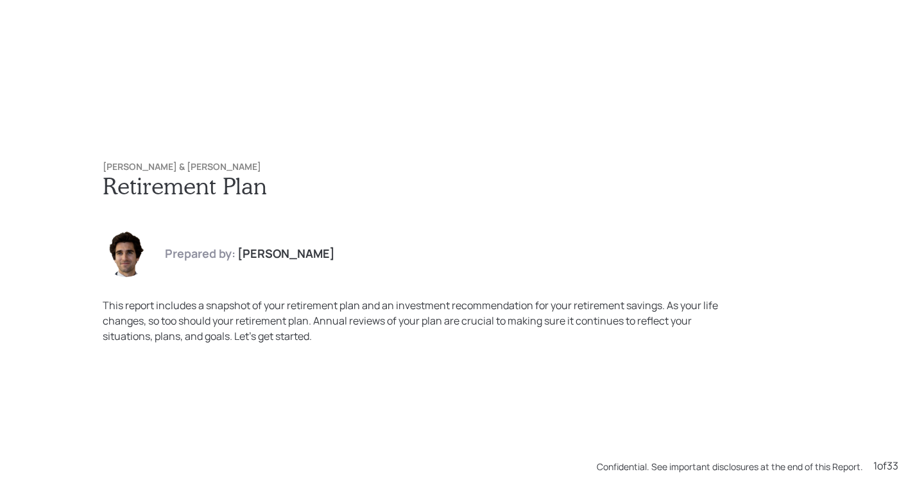
drag, startPoint x: 198, startPoint y: 171, endPoint x: 74, endPoint y: 169, distance: 123.2
click at [74, 169] on div "Larry & Gyl Walker Retirement Plan Prepared by: Harrison Schaefer This report i…" at bounding box center [462, 249] width 924 height 499
drag, startPoint x: 177, startPoint y: 168, endPoint x: 83, endPoint y: 168, distance: 93.7
click at [83, 168] on div "Larry & Gyl Walker Retirement Plan Prepared by: Harrison Schaefer This report i…" at bounding box center [462, 252] width 770 height 233
click at [191, 165] on h6 "[PERSON_NAME] & [PERSON_NAME]" at bounding box center [462, 167] width 718 height 11
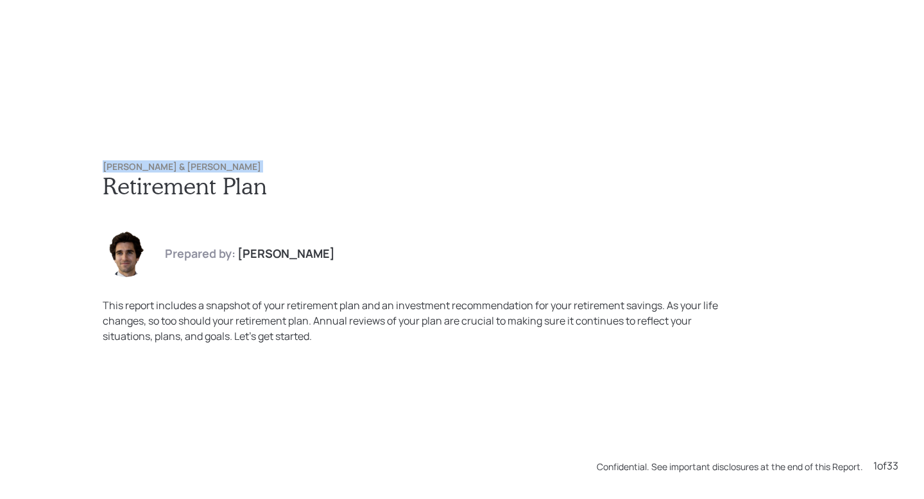
drag, startPoint x: 191, startPoint y: 165, endPoint x: 16, endPoint y: 165, distance: 174.5
click at [16, 165] on div "Larry & Gyl Walker Retirement Plan Prepared by: Harrison Schaefer This report i…" at bounding box center [462, 249] width 924 height 499
copy h6 "[PERSON_NAME] & [PERSON_NAME]"
click at [421, 148] on div "Larry & Gyl Walker Retirement Plan Prepared by: Harrison Schaefer This report i…" at bounding box center [462, 252] width 770 height 233
